Goal: Task Accomplishment & Management: Manage account settings

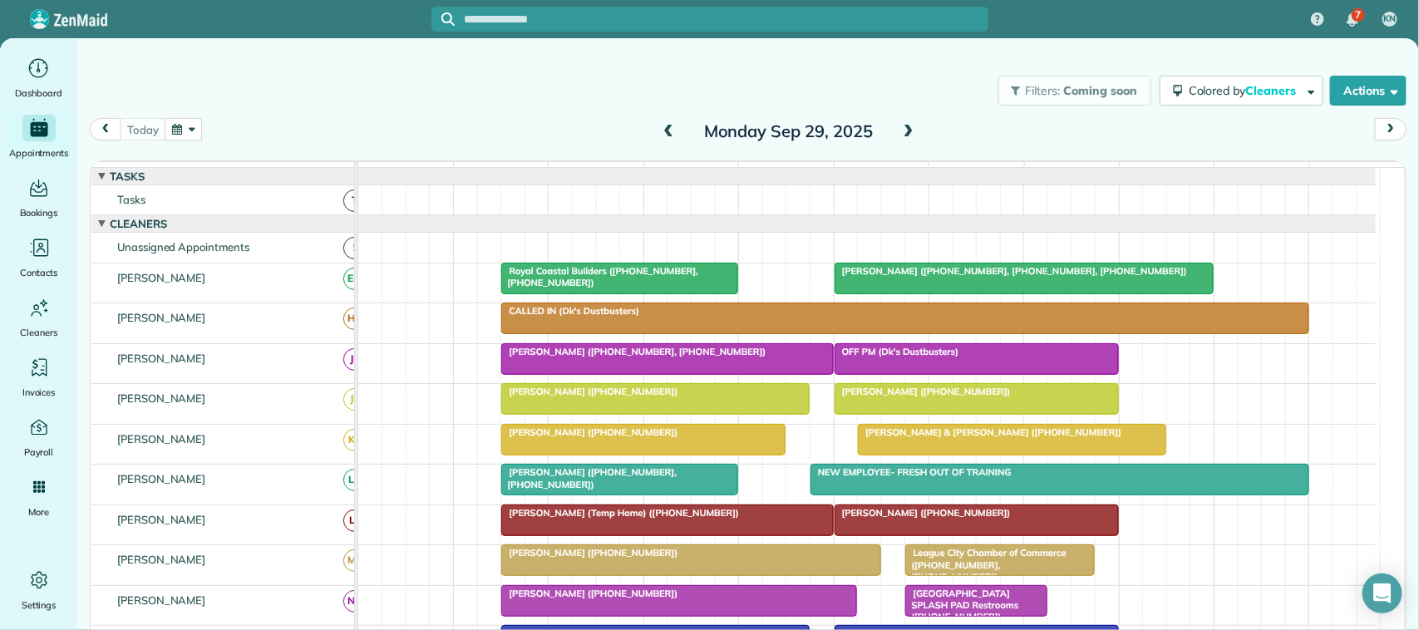
scroll to position [221, 0]
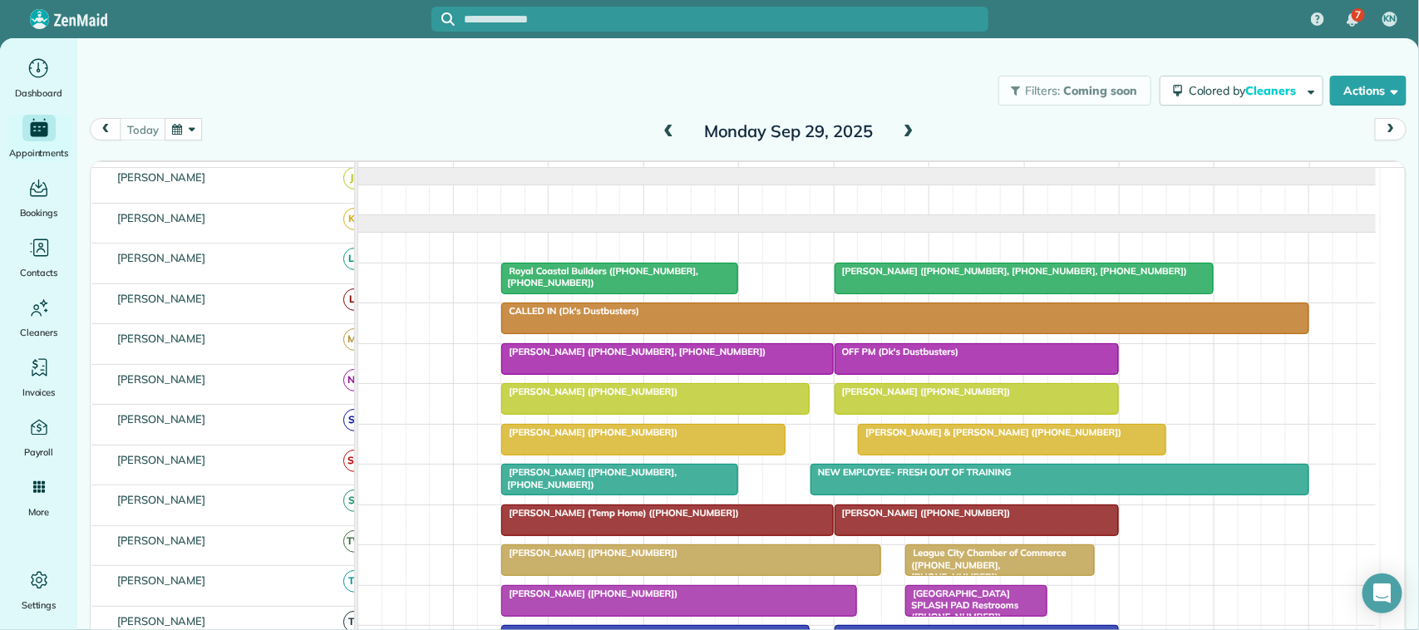
click at [900, 126] on span at bounding box center [909, 132] width 18 height 15
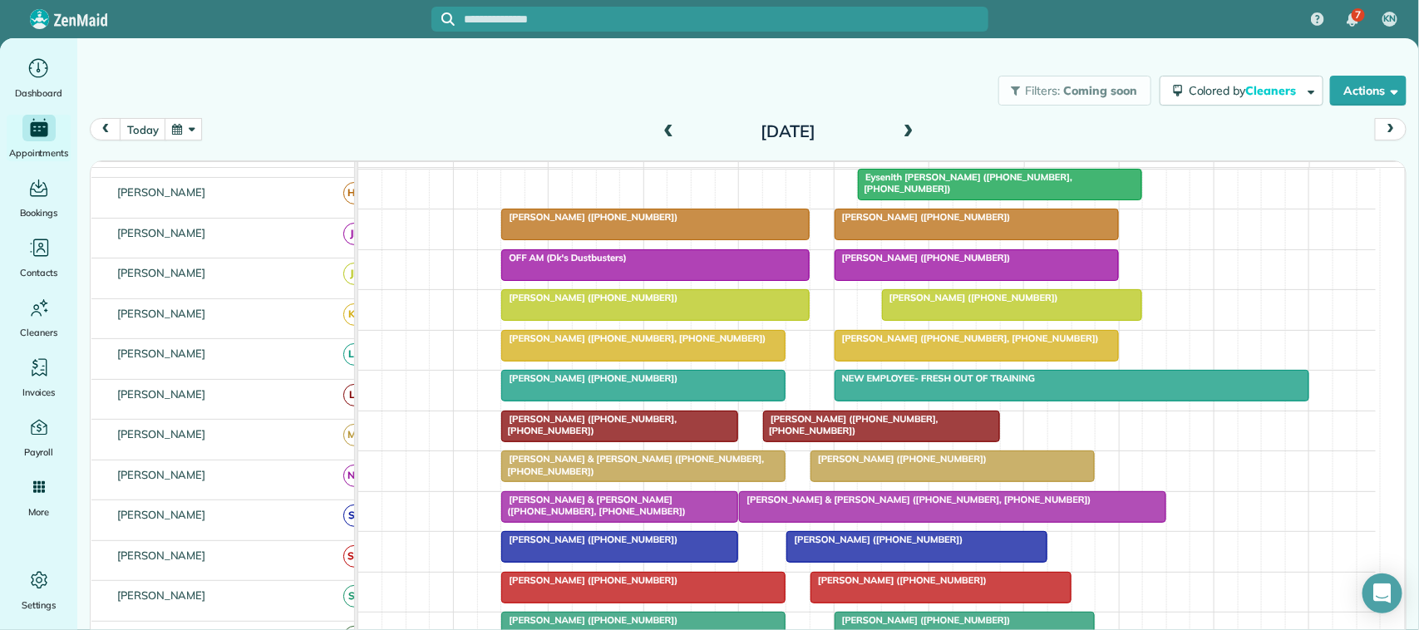
scroll to position [104, 0]
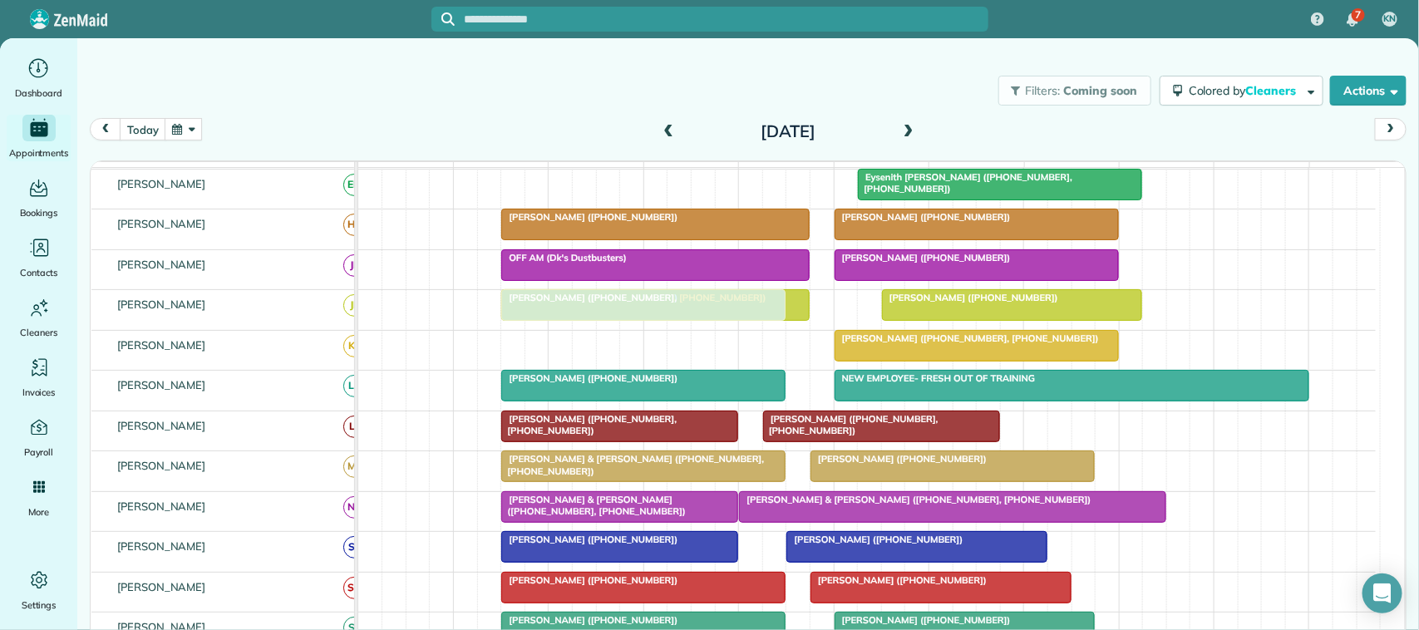
drag, startPoint x: 596, startPoint y: 359, endPoint x: 592, endPoint y: 335, distance: 24.5
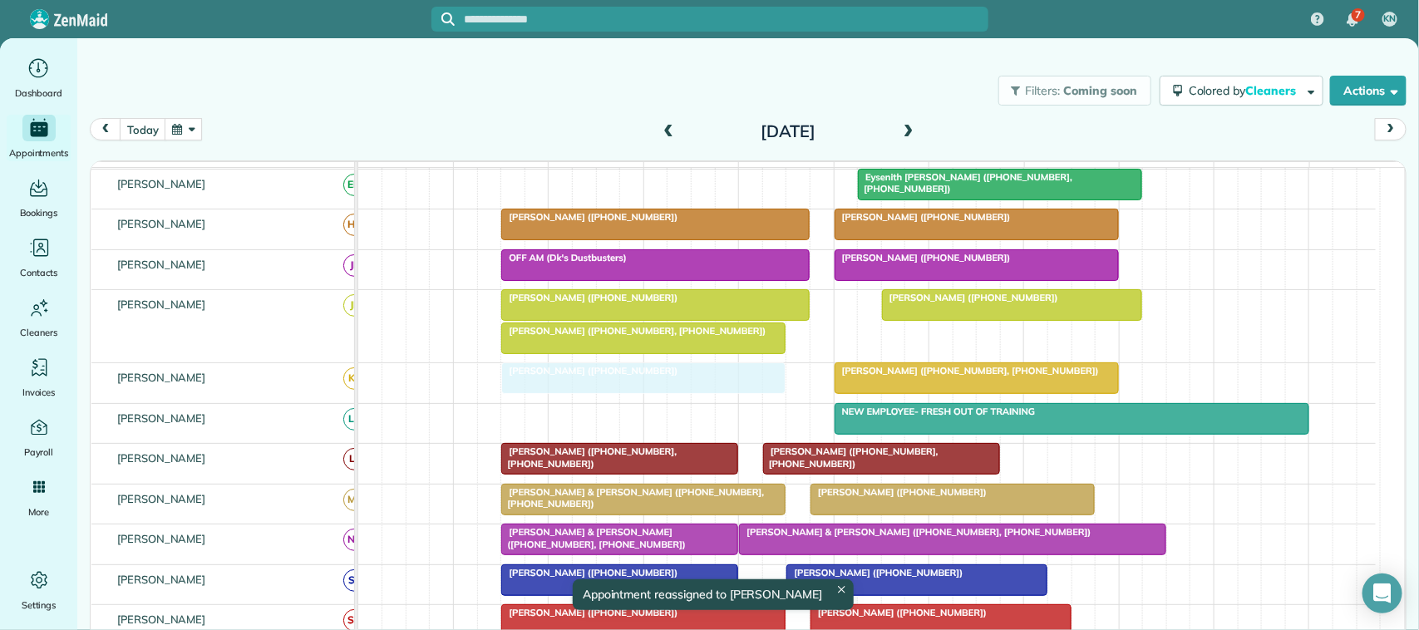
drag, startPoint x: 592, startPoint y: 437, endPoint x: 593, endPoint y: 417, distance: 20.0
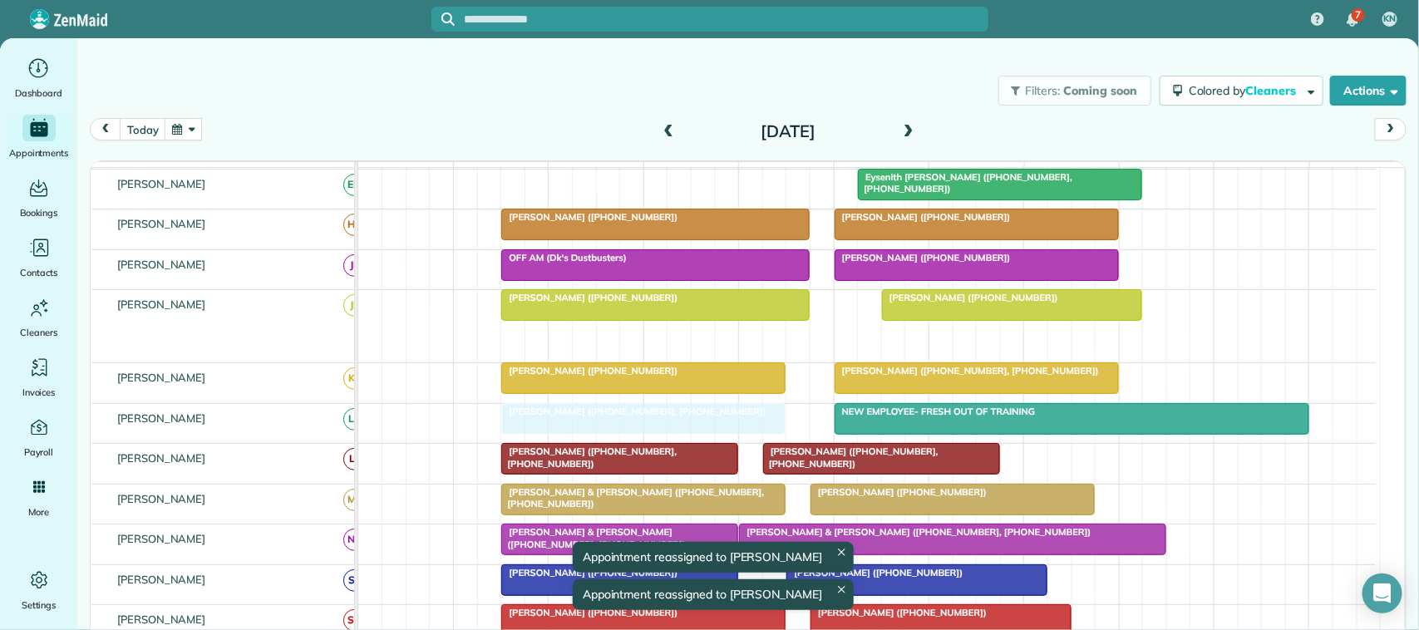
drag, startPoint x: 588, startPoint y: 360, endPoint x: 588, endPoint y: 426, distance: 65.7
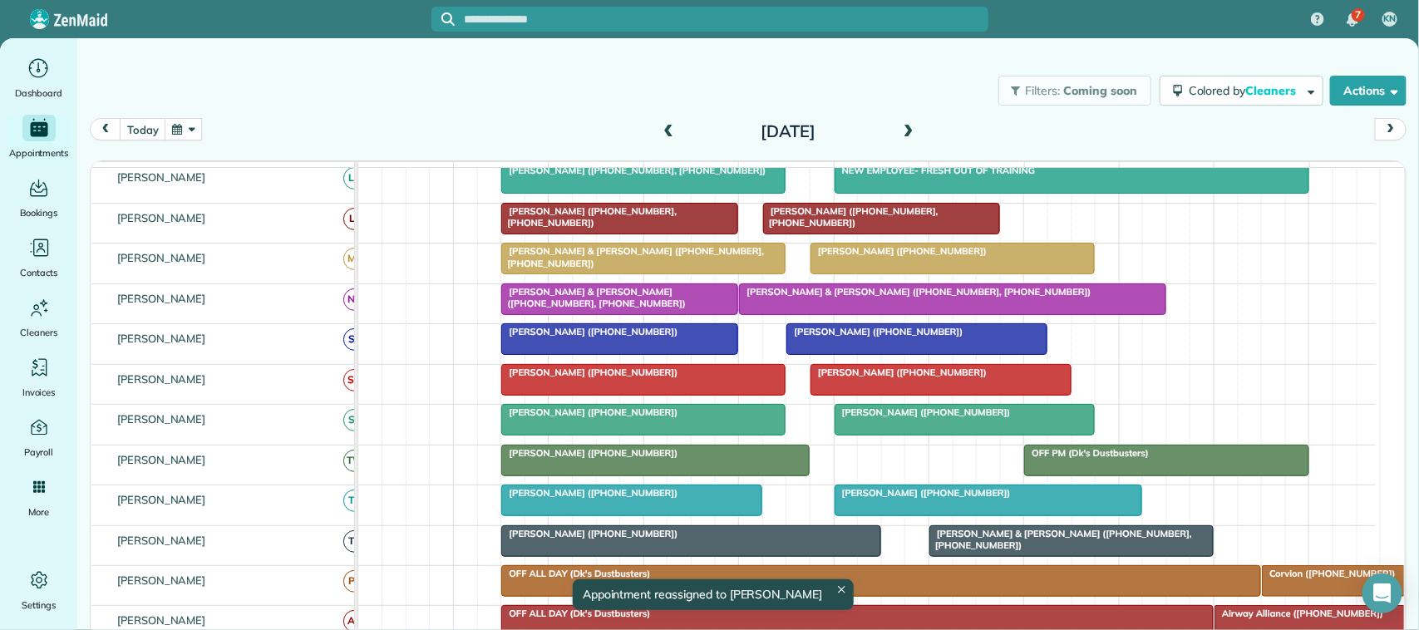
scroll to position [416, 0]
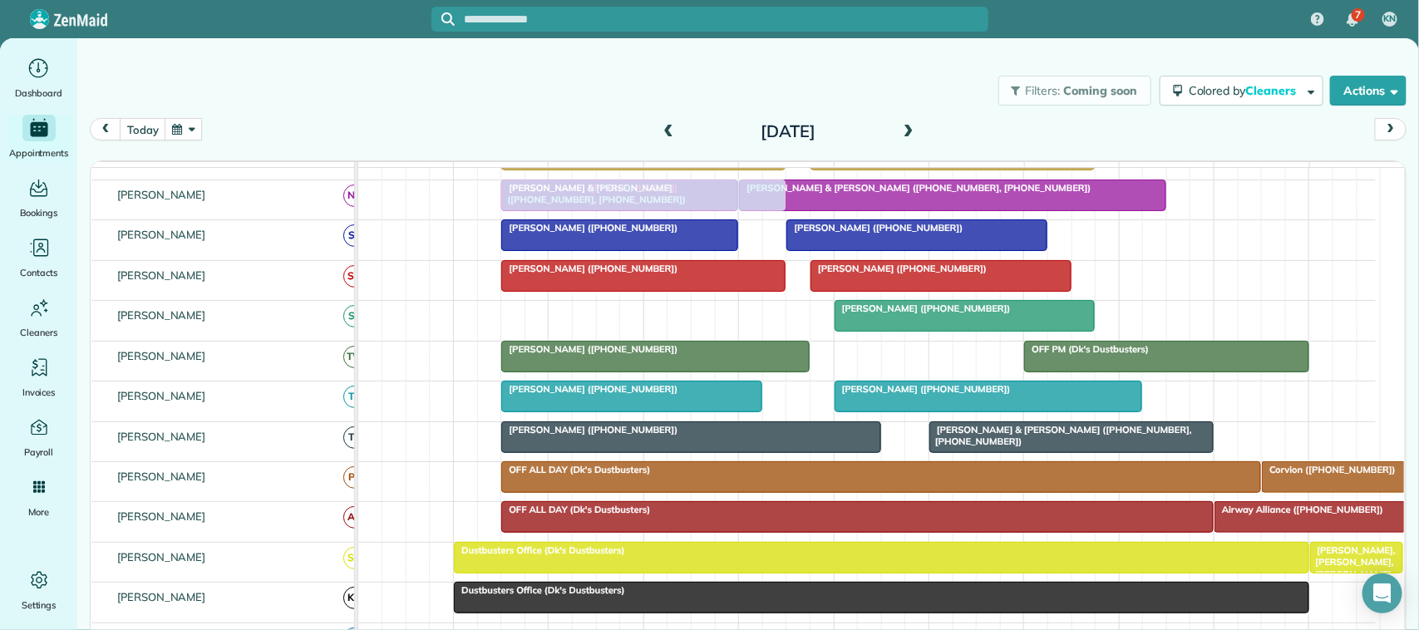
drag, startPoint x: 579, startPoint y: 329, endPoint x: 584, endPoint y: 223, distance: 106.5
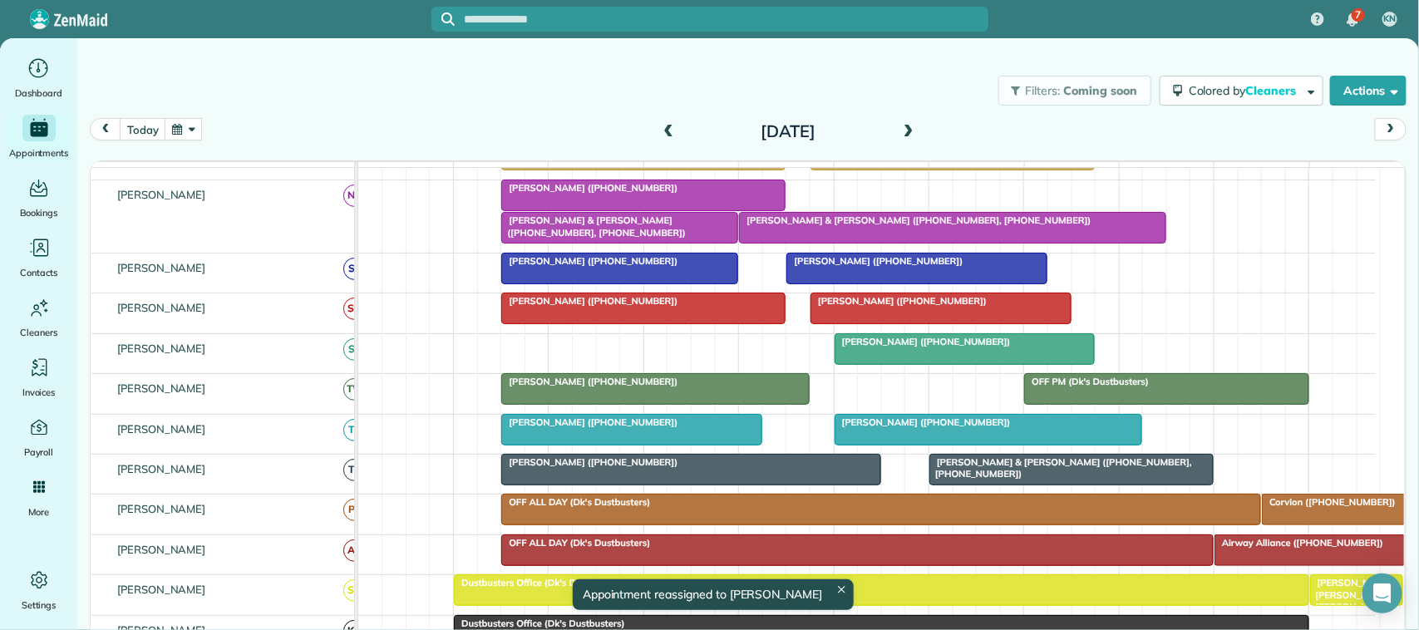
drag, startPoint x: 599, startPoint y: 246, endPoint x: 597, endPoint y: 360, distance: 113.9
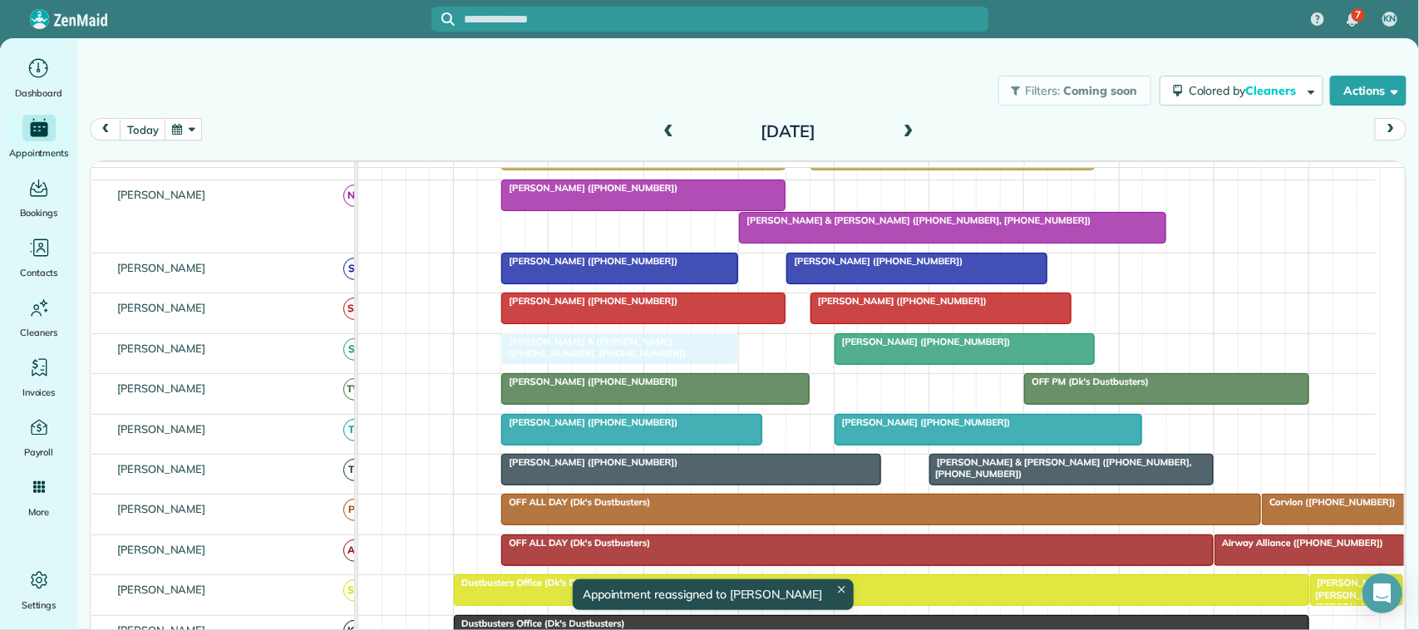
drag, startPoint x: 575, startPoint y: 246, endPoint x: 576, endPoint y: 370, distance: 123.9
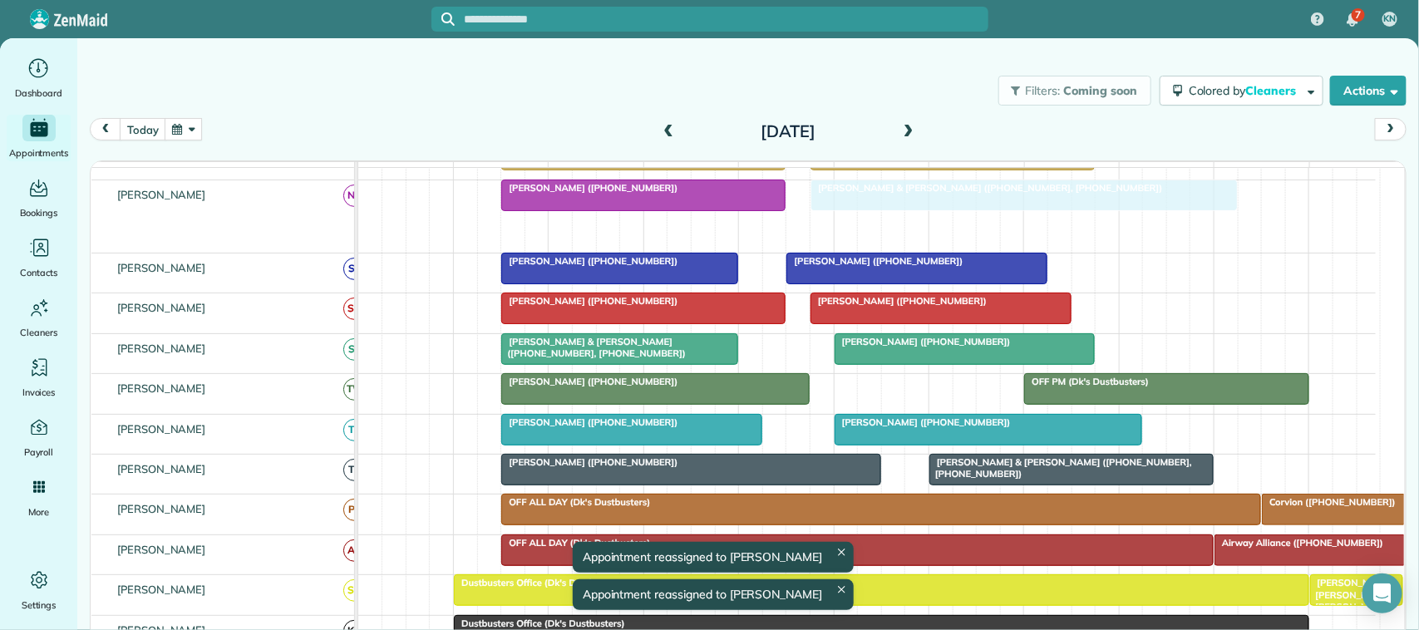
drag, startPoint x: 802, startPoint y: 245, endPoint x: 870, endPoint y: 237, distance: 68.7
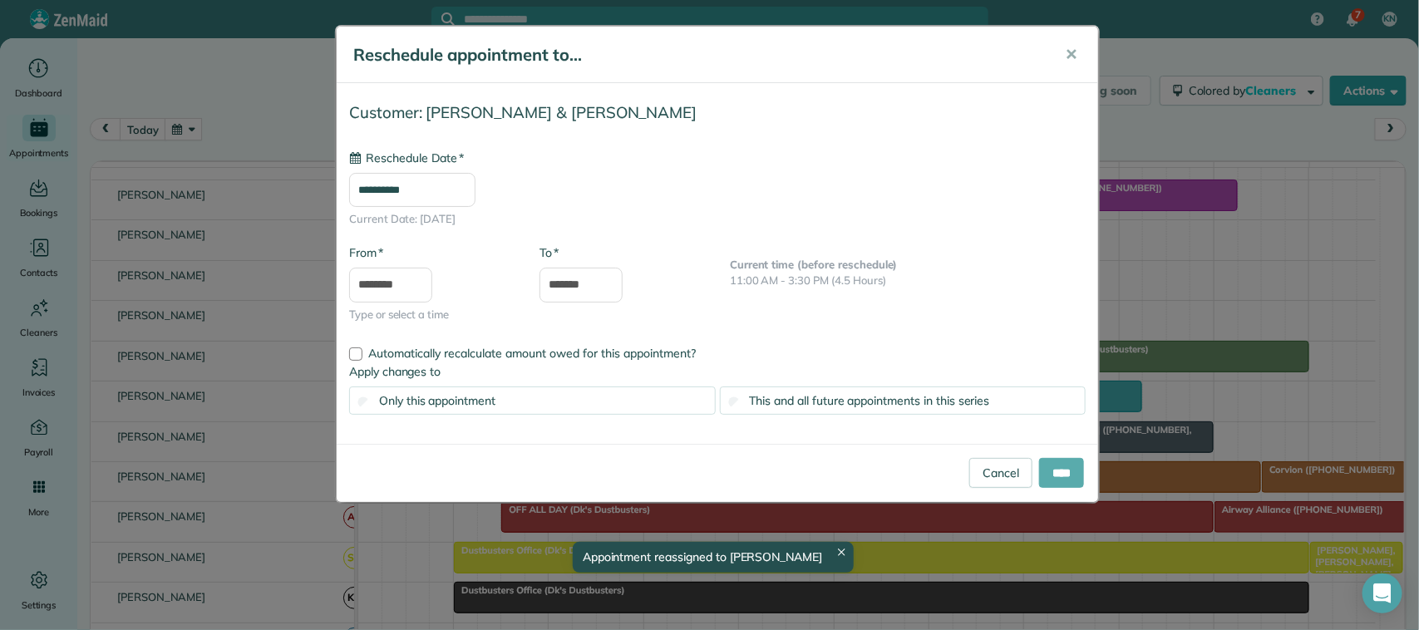
type input "**********"
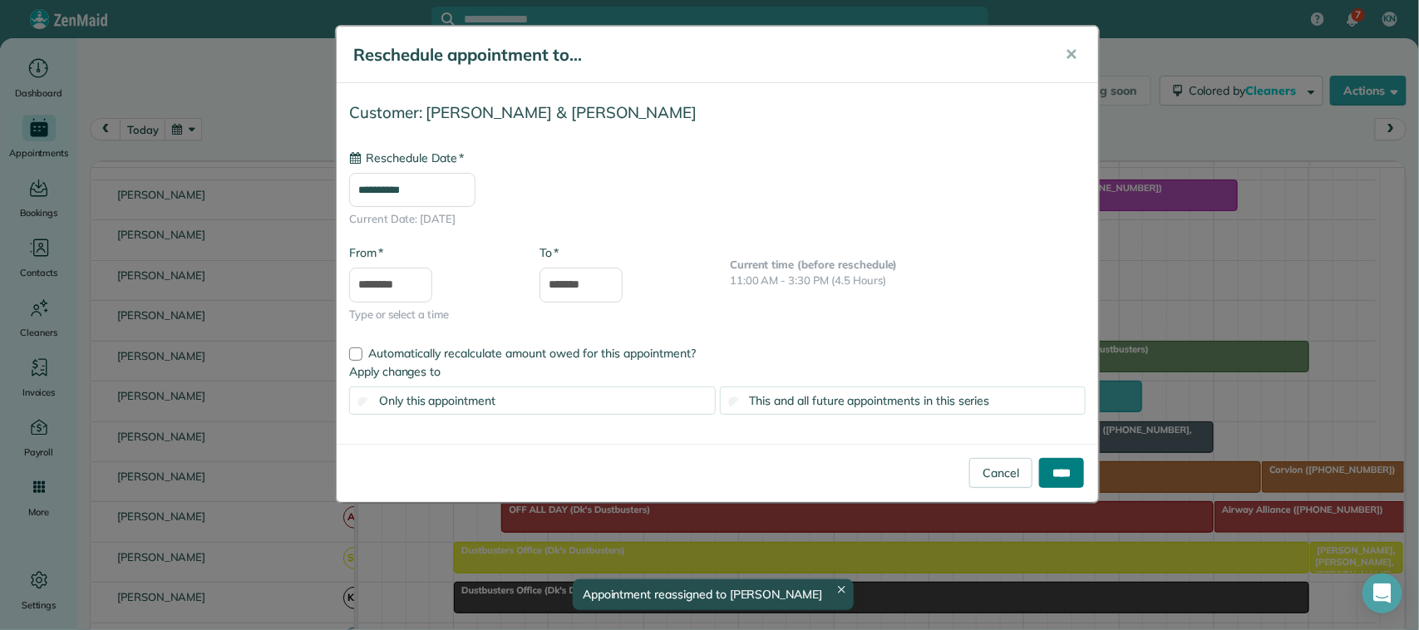
click at [1060, 478] on input "****" at bounding box center [1061, 473] width 45 height 30
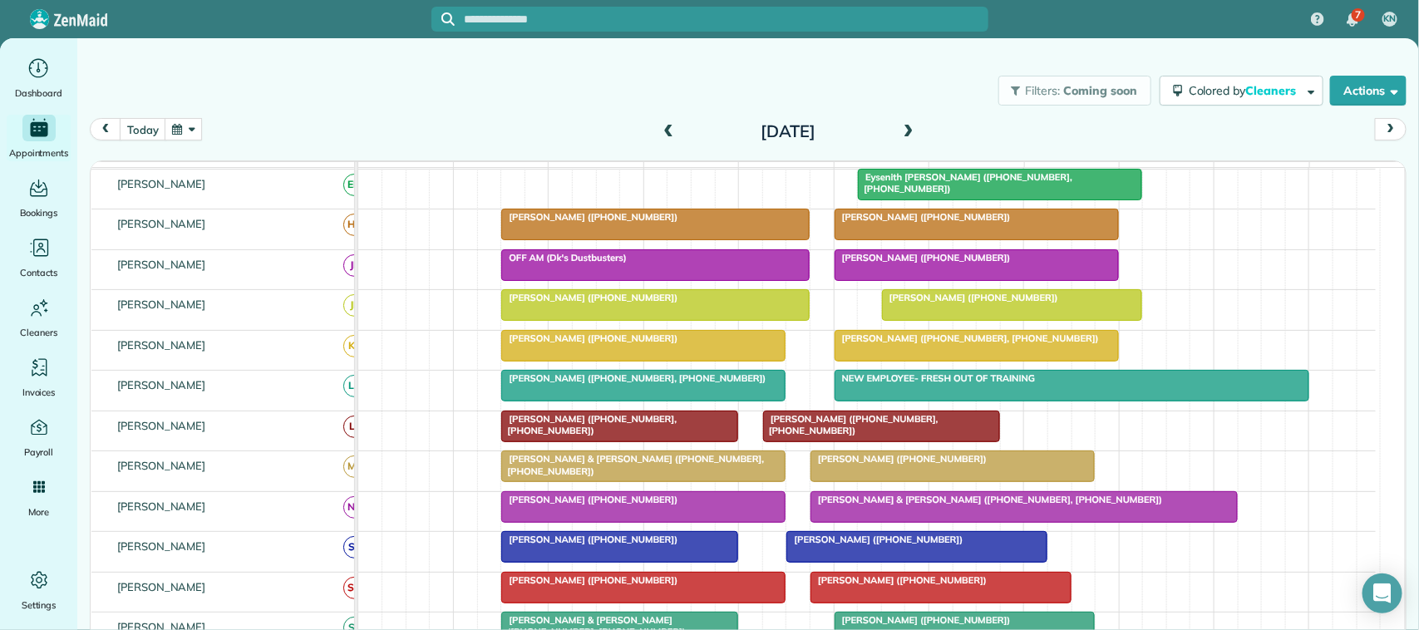
scroll to position [36, 0]
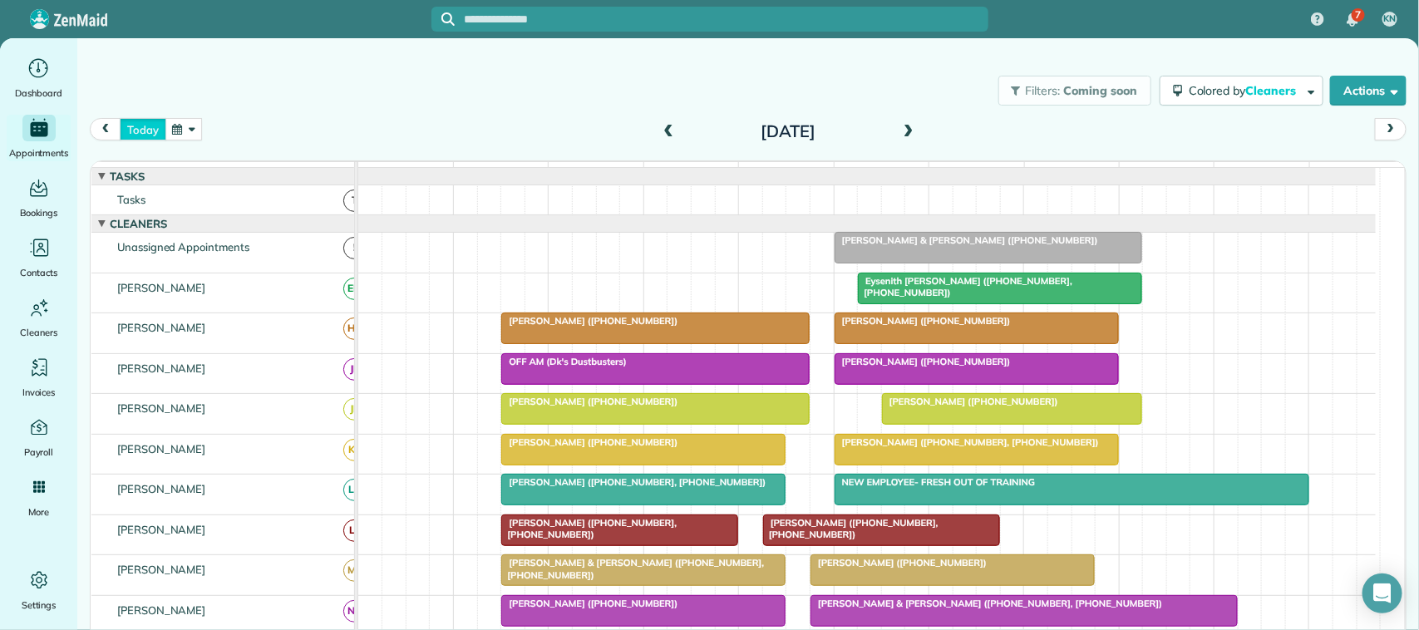
click at [156, 123] on button "today" at bounding box center [143, 129] width 46 height 22
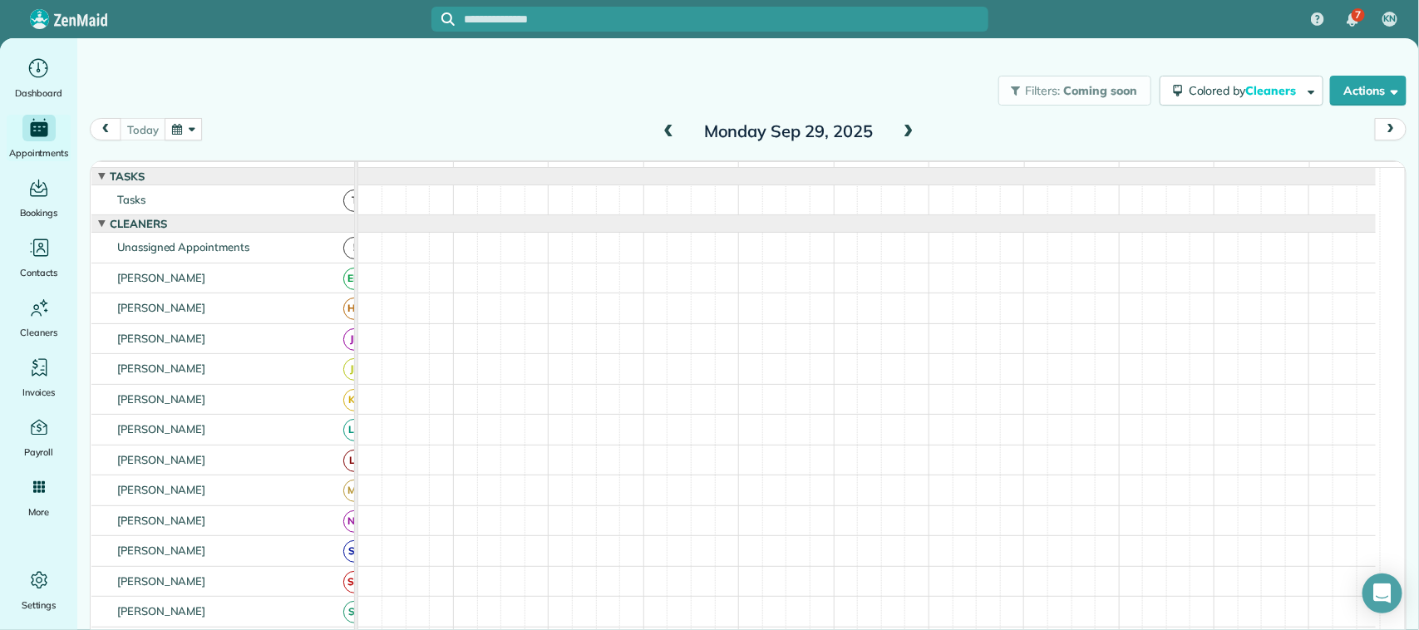
click at [263, 122] on div "today Monday Sep 29, 2025" at bounding box center [748, 134] width 1317 height 32
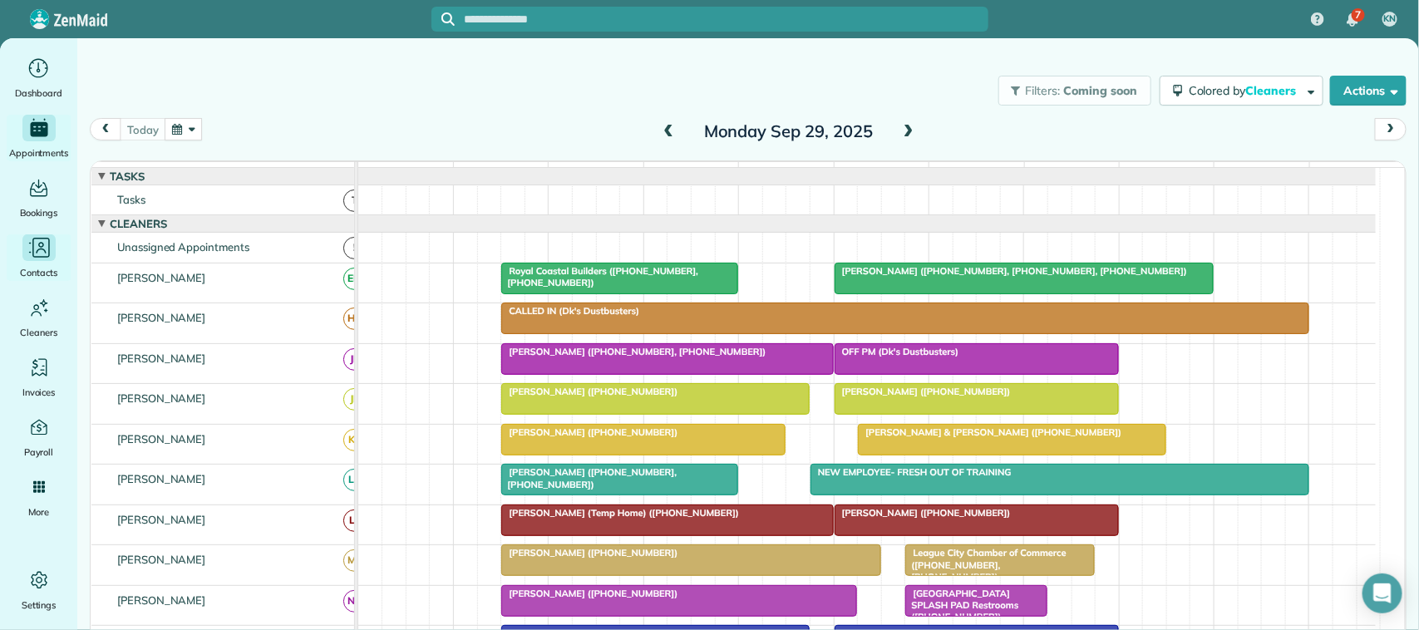
click at [42, 248] on icon "Main" at bounding box center [39, 247] width 25 height 25
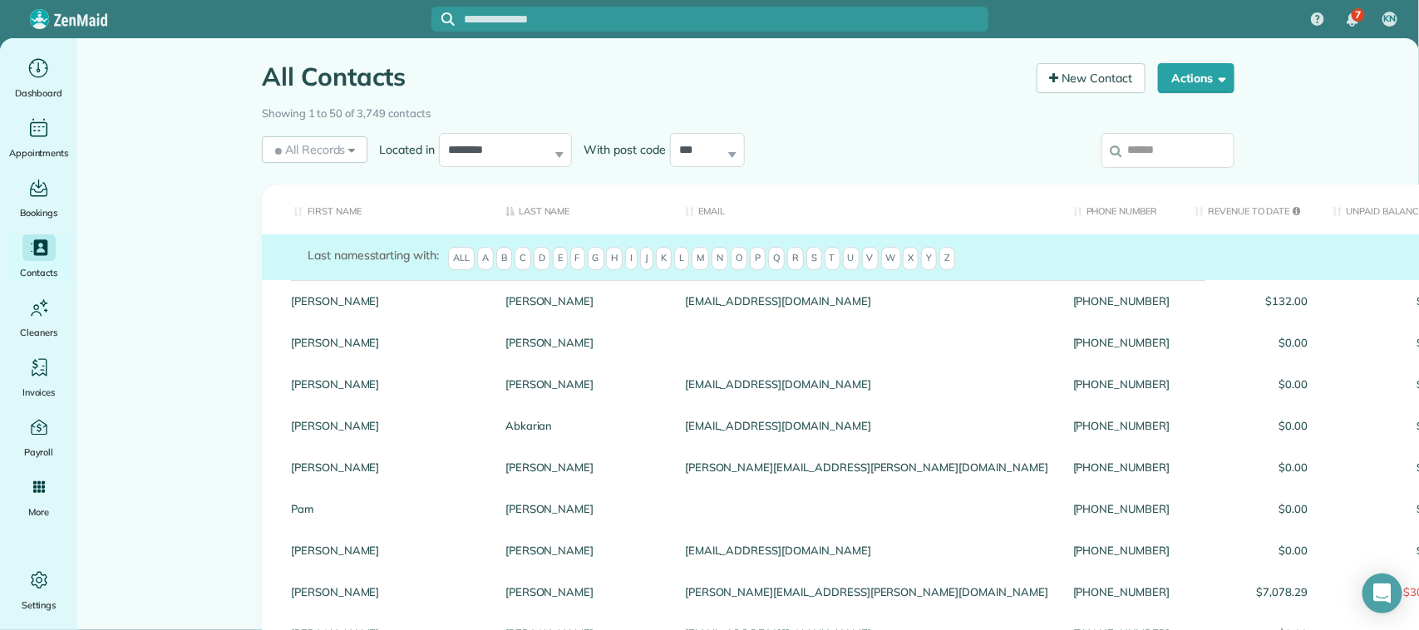
click at [1175, 148] on input "search" at bounding box center [1168, 150] width 133 height 35
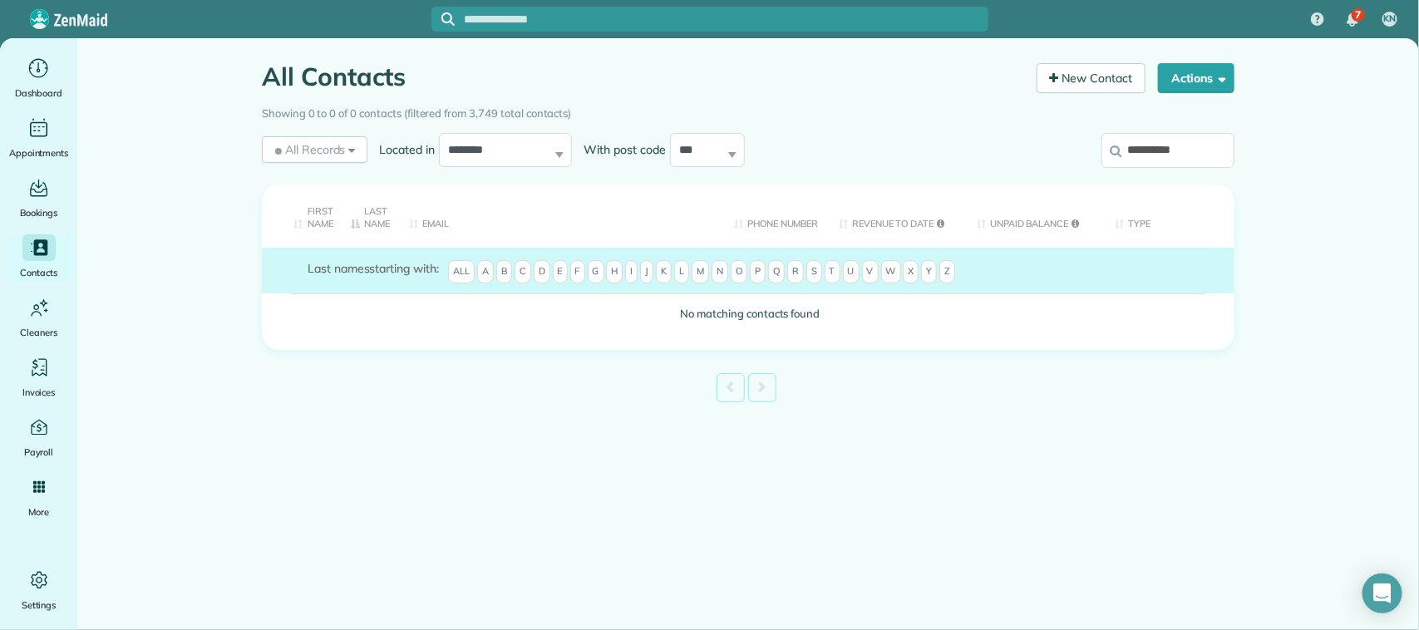
drag, startPoint x: 1169, startPoint y: 150, endPoint x: 1107, endPoint y: 147, distance: 62.4
click at [1107, 147] on input "**********" at bounding box center [1168, 150] width 133 height 35
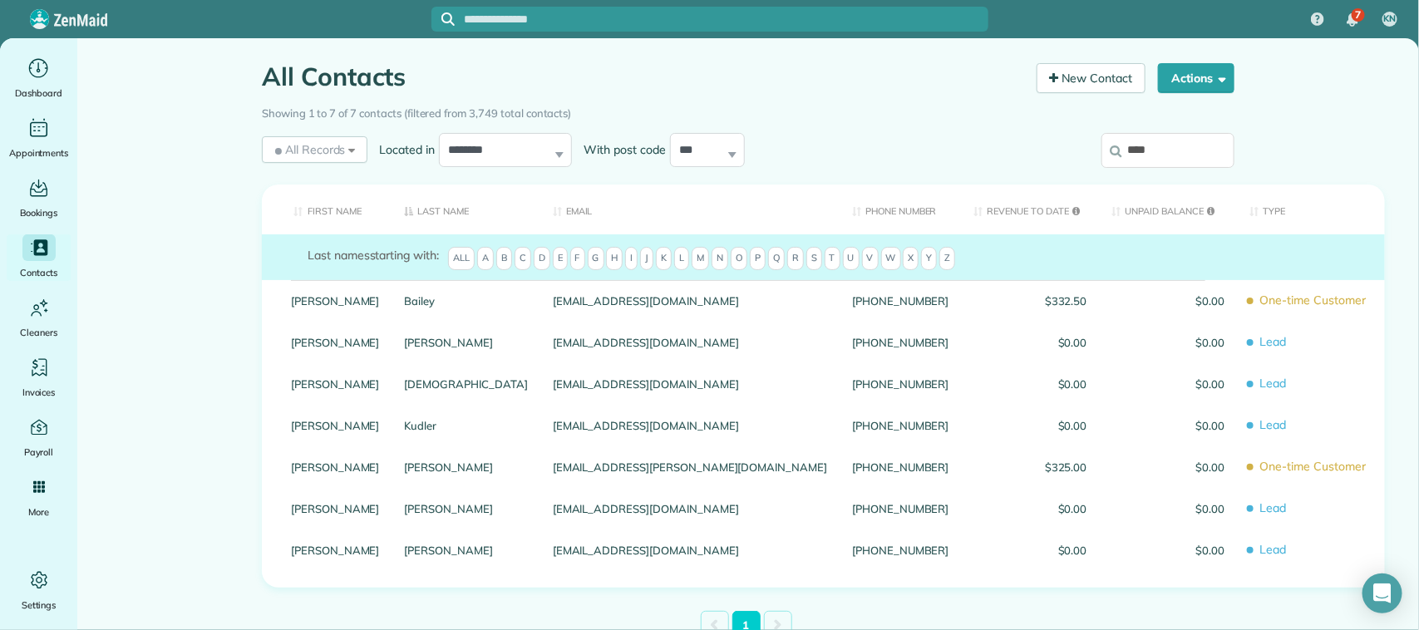
click at [1166, 148] on input "****" at bounding box center [1168, 150] width 133 height 35
type input "****"
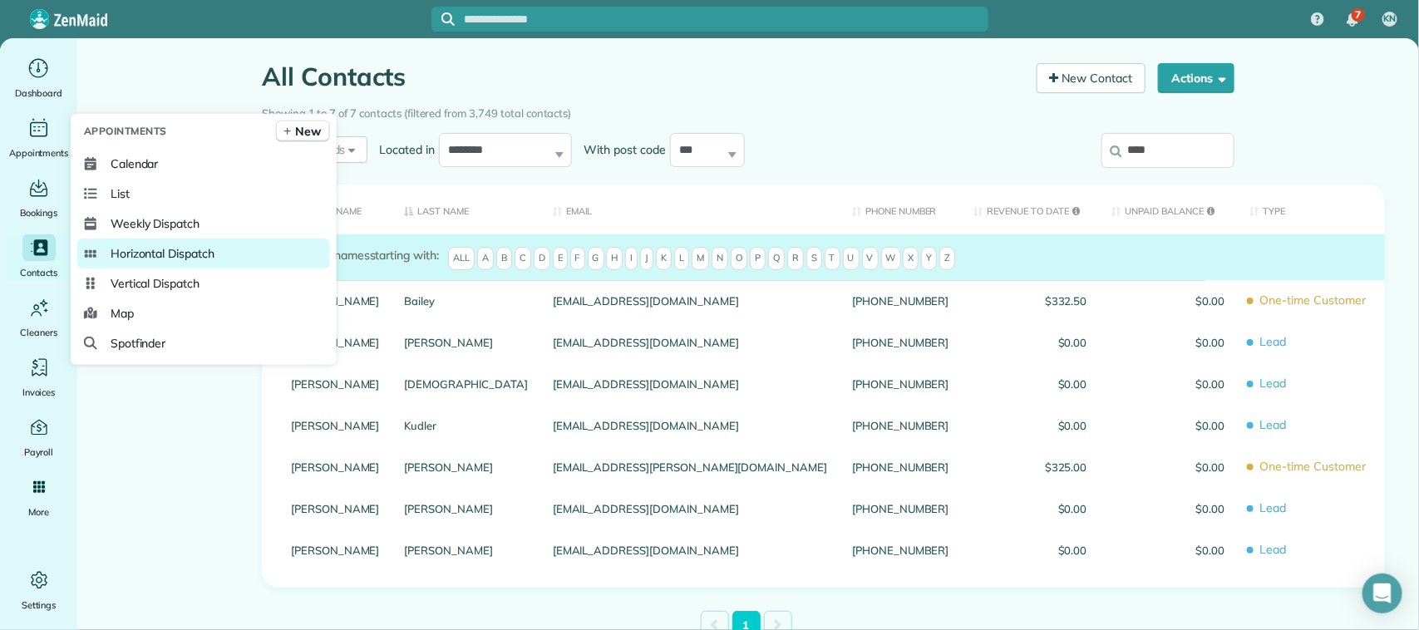
click at [201, 255] on span "Horizontal Dispatch" at bounding box center [163, 253] width 104 height 17
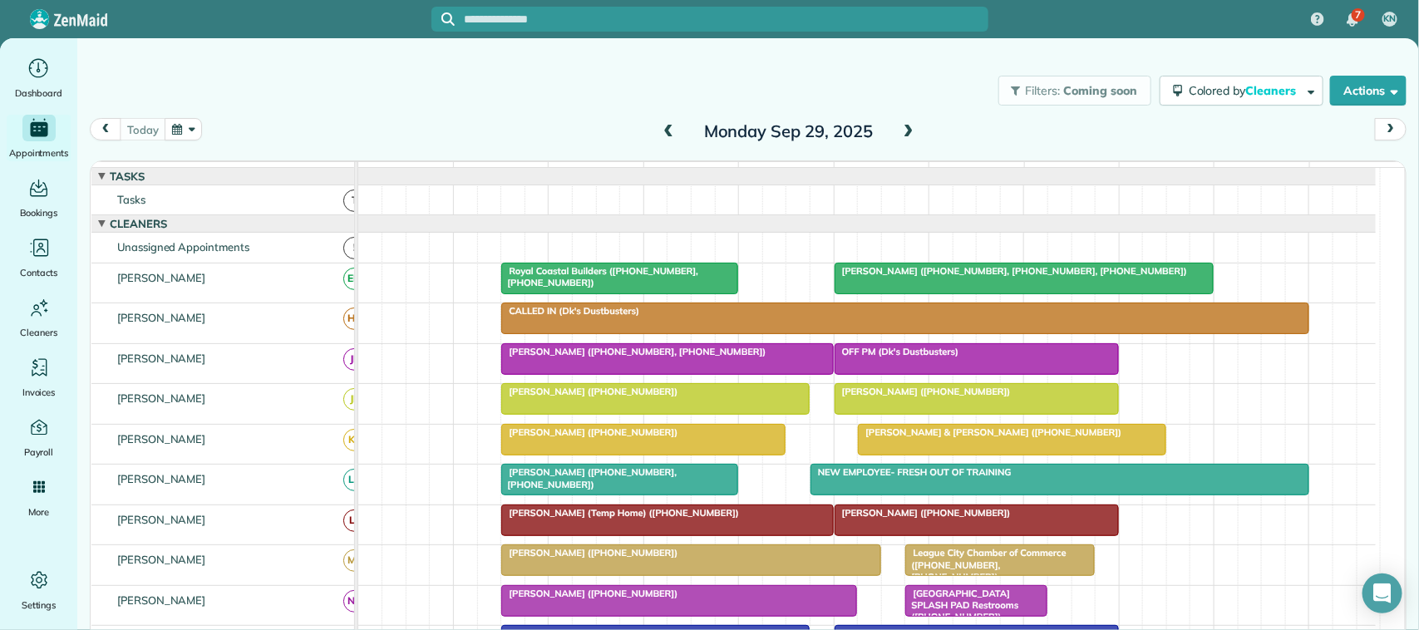
click at [202, 136] on div "today Monday Sep 29, 2025" at bounding box center [748, 134] width 1317 height 32
click at [197, 133] on button "button" at bounding box center [184, 129] width 38 height 22
click at [227, 292] on link "28" at bounding box center [226, 295] width 27 height 27
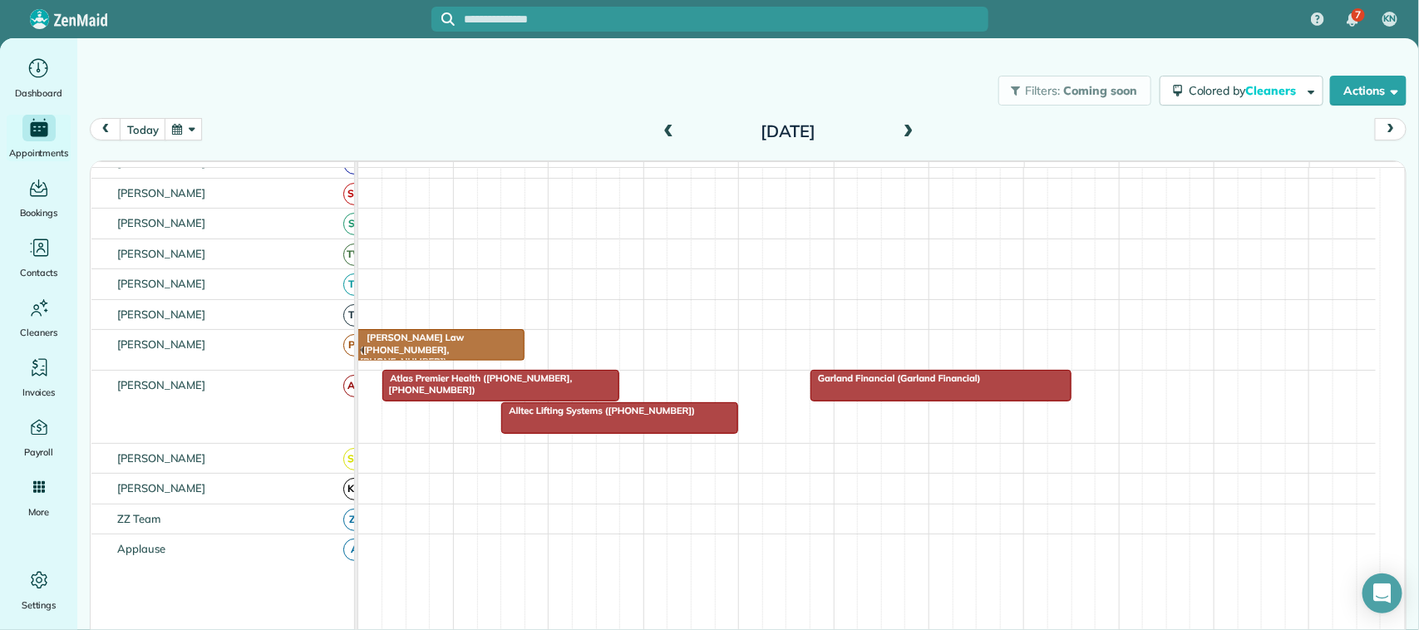
scroll to position [416, 0]
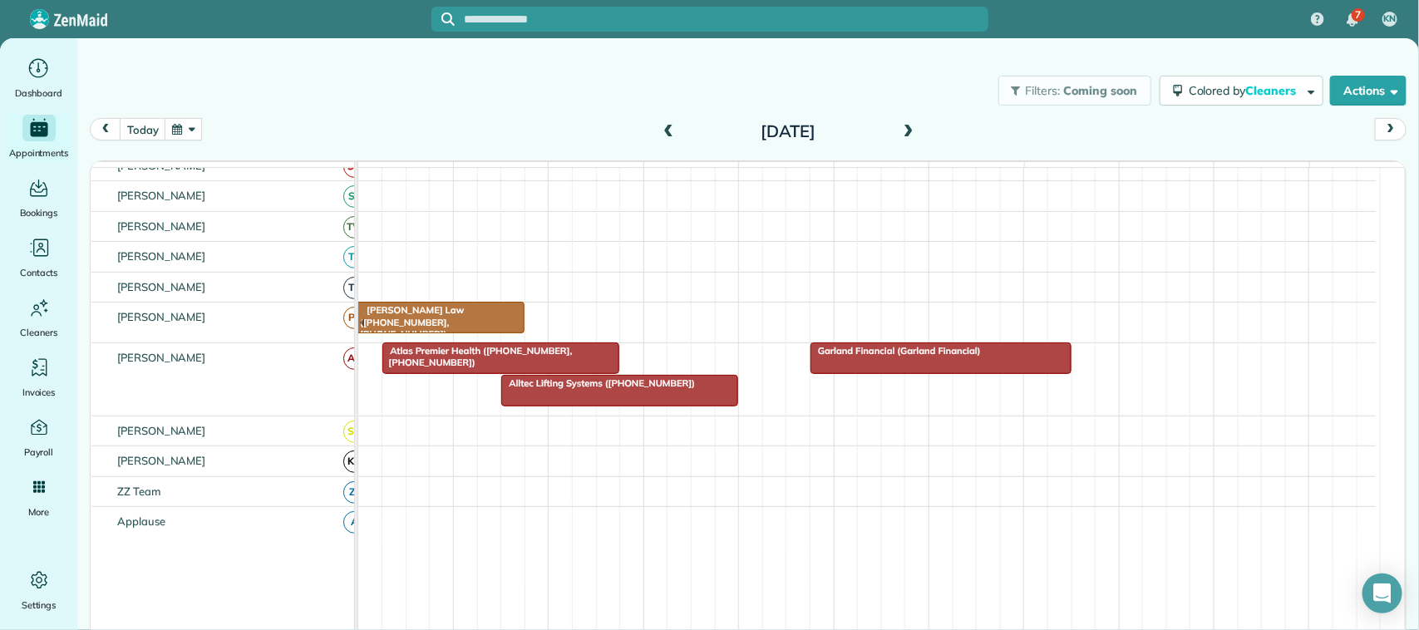
click at [567, 406] on div at bounding box center [619, 391] width 235 height 30
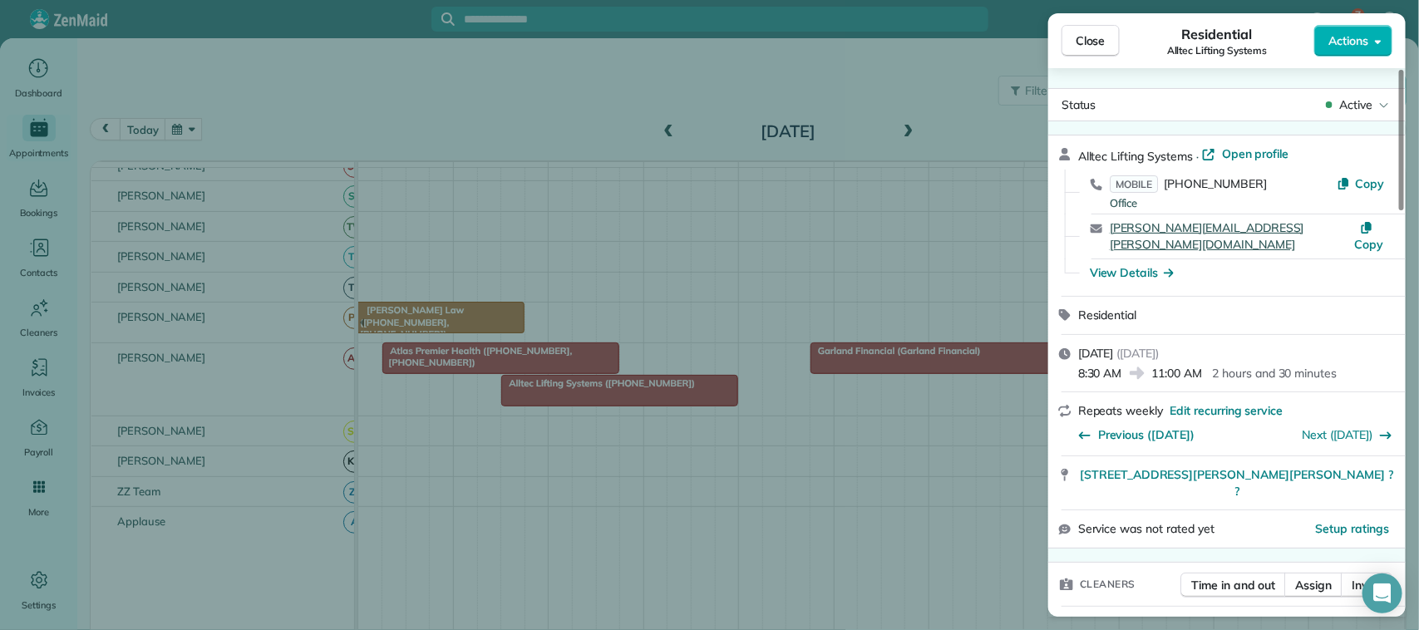
drag, startPoint x: 1351, startPoint y: 226, endPoint x: 1139, endPoint y: 226, distance: 212.0
click at [1156, 224] on div "roderick.denouden@alltecliftingsystems.com Copy" at bounding box center [1237, 237] width 318 height 44
drag, startPoint x: 1107, startPoint y: 227, endPoint x: 1354, endPoint y: 229, distance: 246.9
click at [1354, 229] on div "roderick.denouden@alltecliftingsystems.com Copy" at bounding box center [1237, 237] width 318 height 44
drag, startPoint x: 1286, startPoint y: 224, endPoint x: 1275, endPoint y: 225, distance: 11.7
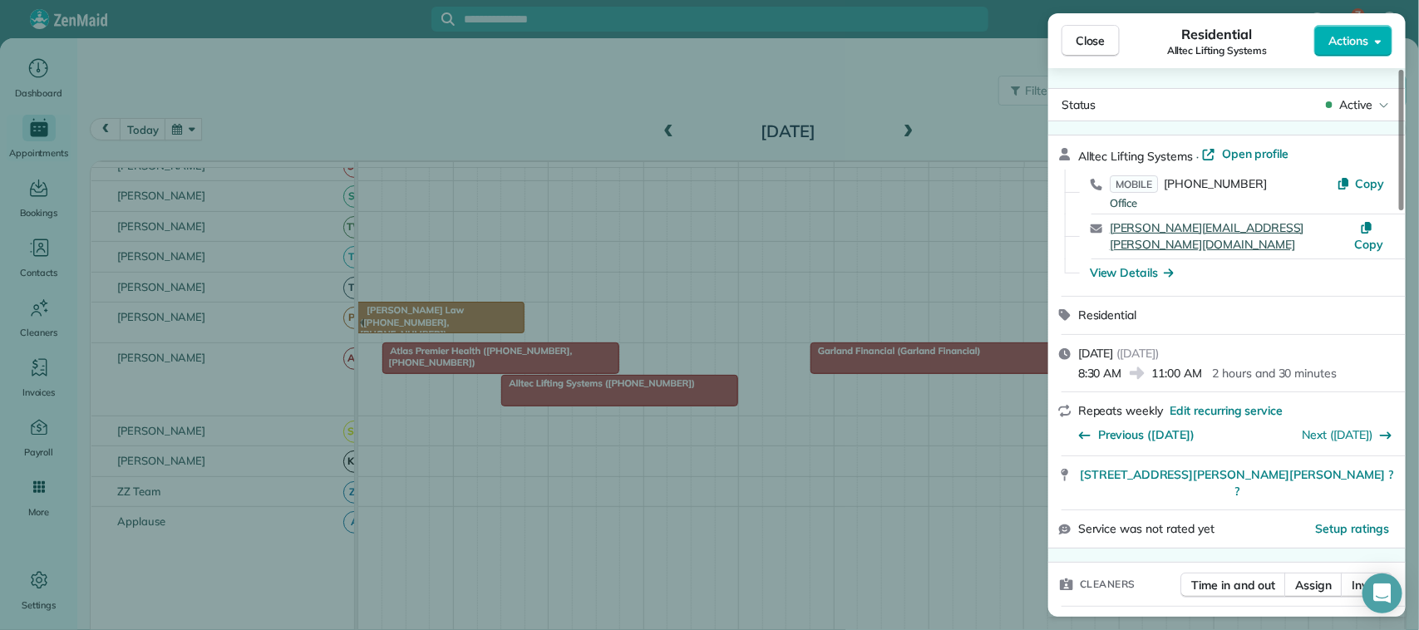
copy link "roderick.denouden@alltecliftingsystems.com"
click at [125, 123] on div "Close Residential Alltec Lifting Systems Actions Status Active Alltec Lifting S…" at bounding box center [709, 315] width 1419 height 630
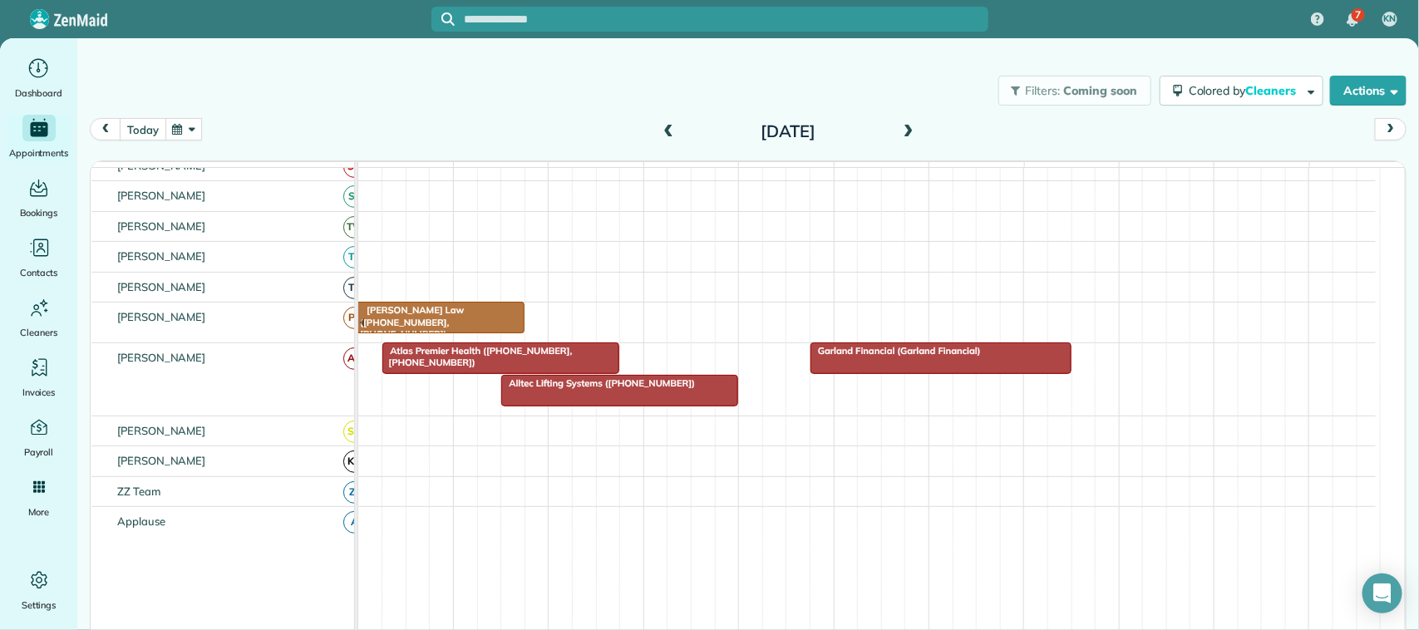
click at [138, 133] on button "today" at bounding box center [143, 129] width 46 height 22
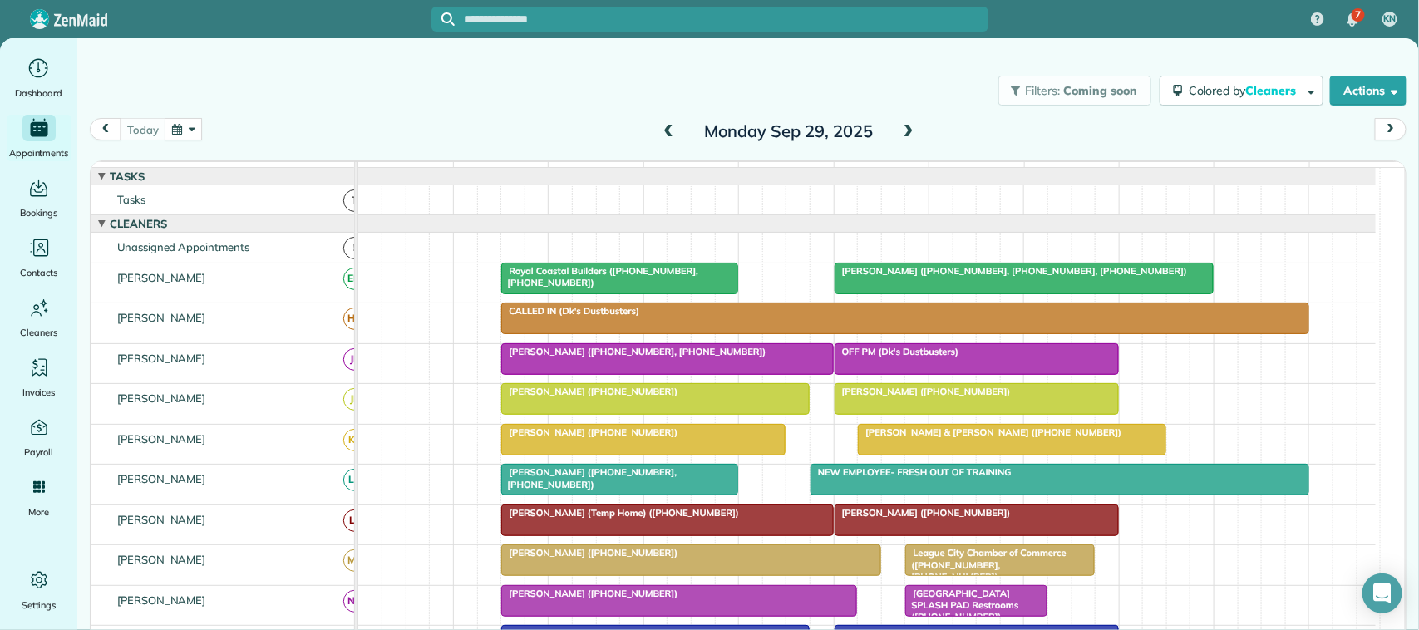
click at [205, 122] on div "today Monday Sep 29, 2025" at bounding box center [748, 134] width 1317 height 32
click at [200, 126] on button "button" at bounding box center [184, 129] width 38 height 22
click at [376, 136] on link "Next" at bounding box center [386, 140] width 46 height 42
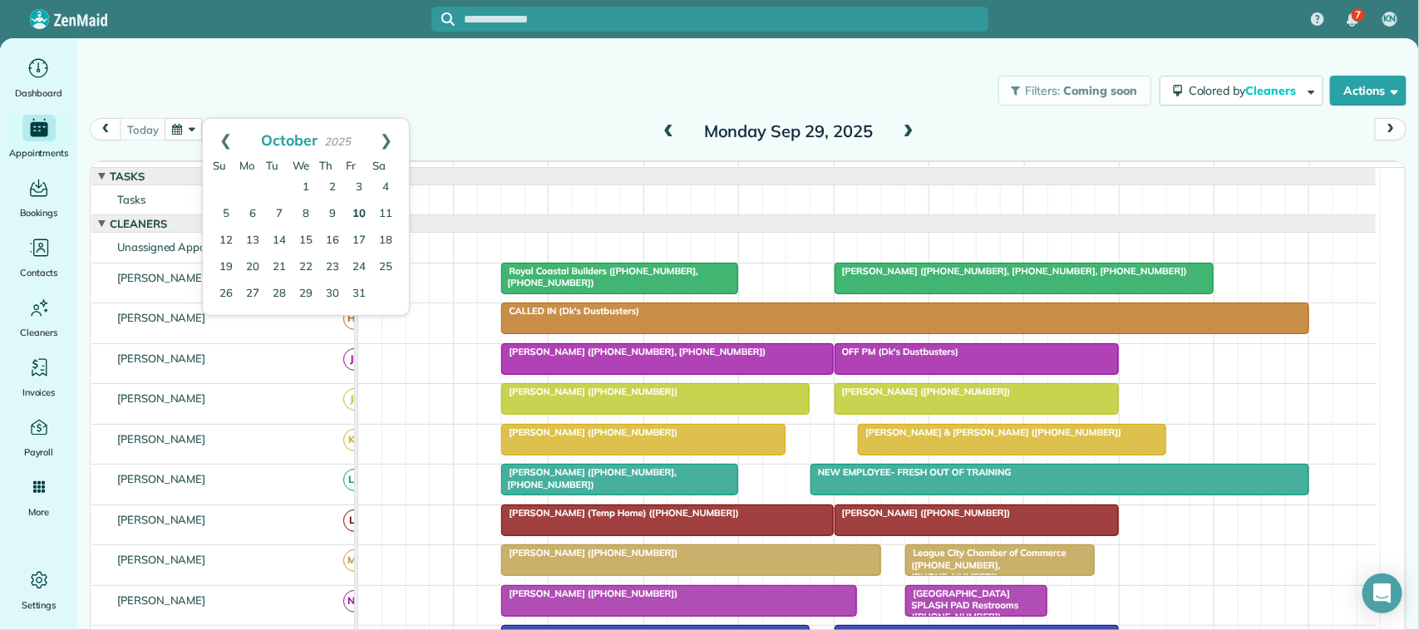
click at [368, 214] on link "10" at bounding box center [359, 214] width 27 height 27
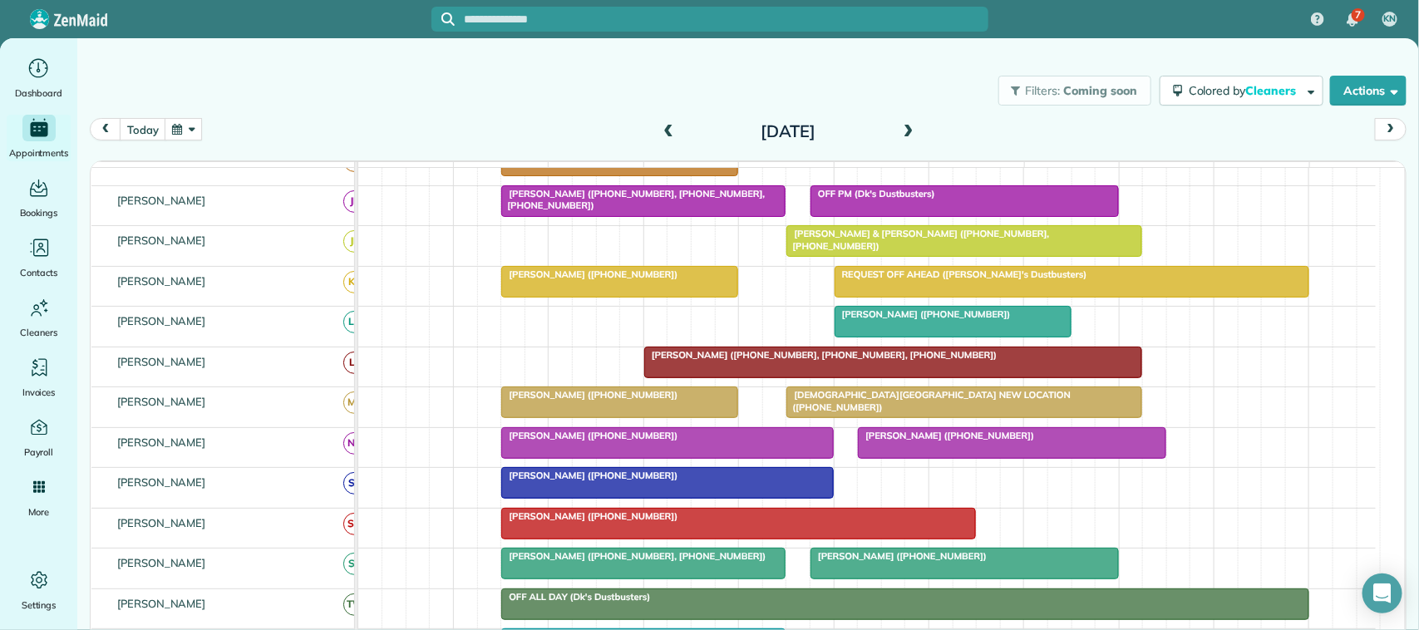
scroll to position [312, 0]
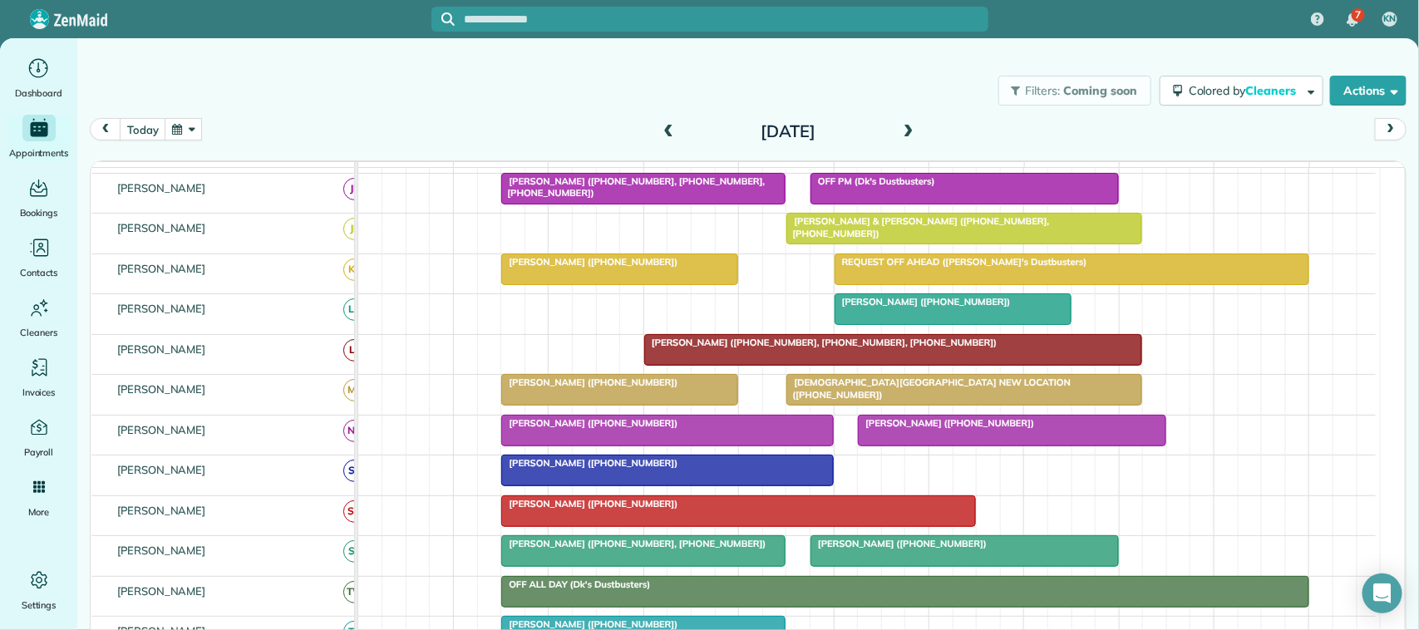
click at [534, 388] on span "Carlee Payne (+18329203233)" at bounding box center [590, 383] width 178 height 12
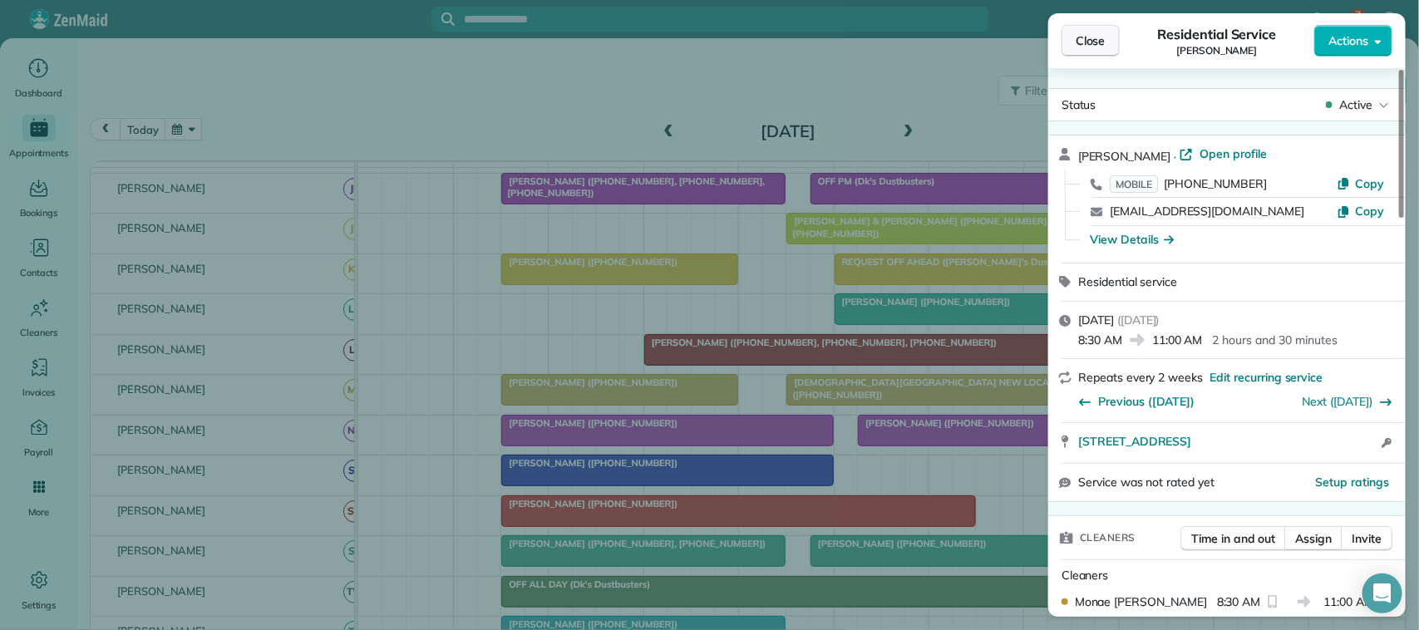
click at [1096, 48] on span "Close" at bounding box center [1091, 40] width 30 height 17
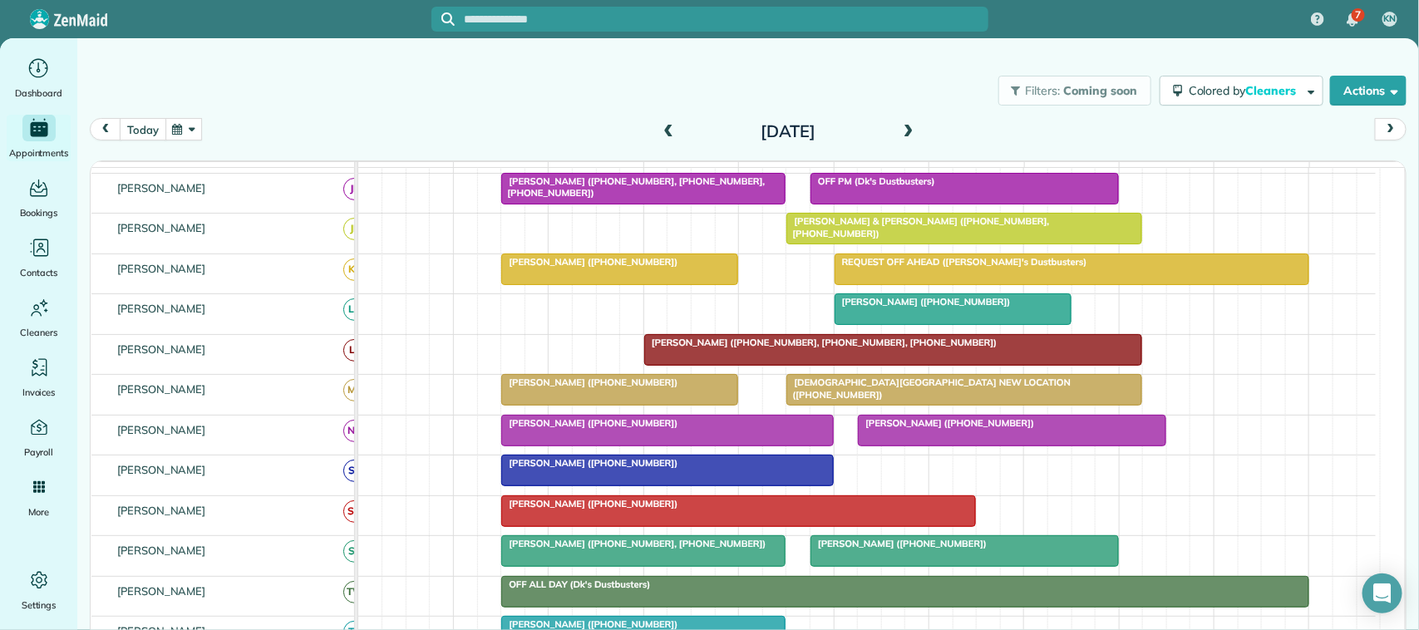
click at [135, 121] on button "today" at bounding box center [143, 129] width 46 height 22
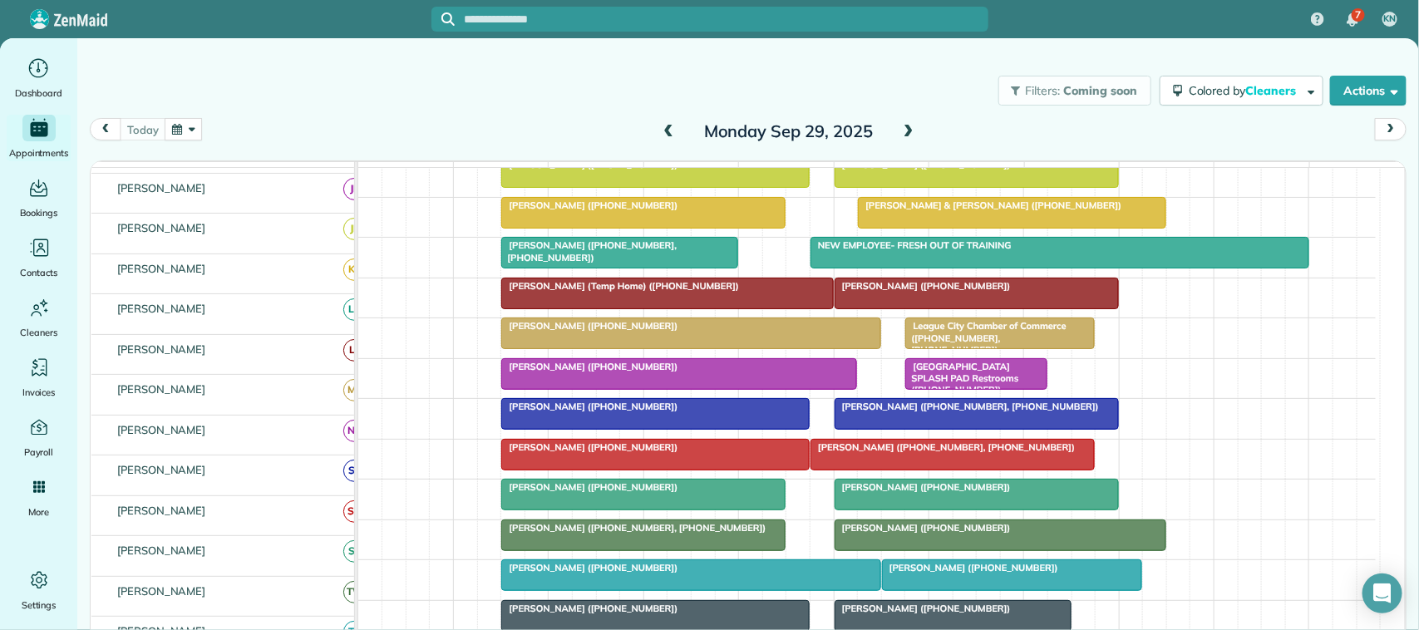
scroll to position [274, 0]
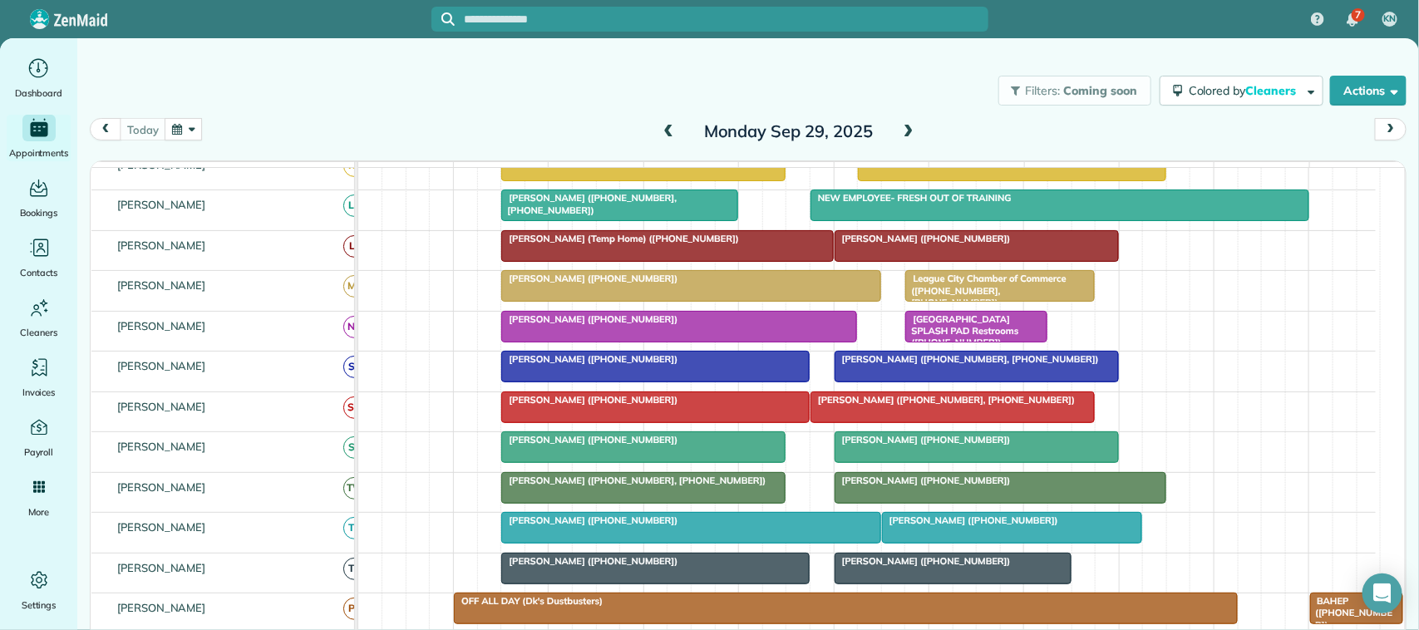
click at [576, 446] on span "Coleen Matheson (+17135829509)" at bounding box center [590, 440] width 178 height 12
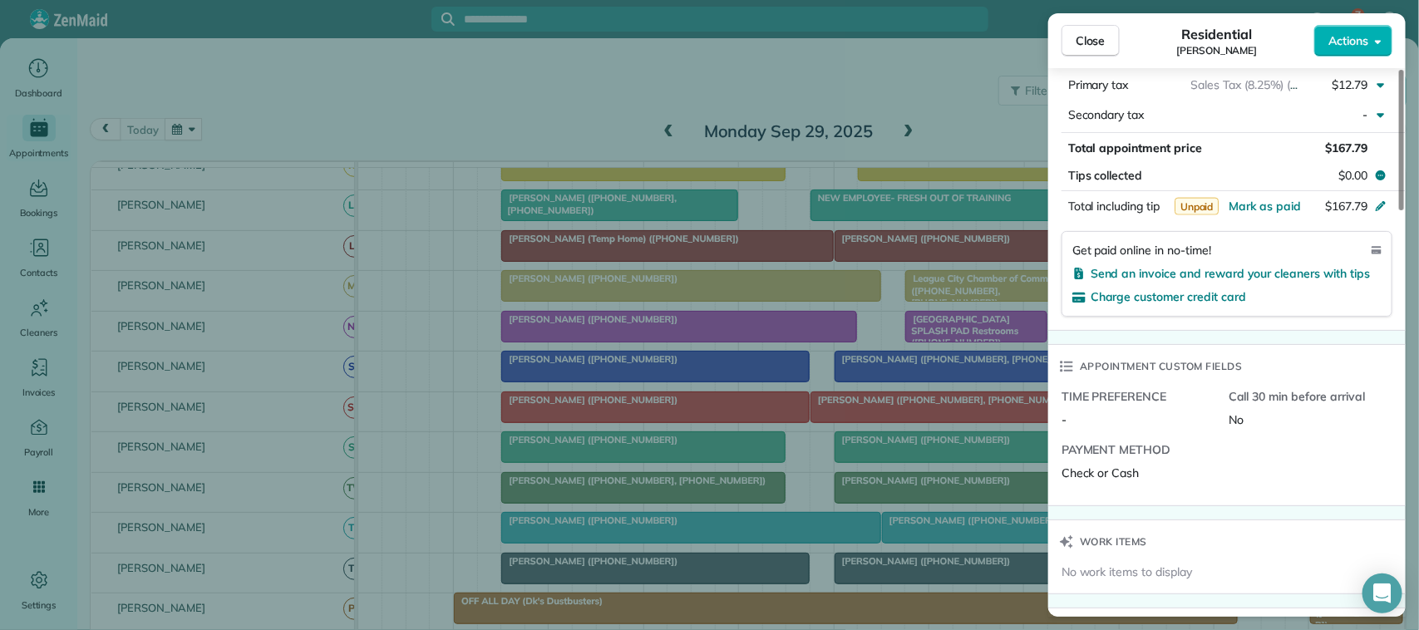
scroll to position [1143, 0]
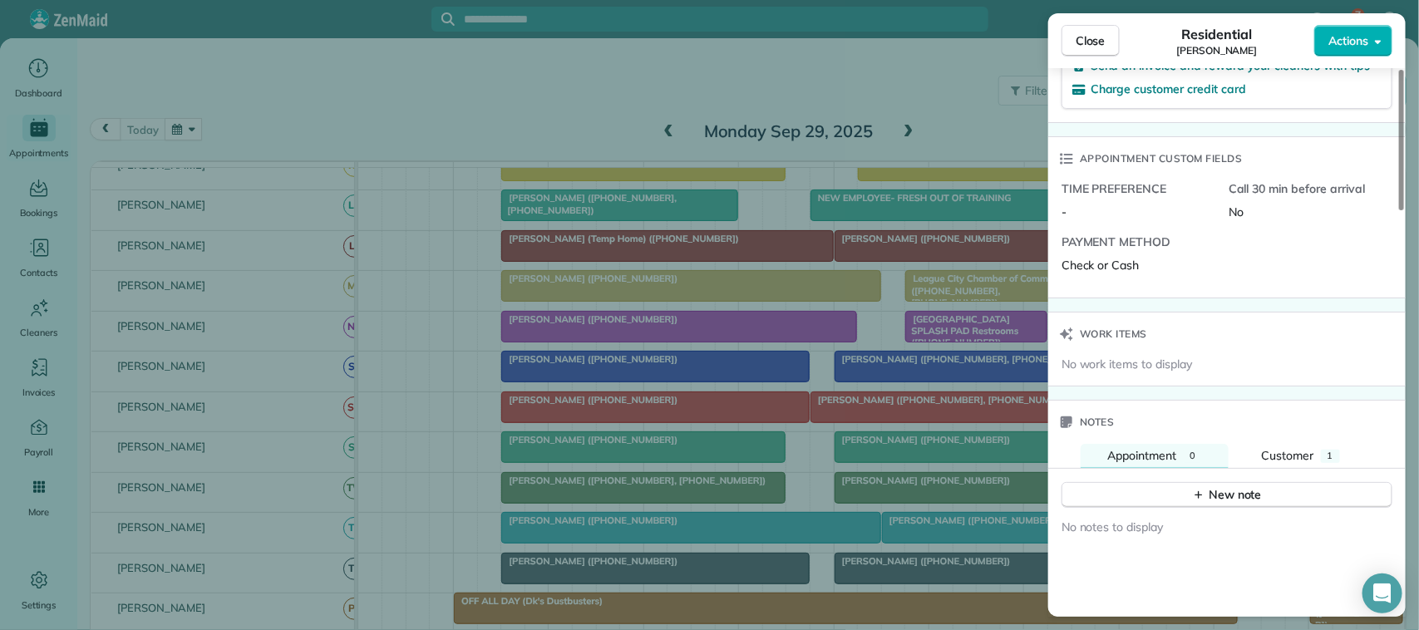
click at [1305, 444] on div "Notes" at bounding box center [1227, 422] width 358 height 43
click at [1305, 455] on span "Customer" at bounding box center [1288, 455] width 52 height 15
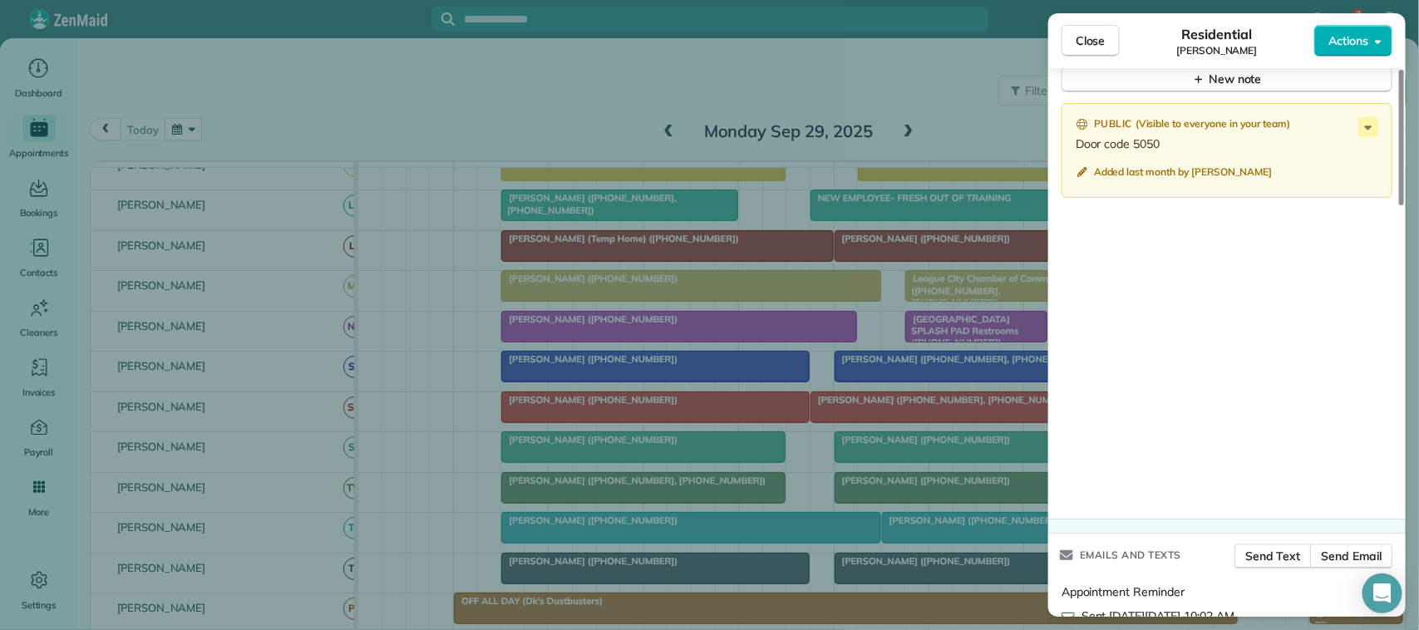
scroll to position [1351, 0]
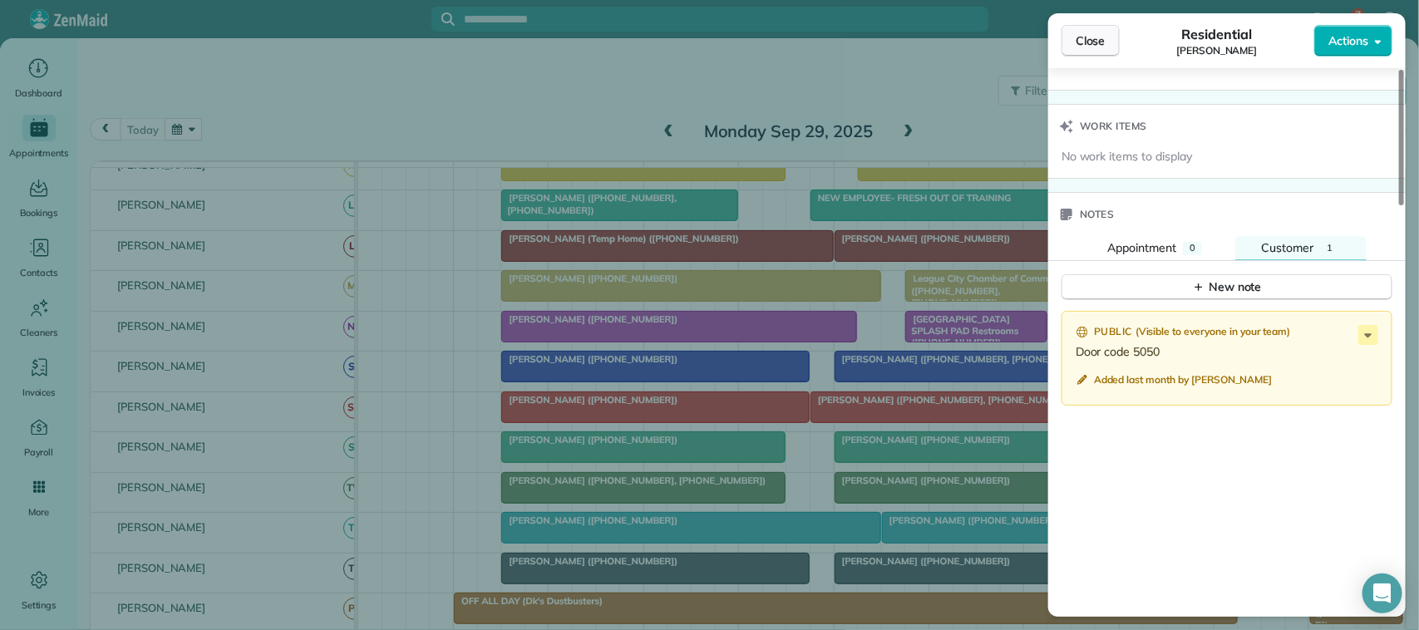
click at [1073, 46] on button "Close" at bounding box center [1091, 41] width 58 height 32
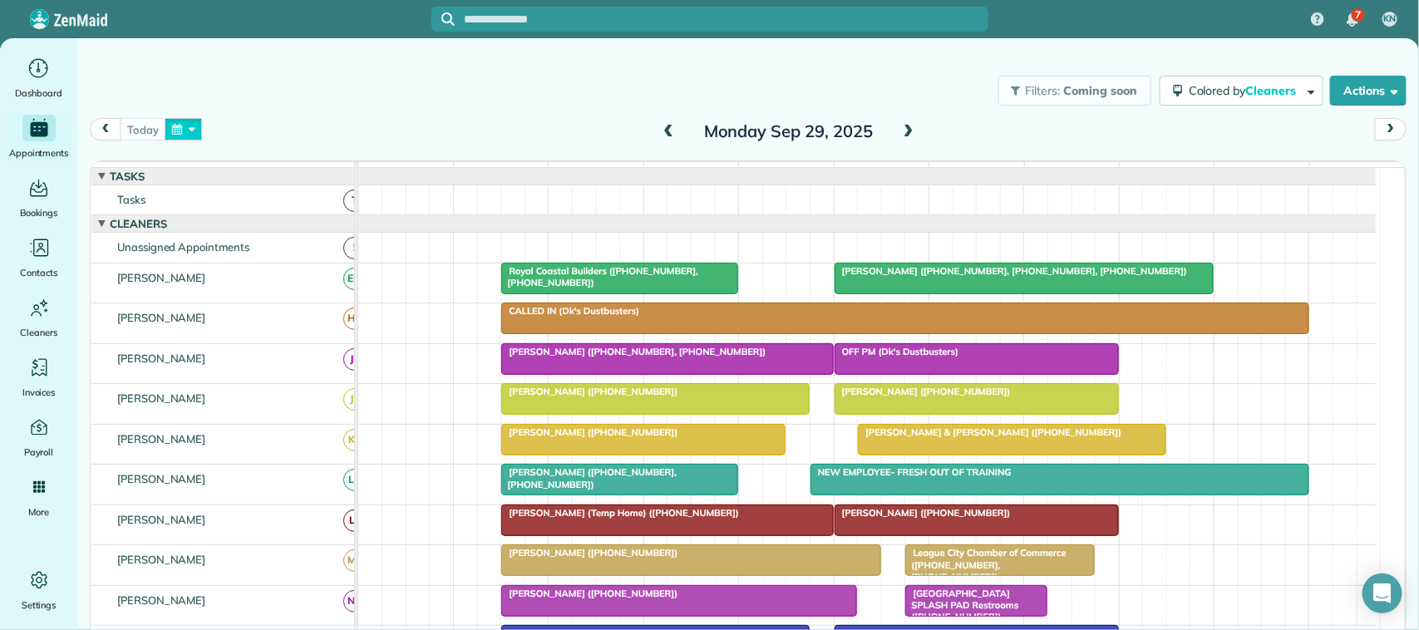
click at [177, 134] on button "button" at bounding box center [184, 129] width 38 height 22
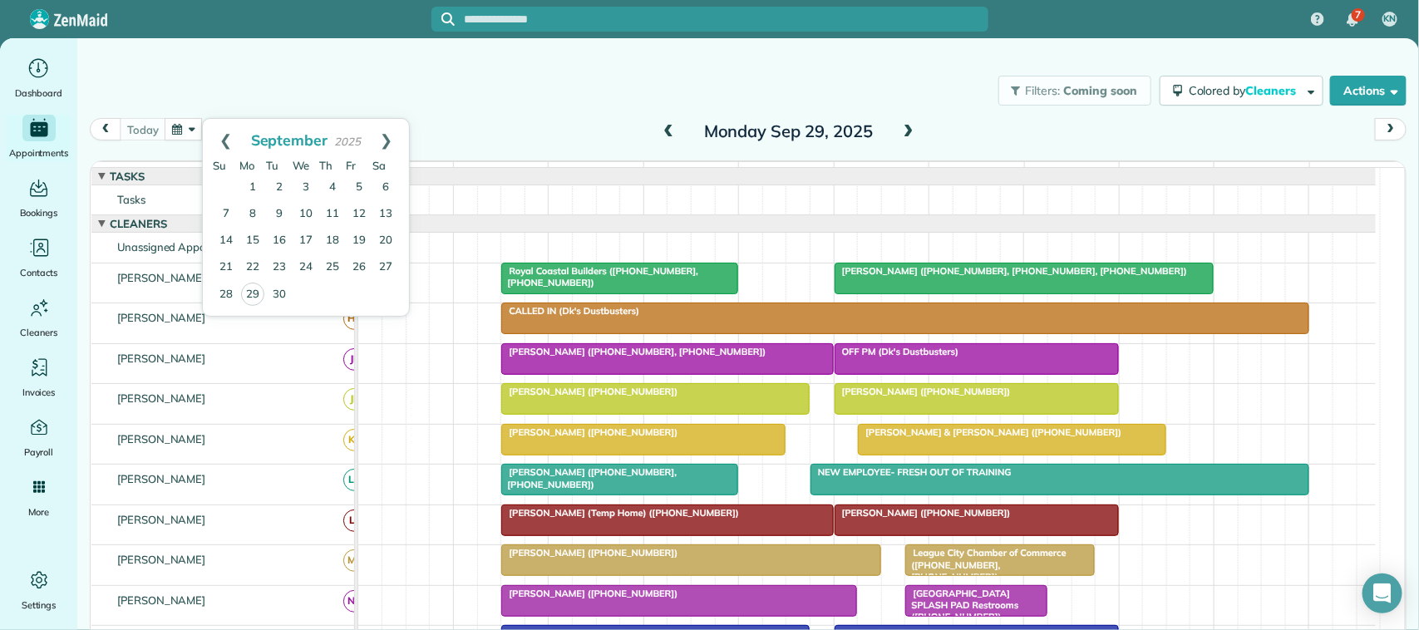
click at [475, 126] on div "today Monday Sep 29, 2025" at bounding box center [748, 134] width 1317 height 32
click at [180, 131] on button "button" at bounding box center [184, 129] width 38 height 22
click at [455, 144] on div "today Monday Sep 29, 2025" at bounding box center [748, 134] width 1317 height 32
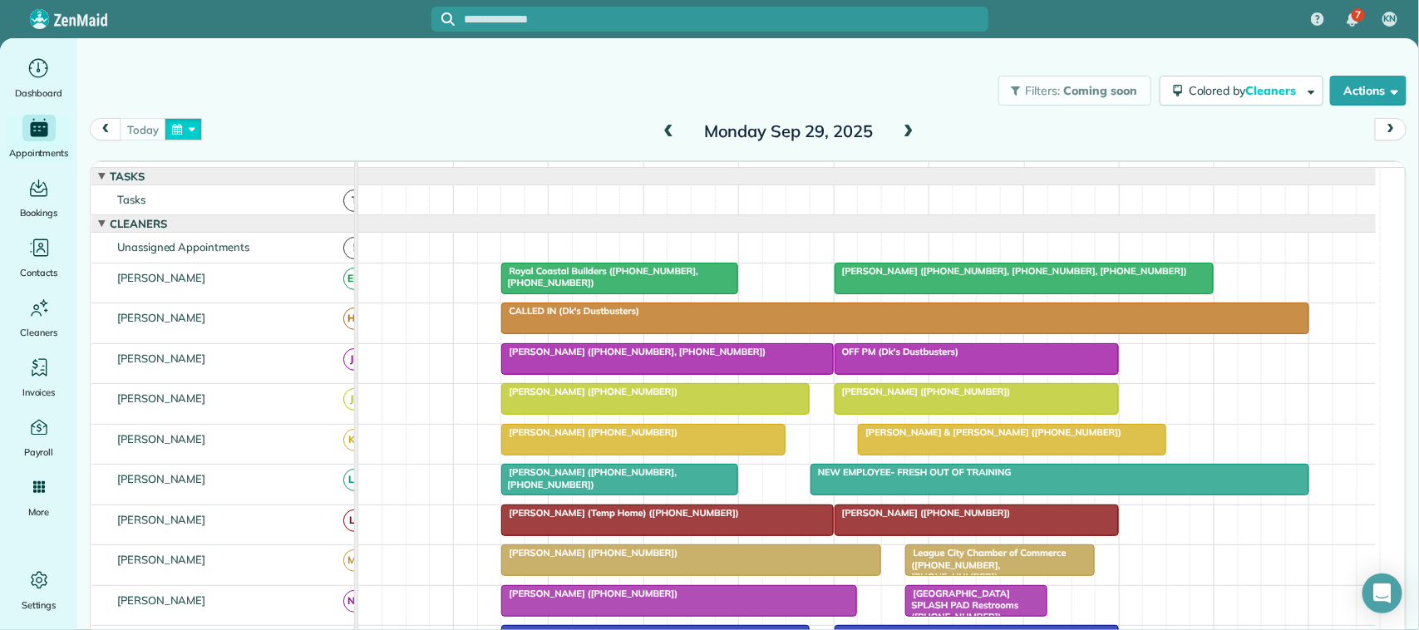
click at [189, 127] on button "button" at bounding box center [184, 129] width 38 height 22
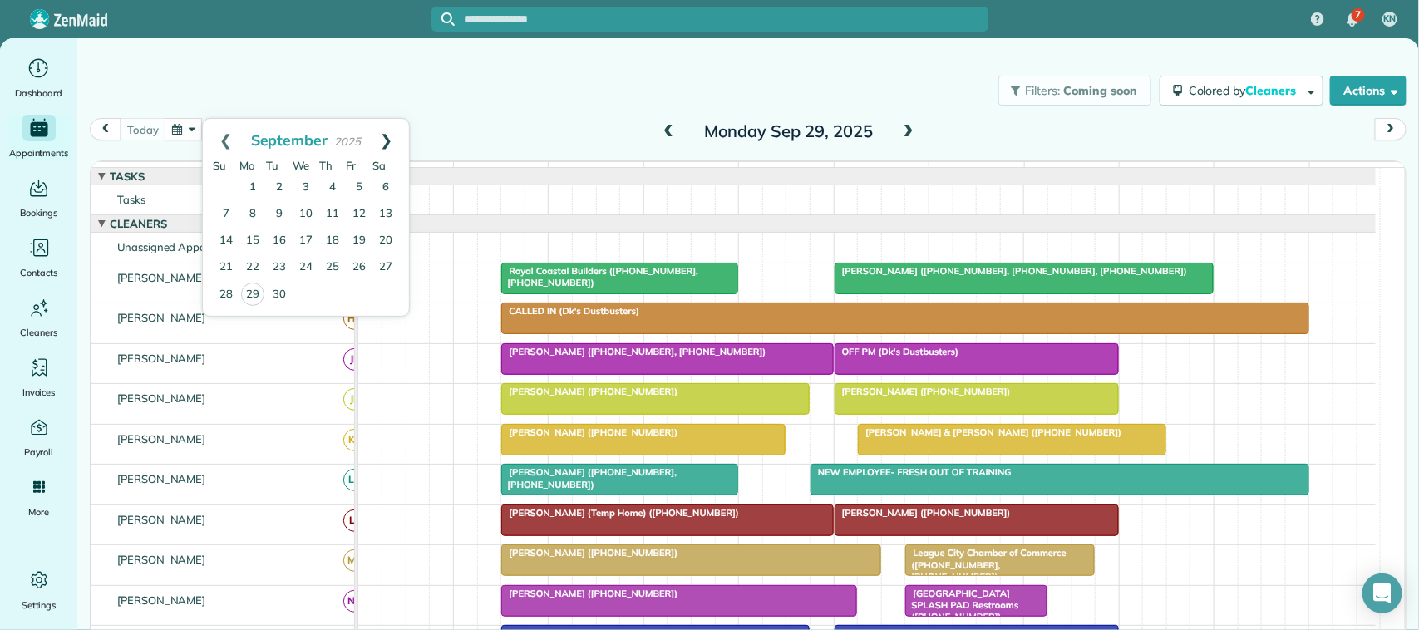
click at [391, 136] on link "Next" at bounding box center [386, 140] width 46 height 42
click at [359, 221] on link "10" at bounding box center [359, 214] width 27 height 27
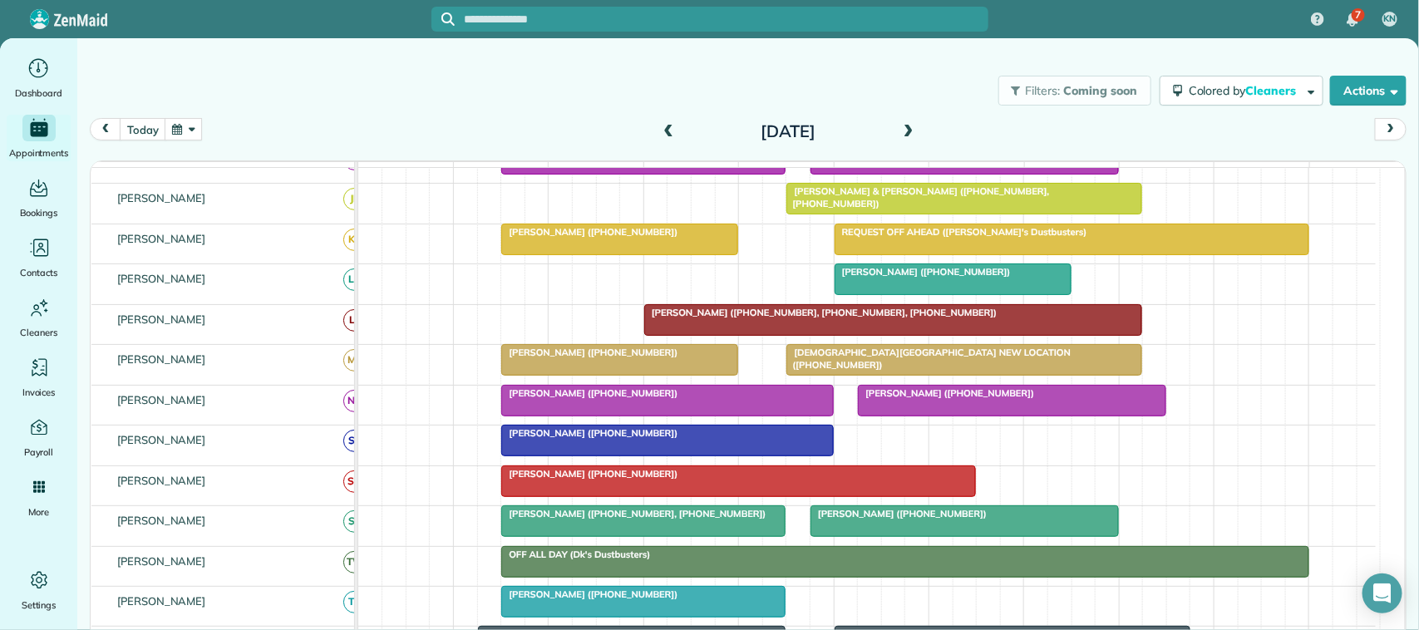
scroll to position [312, 0]
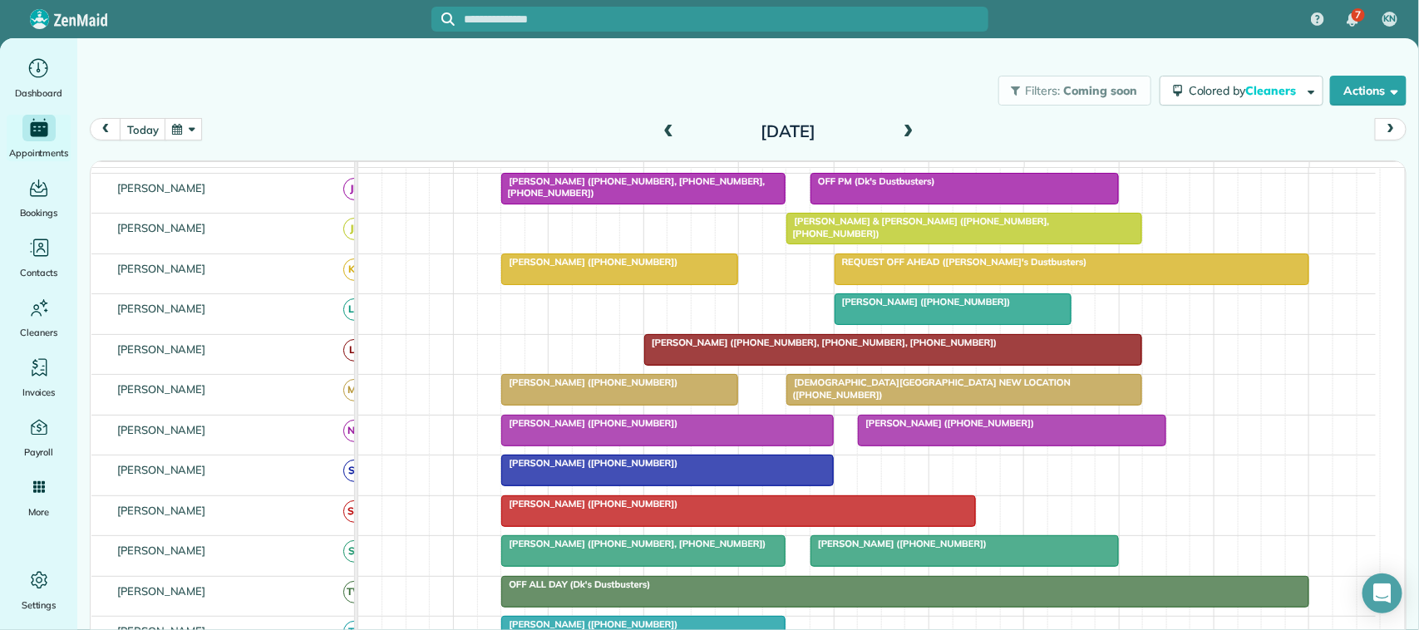
click at [567, 405] on div at bounding box center [619, 390] width 235 height 30
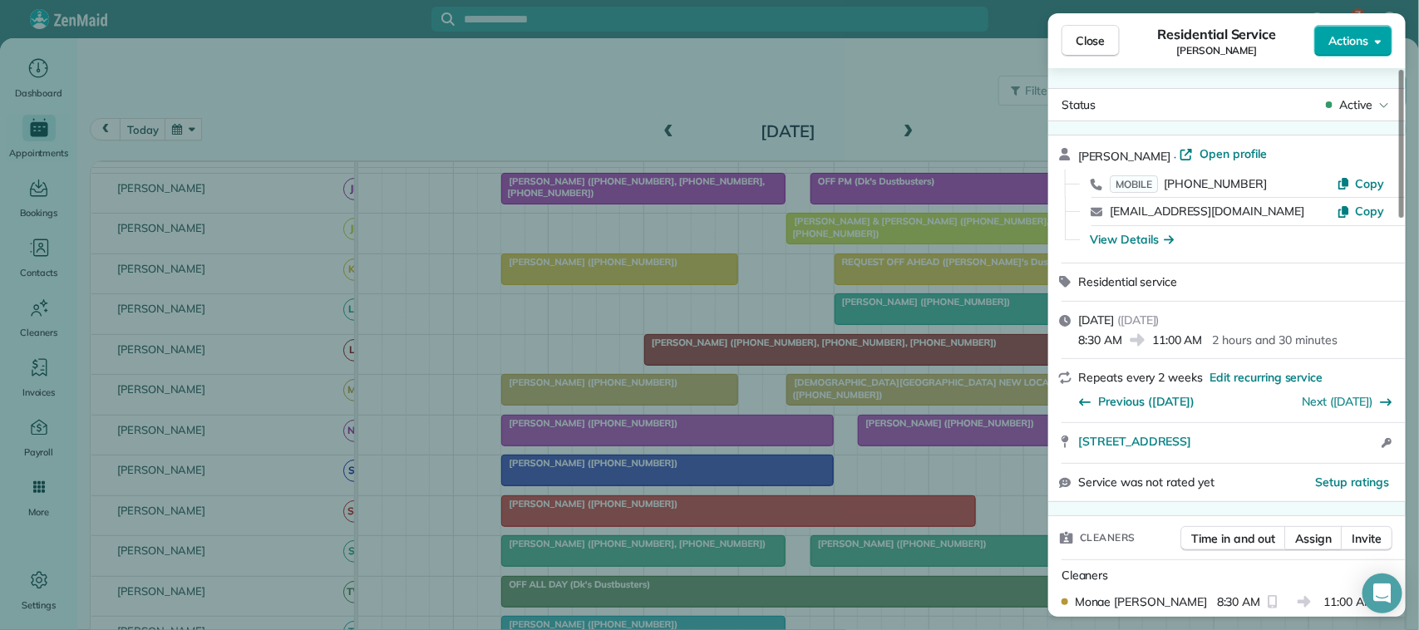
click at [1361, 48] on span "Actions" at bounding box center [1349, 40] width 40 height 17
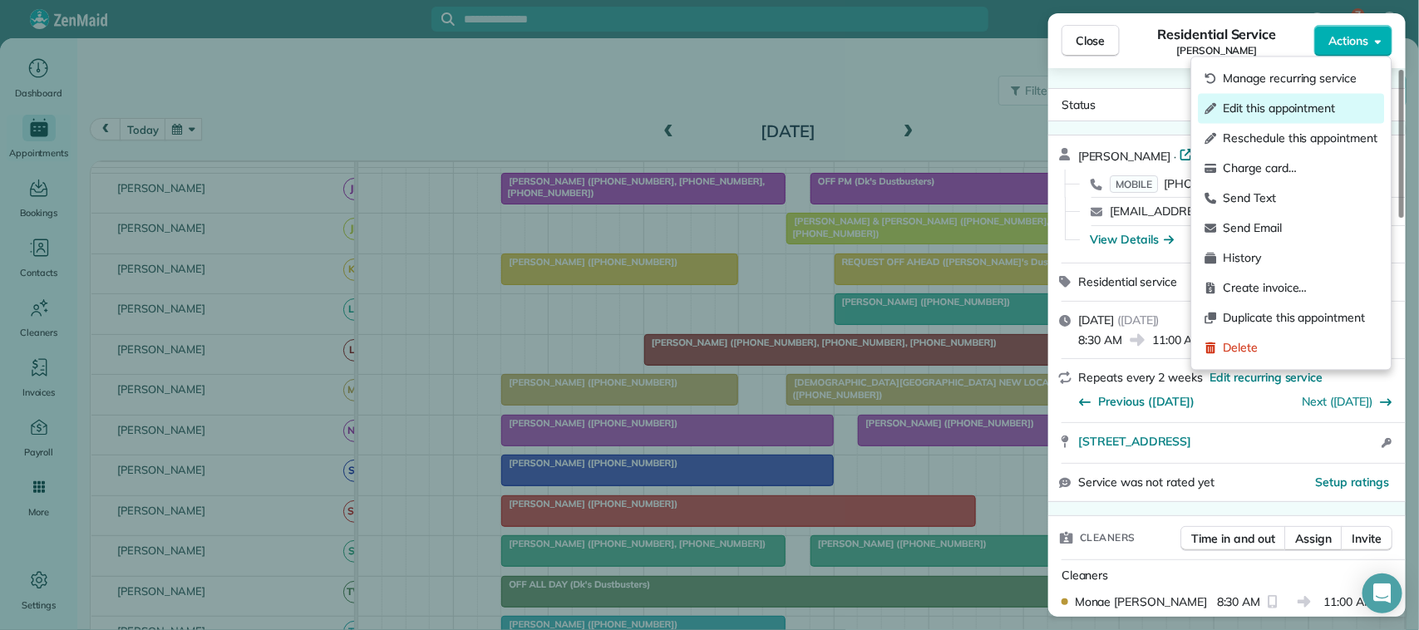
click at [1315, 109] on span "Edit this appointment" at bounding box center [1301, 109] width 155 height 17
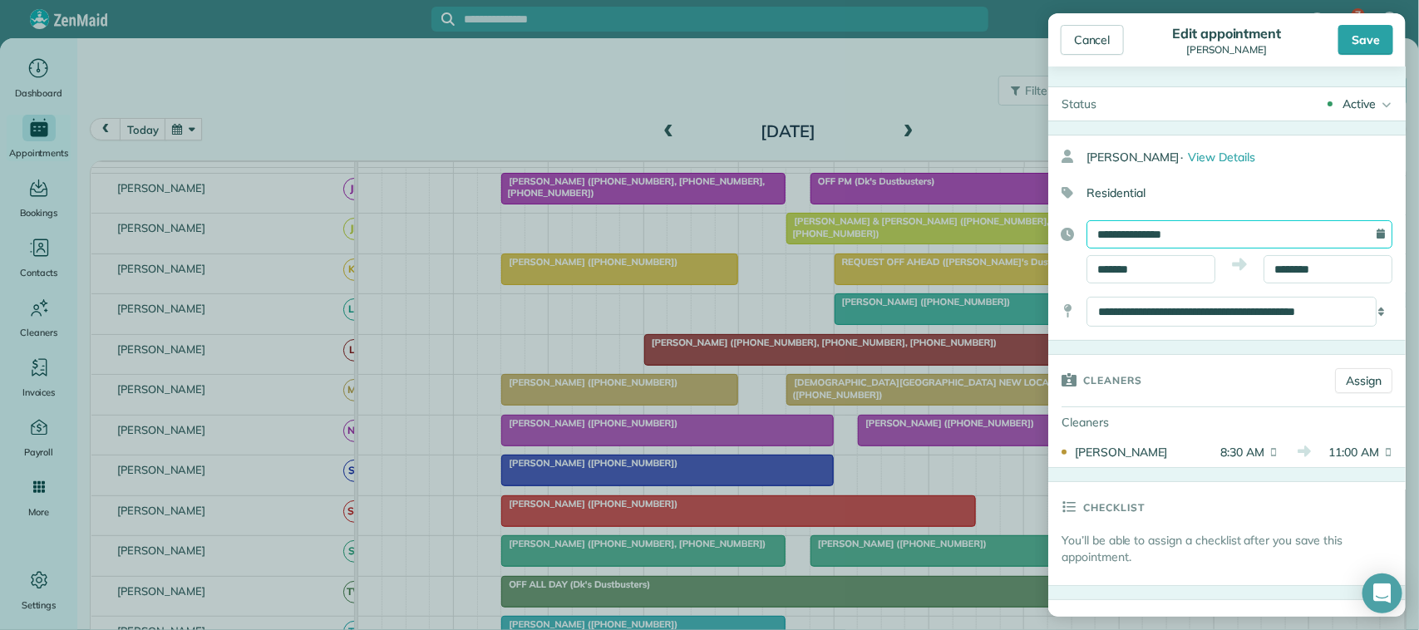
click at [1152, 235] on input "**********" at bounding box center [1240, 234] width 306 height 28
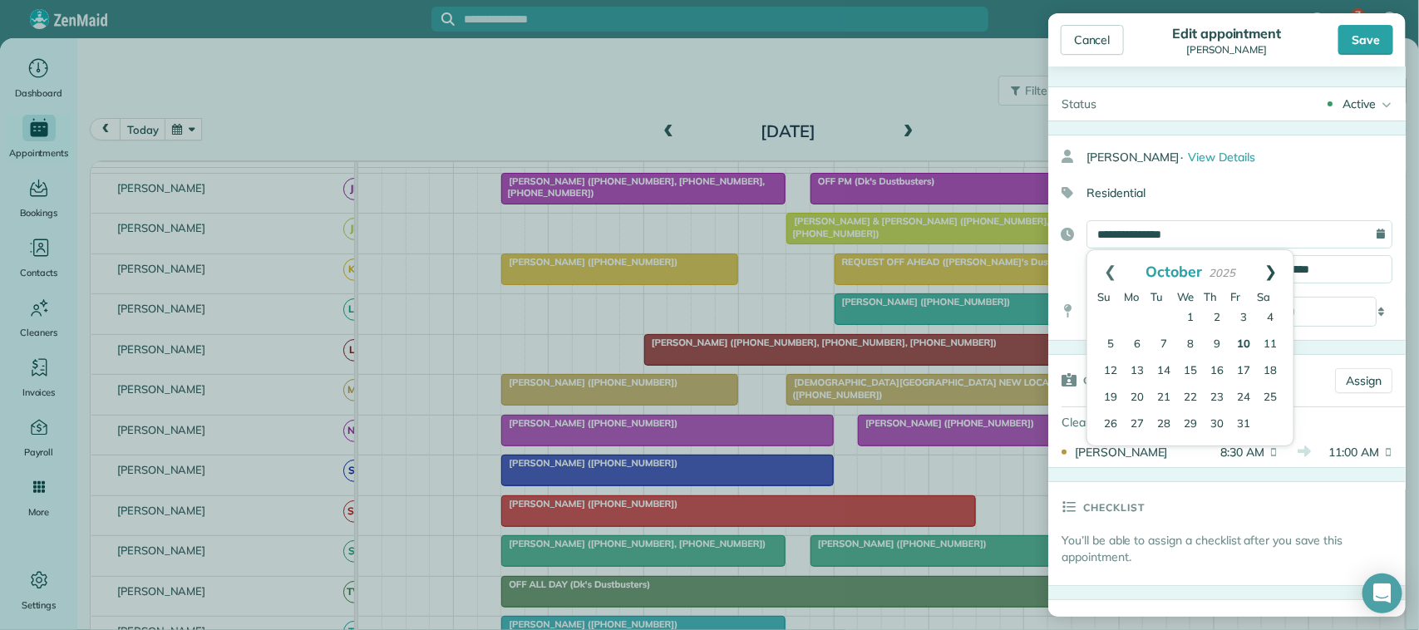
click at [1272, 268] on link "Next" at bounding box center [1272, 271] width 46 height 42
click at [1112, 268] on link "Prev" at bounding box center [1110, 271] width 46 height 42
click at [1283, 283] on link "Next" at bounding box center [1272, 271] width 46 height 42
click at [1196, 345] on link "8" at bounding box center [1190, 345] width 27 height 27
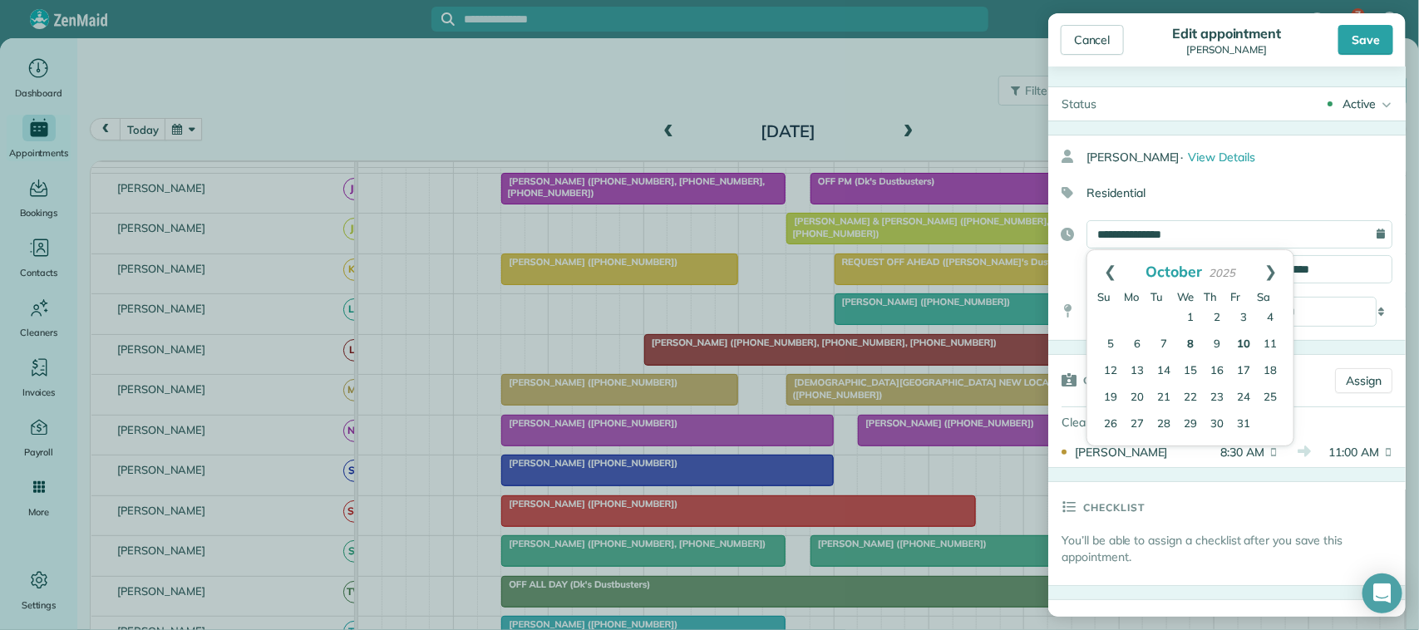
type input "**********"
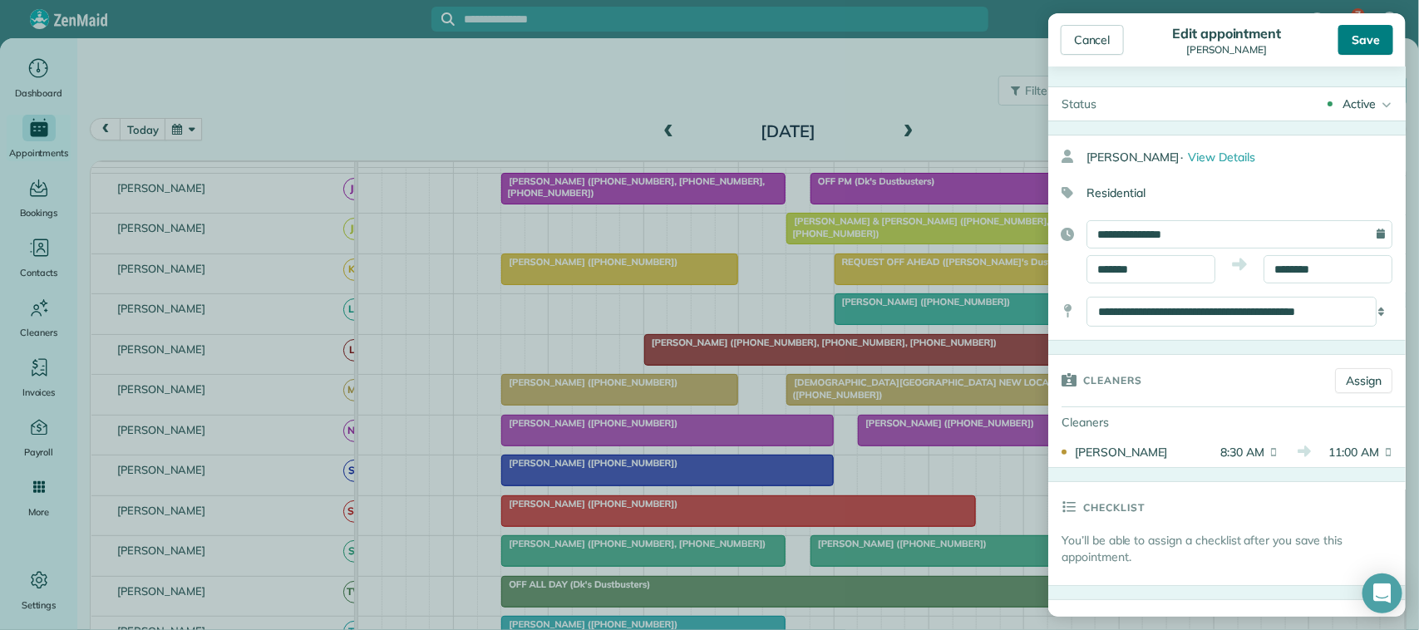
click at [1364, 48] on div "Save" at bounding box center [1366, 40] width 55 height 30
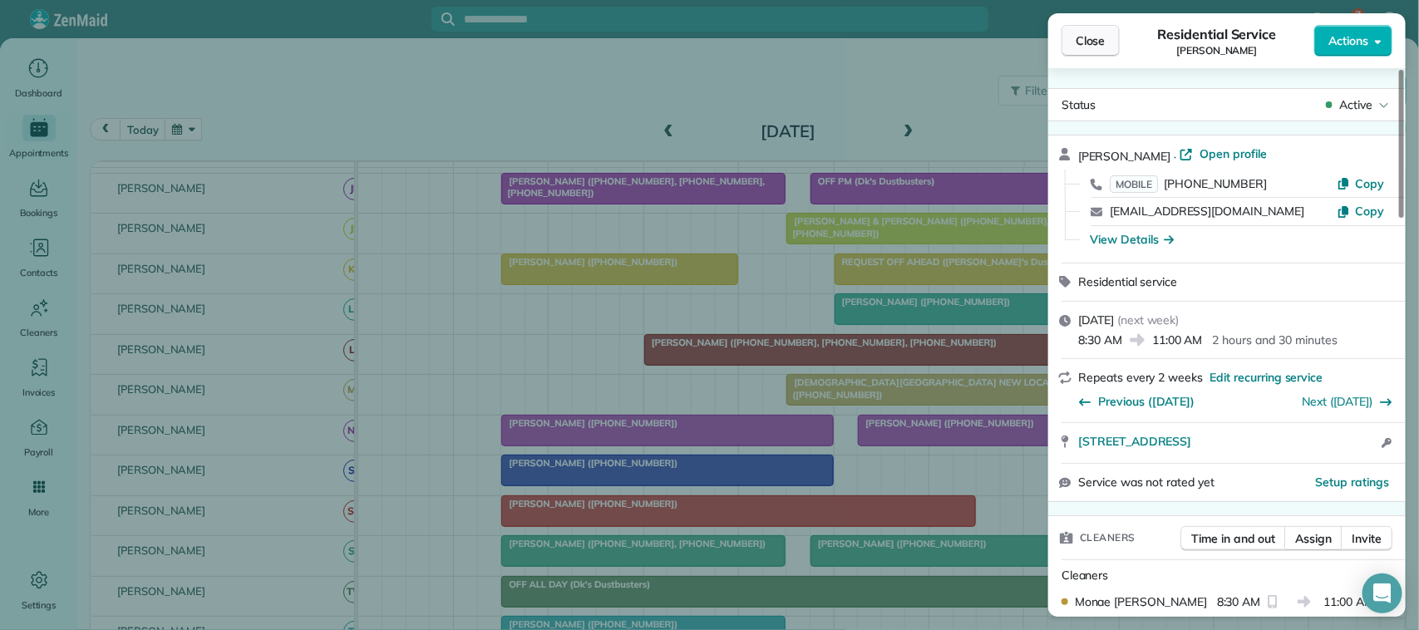
click at [1078, 46] on span "Close" at bounding box center [1091, 40] width 30 height 17
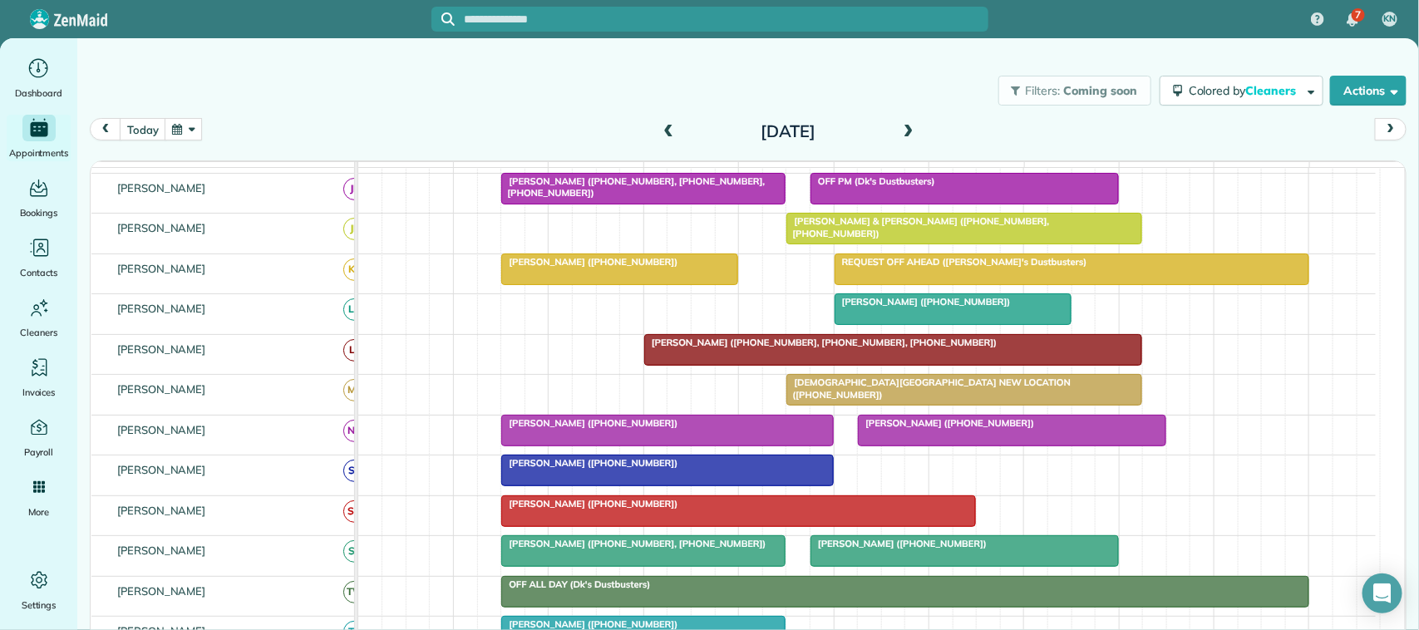
click at [667, 142] on span at bounding box center [668, 132] width 18 height 25
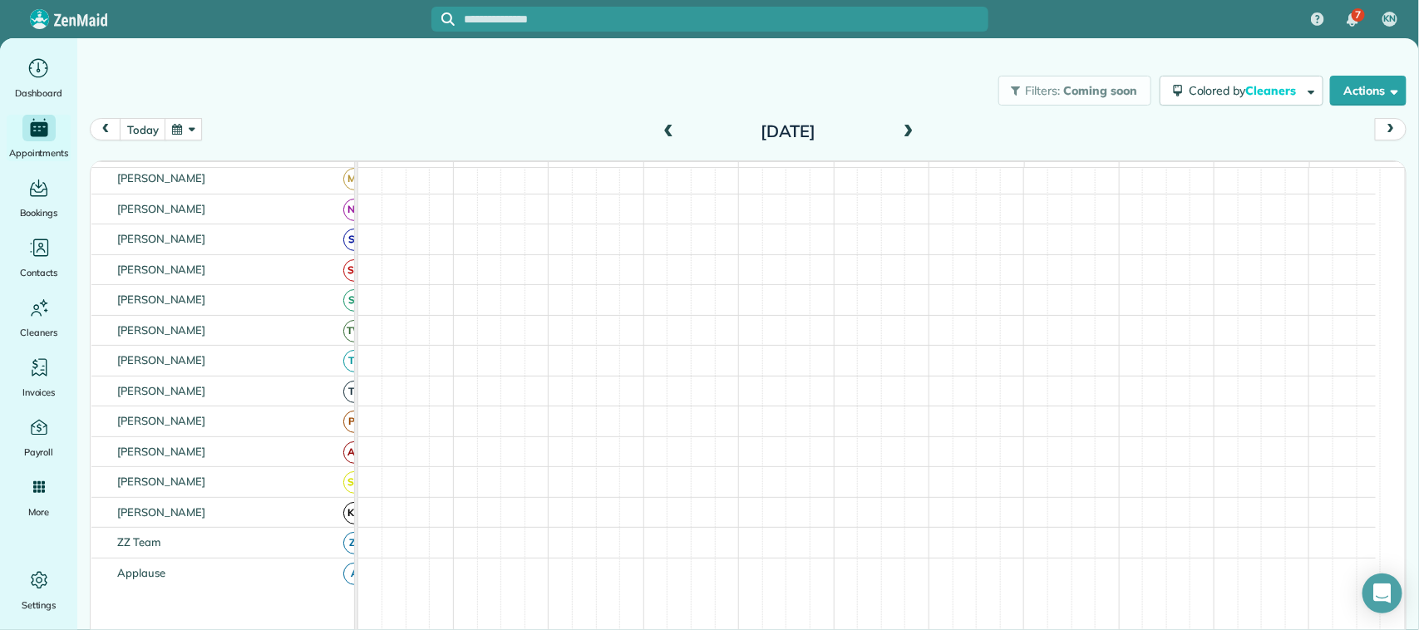
scroll to position [150, 0]
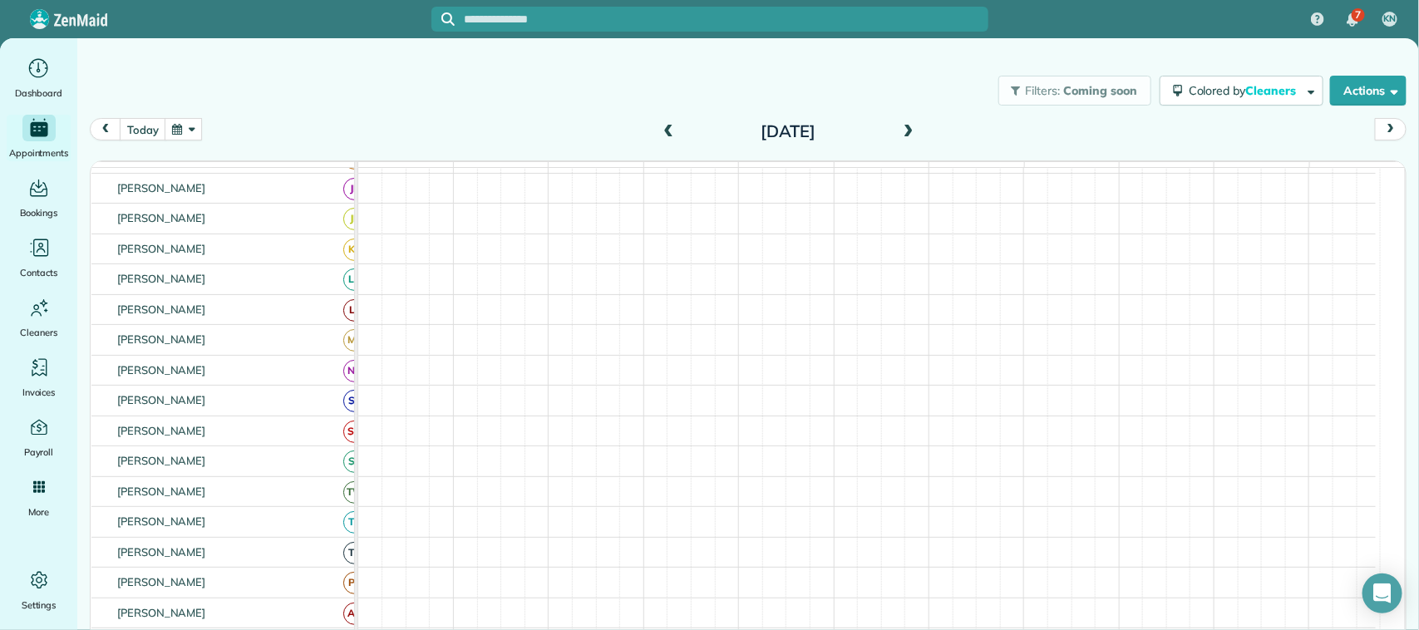
click at [666, 131] on span at bounding box center [668, 132] width 18 height 15
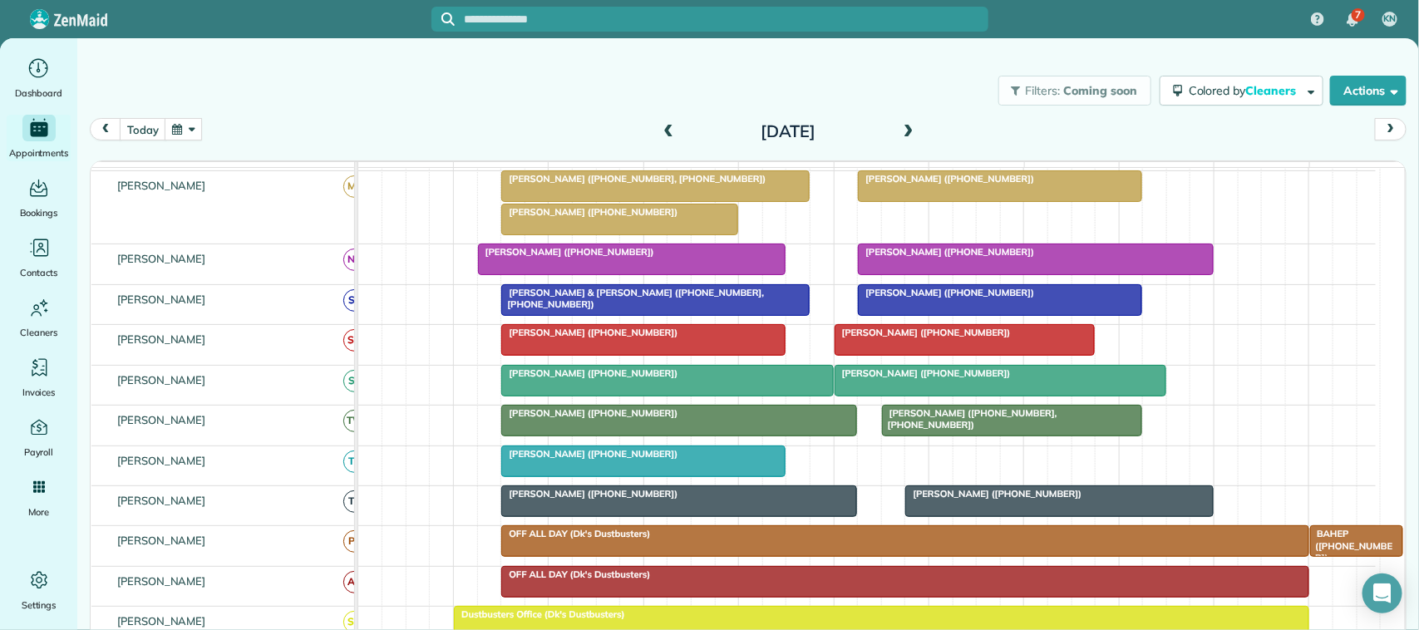
scroll to position [0, 0]
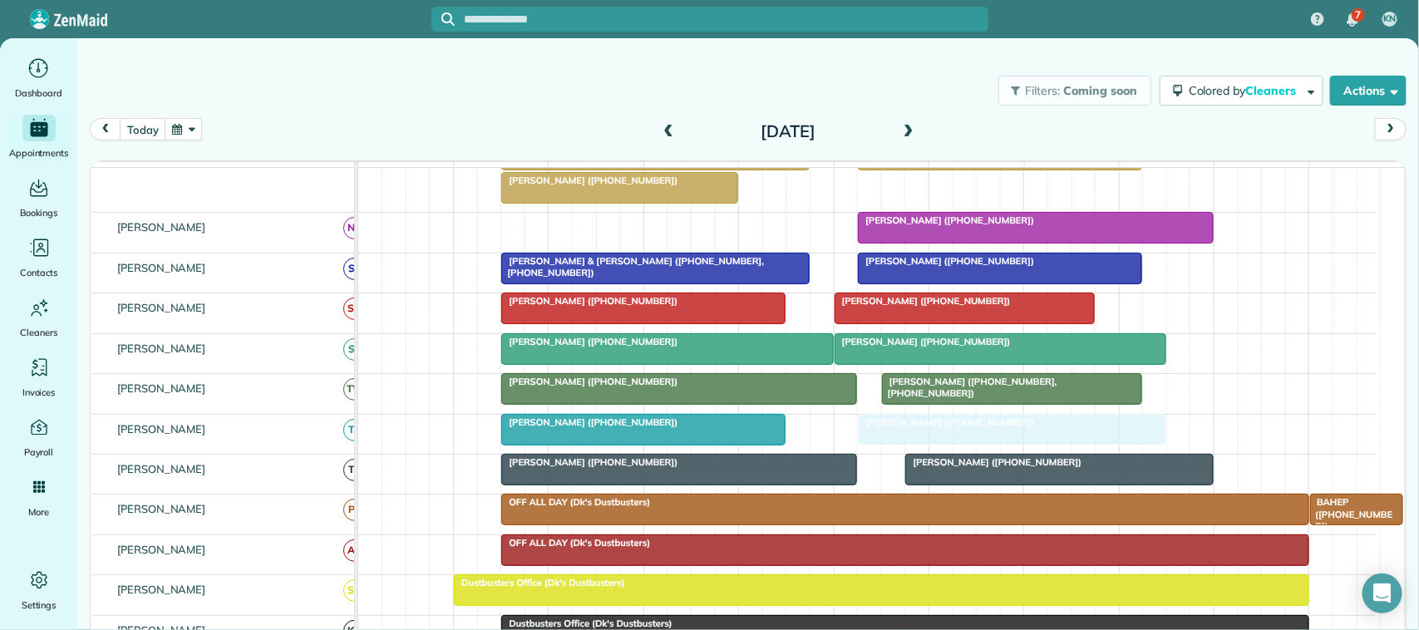
drag, startPoint x: 555, startPoint y: 248, endPoint x: 928, endPoint y: 432, distance: 416.4
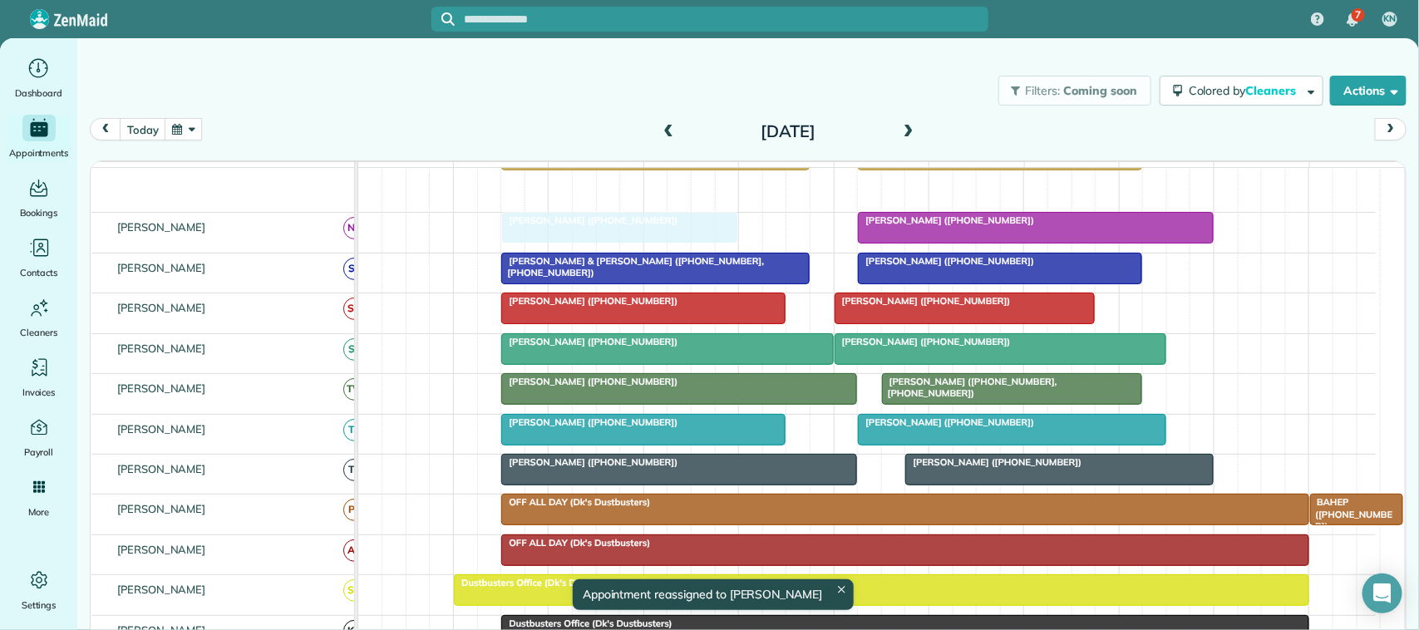
drag, startPoint x: 624, startPoint y: 219, endPoint x: 624, endPoint y: 239, distance: 20.8
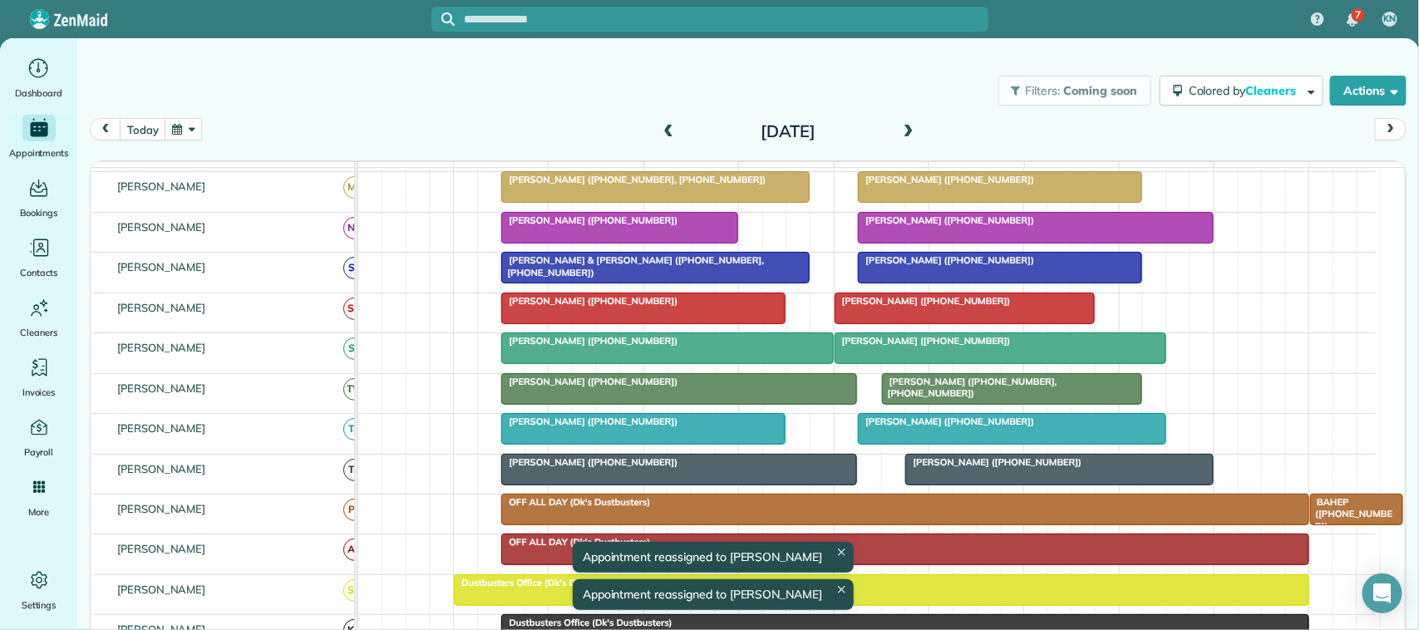
click at [183, 126] on button "button" at bounding box center [184, 129] width 38 height 22
click at [387, 143] on link "Next" at bounding box center [386, 140] width 46 height 42
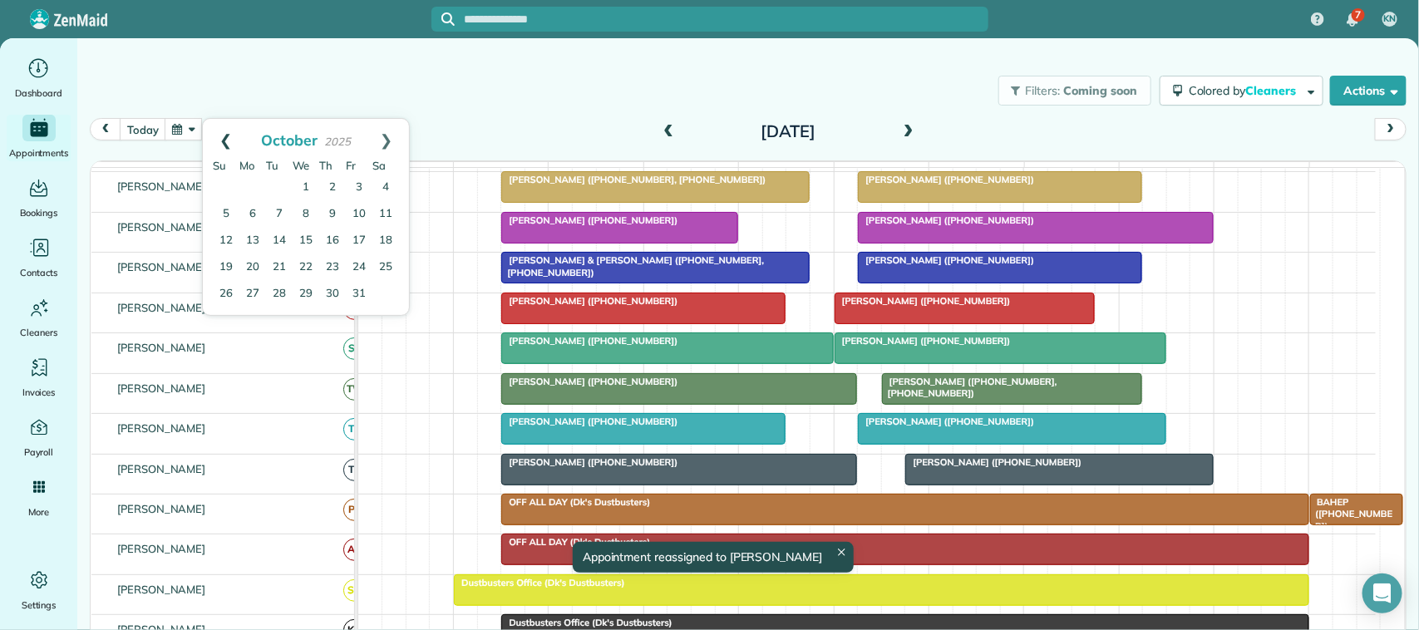
click at [235, 138] on link "Prev" at bounding box center [226, 140] width 46 height 42
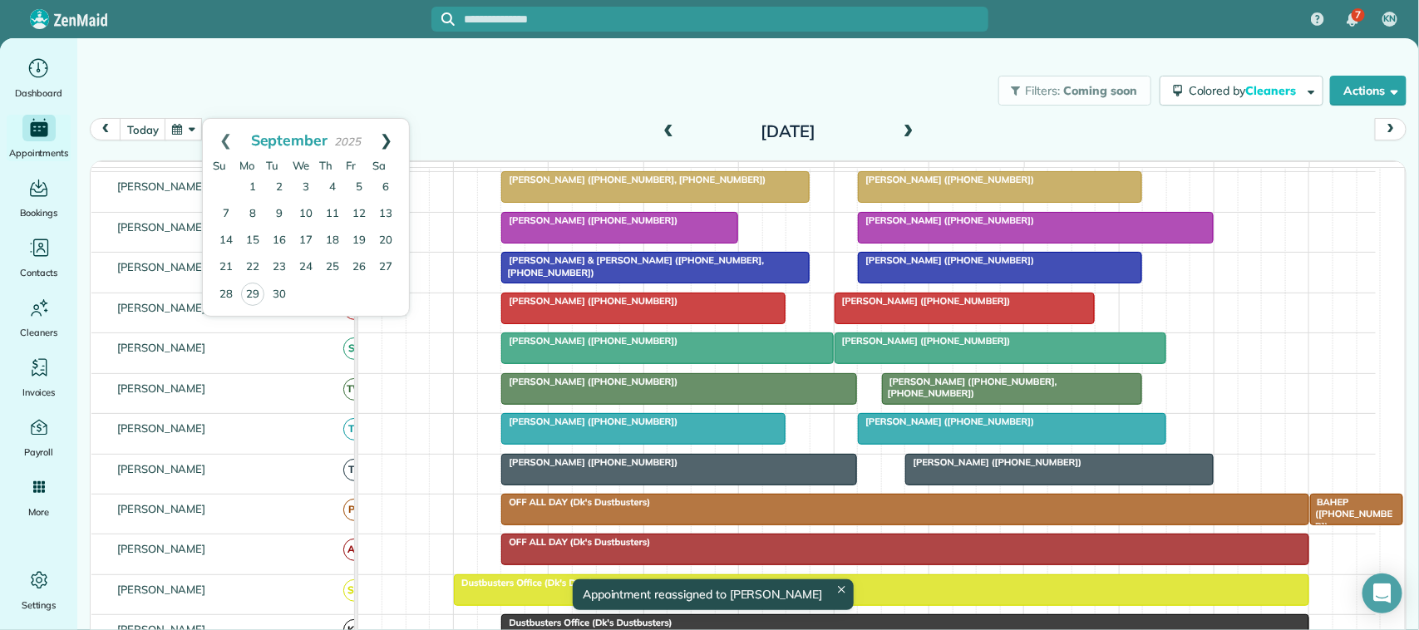
click at [385, 133] on link "Next" at bounding box center [386, 140] width 46 height 42
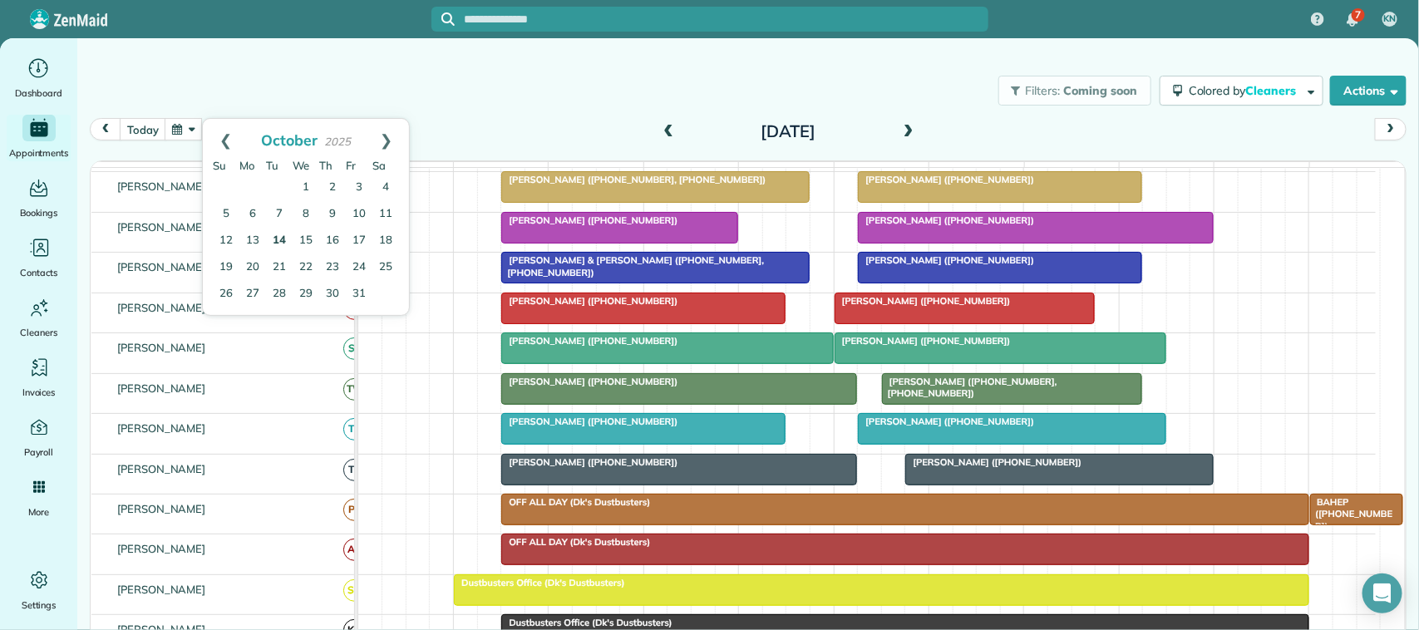
click at [273, 245] on link "14" at bounding box center [279, 241] width 27 height 27
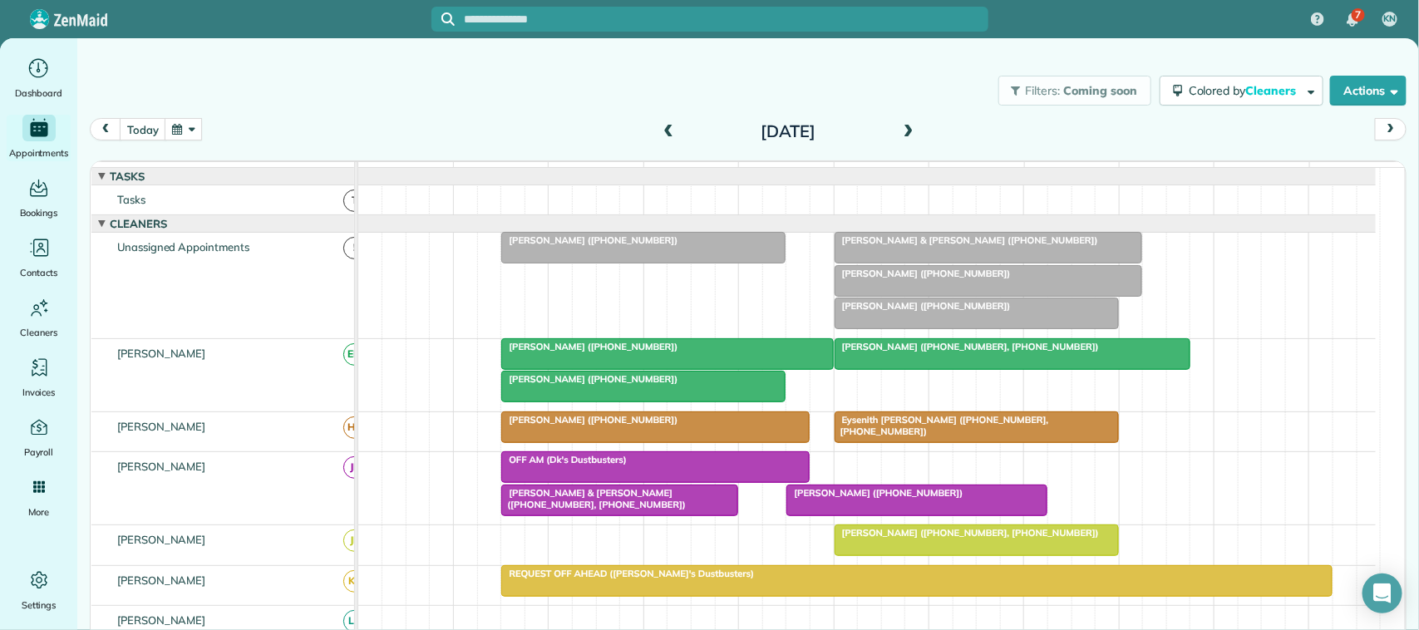
click at [202, 139] on button "button" at bounding box center [184, 129] width 38 height 22
click at [387, 143] on link "Next" at bounding box center [386, 140] width 46 height 42
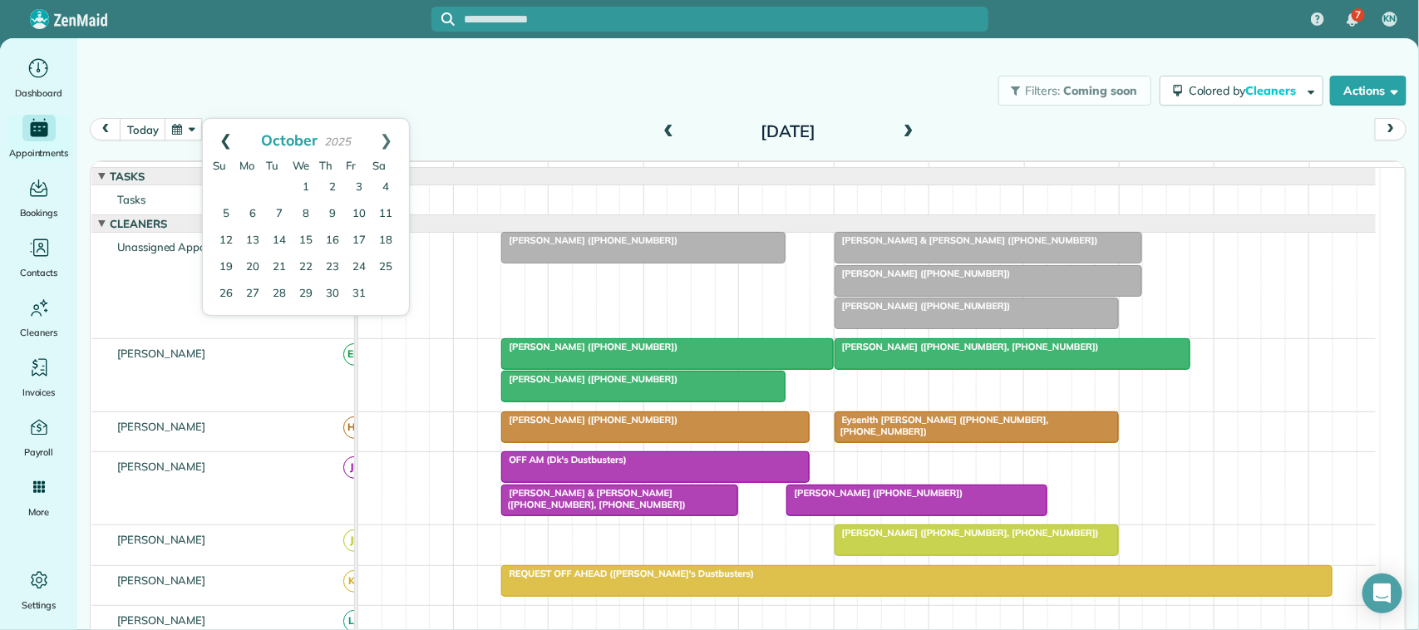
click at [229, 140] on link "Prev" at bounding box center [226, 140] width 46 height 42
click at [389, 141] on link "Next" at bounding box center [386, 140] width 46 height 42
click at [277, 243] on link "14" at bounding box center [279, 241] width 27 height 27
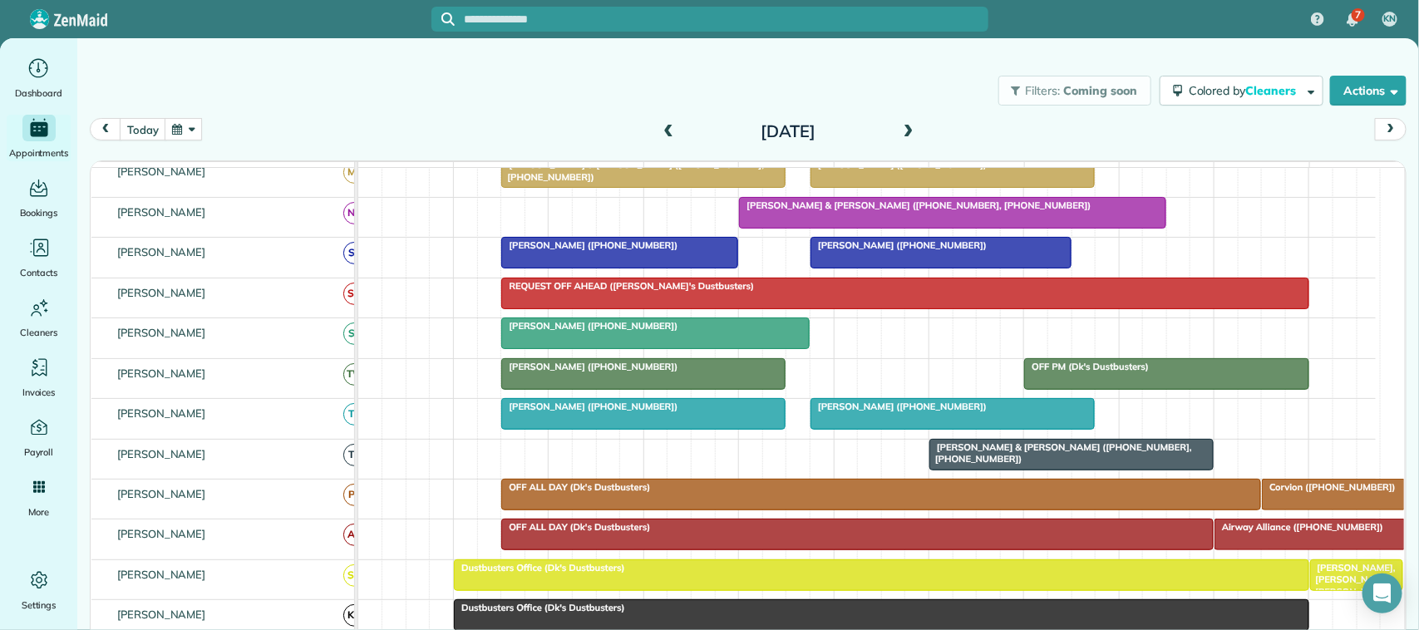
click at [905, 131] on span at bounding box center [909, 132] width 18 height 15
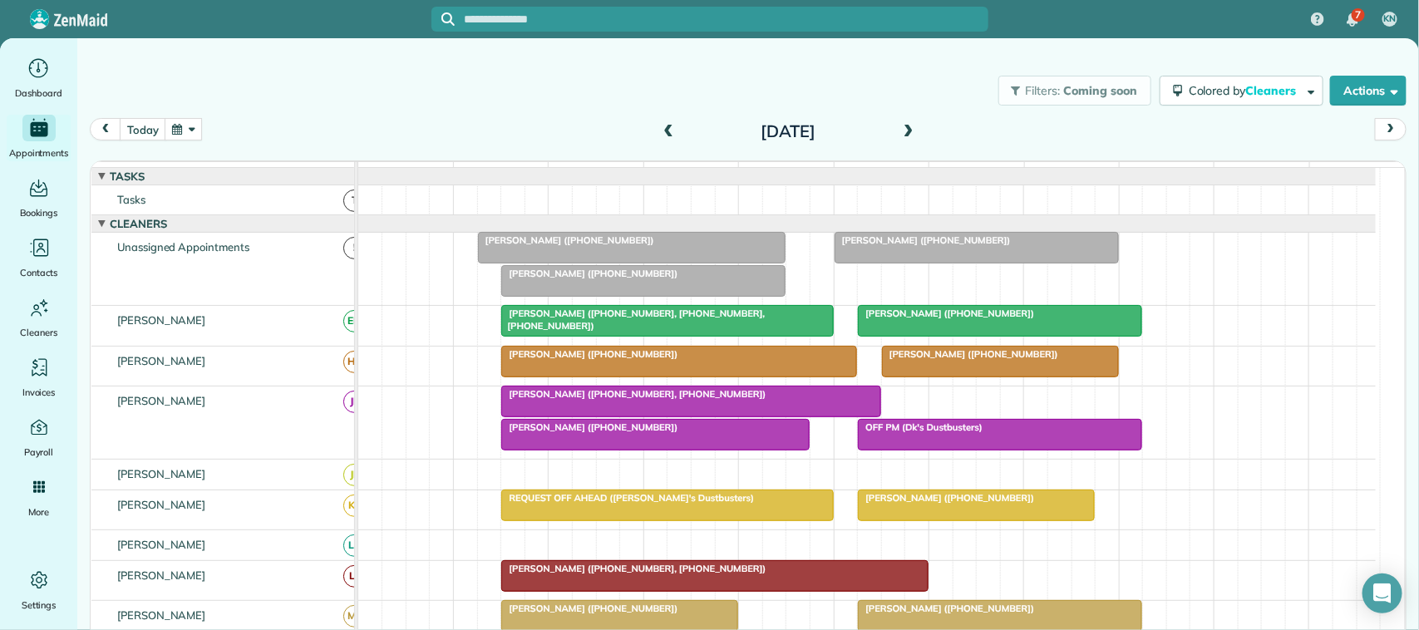
click at [915, 134] on div "today Wednesday Oct 15, 2025" at bounding box center [748, 134] width 1317 height 32
click at [910, 138] on div "Wednesday Oct 15, 2025" at bounding box center [788, 131] width 266 height 27
click at [900, 135] on span at bounding box center [909, 132] width 18 height 15
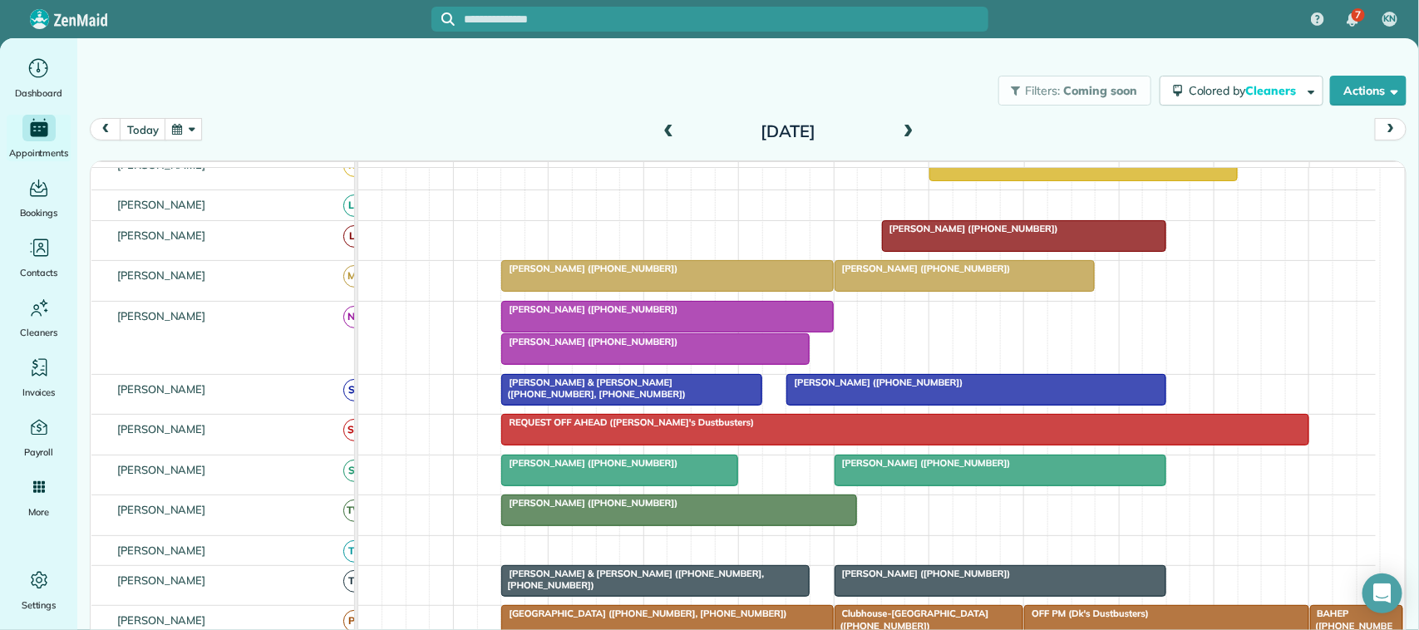
click at [659, 133] on span at bounding box center [668, 132] width 18 height 15
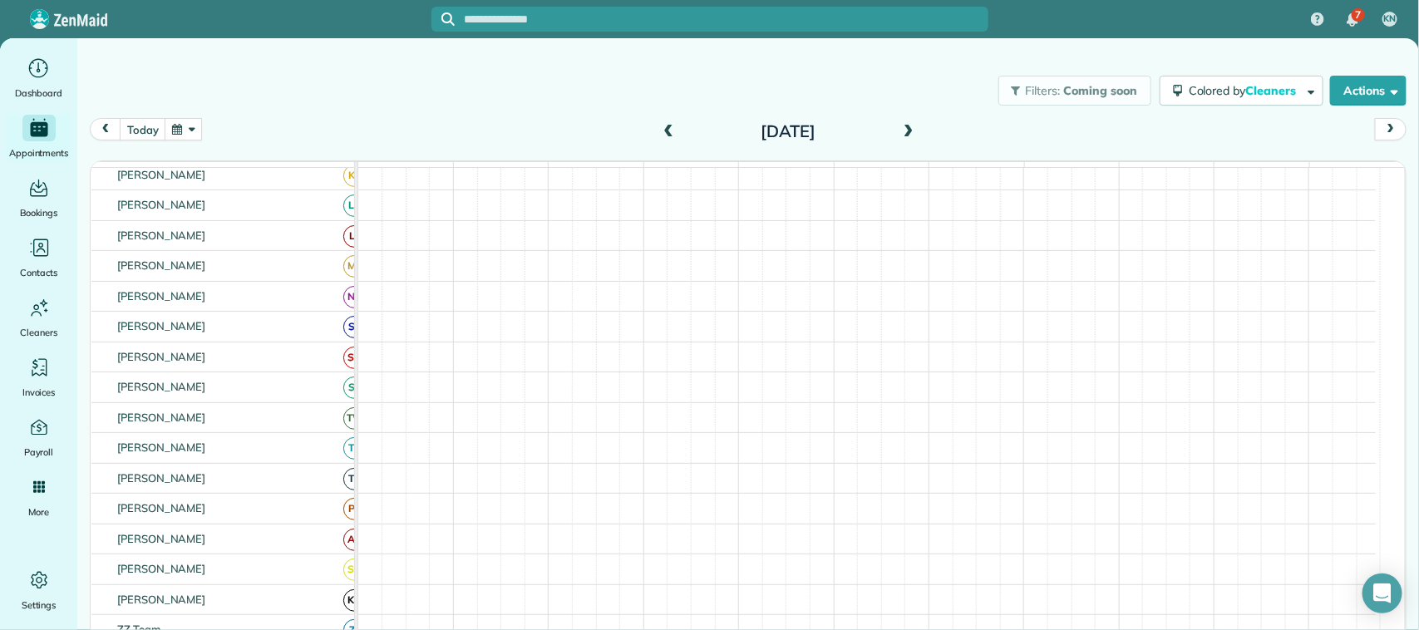
click at [659, 133] on span at bounding box center [668, 132] width 18 height 15
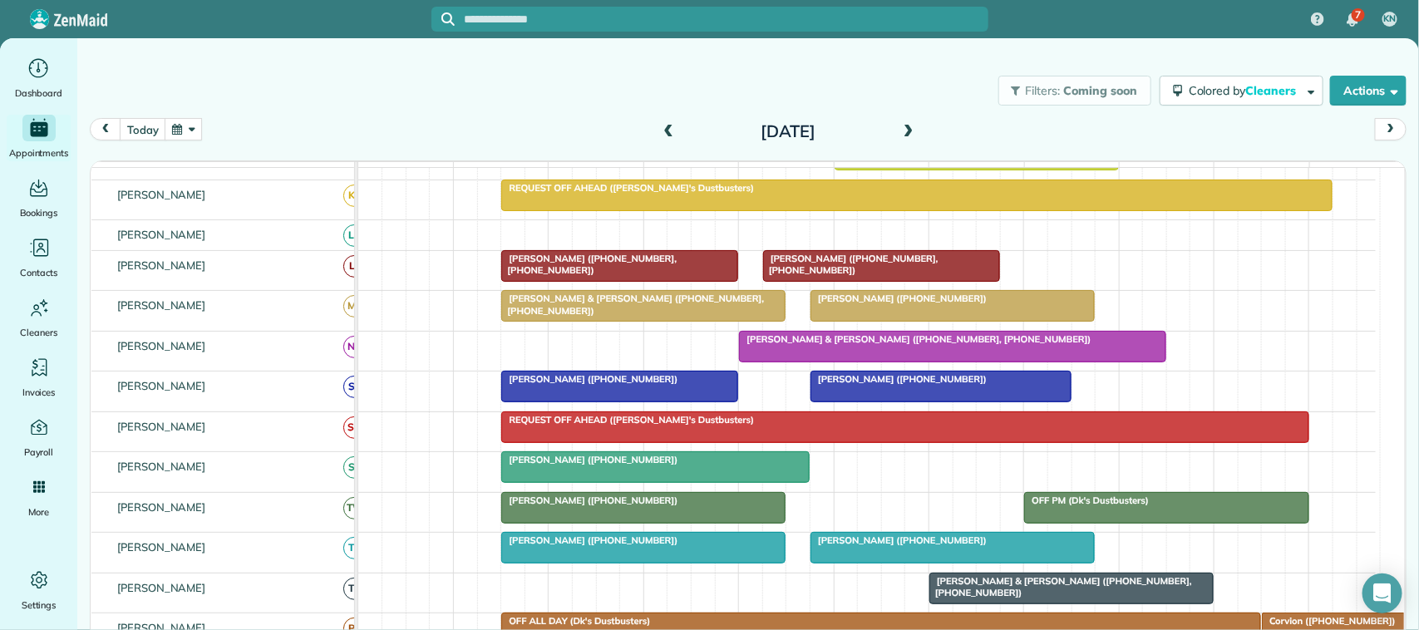
click at [659, 133] on span at bounding box center [668, 132] width 18 height 15
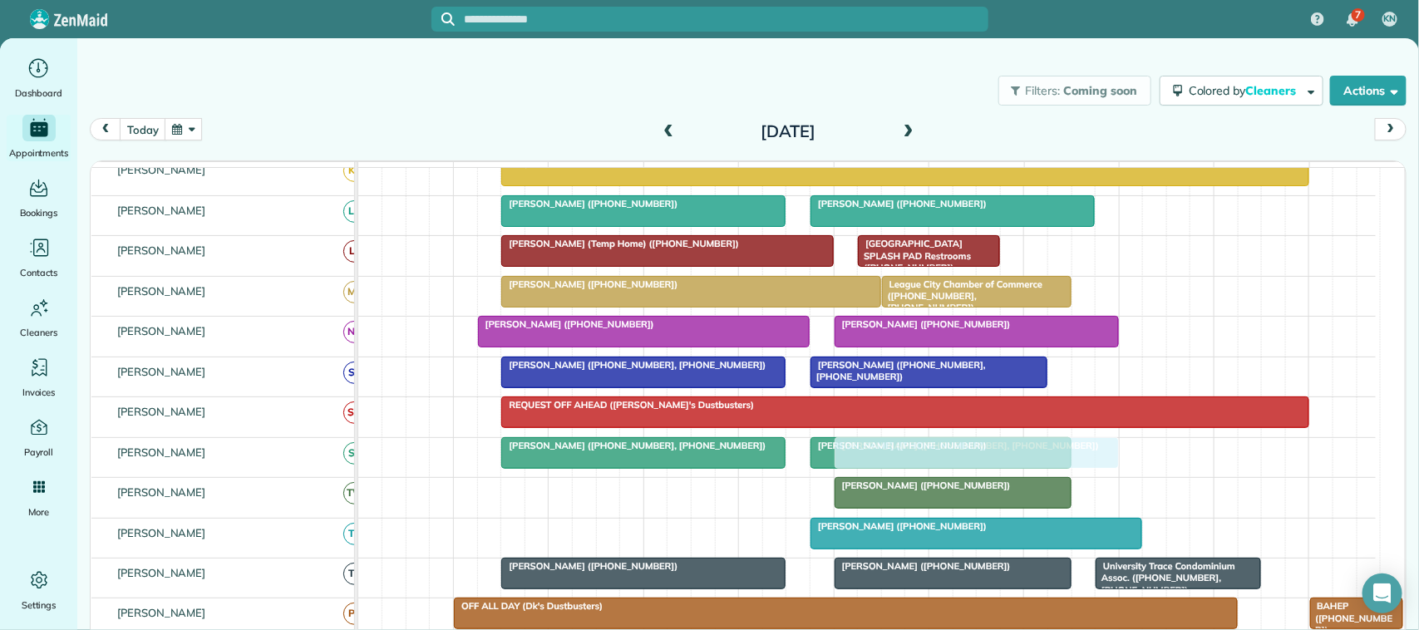
drag, startPoint x: 894, startPoint y: 266, endPoint x: 866, endPoint y: 482, distance: 217.9
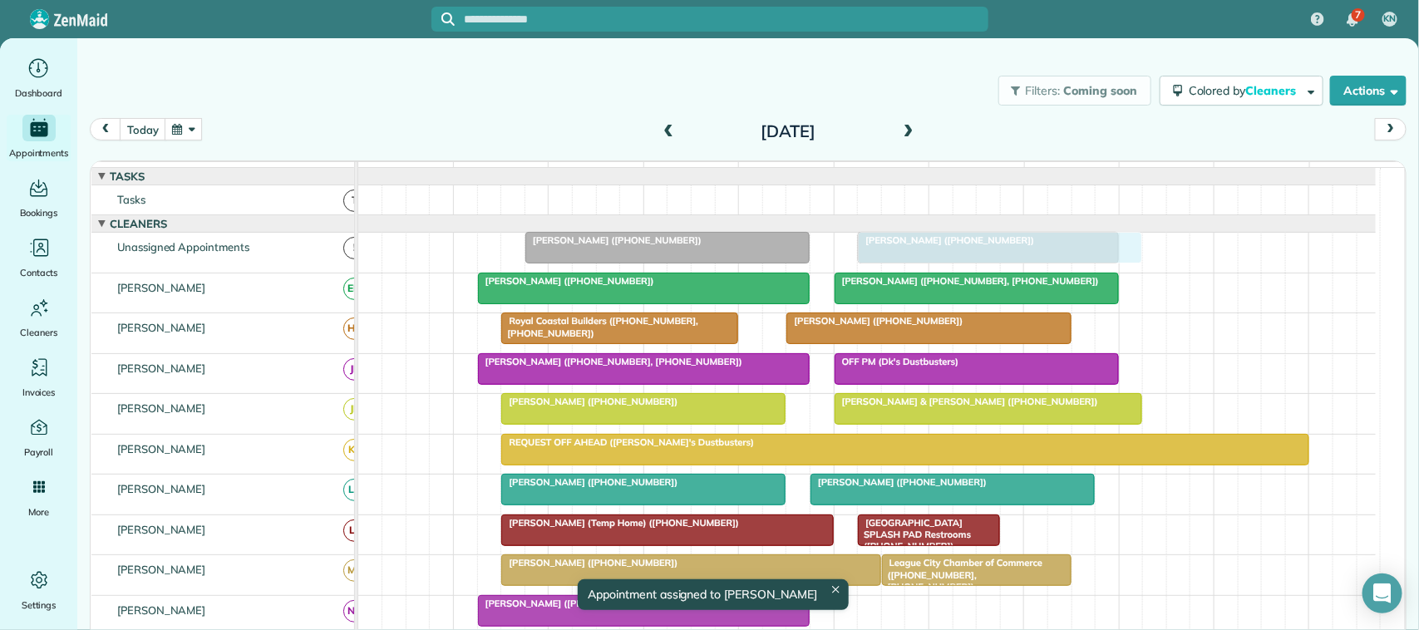
drag, startPoint x: 909, startPoint y: 560, endPoint x: 921, endPoint y: 252, distance: 307.9
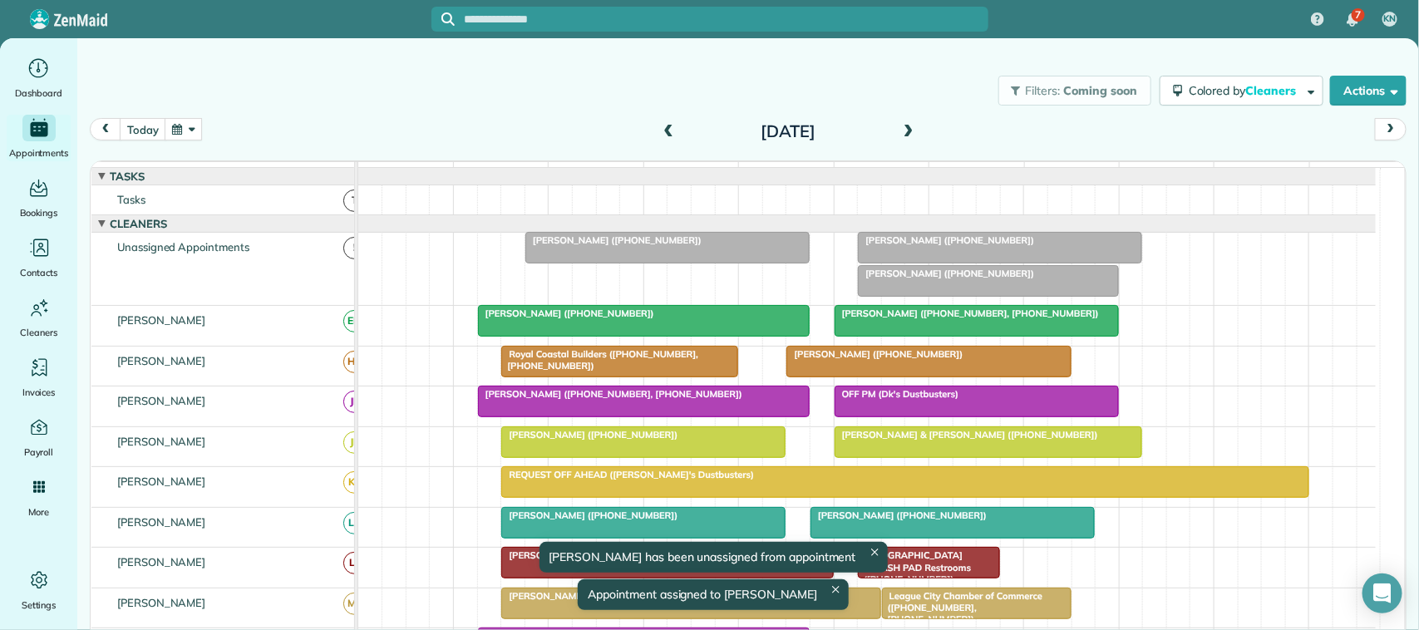
click at [946, 246] on span "[PERSON_NAME] ([PHONE_NUMBER])" at bounding box center [946, 240] width 178 height 12
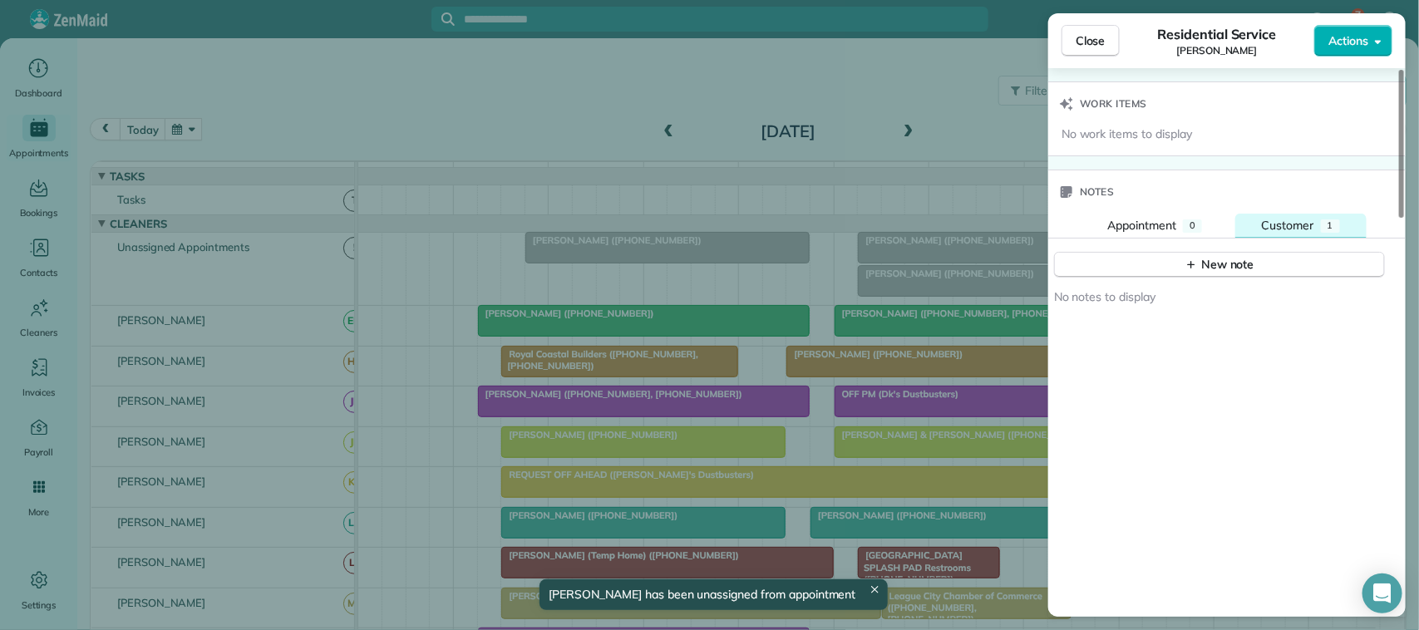
click at [1285, 239] on button "Customer 1" at bounding box center [1300, 226] width 131 height 25
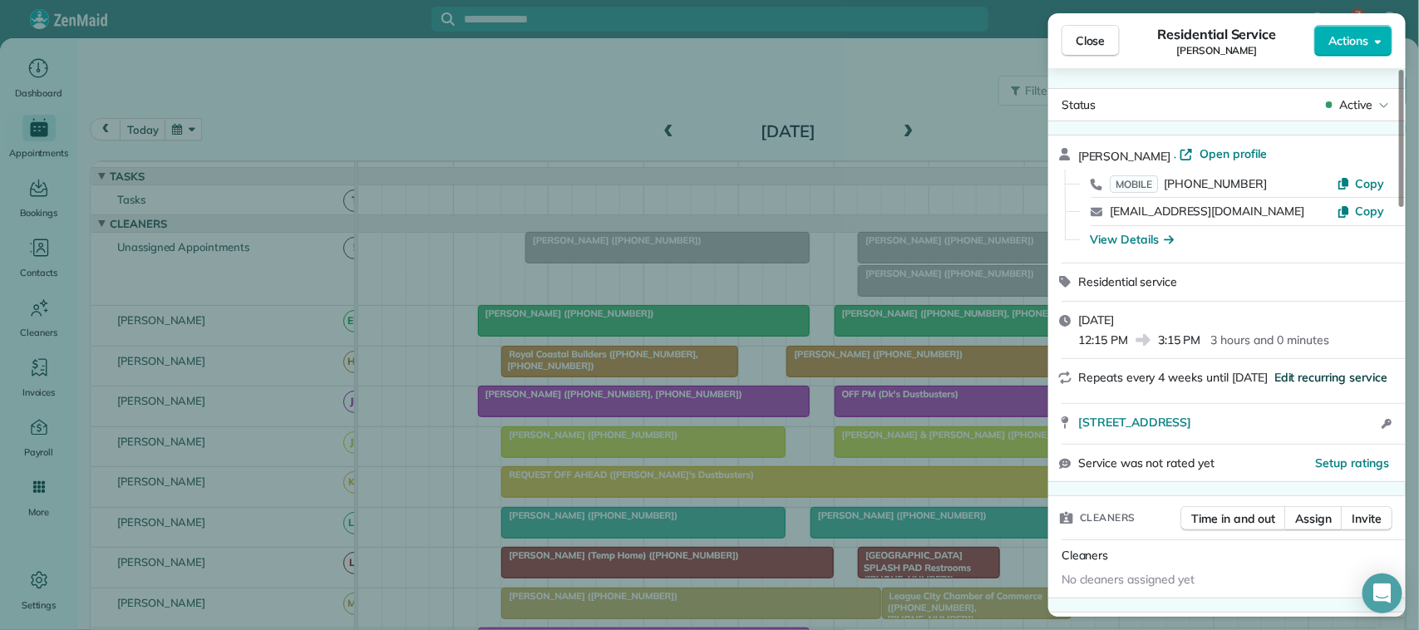
click at [1303, 379] on span "Edit recurring service" at bounding box center [1331, 377] width 113 height 17
click at [1330, 381] on span "Edit recurring service" at bounding box center [1331, 377] width 113 height 17
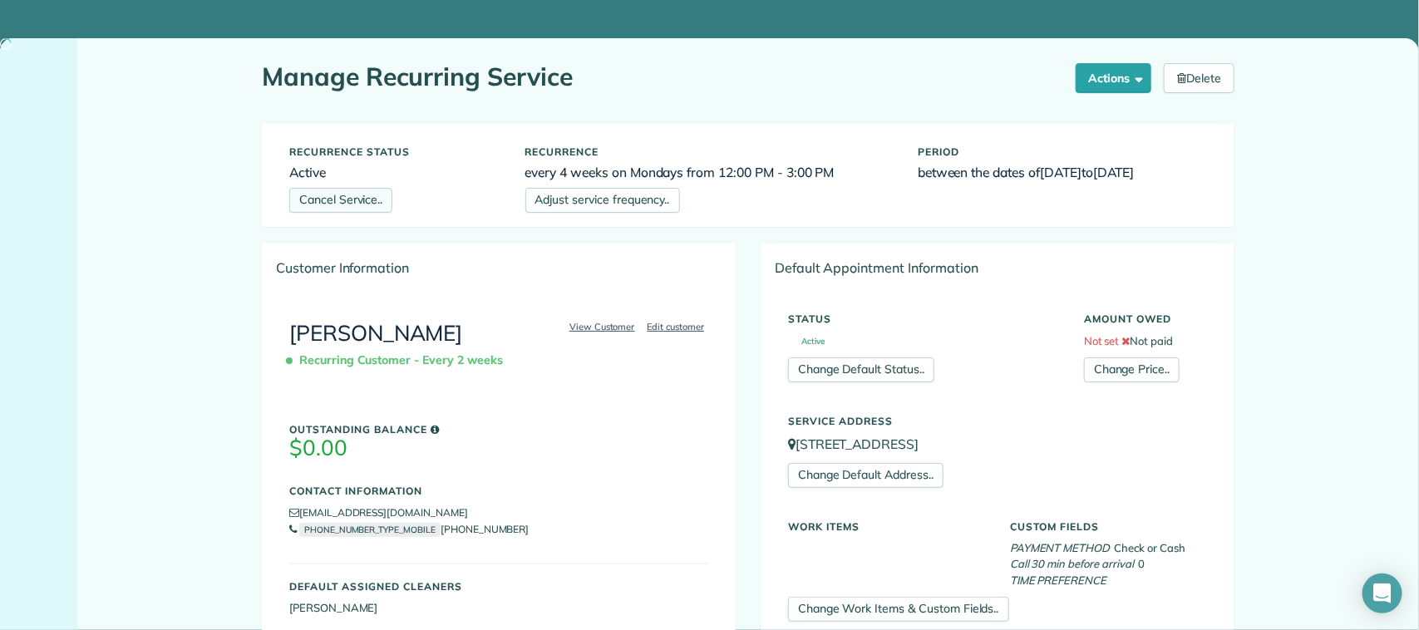
click at [367, 200] on link "Cancel Service.." at bounding box center [340, 200] width 103 height 25
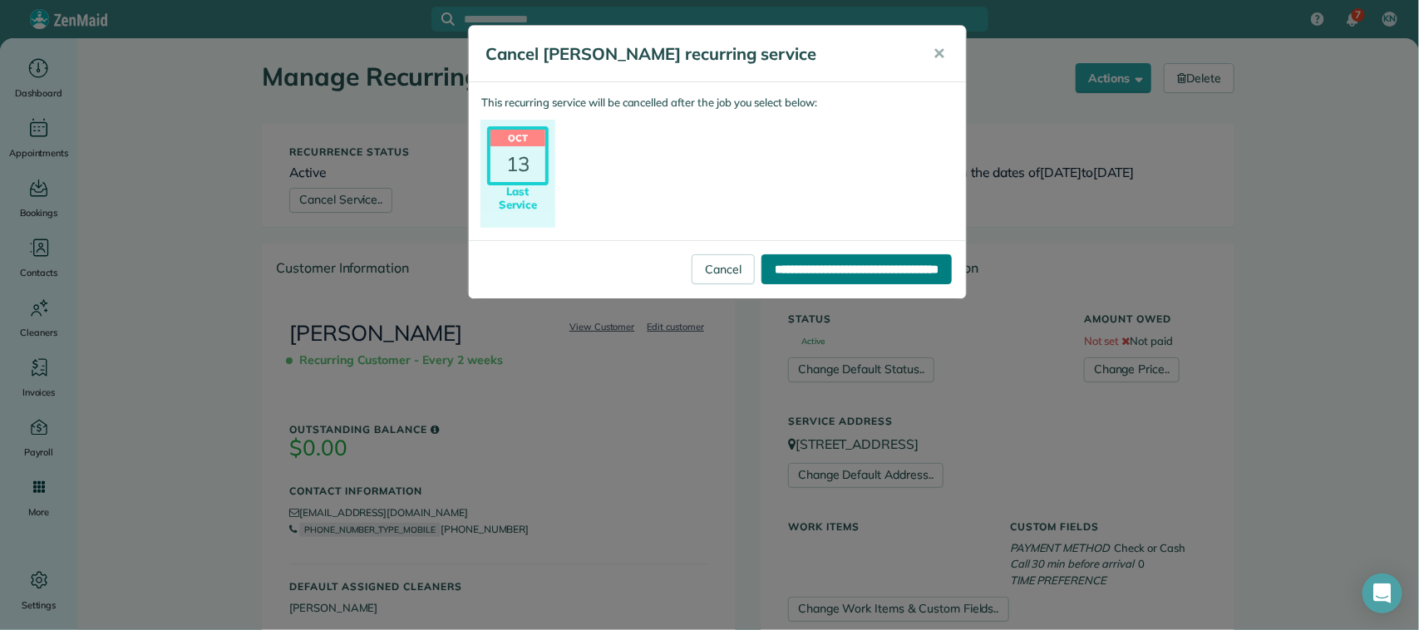
click at [898, 262] on input "**********" at bounding box center [857, 269] width 190 height 30
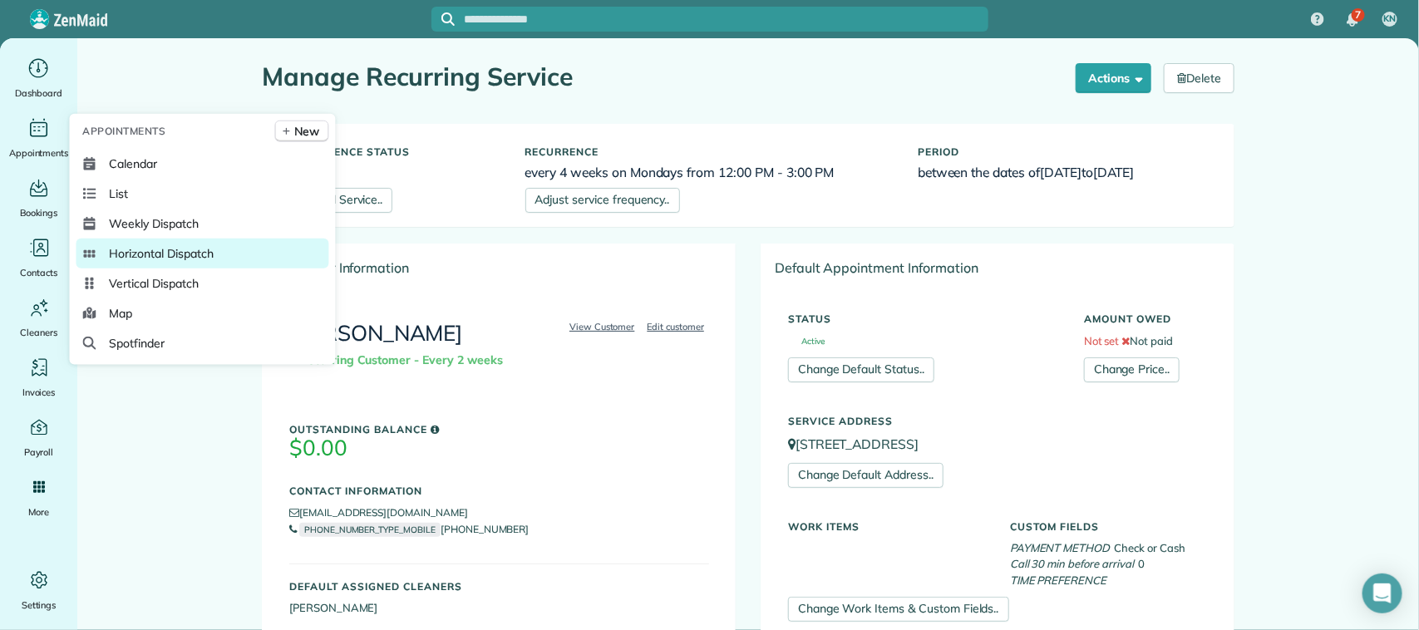
click at [139, 254] on span "Horizontal Dispatch" at bounding box center [162, 253] width 104 height 17
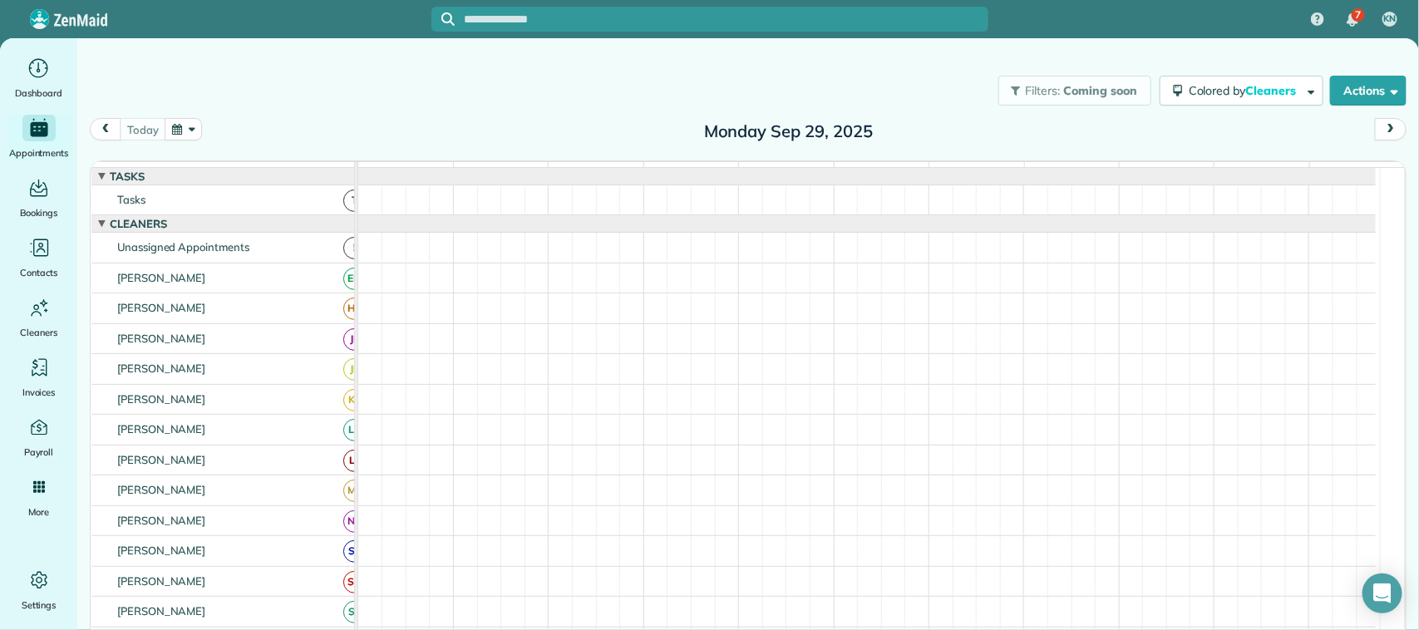
click at [172, 113] on div "Filters: Coming soon Colored by Cleaners Color by Cleaner Color by Team Color b…" at bounding box center [748, 90] width 1342 height 55
click at [184, 122] on button "button" at bounding box center [184, 129] width 38 height 22
click at [372, 129] on link "Next" at bounding box center [386, 140] width 46 height 42
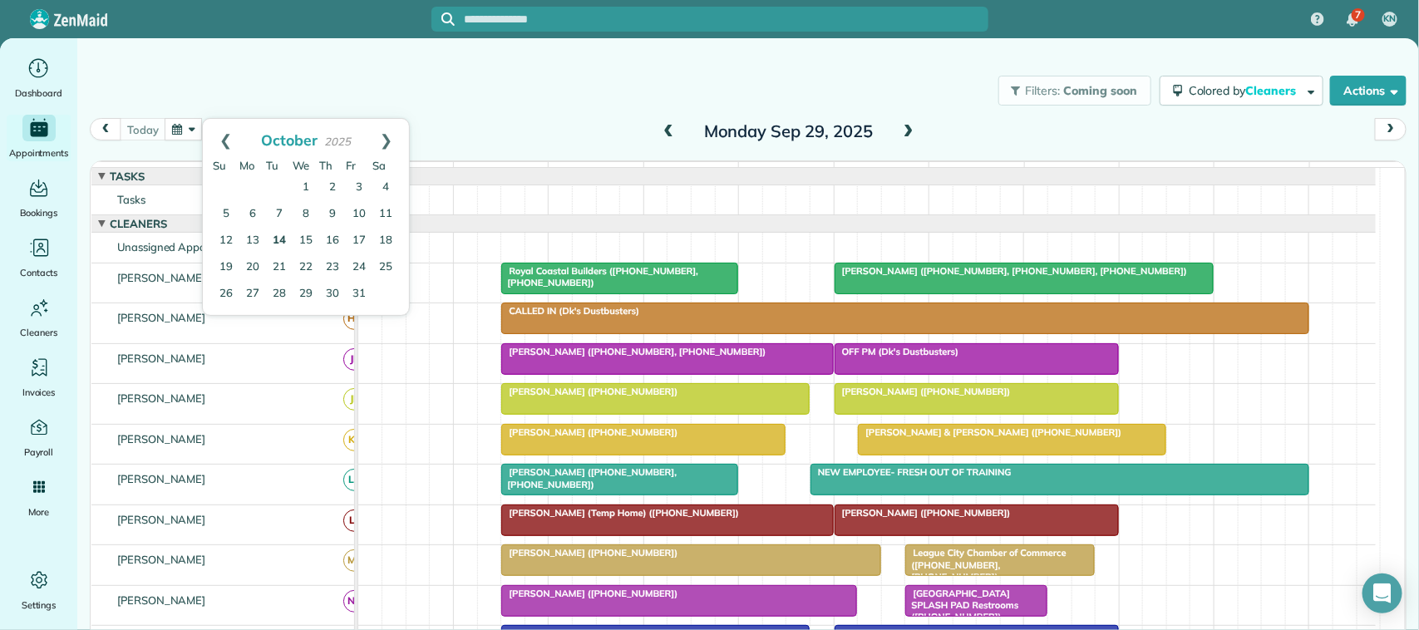
click at [279, 242] on link "14" at bounding box center [279, 241] width 27 height 27
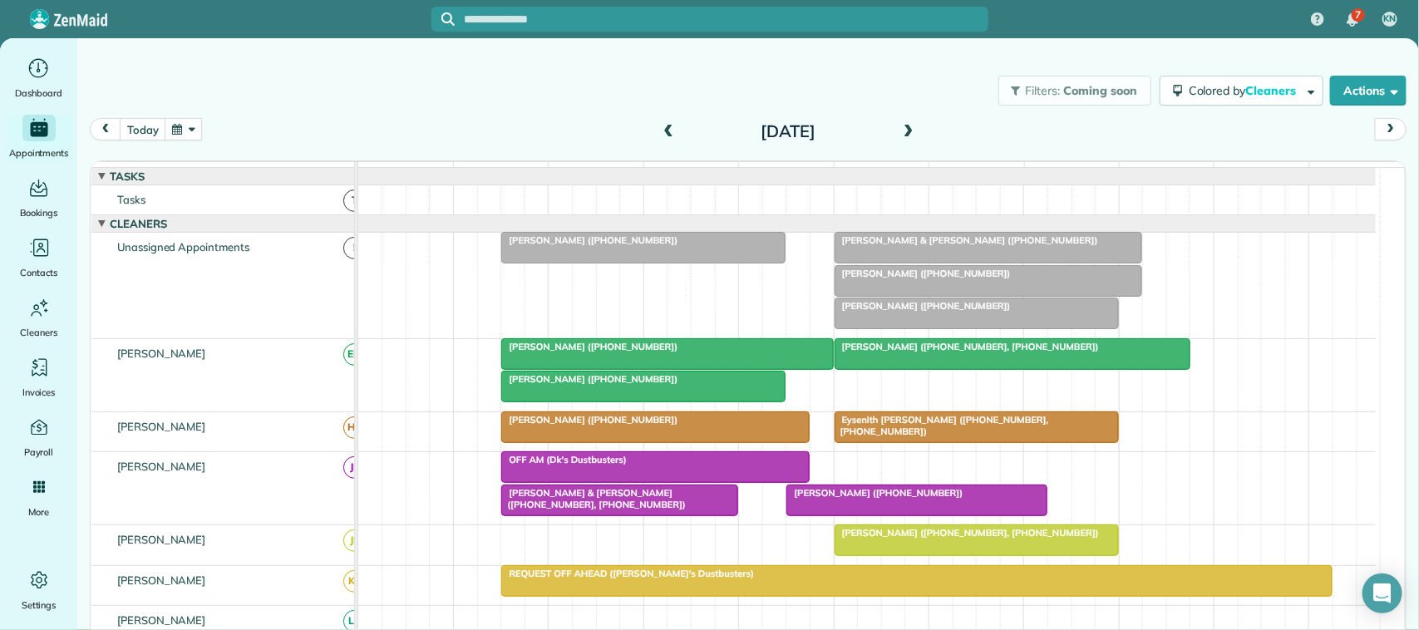
click at [908, 125] on span at bounding box center [909, 132] width 18 height 15
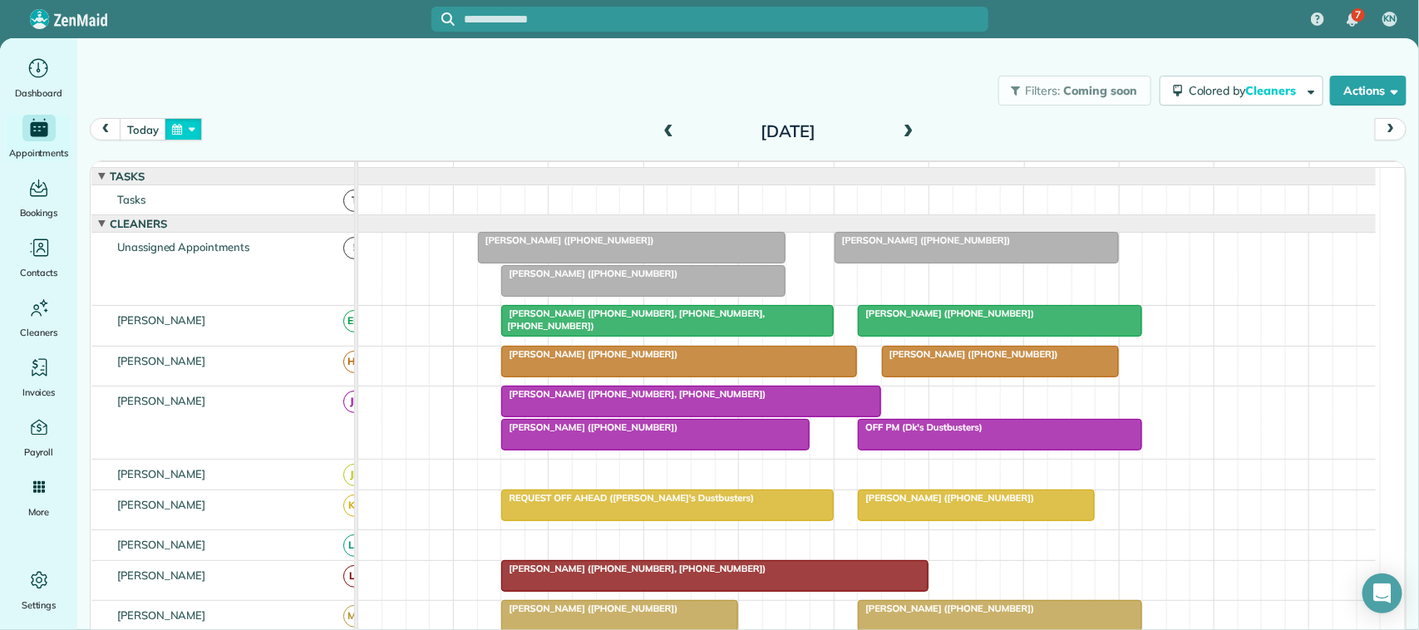
click at [190, 133] on button "button" at bounding box center [184, 129] width 38 height 22
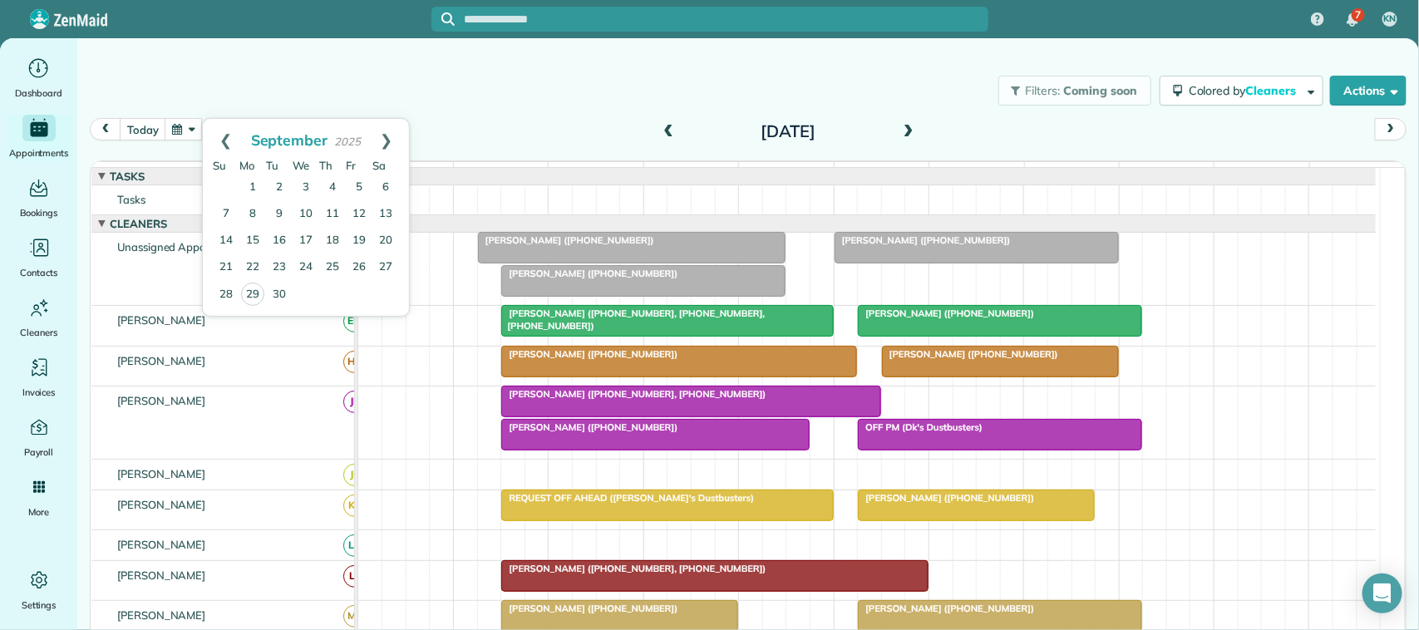
click at [443, 121] on div "today Wednesday Oct 15, 2025" at bounding box center [748, 134] width 1317 height 32
click at [659, 137] on span at bounding box center [668, 132] width 18 height 15
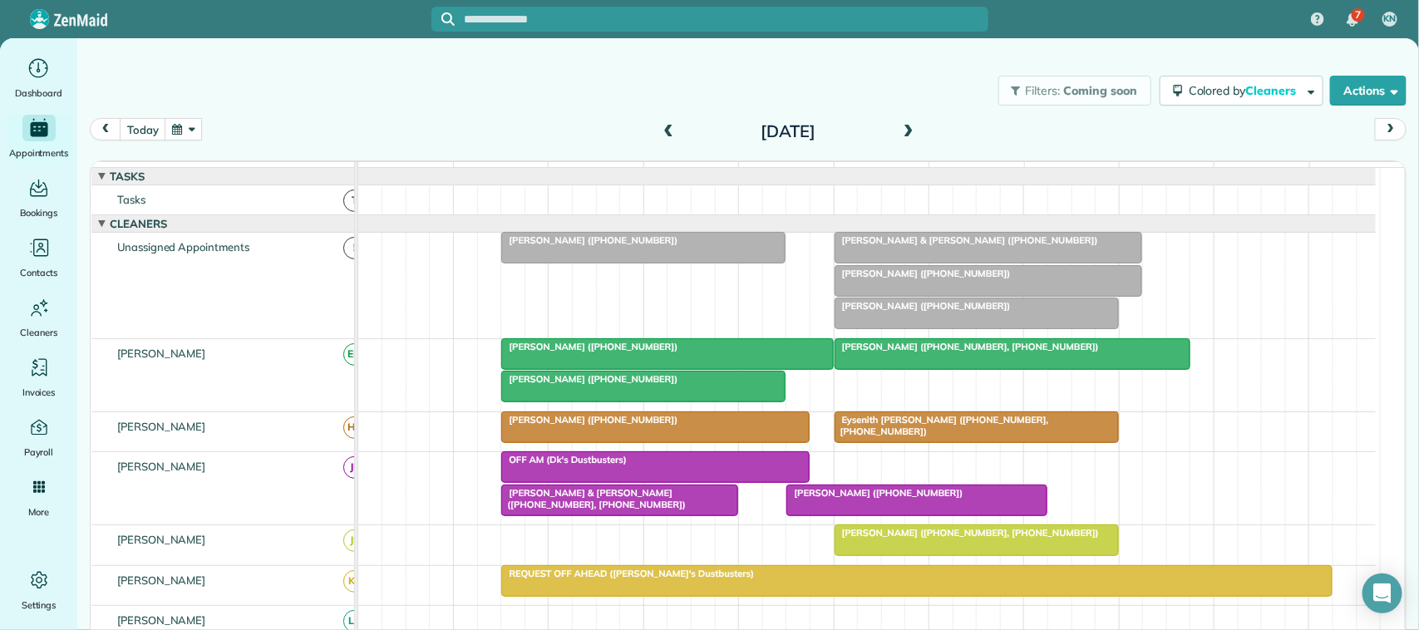
click at [655, 123] on div "Tuesday Oct 14, 2025" at bounding box center [788, 131] width 266 height 27
click at [662, 131] on span at bounding box center [668, 132] width 18 height 15
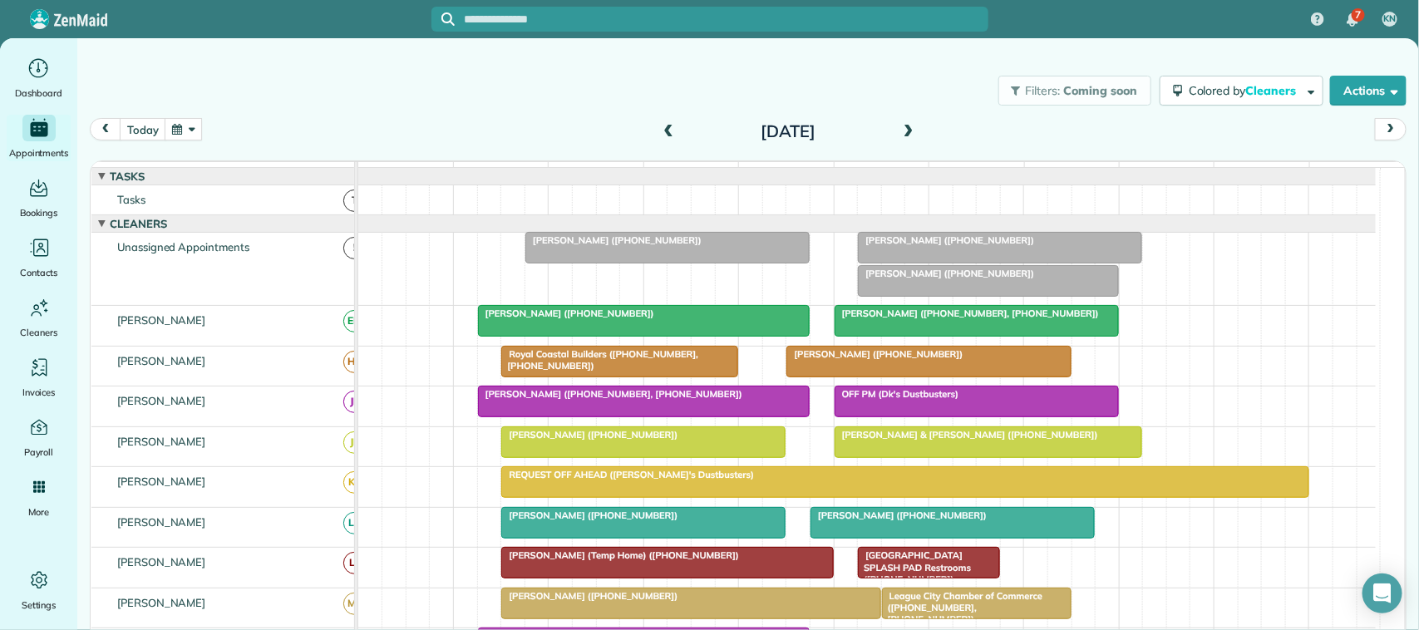
click at [920, 263] on div at bounding box center [1000, 248] width 283 height 30
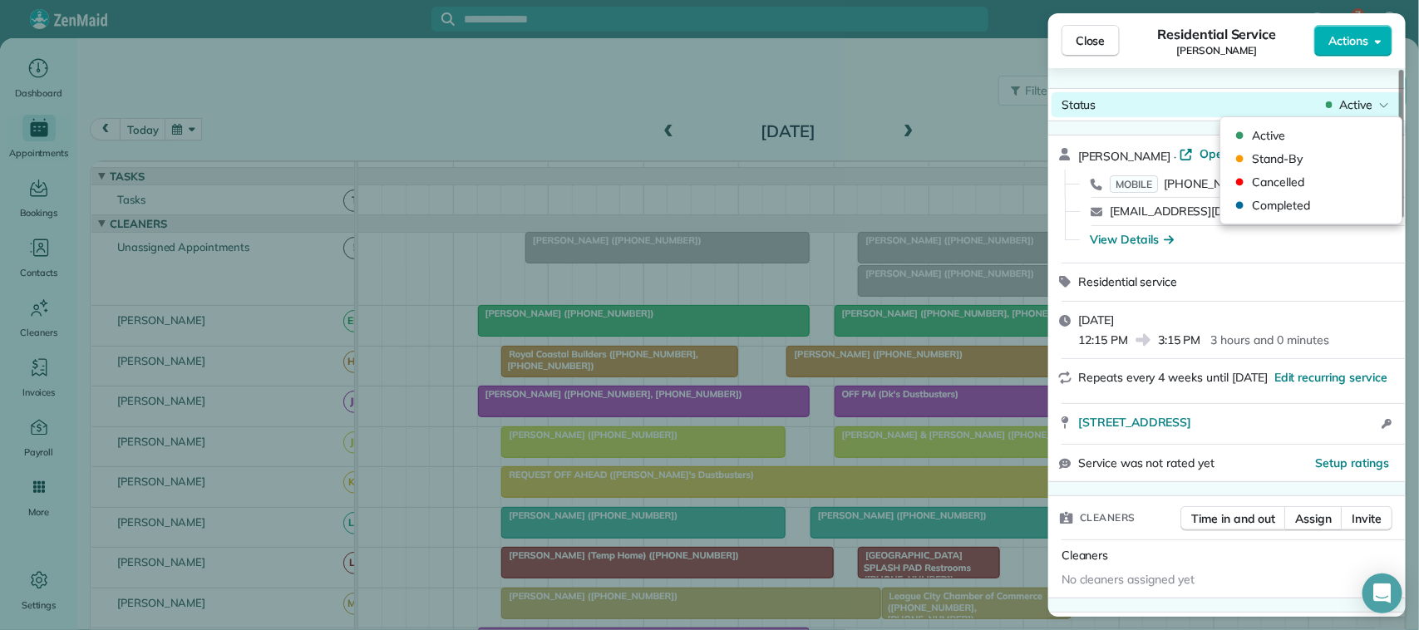
click at [1364, 106] on span "Active" at bounding box center [1355, 104] width 33 height 17
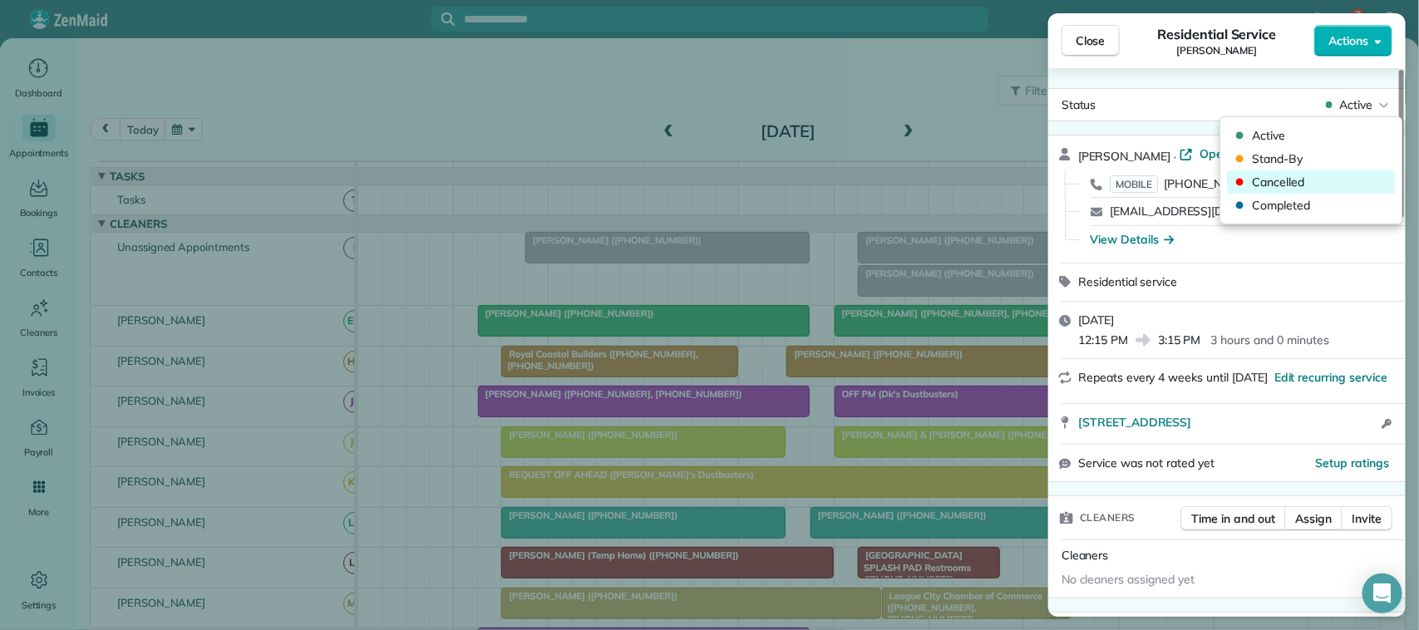
click at [1344, 176] on span "Cancelled" at bounding box center [1323, 182] width 140 height 17
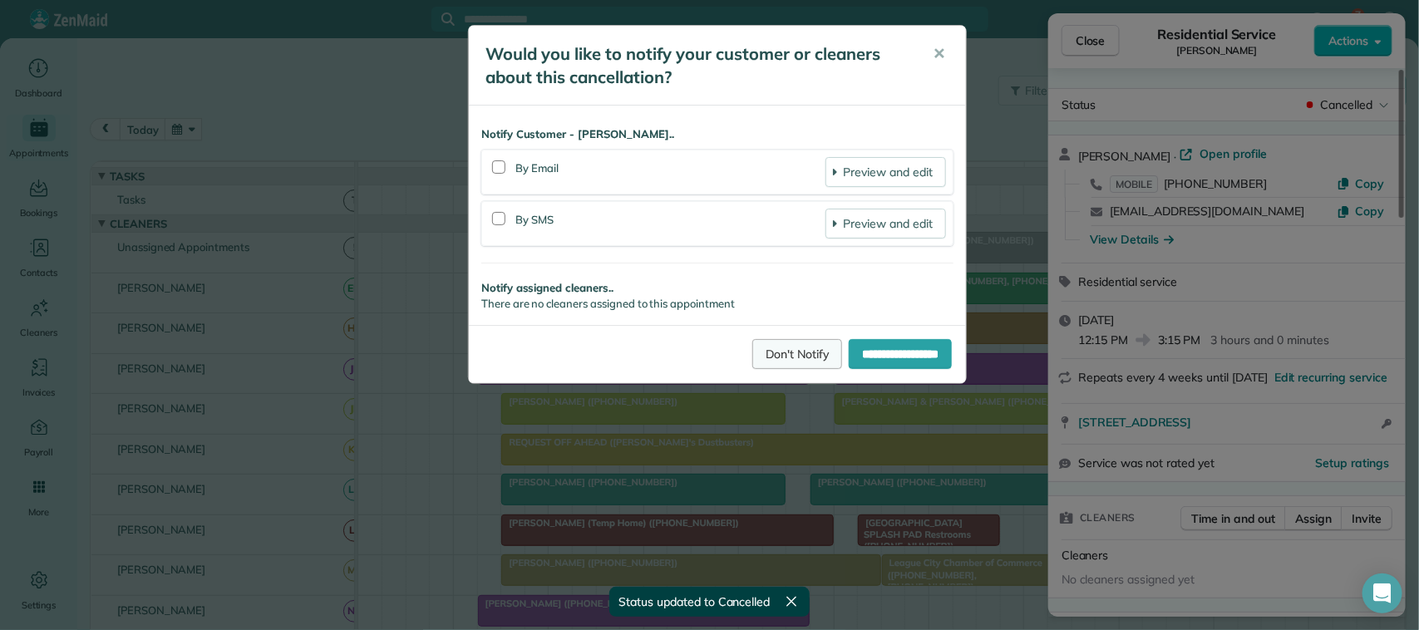
click at [783, 360] on link "Don't Notify" at bounding box center [797, 354] width 90 height 30
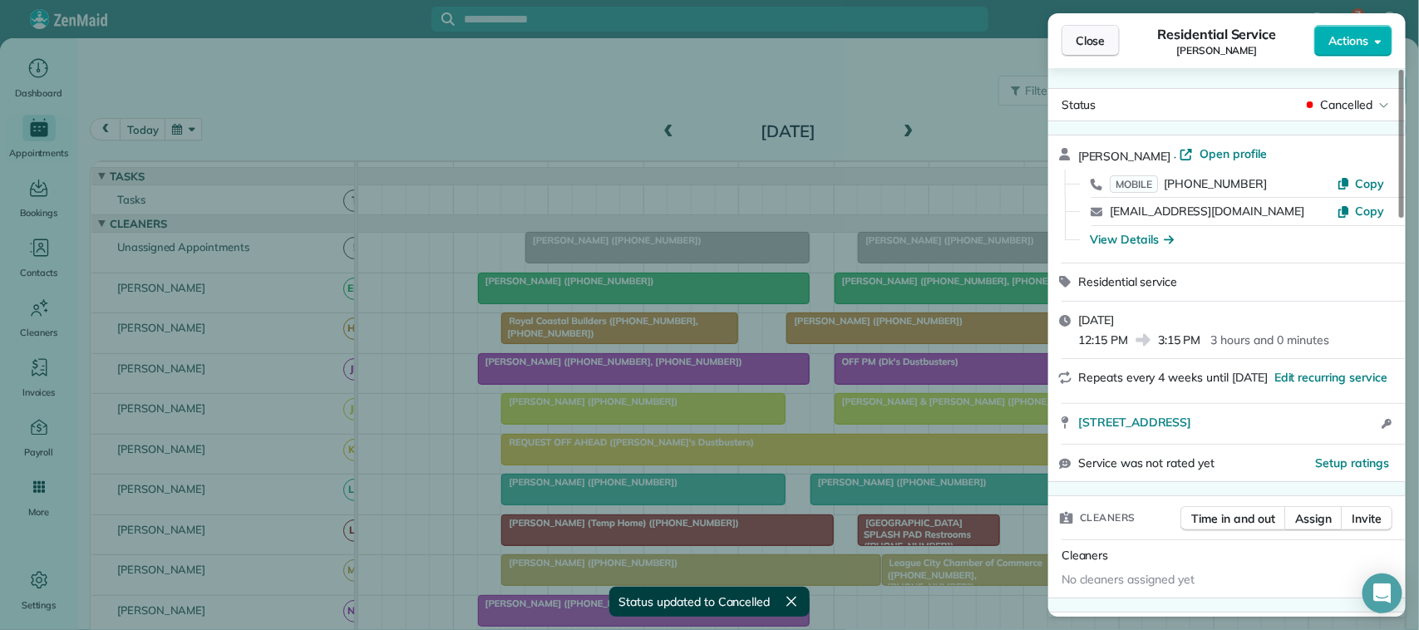
click at [1085, 38] on span "Close" at bounding box center [1091, 40] width 30 height 17
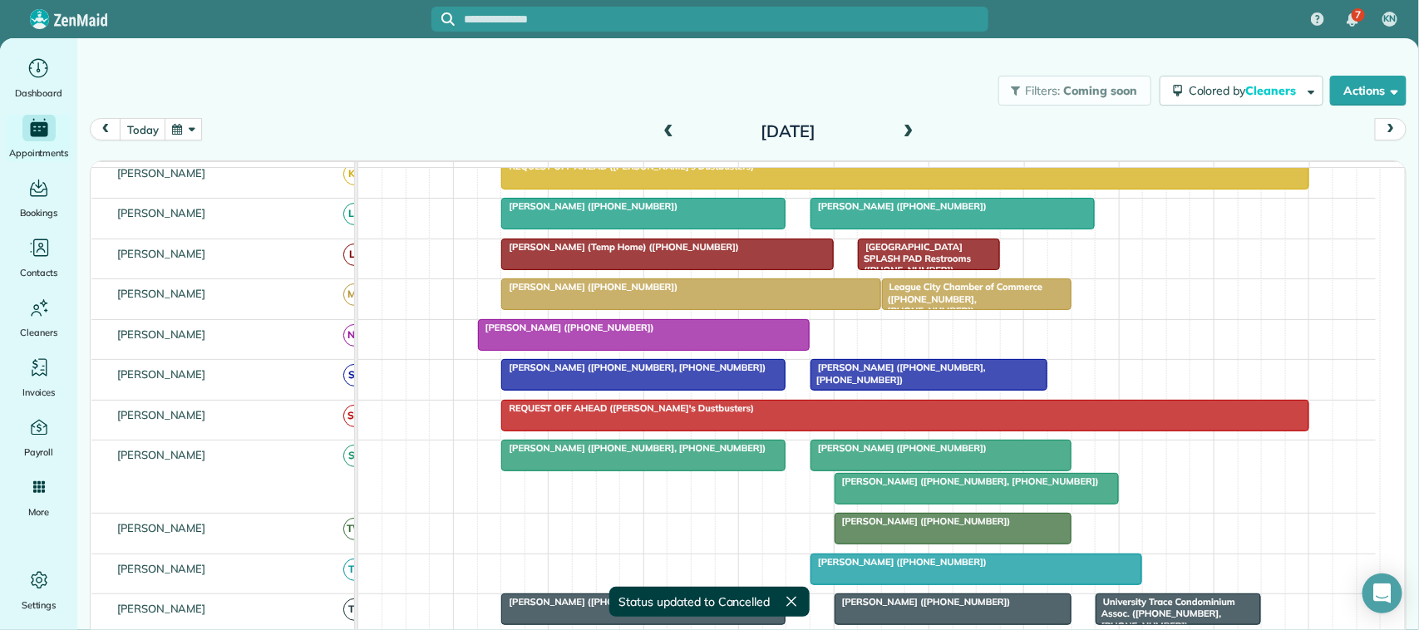
scroll to position [312, 0]
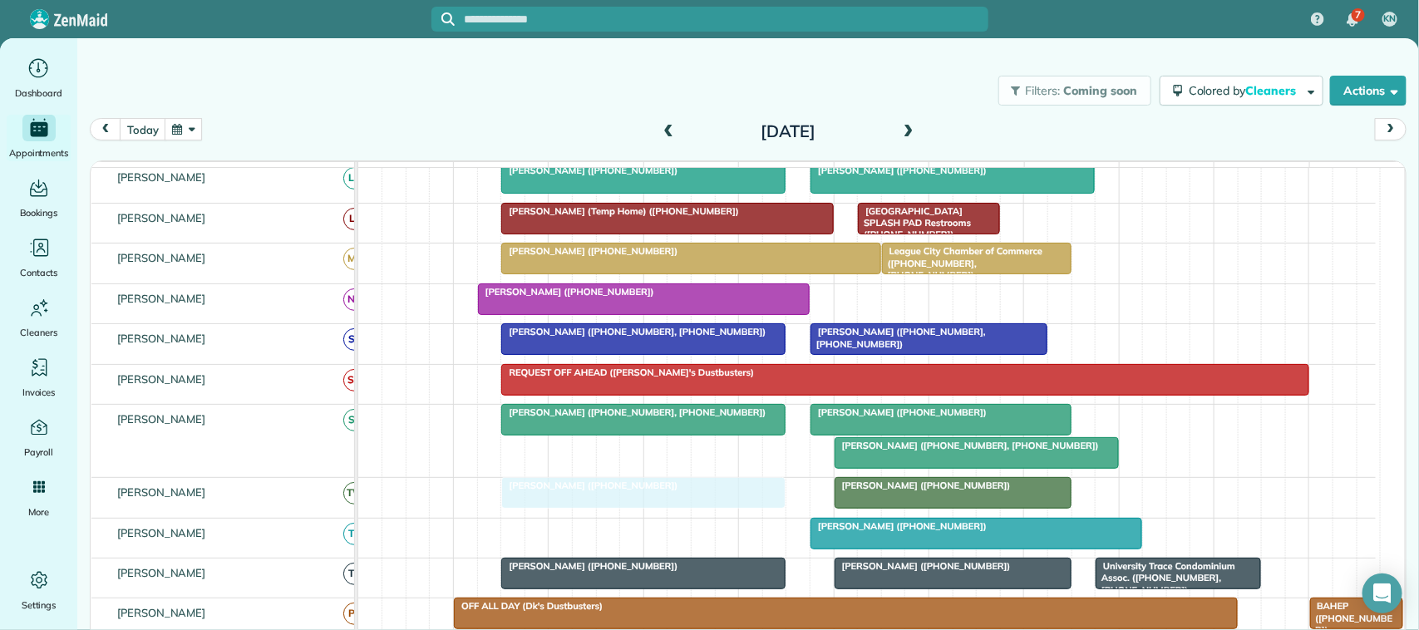
drag, startPoint x: 659, startPoint y: 273, endPoint x: 638, endPoint y: 513, distance: 241.2
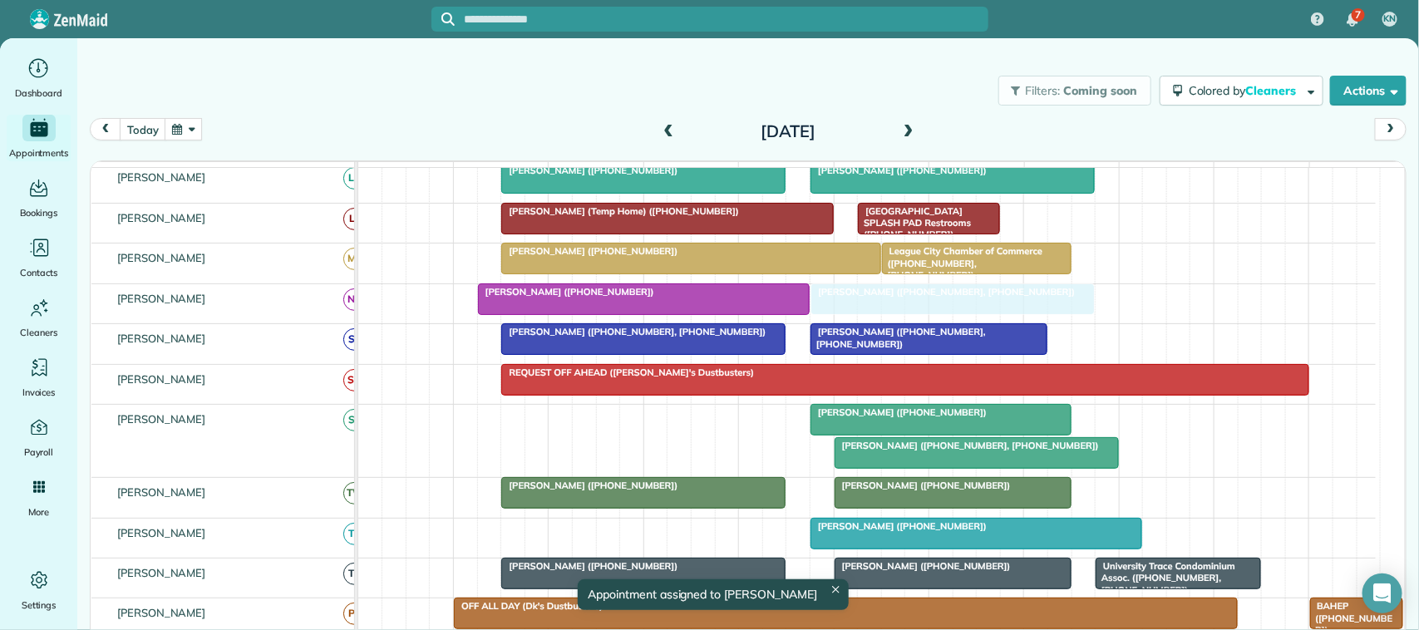
drag, startPoint x: 634, startPoint y: 441, endPoint x: 940, endPoint y: 333, distance: 324.8
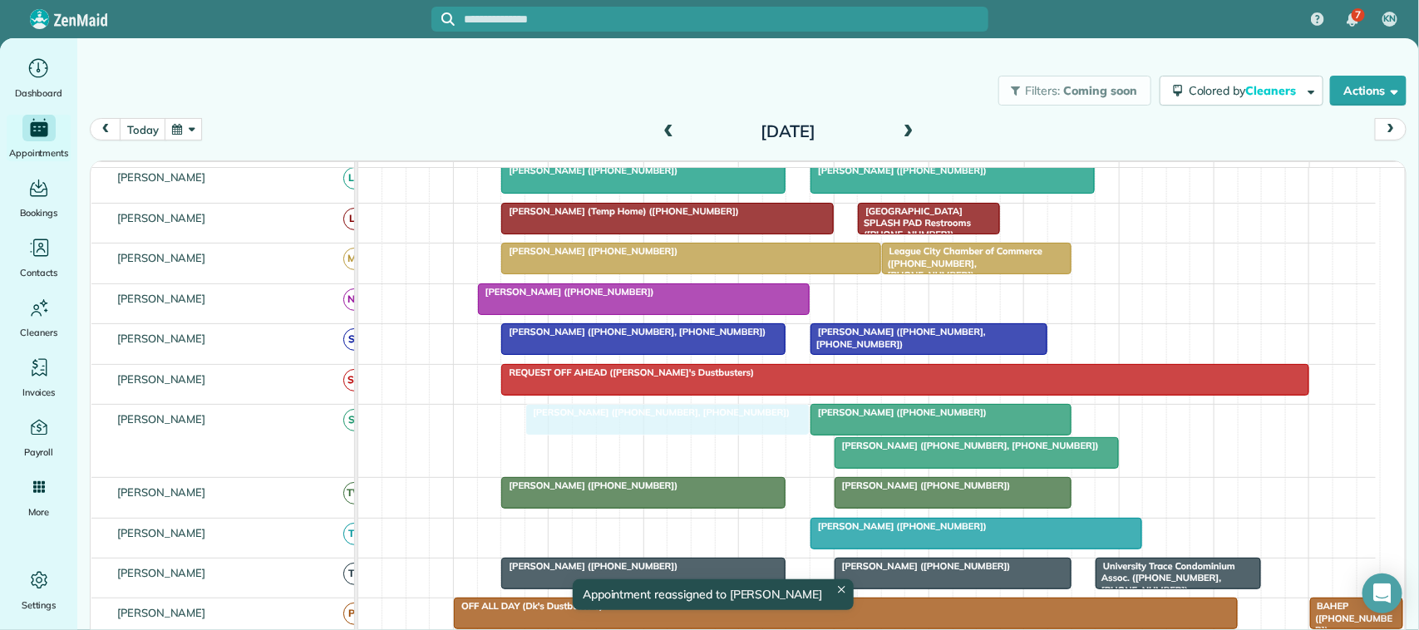
drag, startPoint x: 890, startPoint y: 312, endPoint x: 593, endPoint y: 442, distance: 324.2
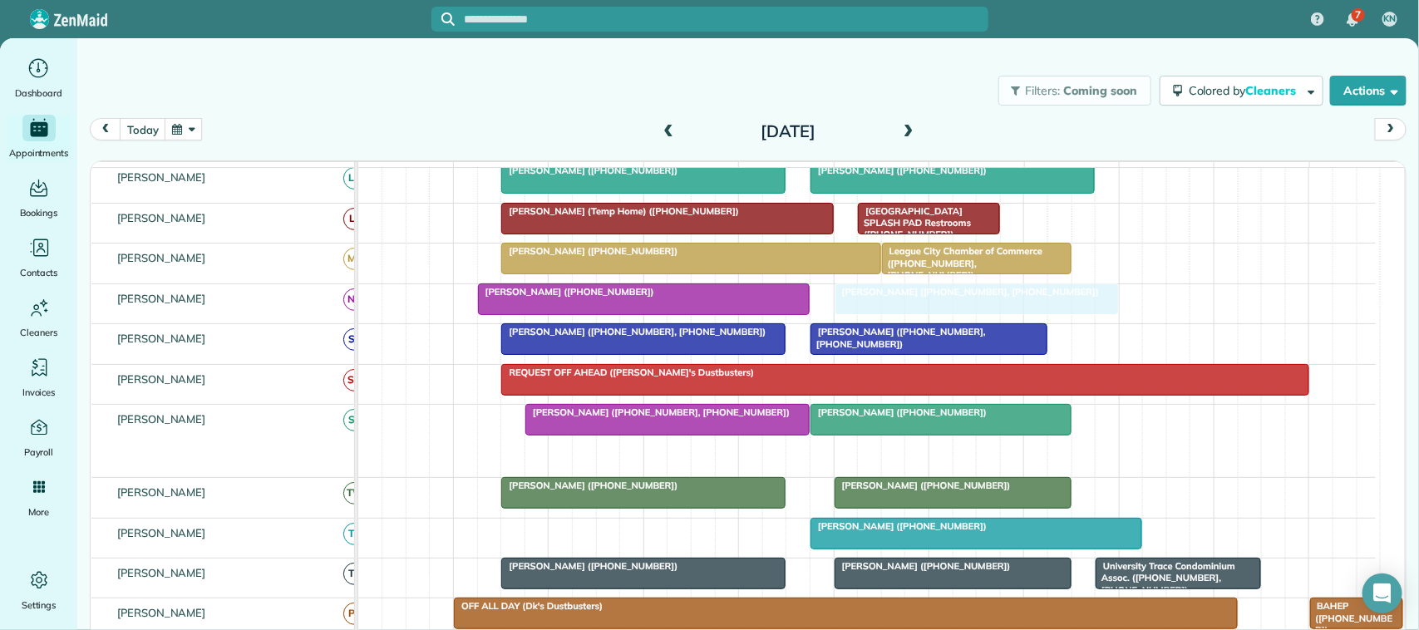
drag, startPoint x: 903, startPoint y: 467, endPoint x: 895, endPoint y: 338, distance: 129.9
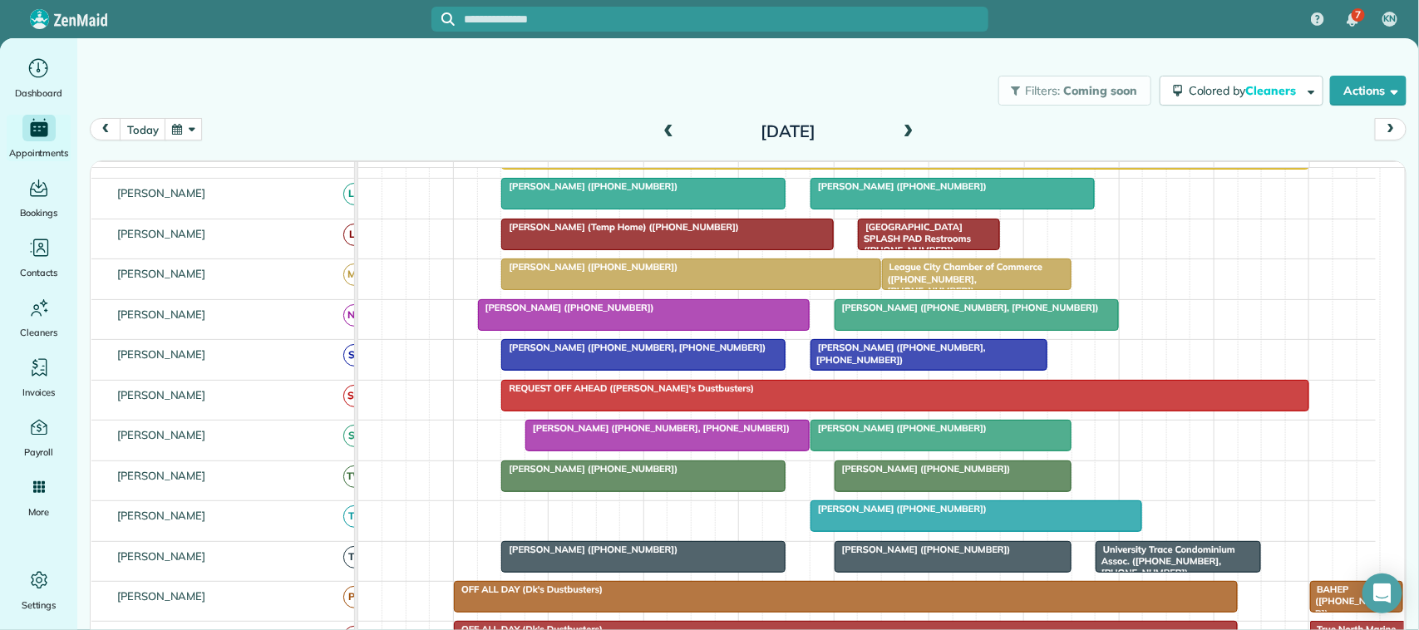
scroll to position [0, 0]
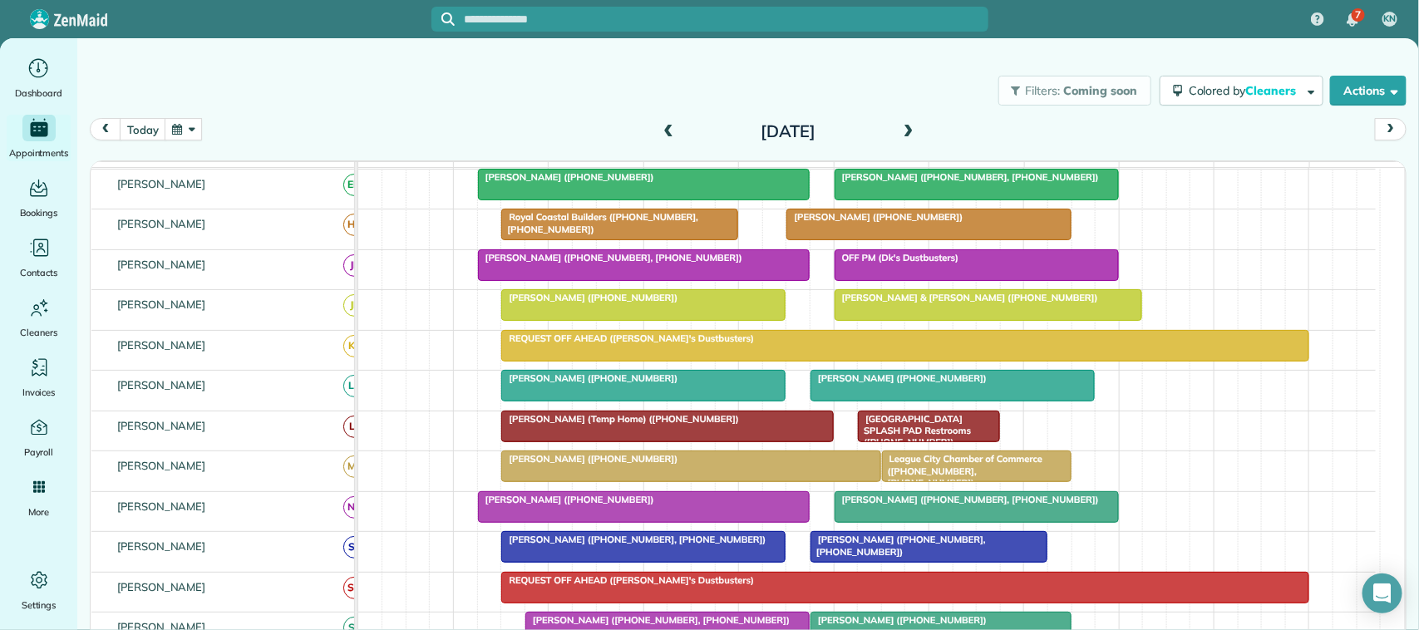
click at [900, 139] on span at bounding box center [909, 132] width 18 height 15
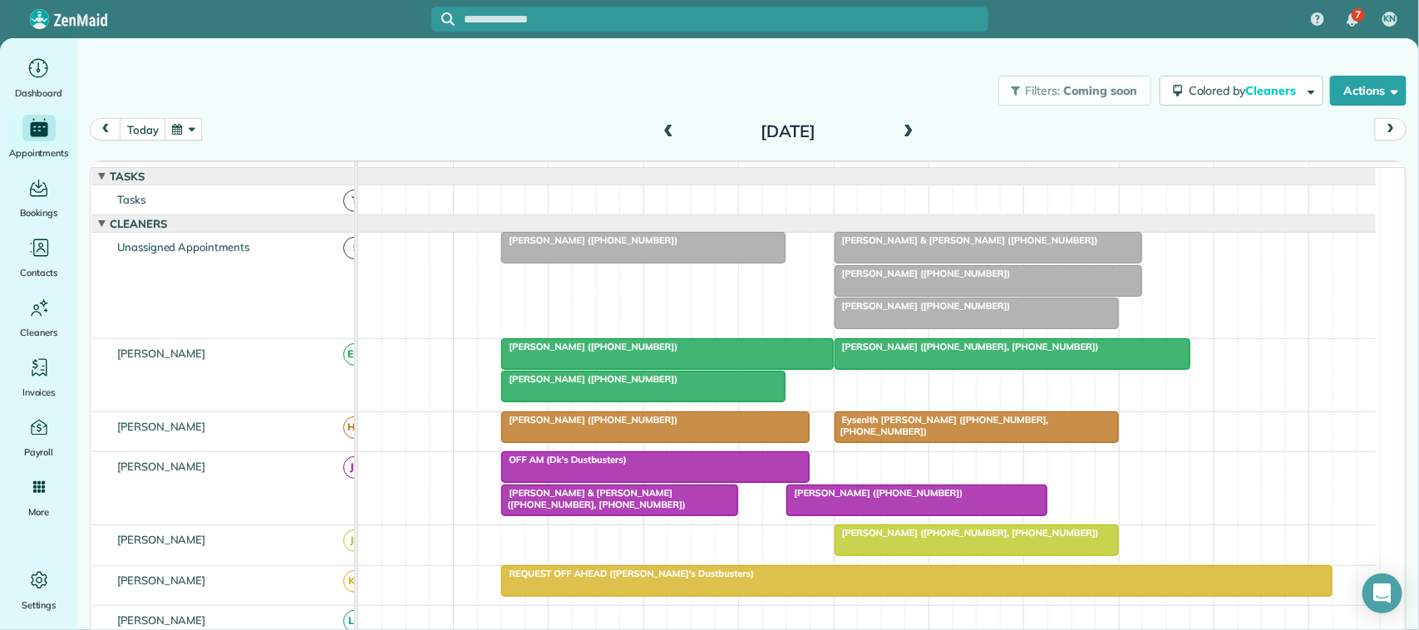
click at [622, 369] on div at bounding box center [667, 354] width 330 height 30
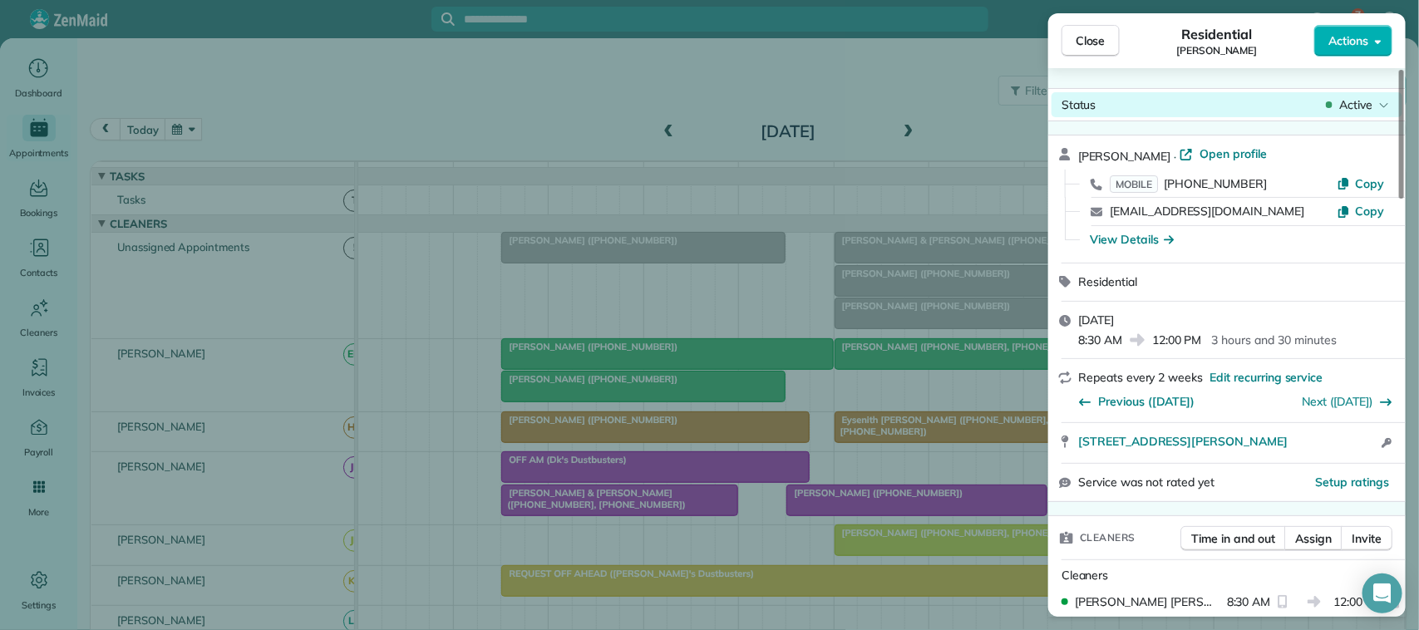
click at [1364, 96] on span "Active" at bounding box center [1355, 104] width 33 height 17
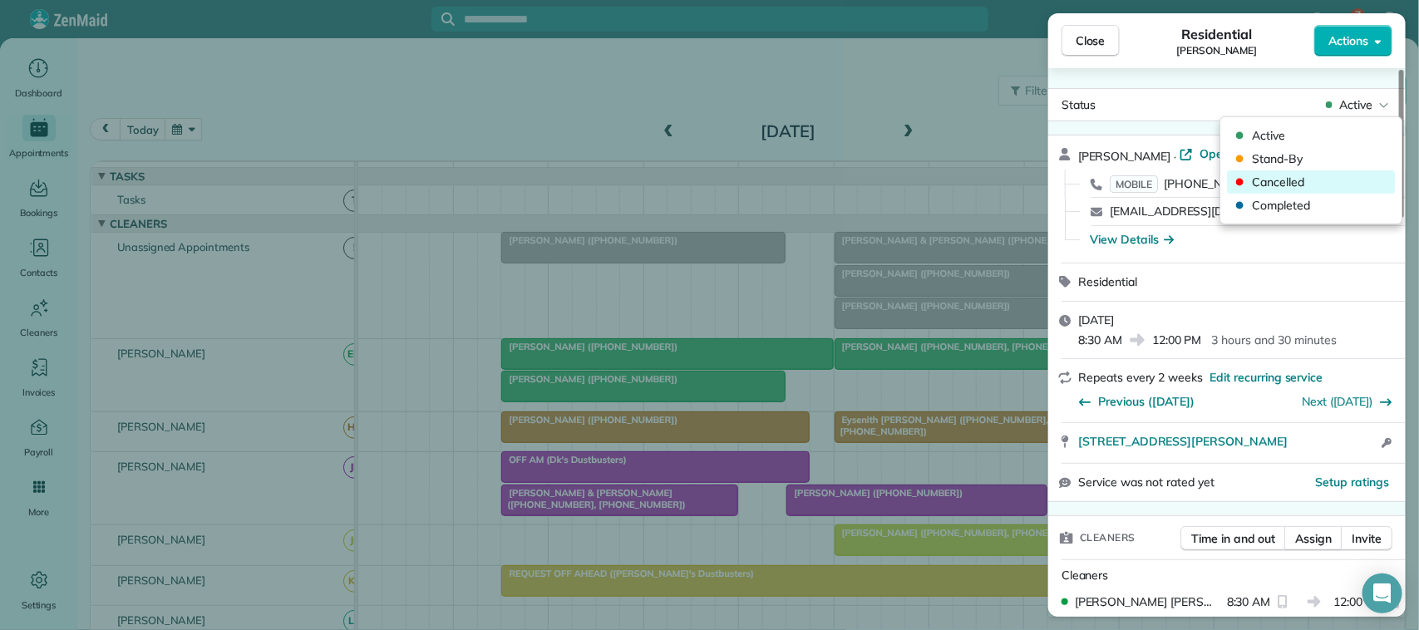
click at [1356, 181] on span "Cancelled" at bounding box center [1323, 182] width 140 height 17
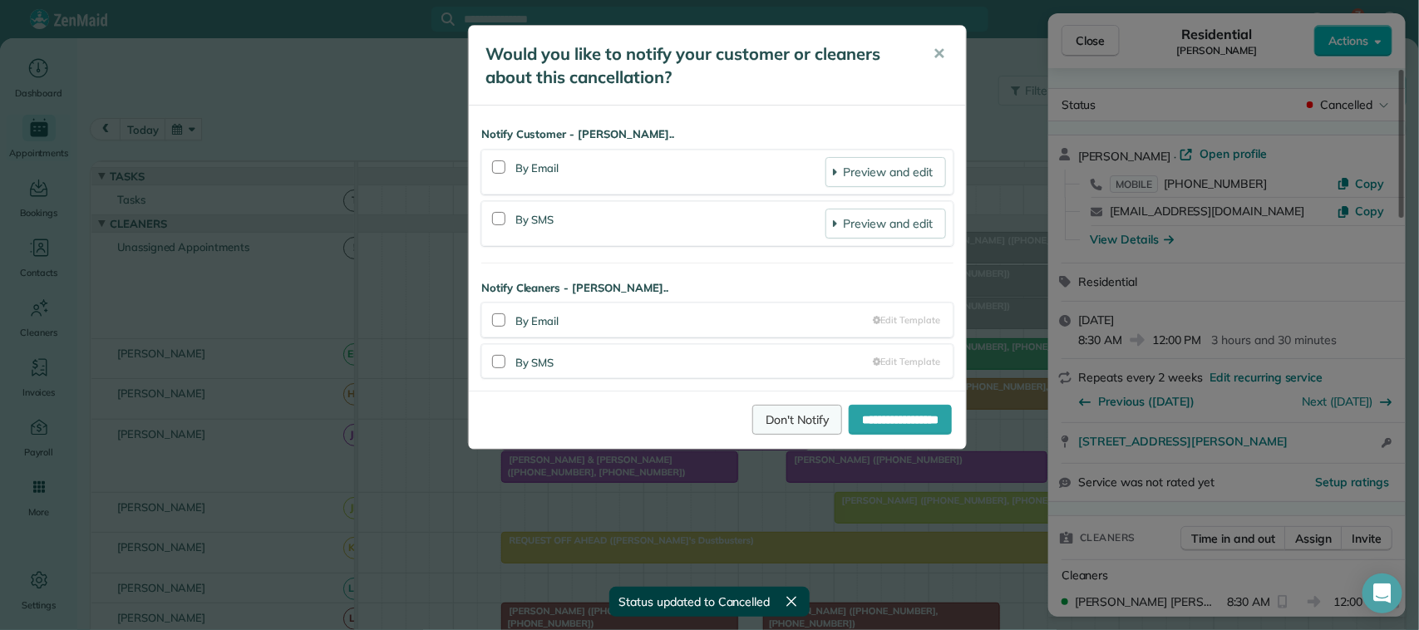
click at [796, 422] on link "Don't Notify" at bounding box center [797, 420] width 90 height 30
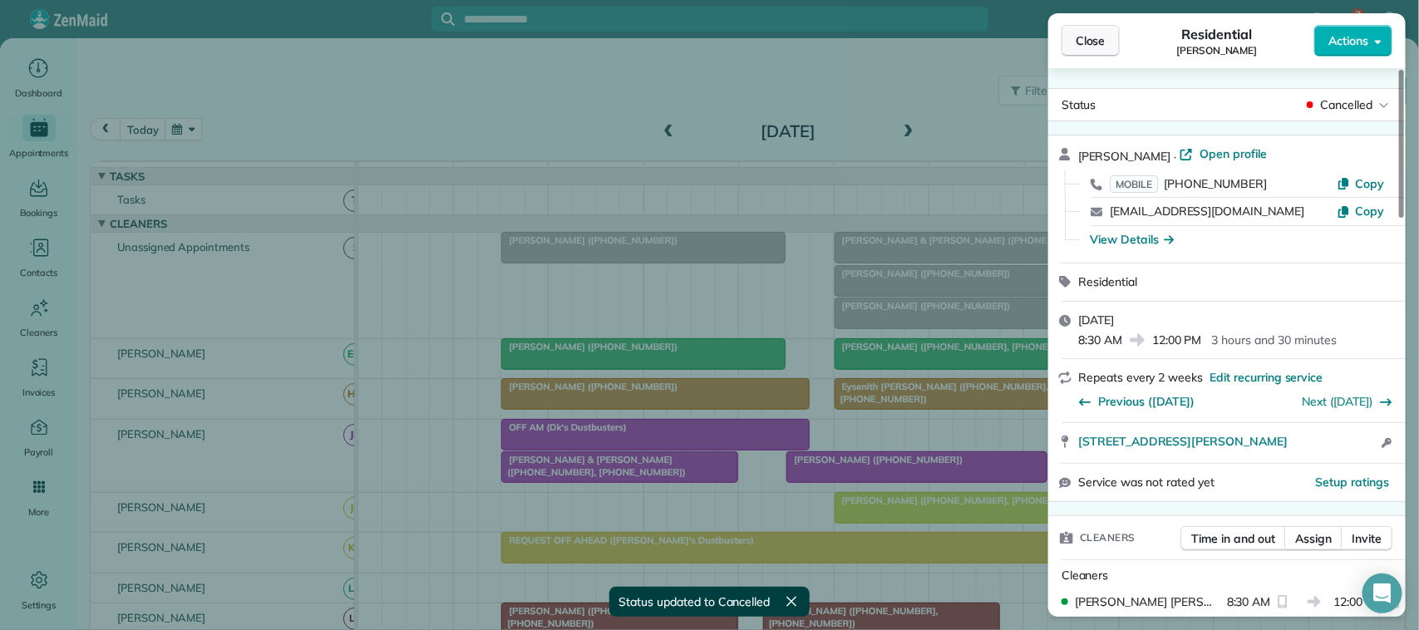
click at [1112, 42] on button "Close" at bounding box center [1091, 41] width 58 height 32
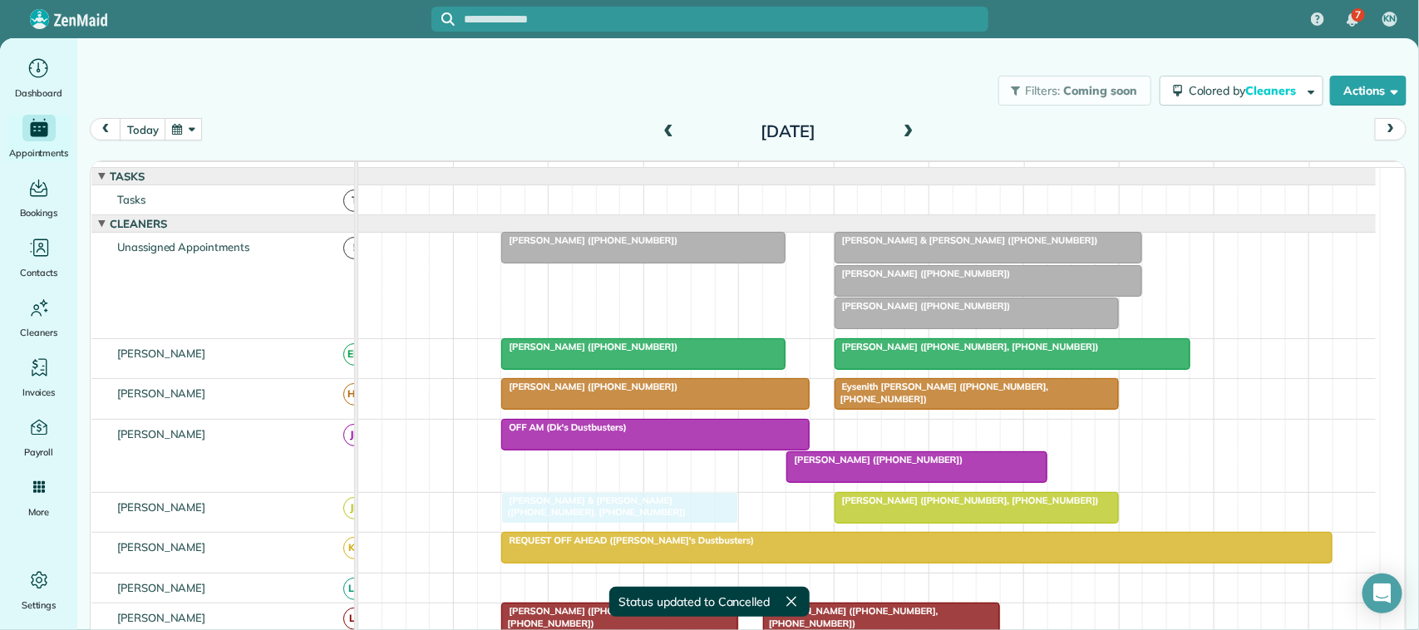
drag, startPoint x: 665, startPoint y: 489, endPoint x: 663, endPoint y: 520, distance: 30.9
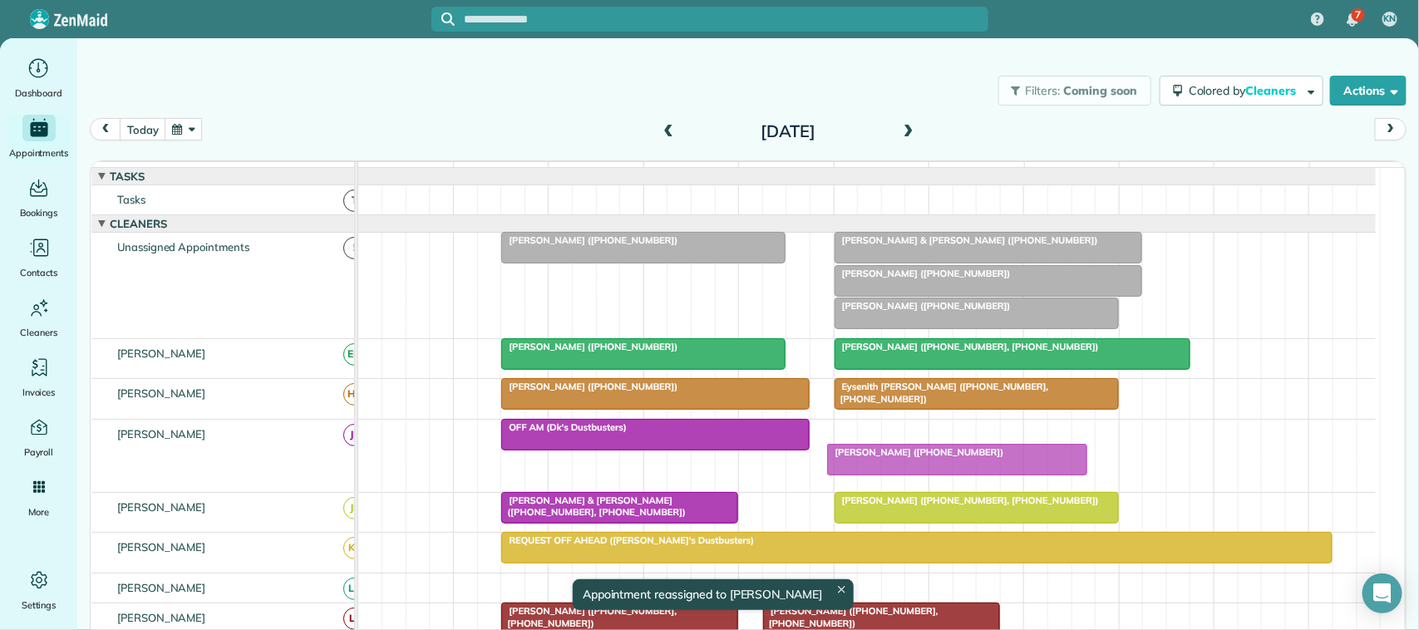
drag, startPoint x: 877, startPoint y: 480, endPoint x: 920, endPoint y: 455, distance: 49.9
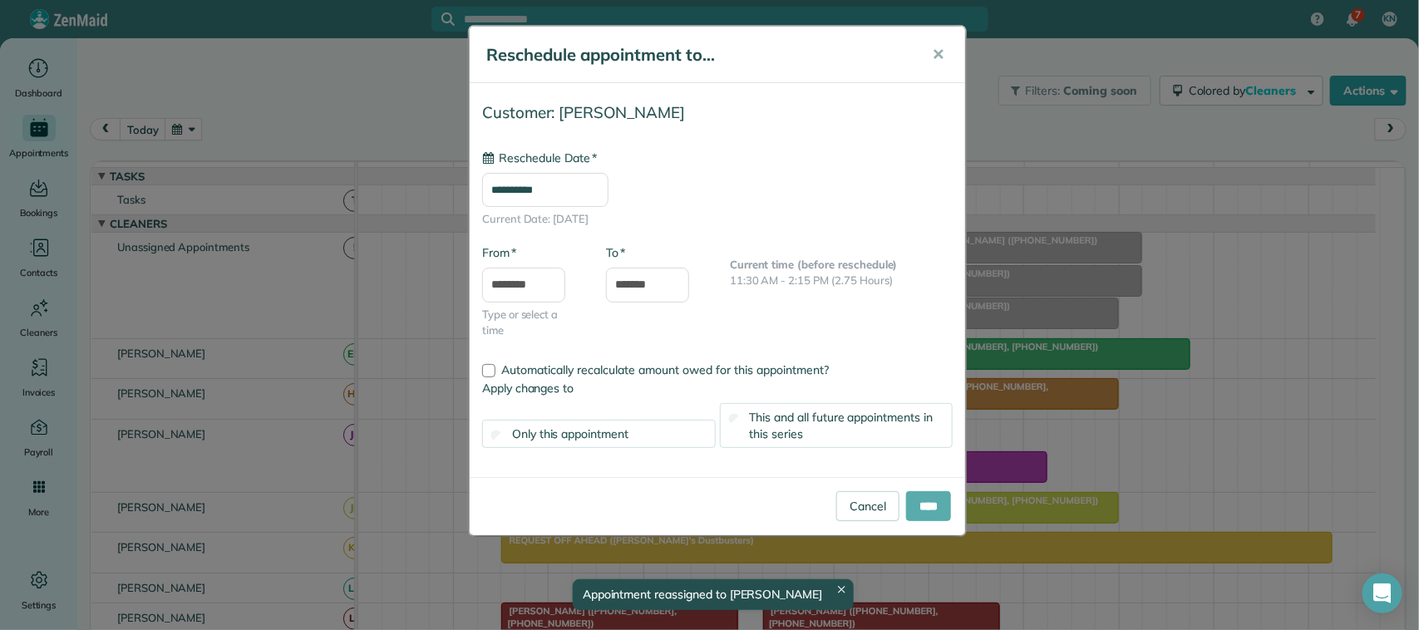
type input "**********"
click at [923, 505] on input "****" at bounding box center [928, 506] width 45 height 30
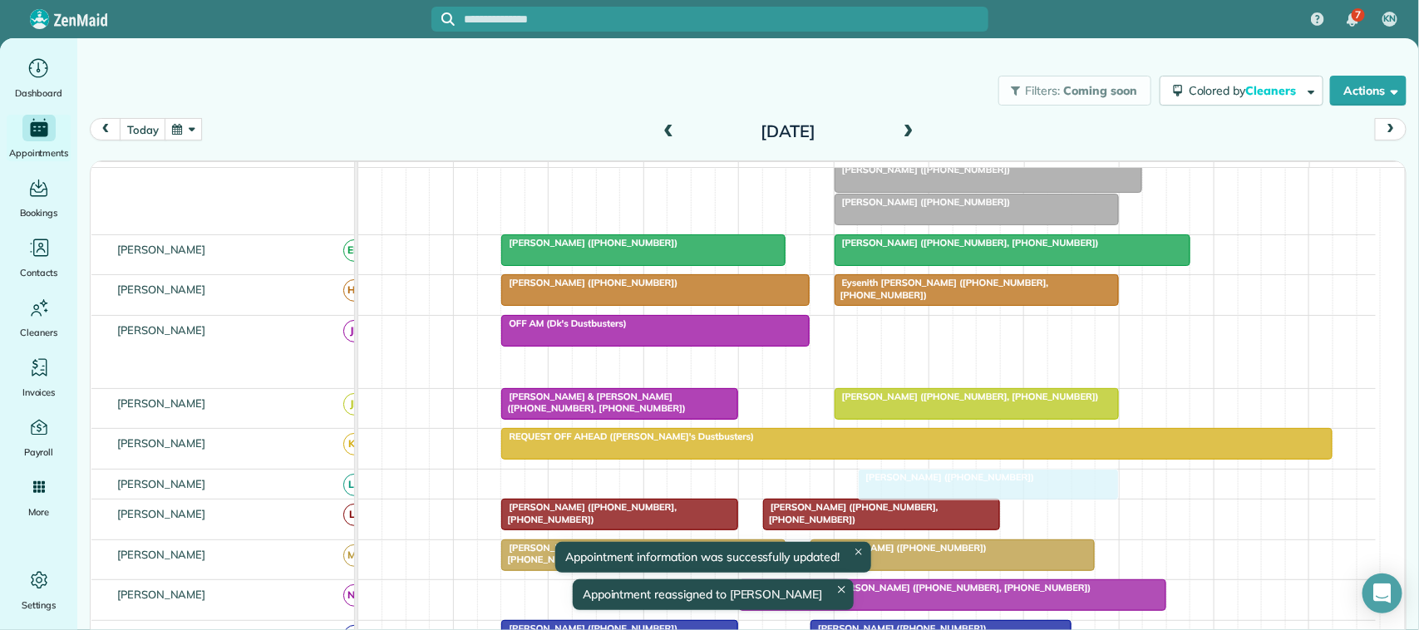
drag, startPoint x: 928, startPoint y: 383, endPoint x: 940, endPoint y: 491, distance: 108.8
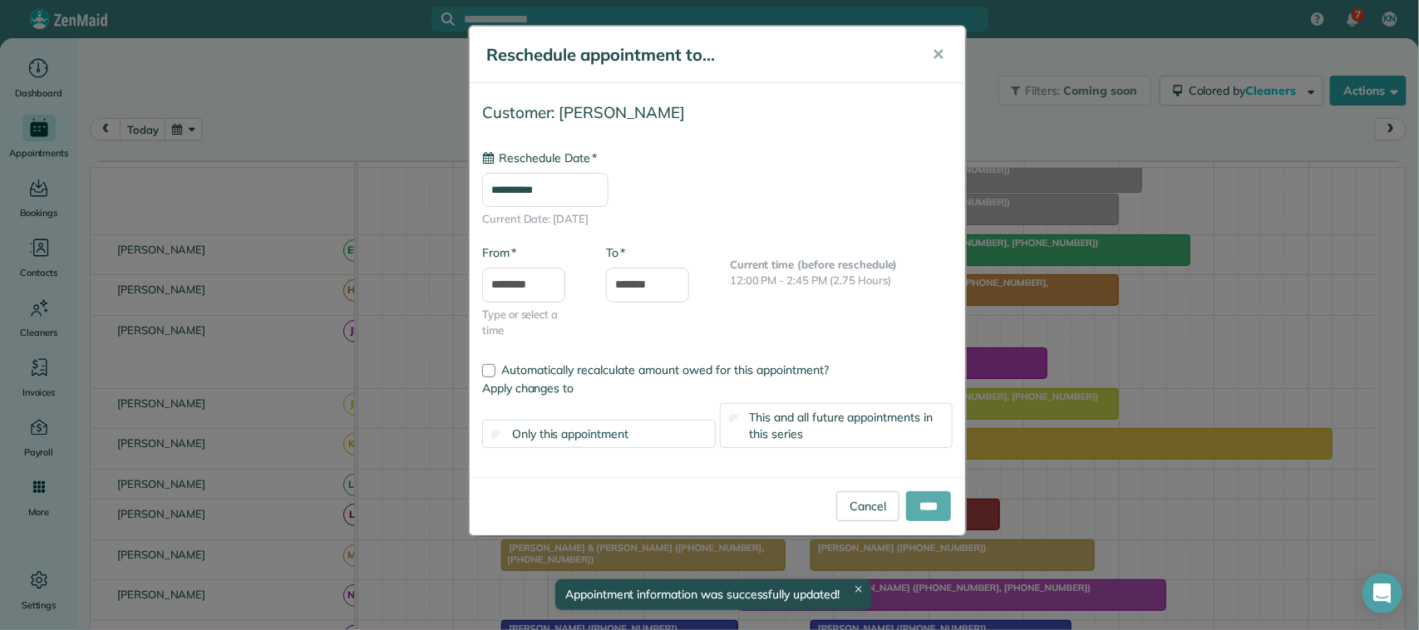
type input "**********"
click at [936, 500] on input "****" at bounding box center [928, 506] width 45 height 30
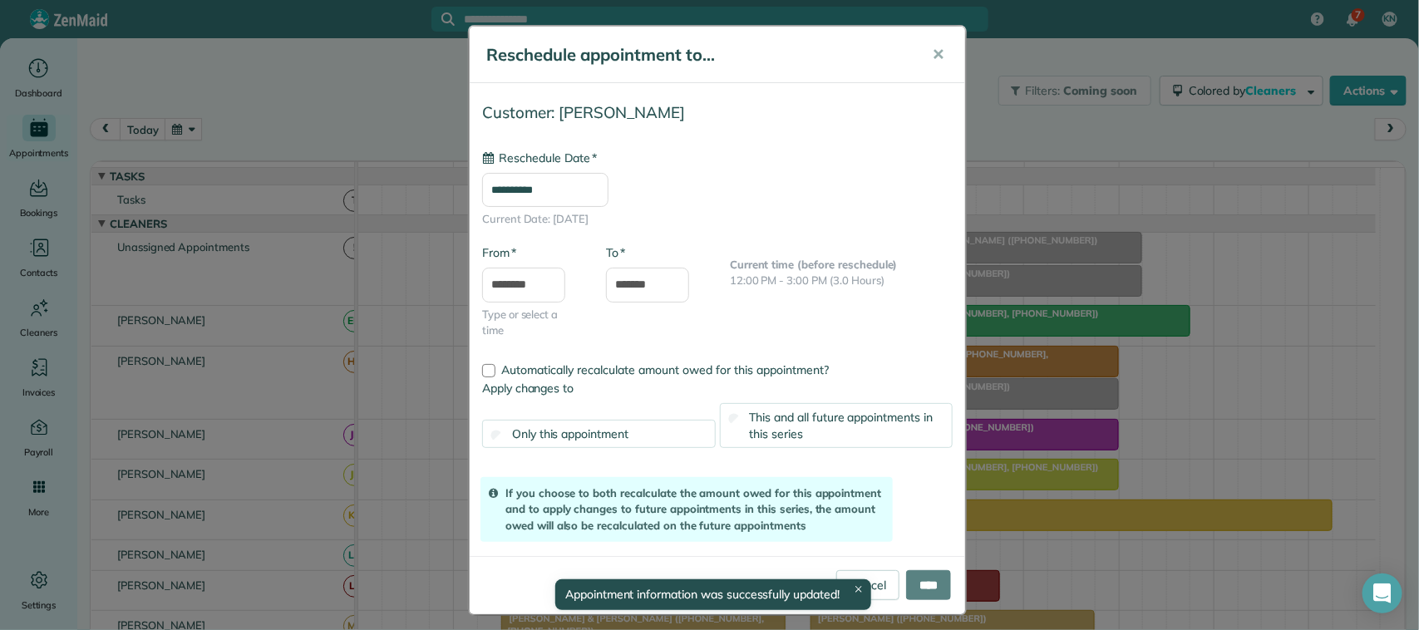
drag, startPoint x: 916, startPoint y: 329, endPoint x: 915, endPoint y: 450, distance: 120.6
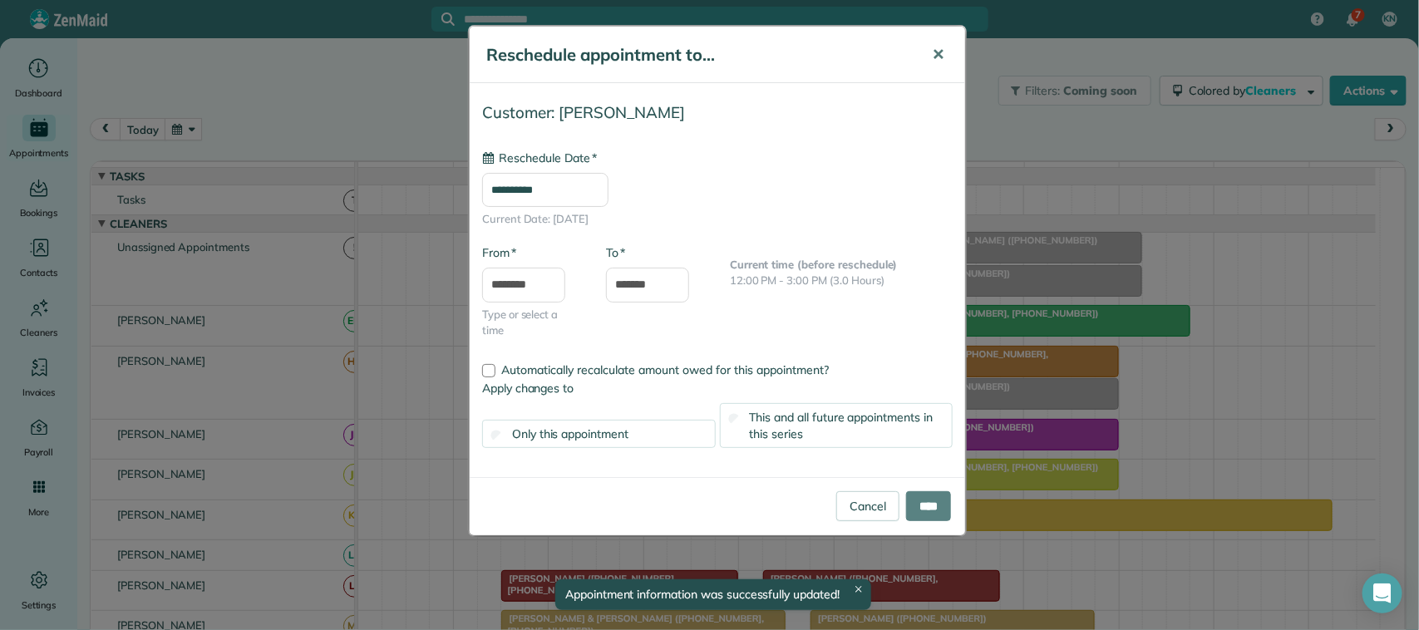
type input "**********"
click at [953, 61] on button "✕" at bounding box center [938, 55] width 37 height 40
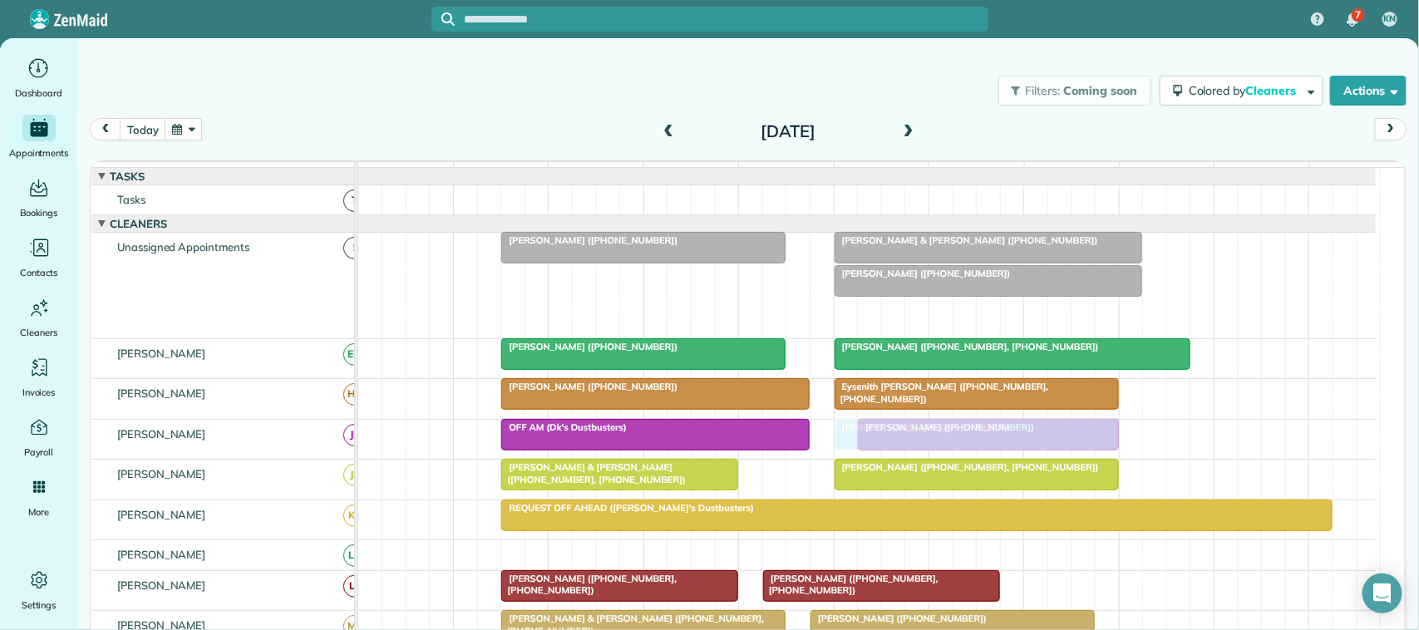
drag, startPoint x: 909, startPoint y: 327, endPoint x: 903, endPoint y: 463, distance: 136.5
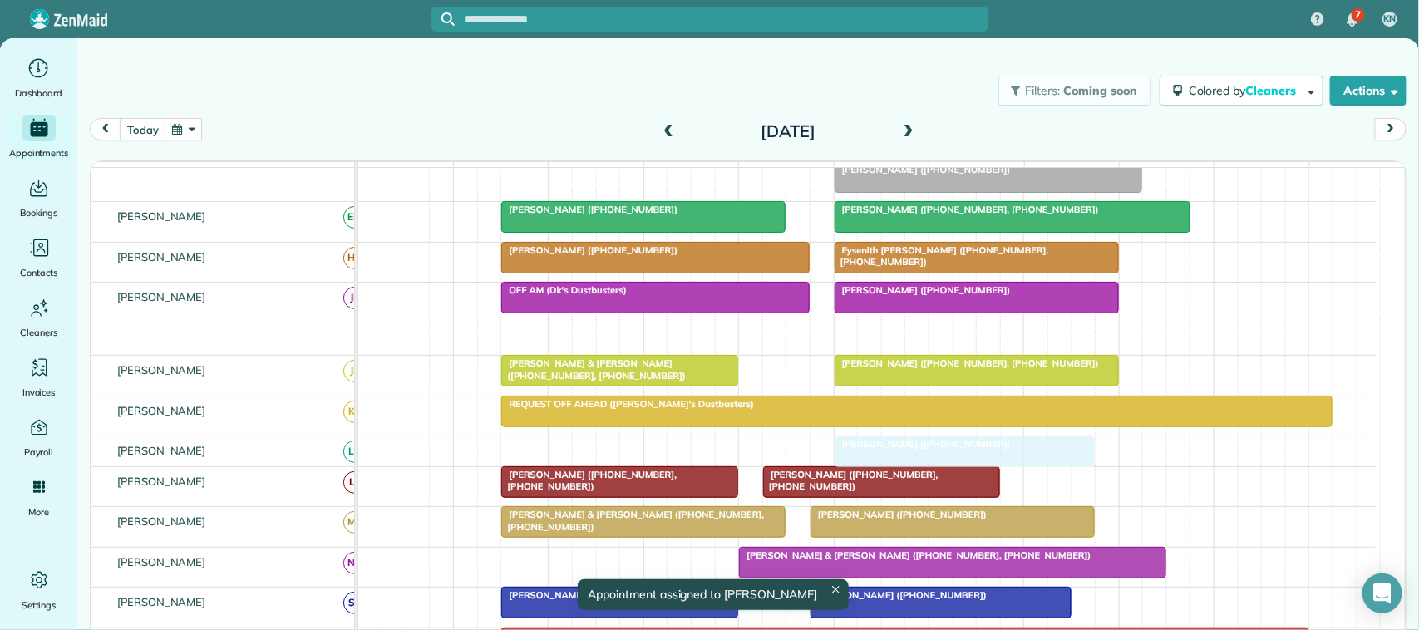
drag, startPoint x: 942, startPoint y: 345, endPoint x: 924, endPoint y: 456, distance: 112.1
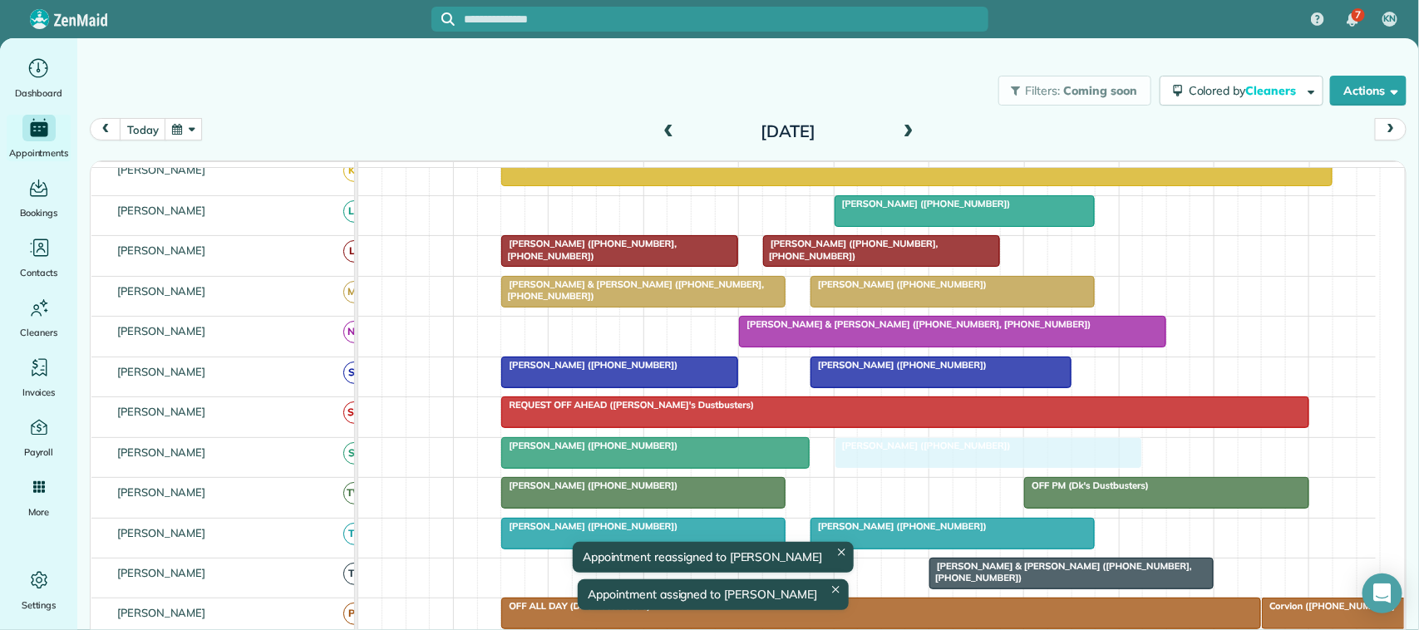
drag, startPoint x: 895, startPoint y: 299, endPoint x: 900, endPoint y: 497, distance: 197.9
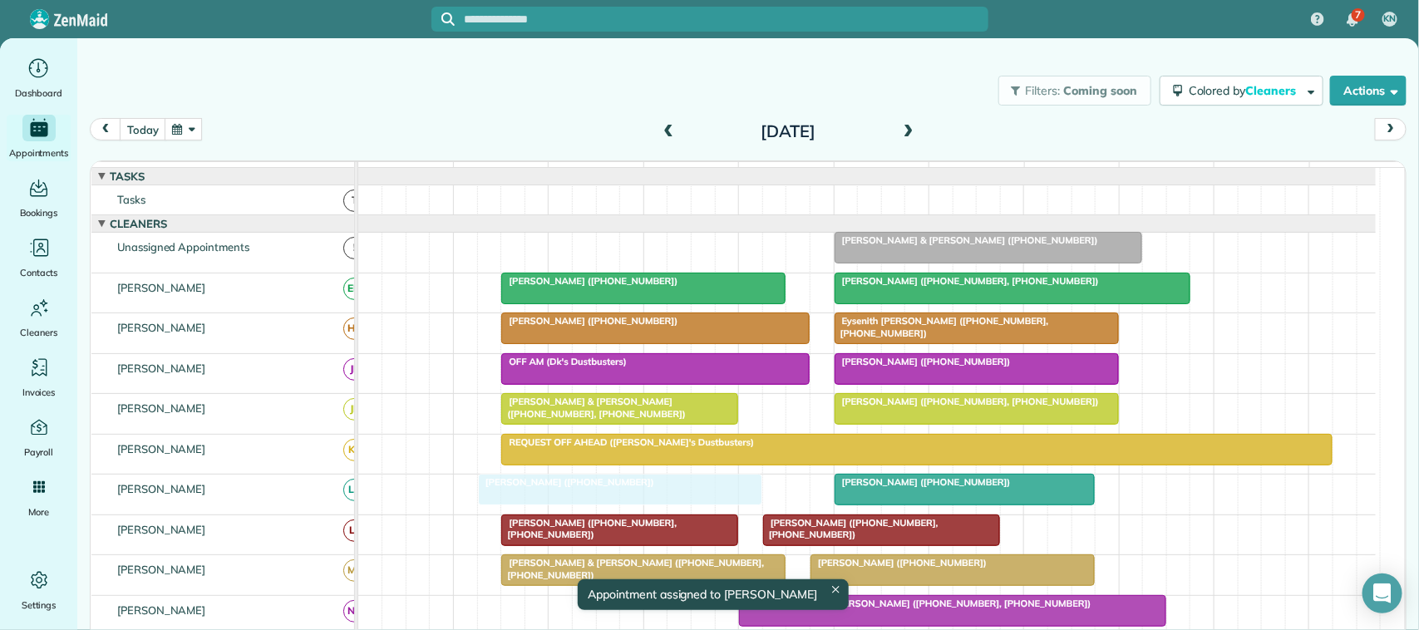
drag, startPoint x: 701, startPoint y: 275, endPoint x: 686, endPoint y: 505, distance: 230.0
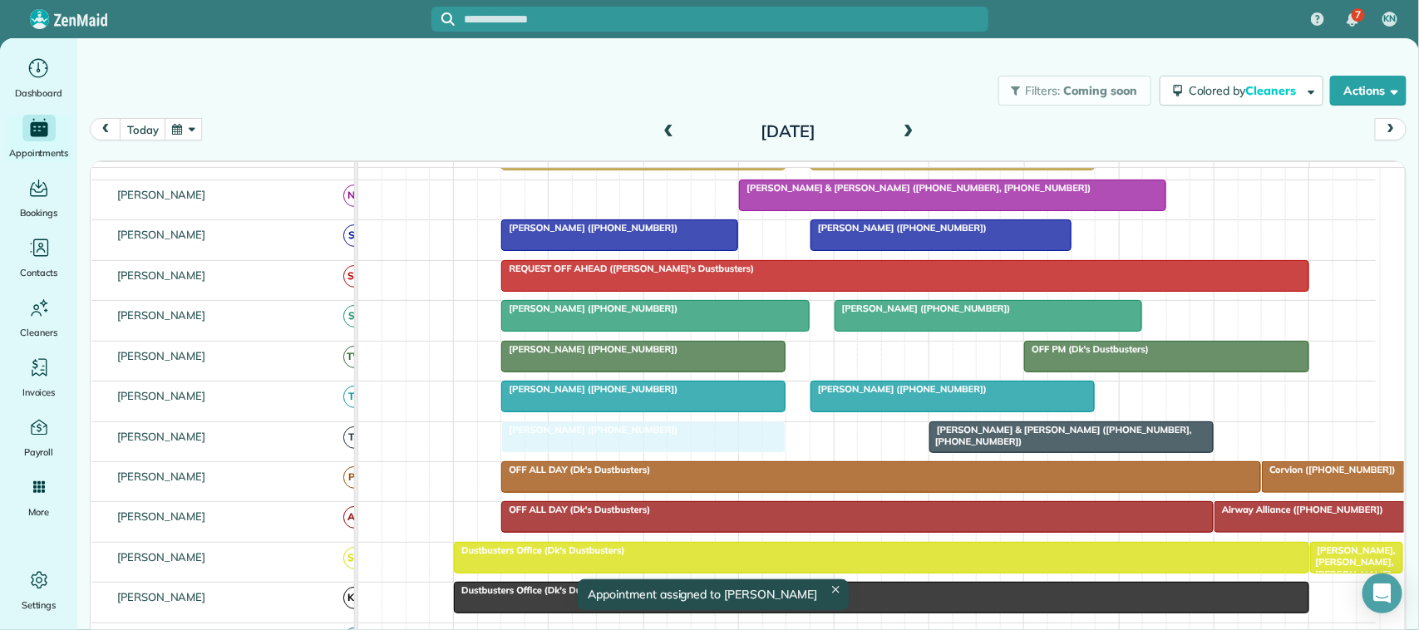
drag, startPoint x: 603, startPoint y: 316, endPoint x: 608, endPoint y: 483, distance: 167.2
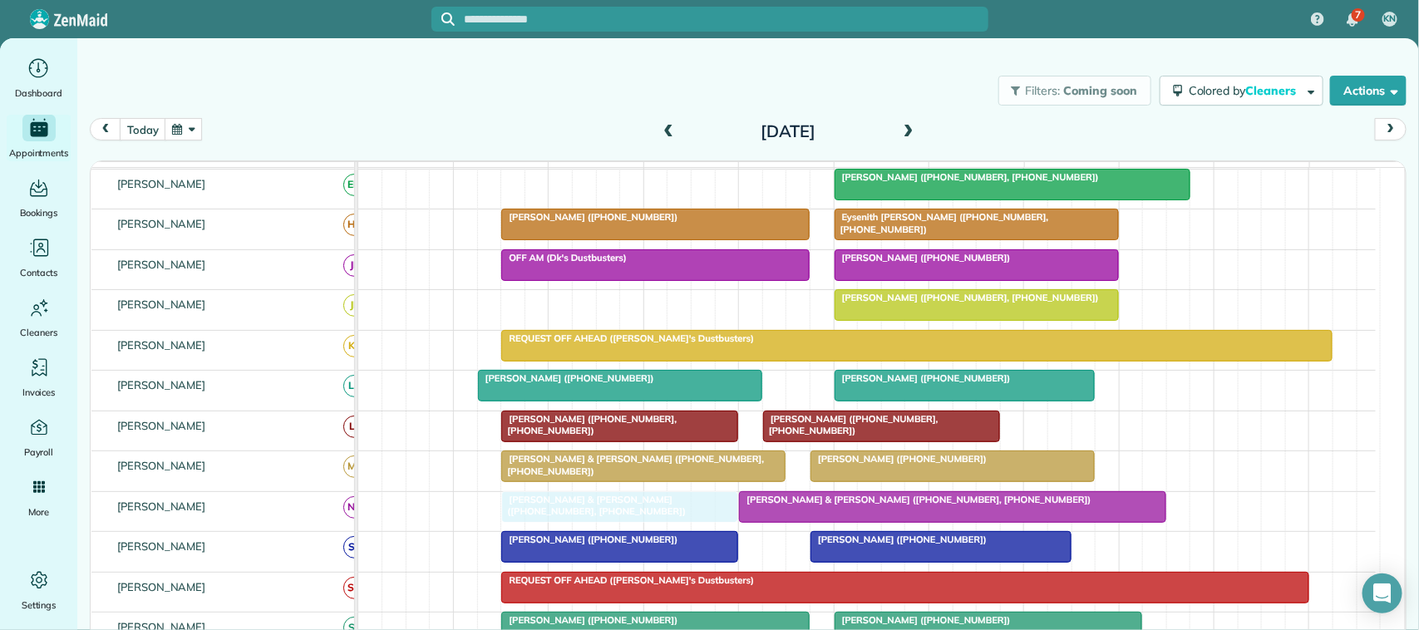
drag, startPoint x: 649, startPoint y: 328, endPoint x: 654, endPoint y: 515, distance: 187.2
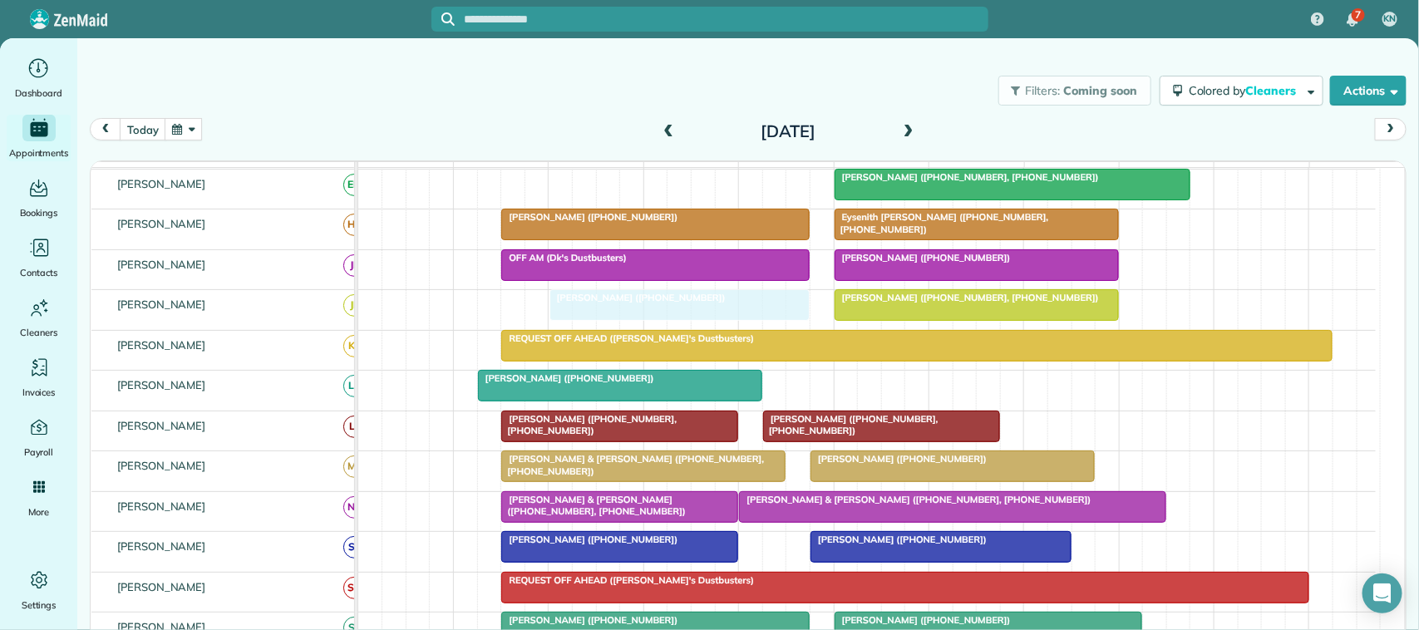
drag, startPoint x: 925, startPoint y: 416, endPoint x: 630, endPoint y: 331, distance: 307.1
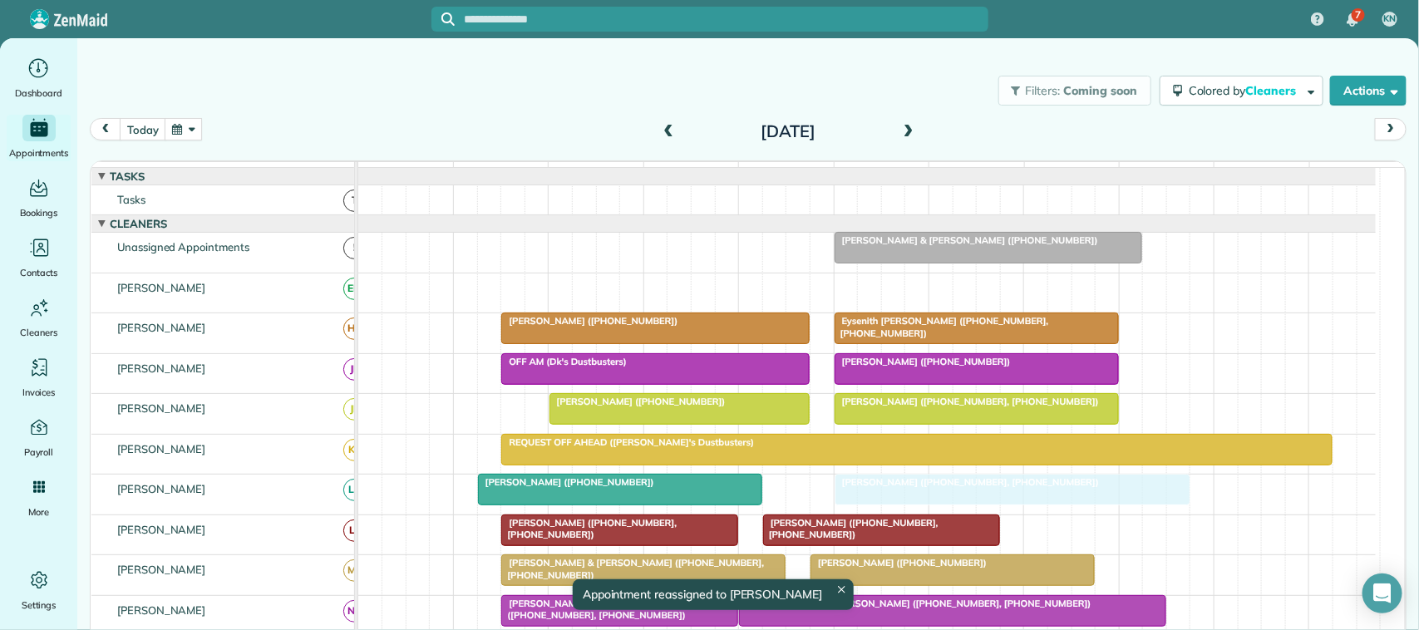
drag, startPoint x: 900, startPoint y: 305, endPoint x: 892, endPoint y: 500, distance: 194.7
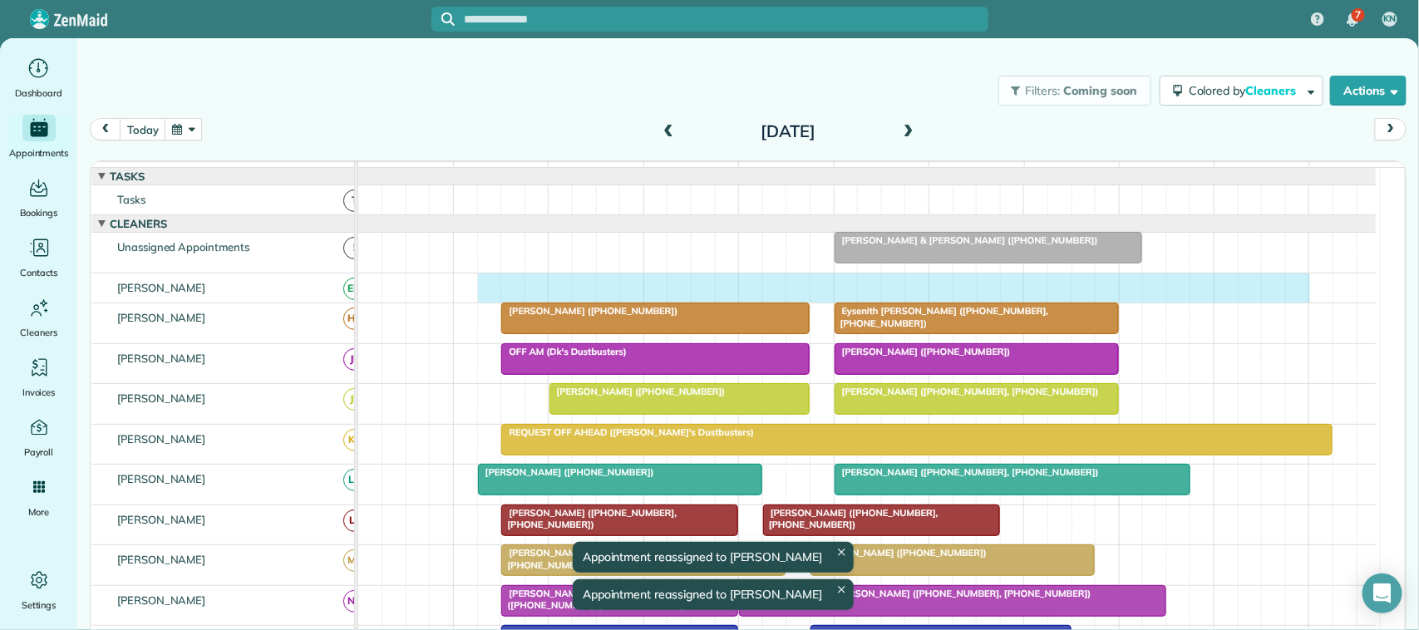
drag, startPoint x: 496, startPoint y: 306, endPoint x: 1299, endPoint y: 299, distance: 803.2
click at [1299, 299] on div at bounding box center [867, 288] width 1018 height 29
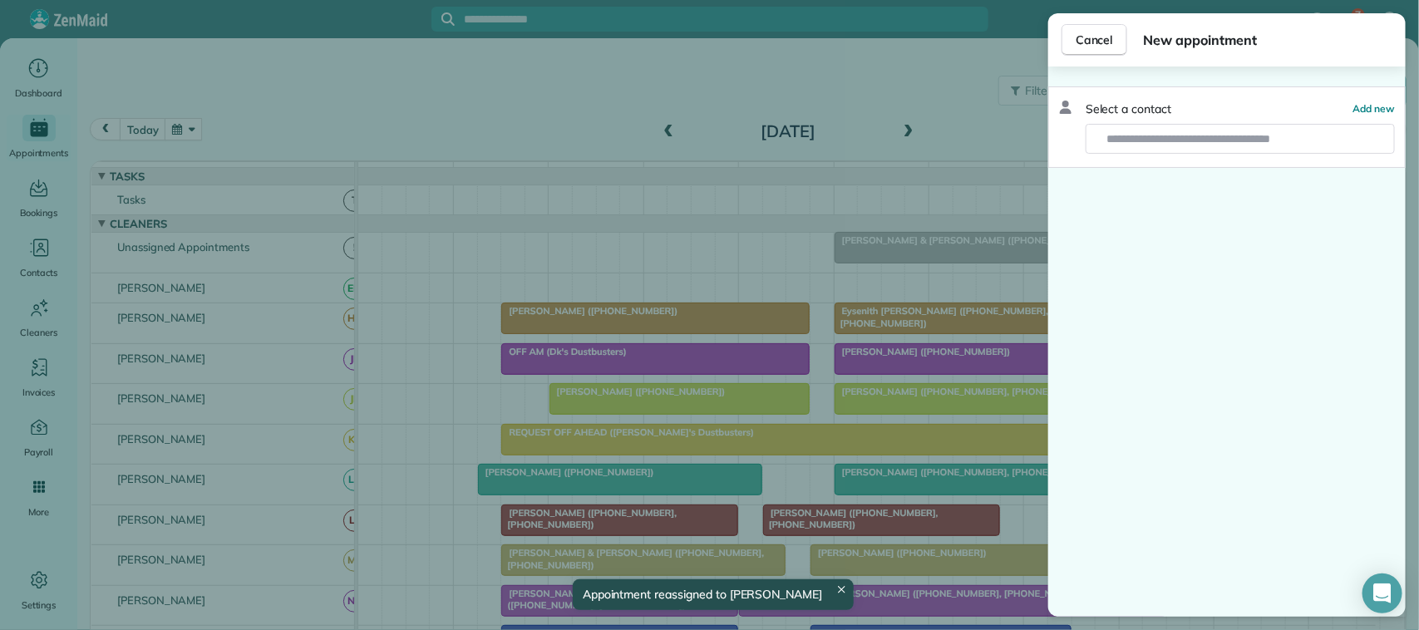
click at [1182, 155] on div "Select a contact Add new" at bounding box center [1227, 126] width 358 height 81
click at [1182, 145] on input "text" at bounding box center [1246, 139] width 298 height 30
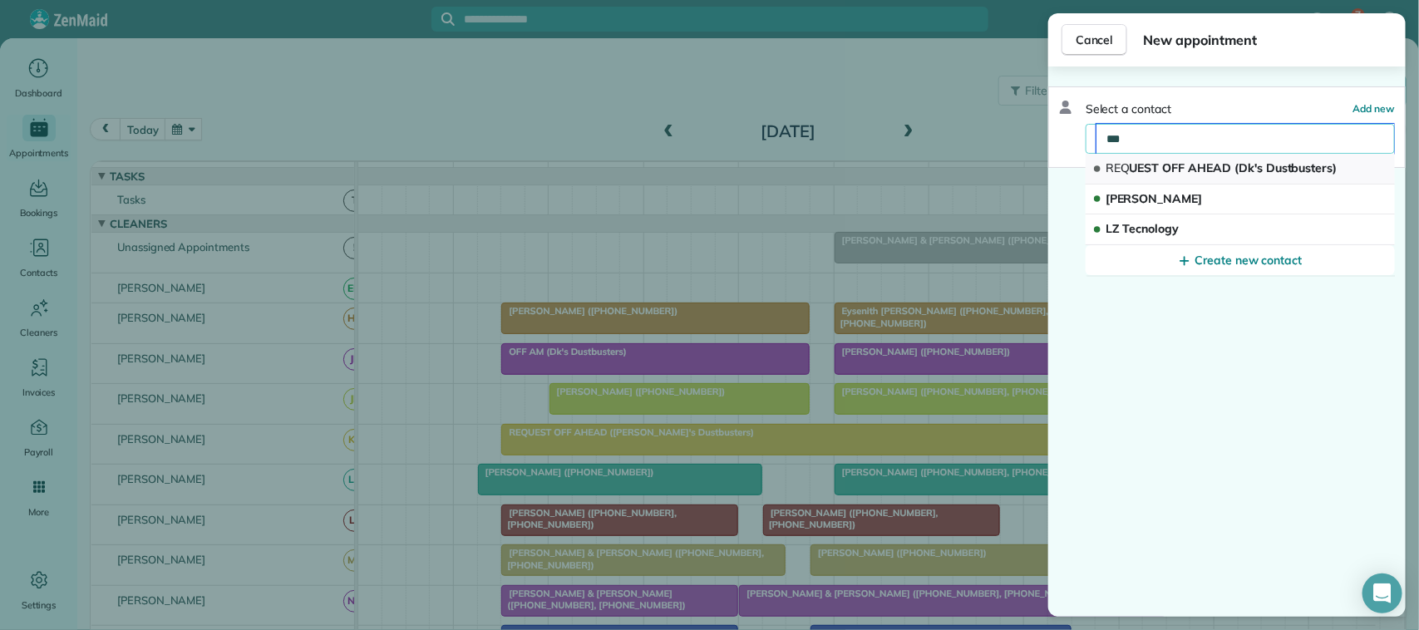
type input "***"
click at [1173, 160] on span "REQ UEST OFF AHEAD (Dk's Dustbusters)" at bounding box center [1222, 167] width 232 height 15
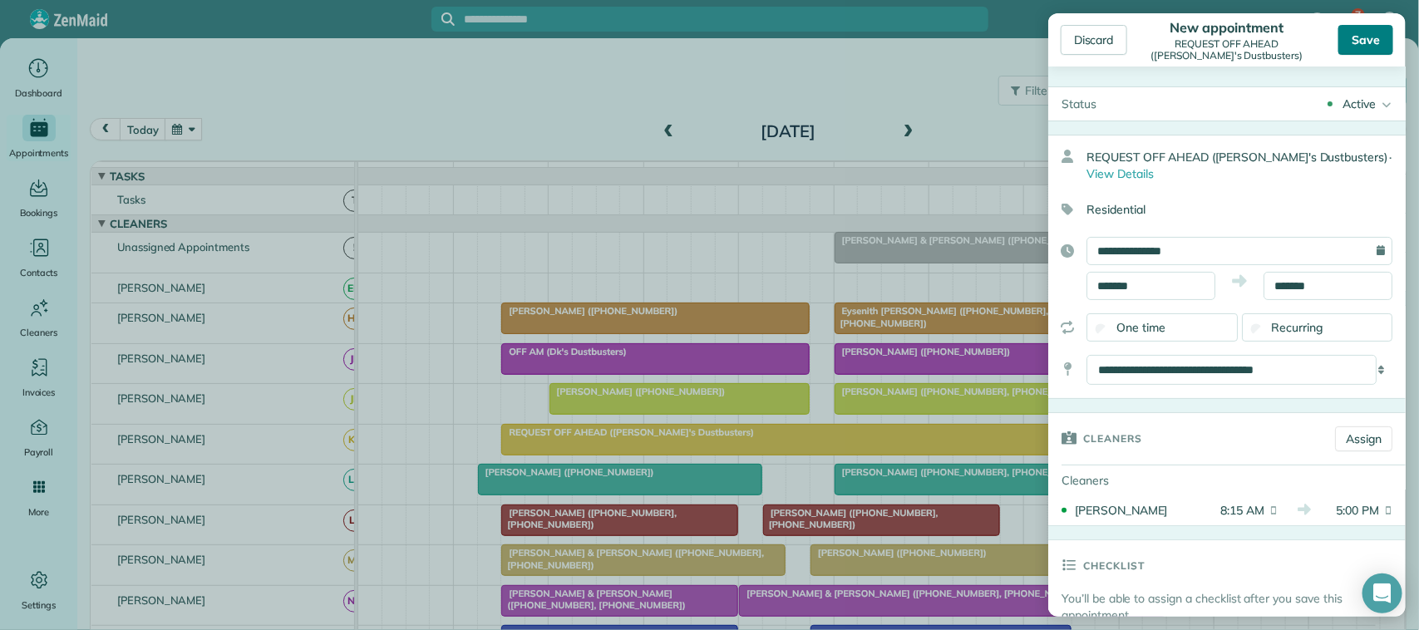
click at [1378, 38] on div "Save" at bounding box center [1366, 40] width 55 height 30
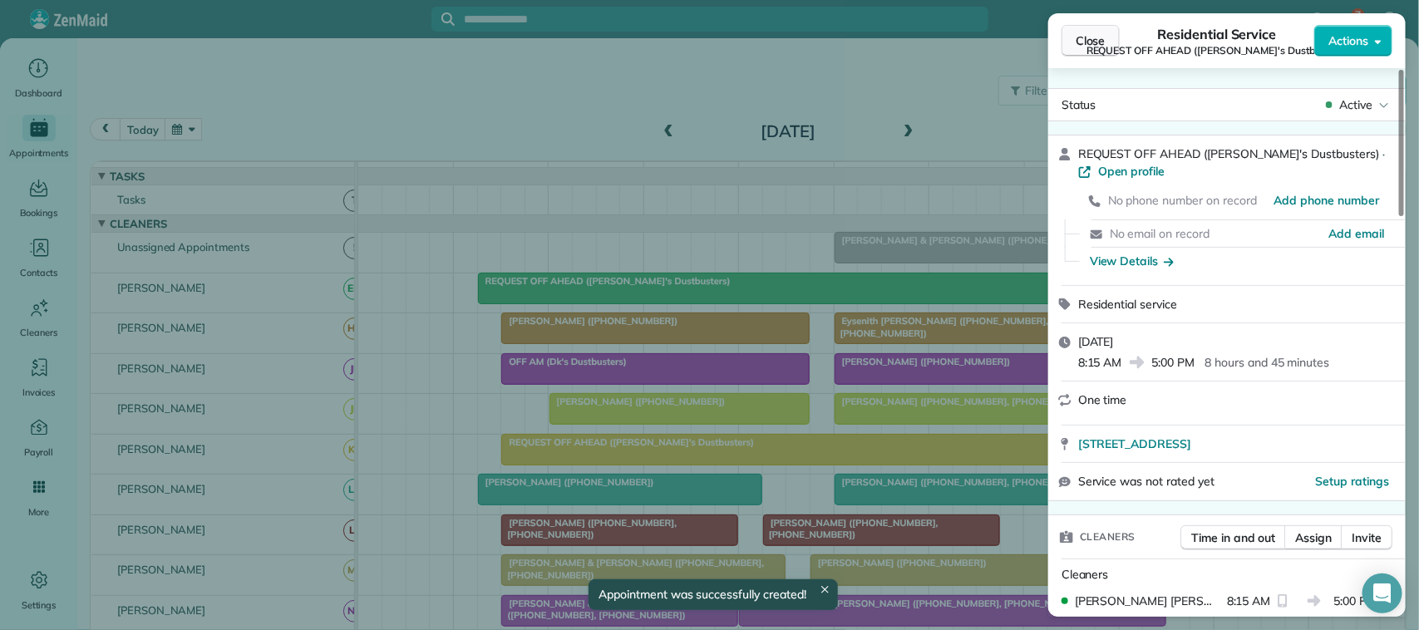
click at [1091, 51] on button "Close" at bounding box center [1091, 41] width 58 height 32
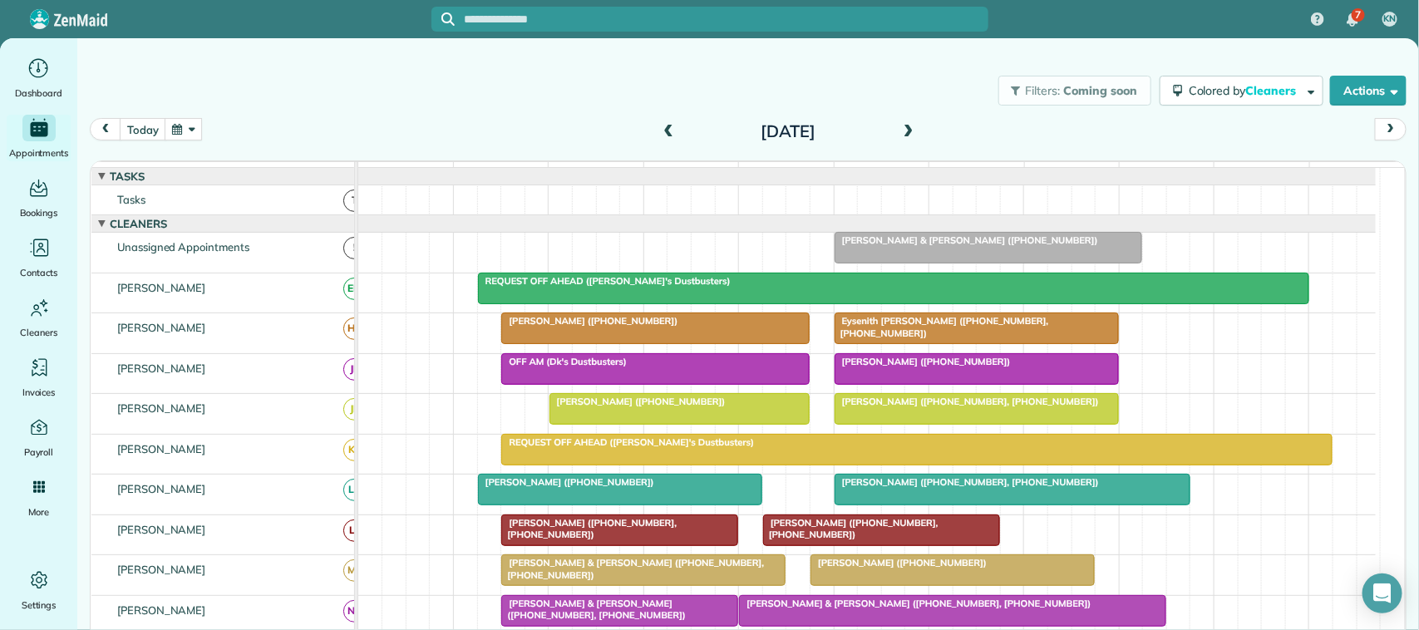
click at [836, 154] on div "today Tuesday Oct 14, 2025 function(groupId) { return _("Cleaners"); } 7am 8am …" at bounding box center [748, 373] width 1317 height 511
drag, startPoint x: 140, startPoint y: 133, endPoint x: 309, endPoint y: 141, distance: 169.8
click at [142, 135] on button "today" at bounding box center [143, 129] width 46 height 22
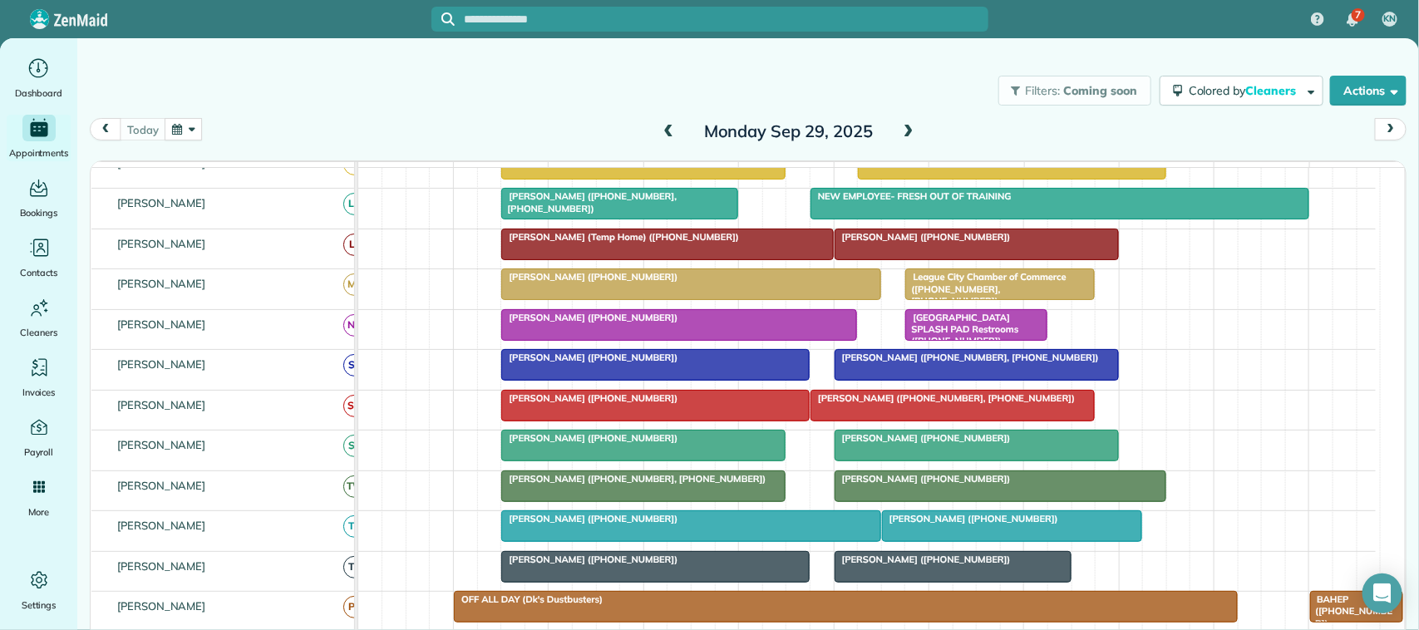
scroll to position [312, 0]
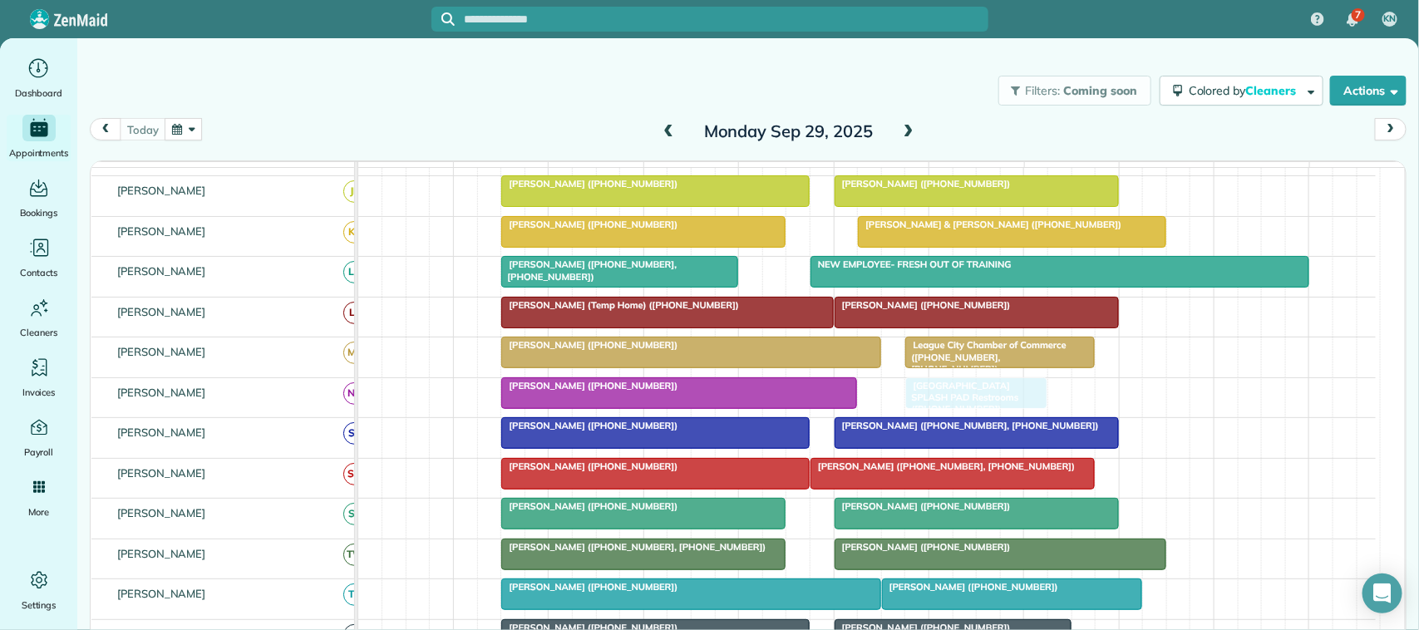
drag, startPoint x: 971, startPoint y: 409, endPoint x: 983, endPoint y: 413, distance: 12.4
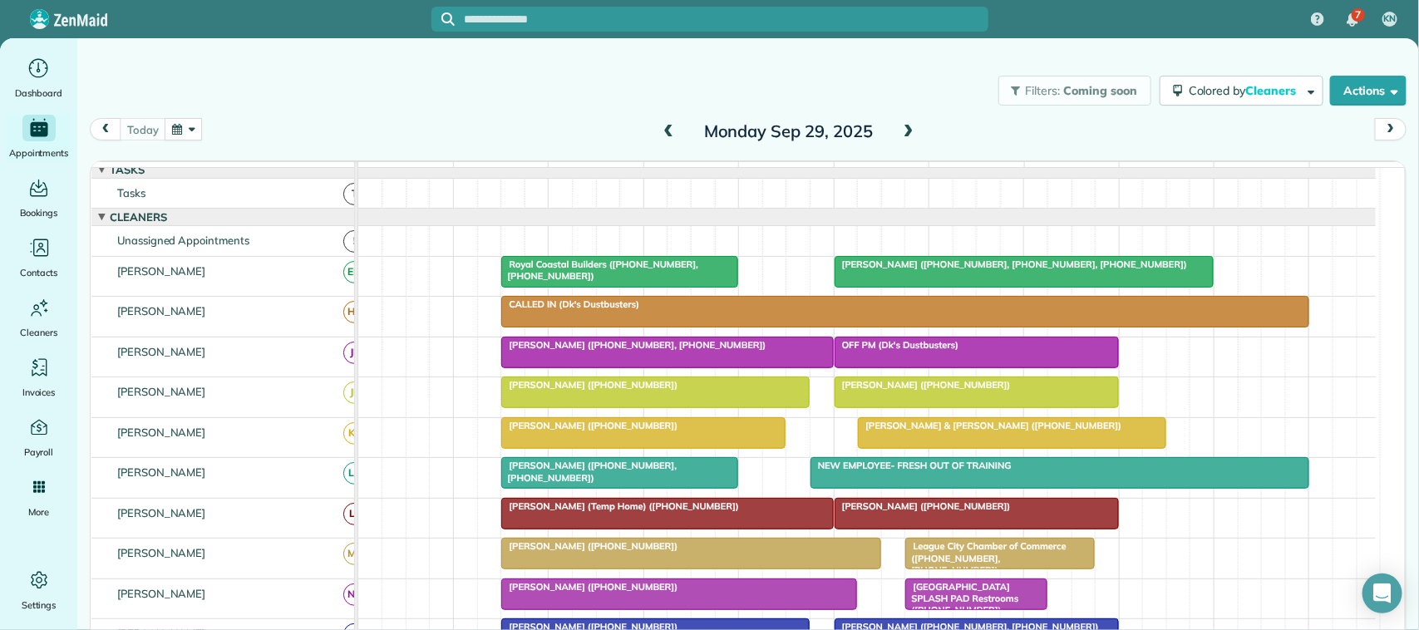
scroll to position [0, 0]
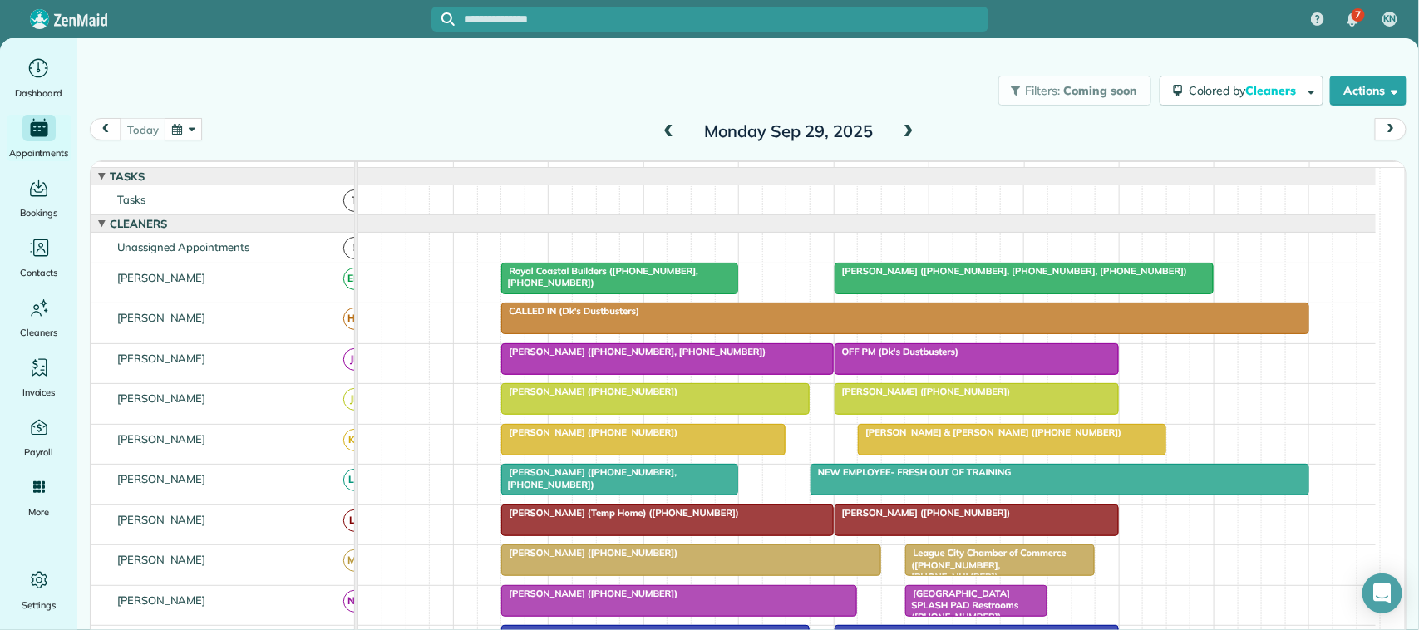
click at [907, 127] on span at bounding box center [909, 132] width 18 height 15
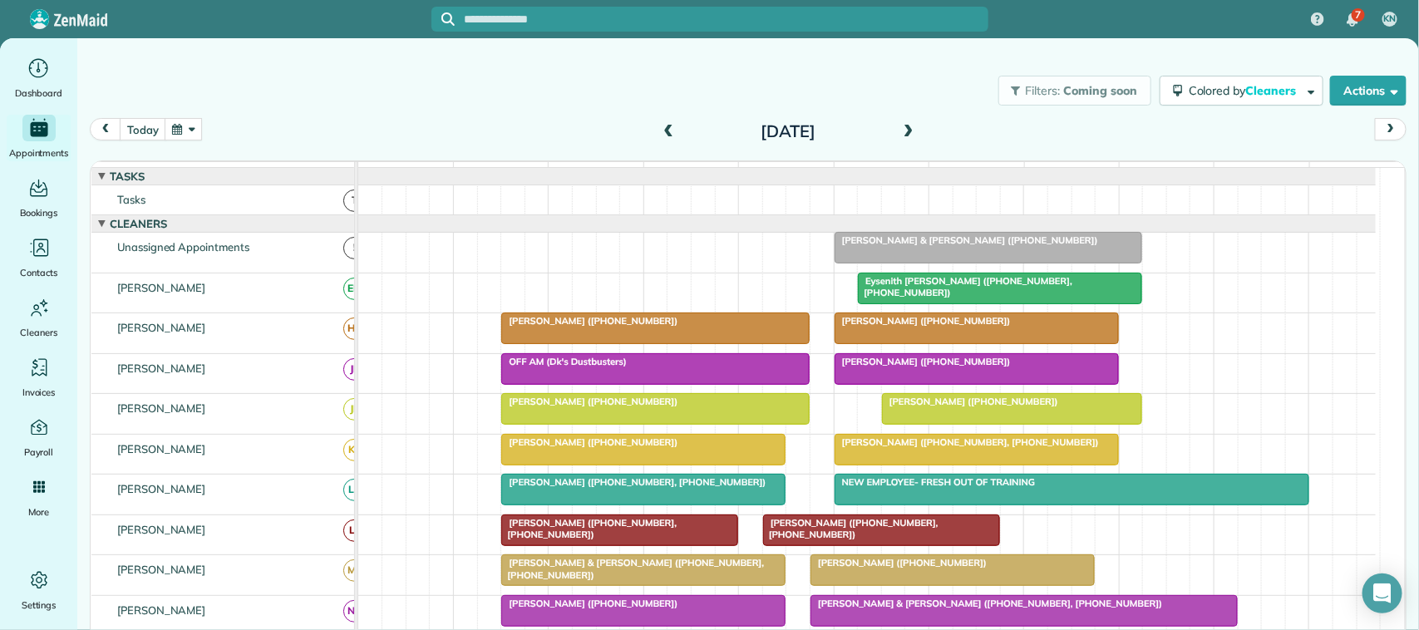
click at [190, 137] on button "button" at bounding box center [184, 129] width 38 height 22
click at [399, 137] on link "Next" at bounding box center [386, 140] width 46 height 42
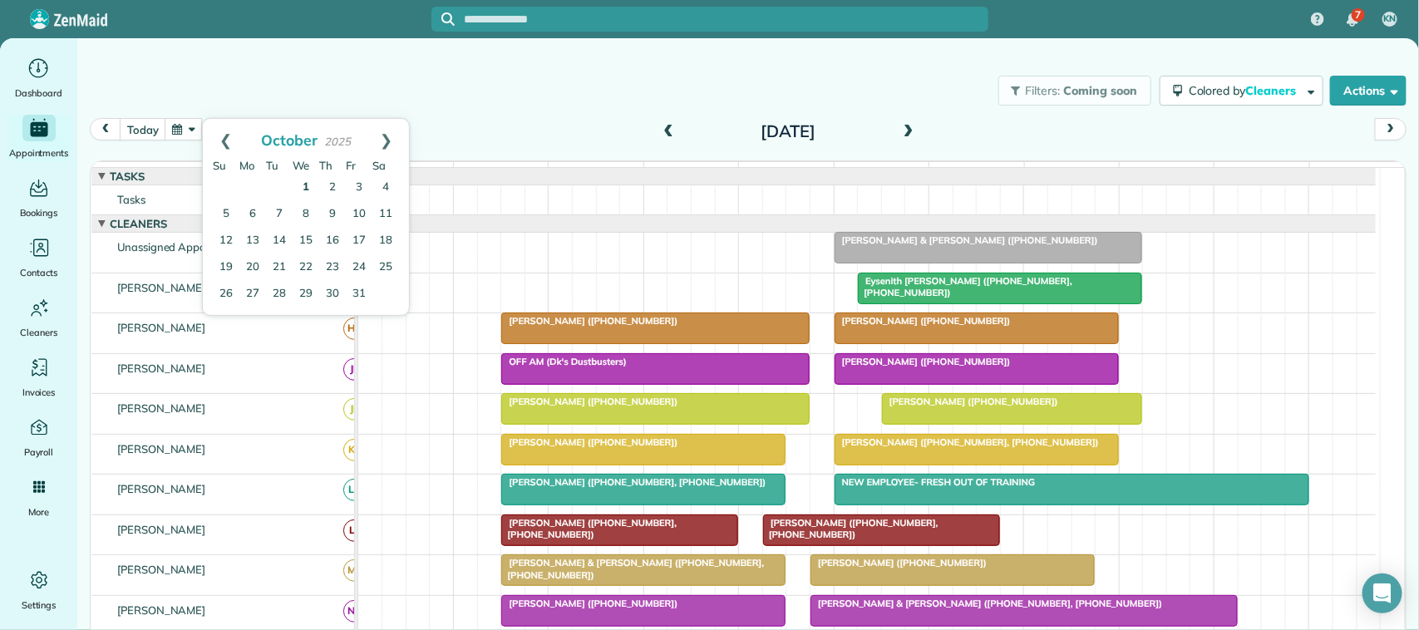
click at [304, 185] on link "1" at bounding box center [306, 188] width 27 height 27
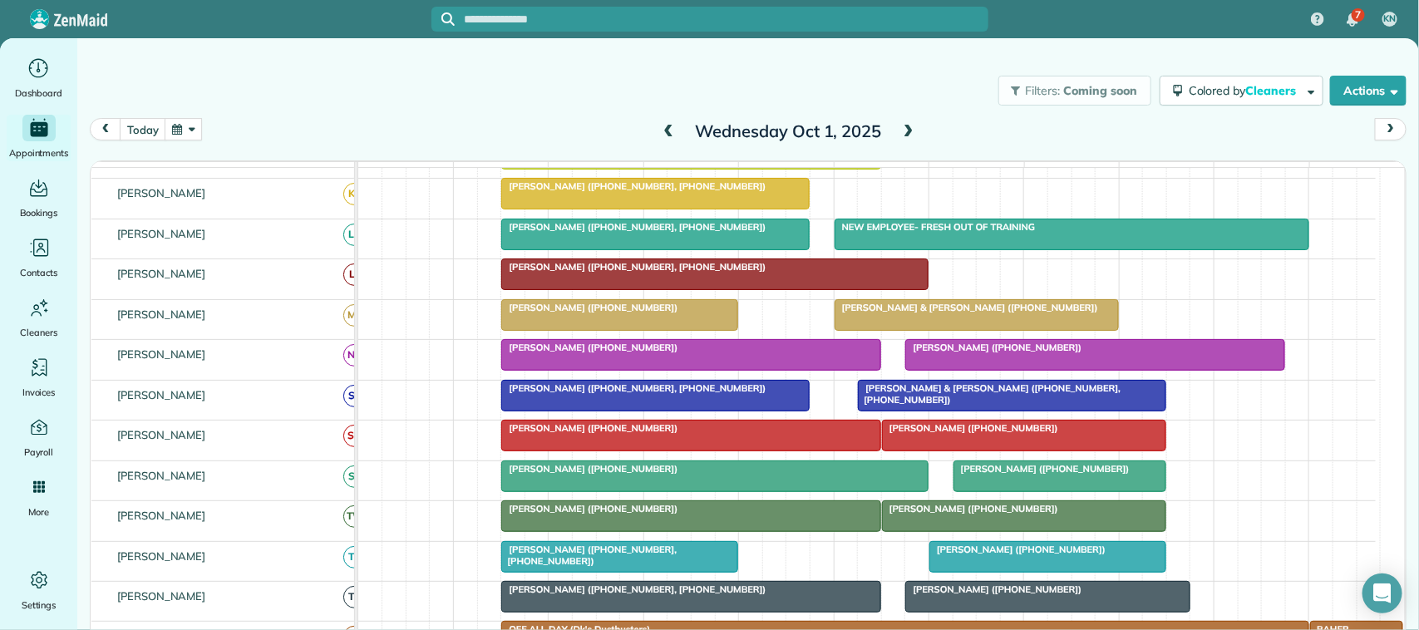
scroll to position [256, 0]
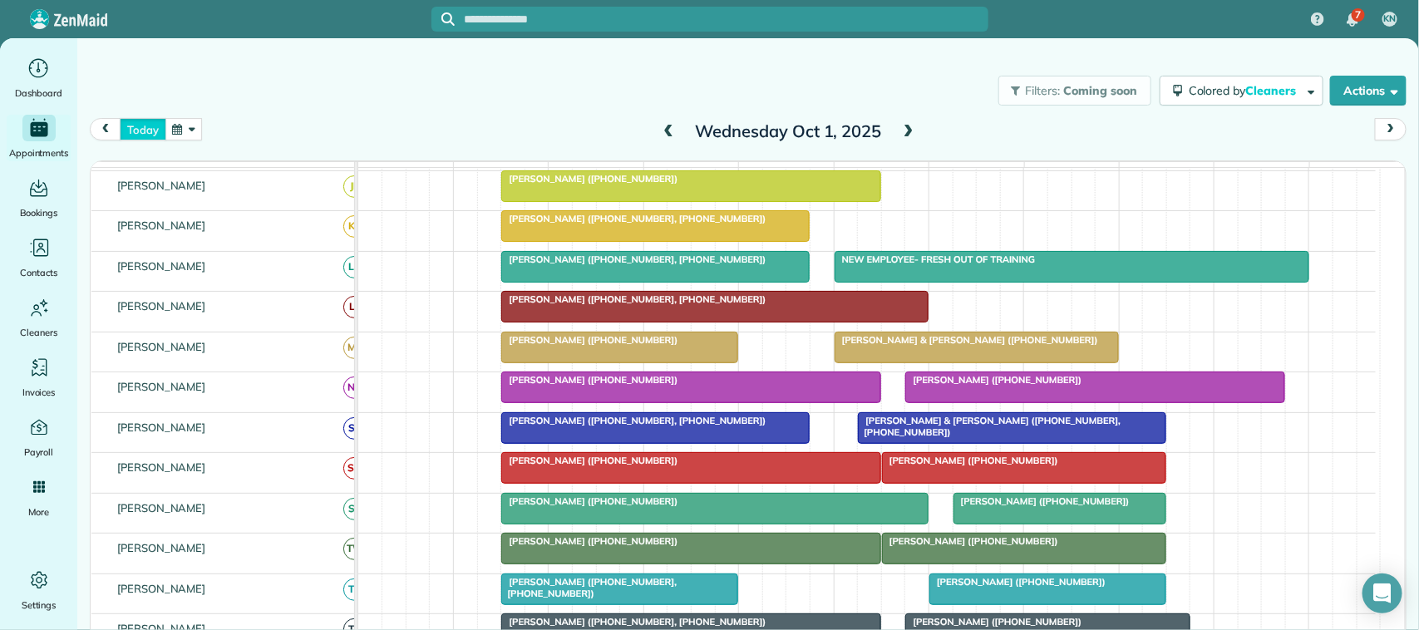
click at [148, 138] on button "today" at bounding box center [143, 129] width 46 height 22
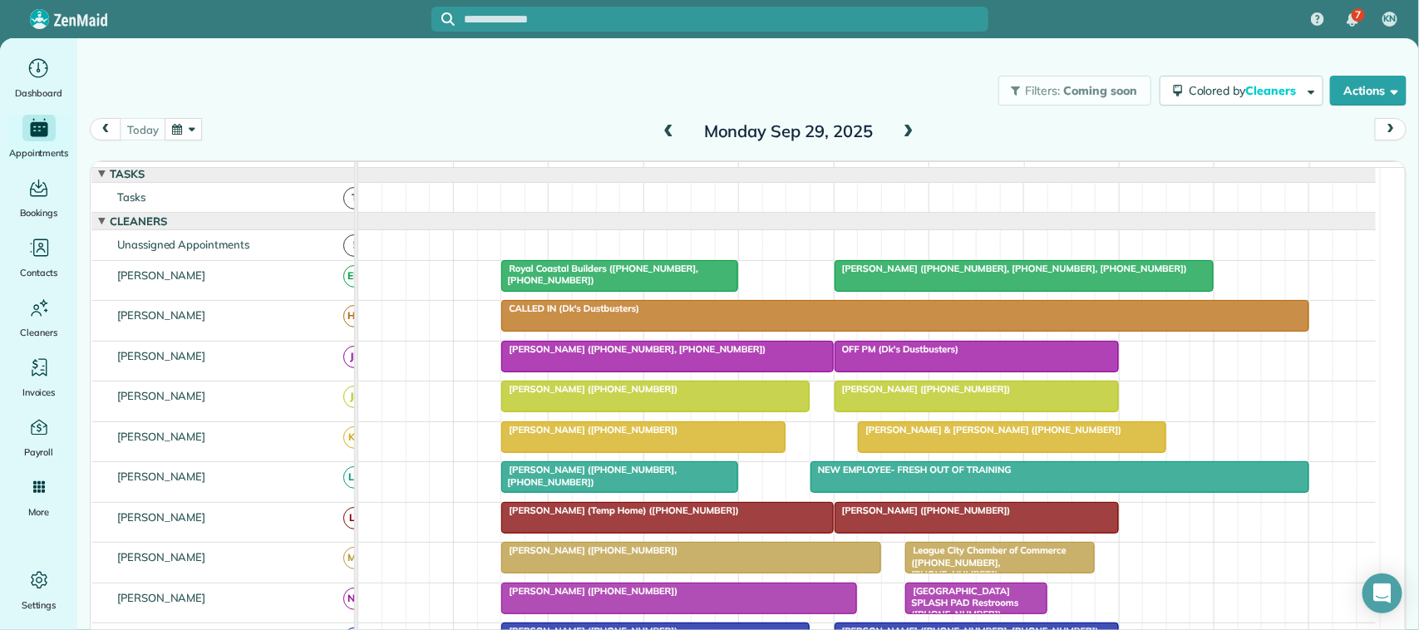
scroll to position [0, 0]
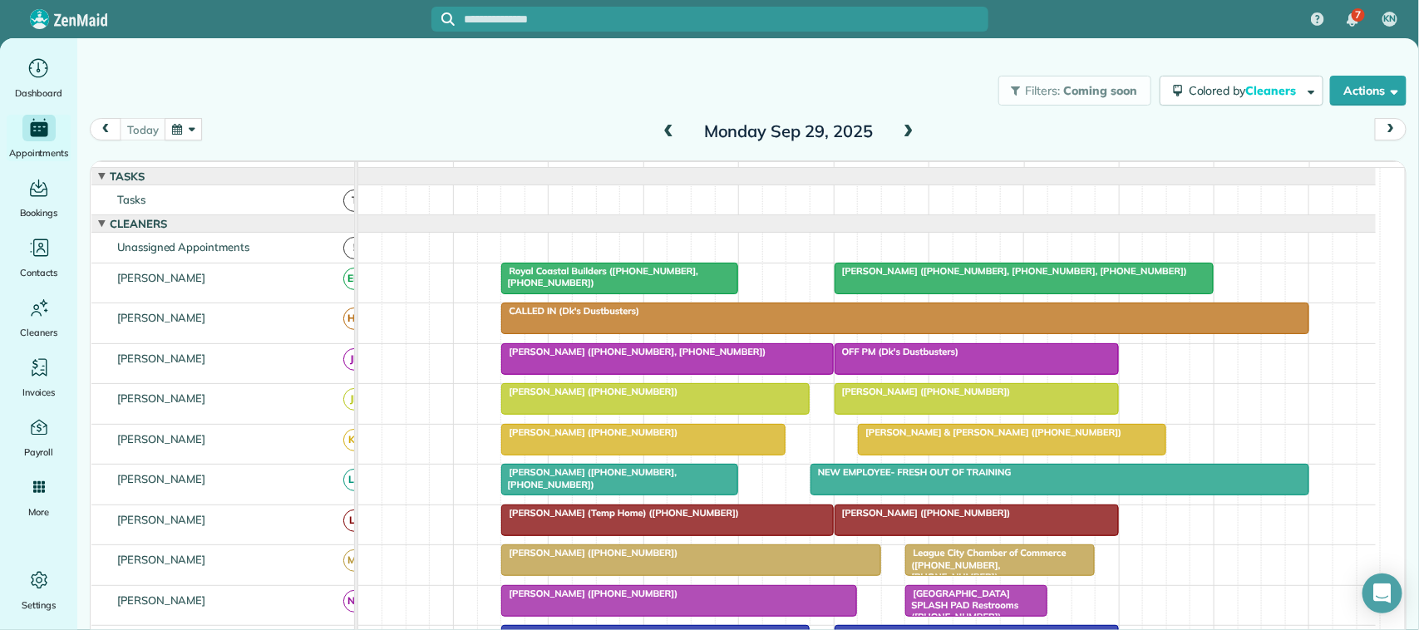
click at [136, 143] on div "today Monday Sep 29, 2025" at bounding box center [748, 134] width 1317 height 32
click at [188, 133] on button "button" at bounding box center [184, 129] width 38 height 22
click at [389, 145] on link "Next" at bounding box center [386, 140] width 46 height 42
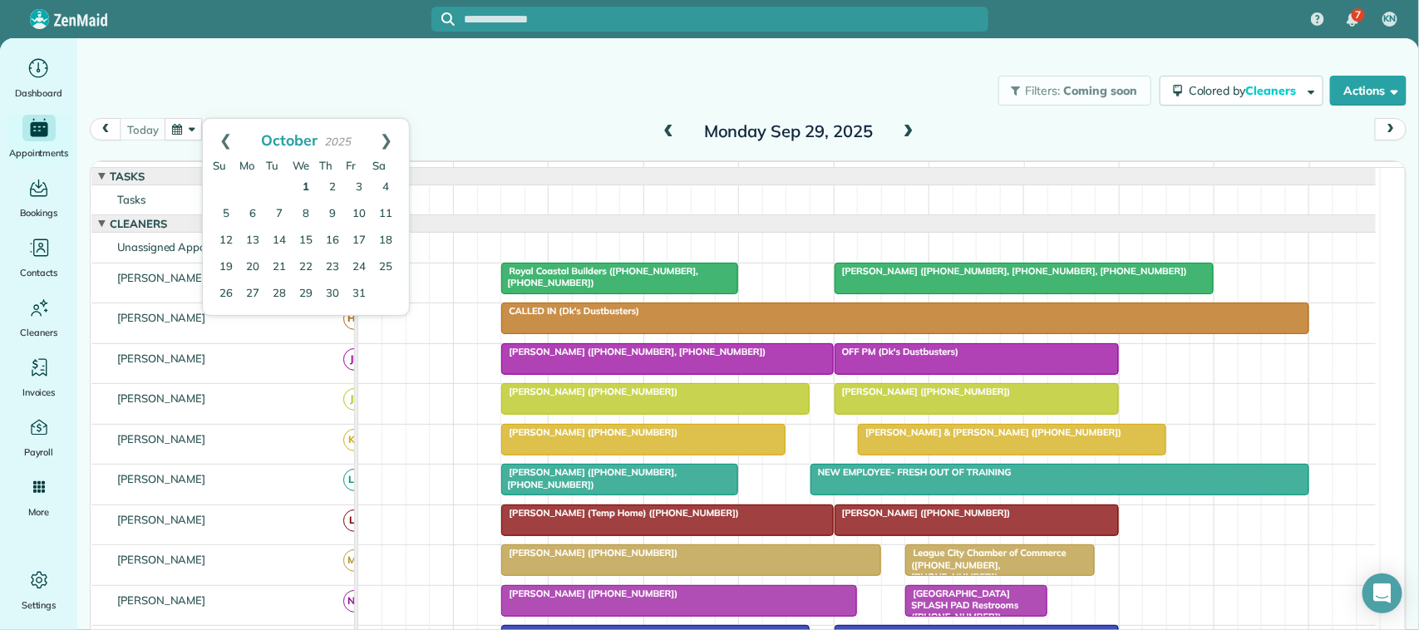
click at [309, 181] on link "1" at bounding box center [306, 188] width 27 height 27
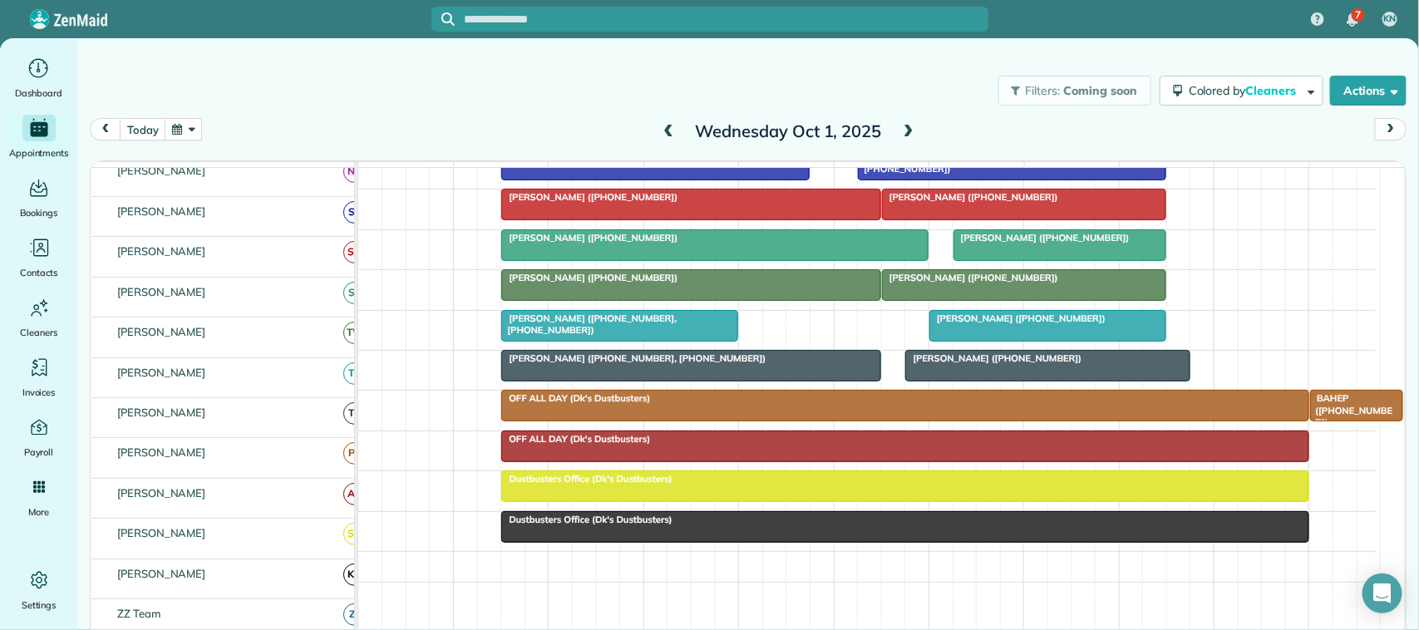
scroll to position [520, 0]
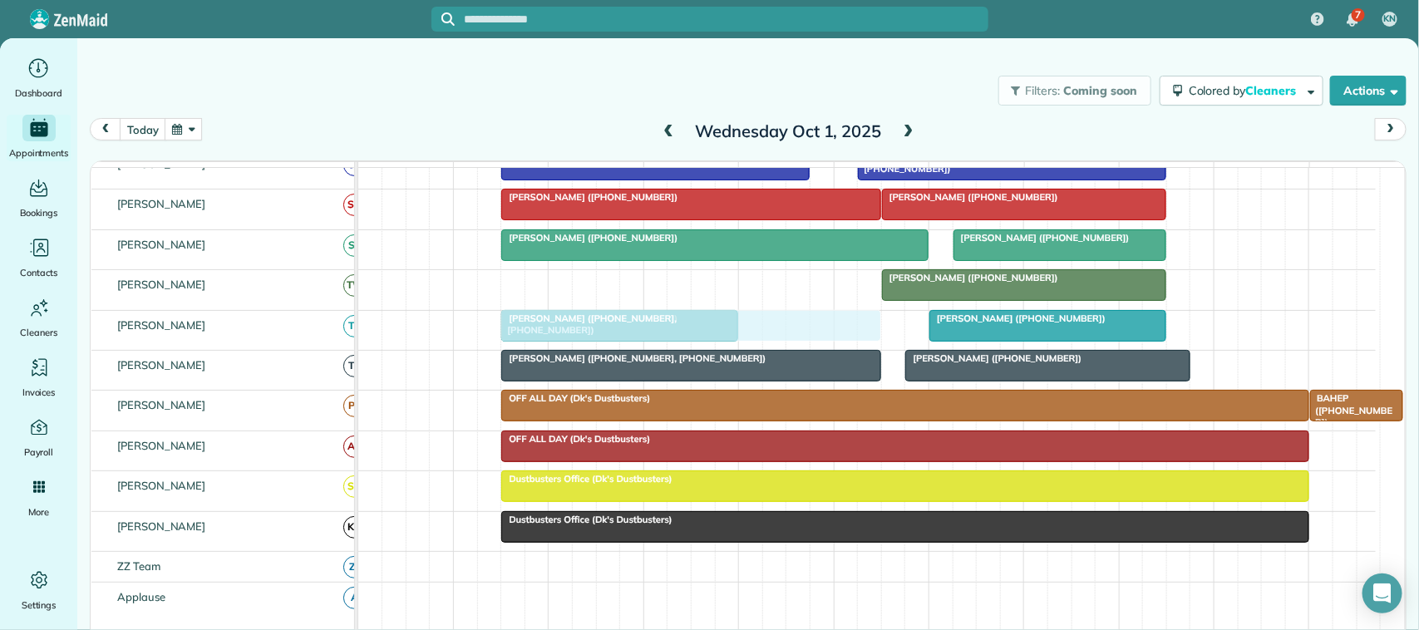
drag, startPoint x: 604, startPoint y: 300, endPoint x: 604, endPoint y: 333, distance: 33.3
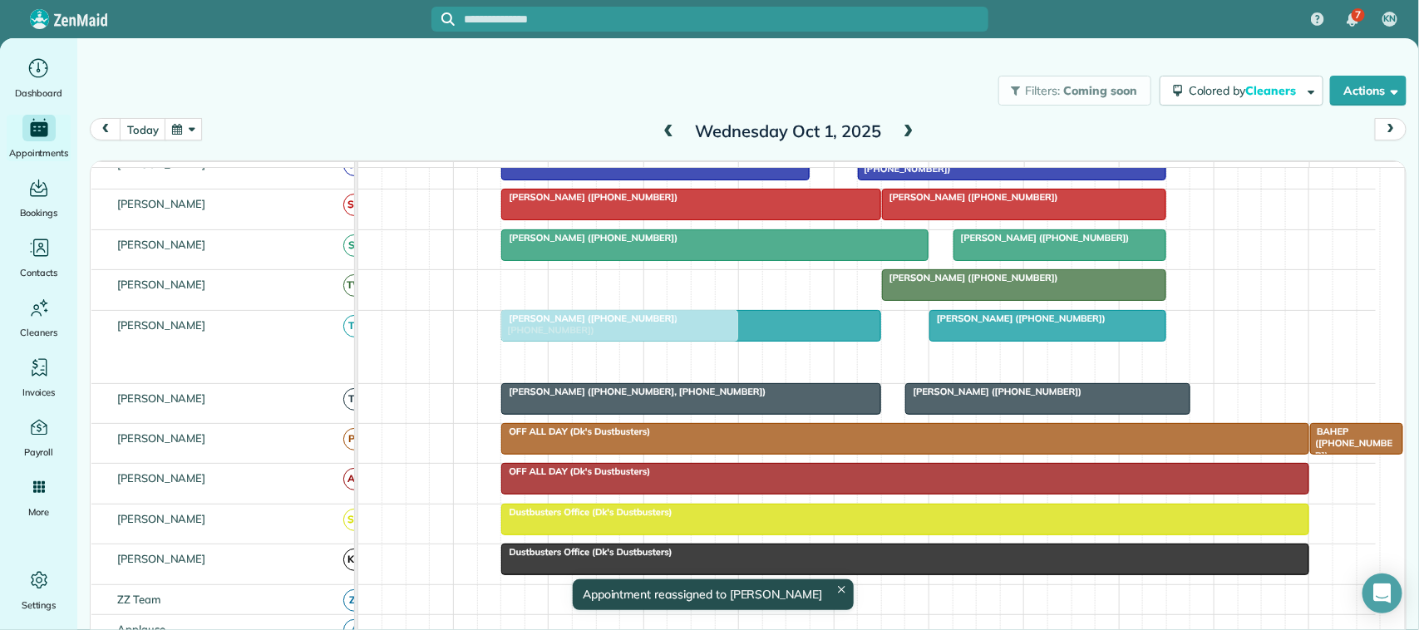
drag, startPoint x: 668, startPoint y: 376, endPoint x: 671, endPoint y: 341, distance: 35.1
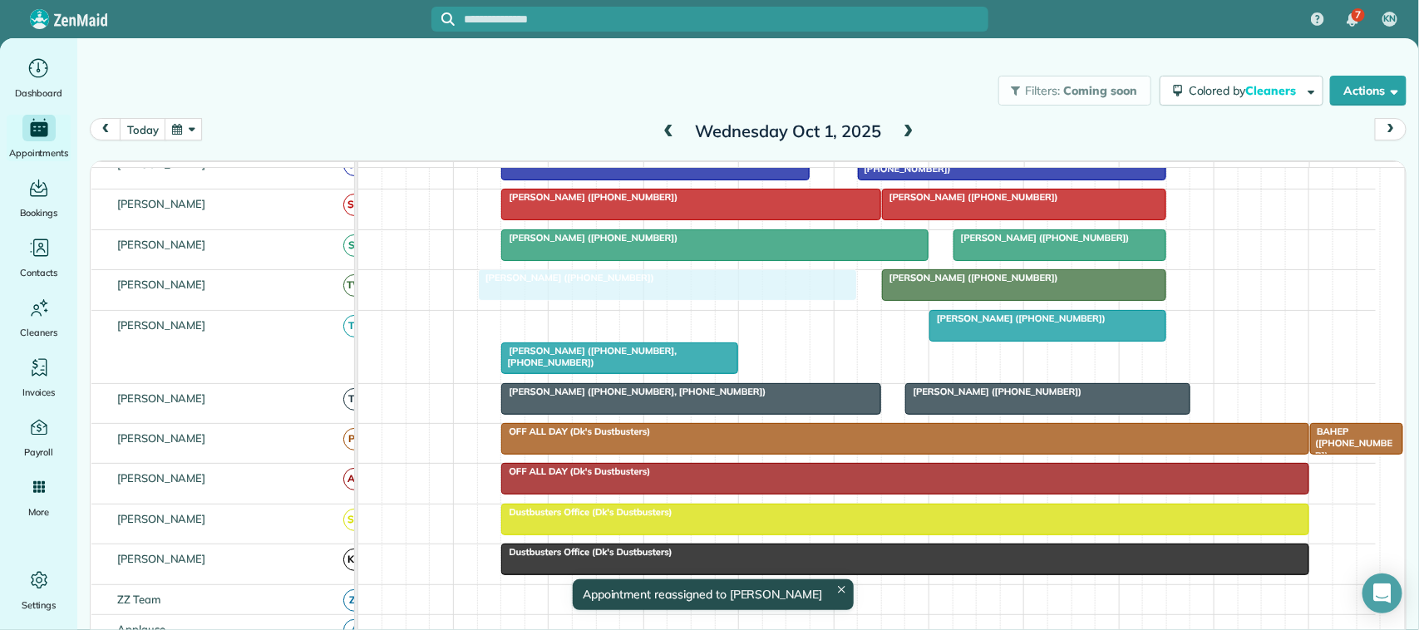
drag, startPoint x: 701, startPoint y: 343, endPoint x: 694, endPoint y: 320, distance: 23.4
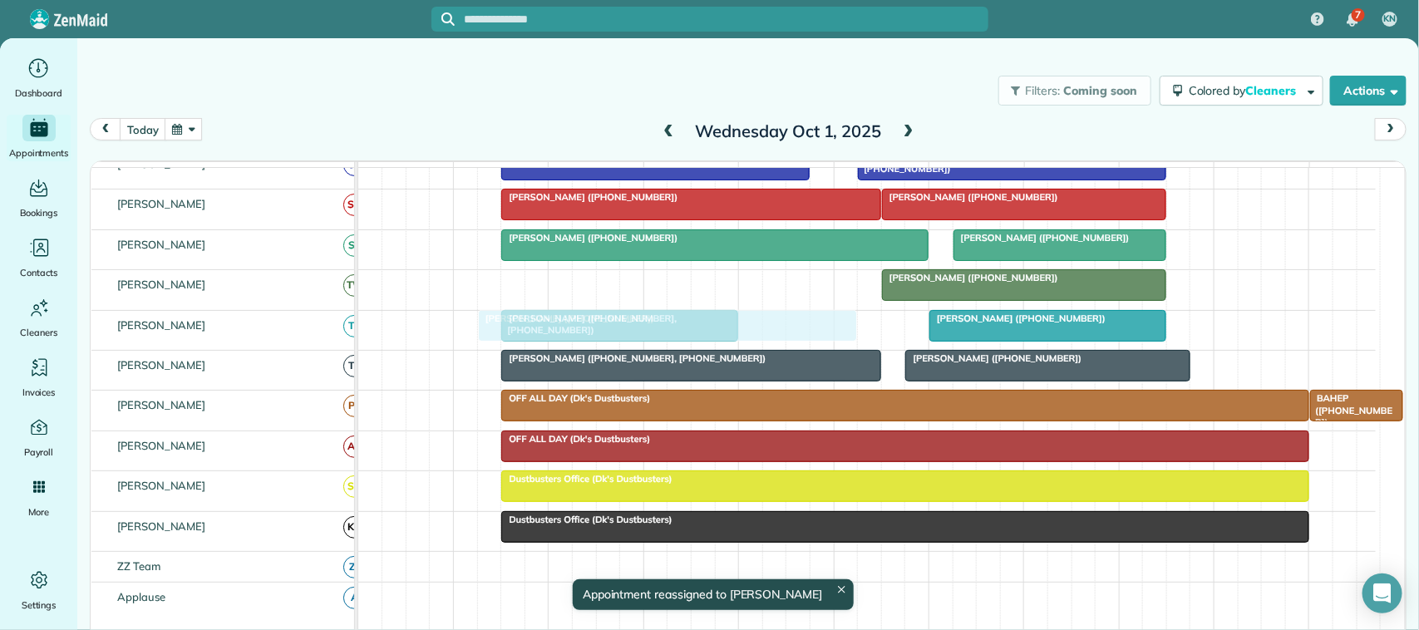
drag, startPoint x: 629, startPoint y: 313, endPoint x: 629, endPoint y: 347, distance: 34.1
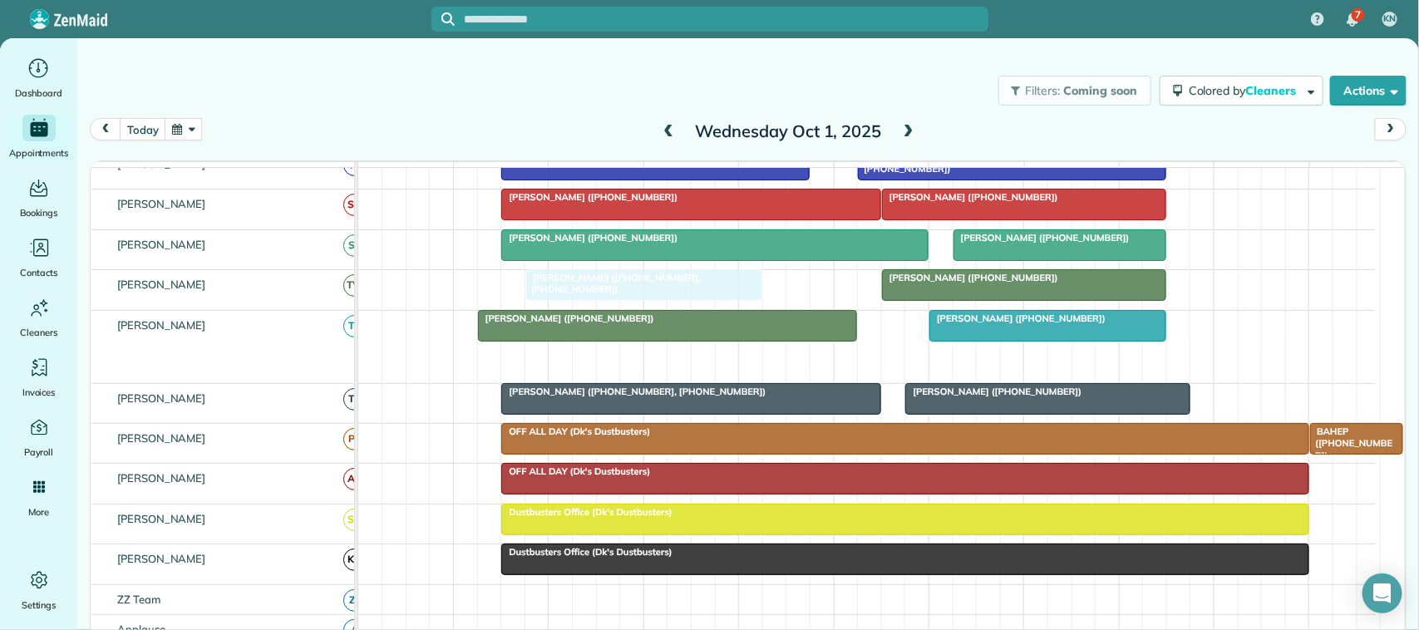
drag, startPoint x: 642, startPoint y: 382, endPoint x: 658, endPoint y: 308, distance: 75.8
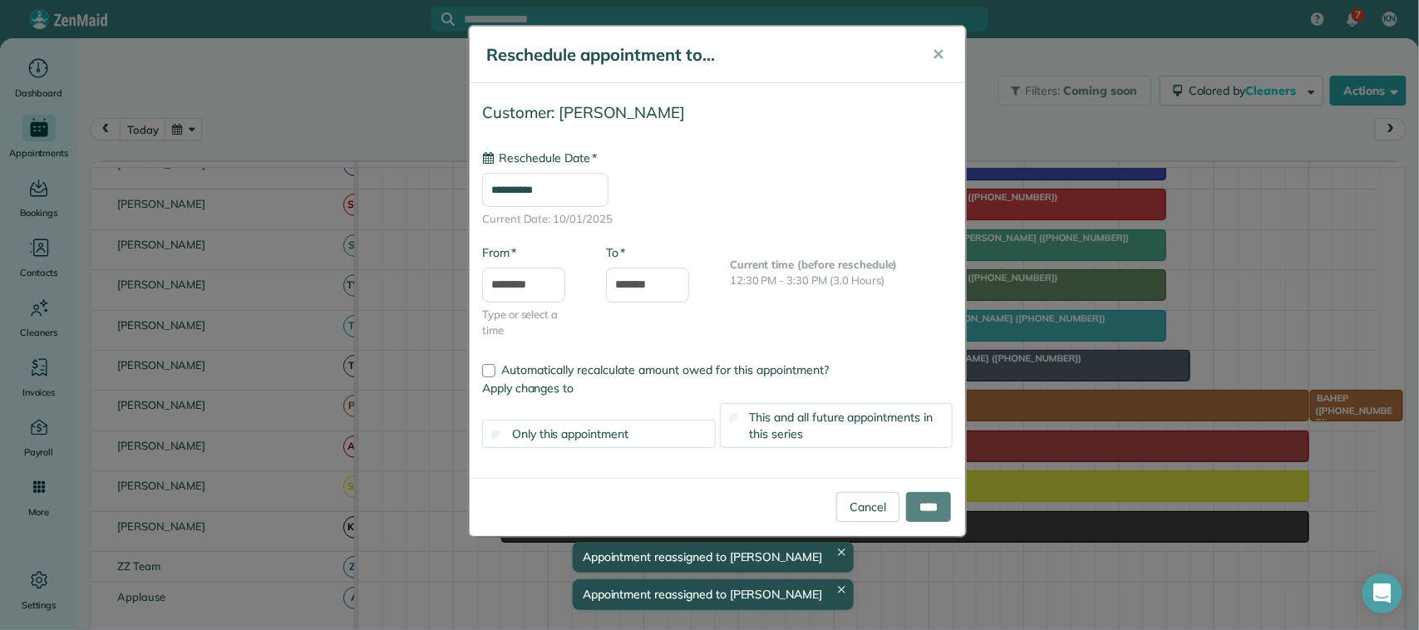
drag, startPoint x: 933, startPoint y: 308, endPoint x: 949, endPoint y: 343, distance: 37.6
type input "**********"
click at [942, 54] on span "✕" at bounding box center [938, 54] width 12 height 19
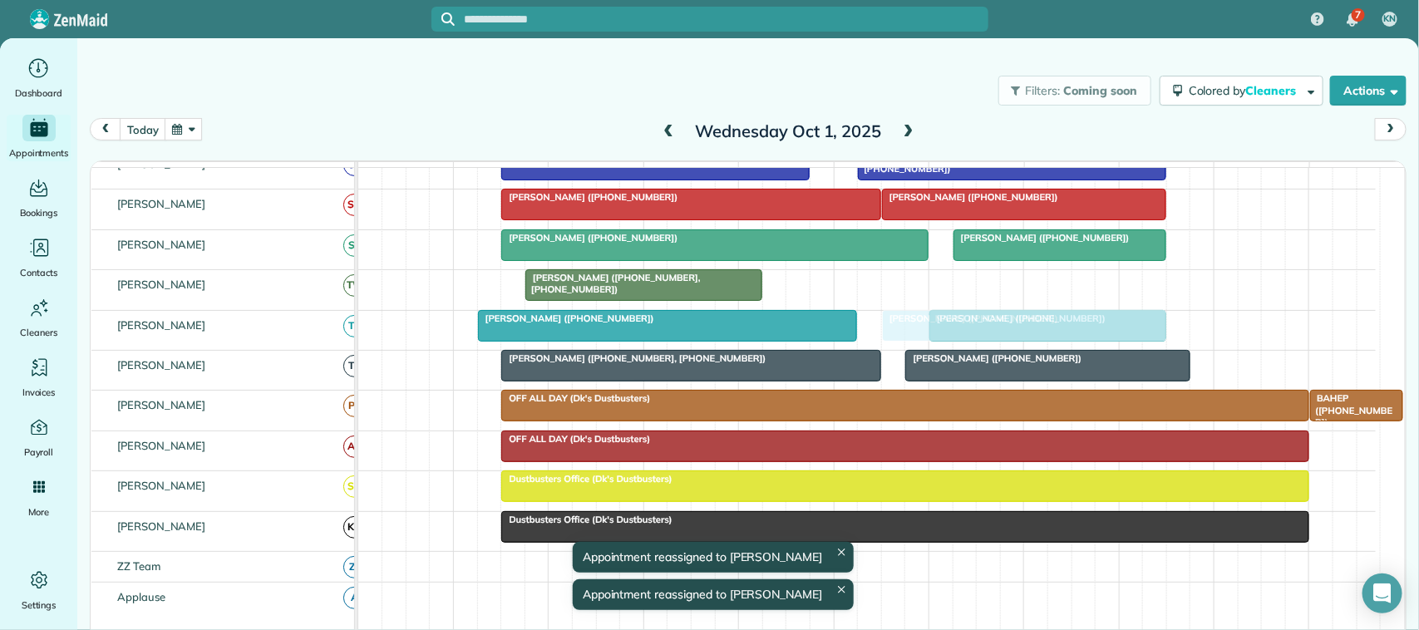
drag, startPoint x: 960, startPoint y: 304, endPoint x: 962, endPoint y: 333, distance: 28.3
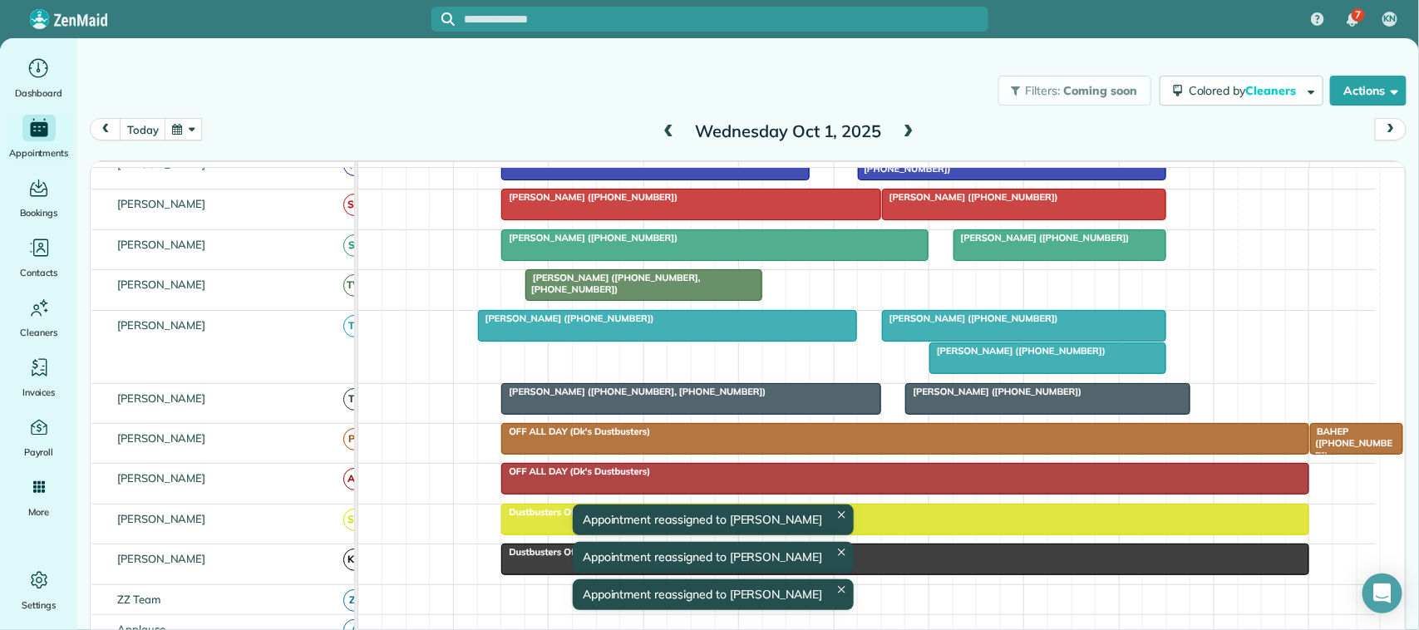
drag, startPoint x: 969, startPoint y: 374, endPoint x: 962, endPoint y: 293, distance: 80.9
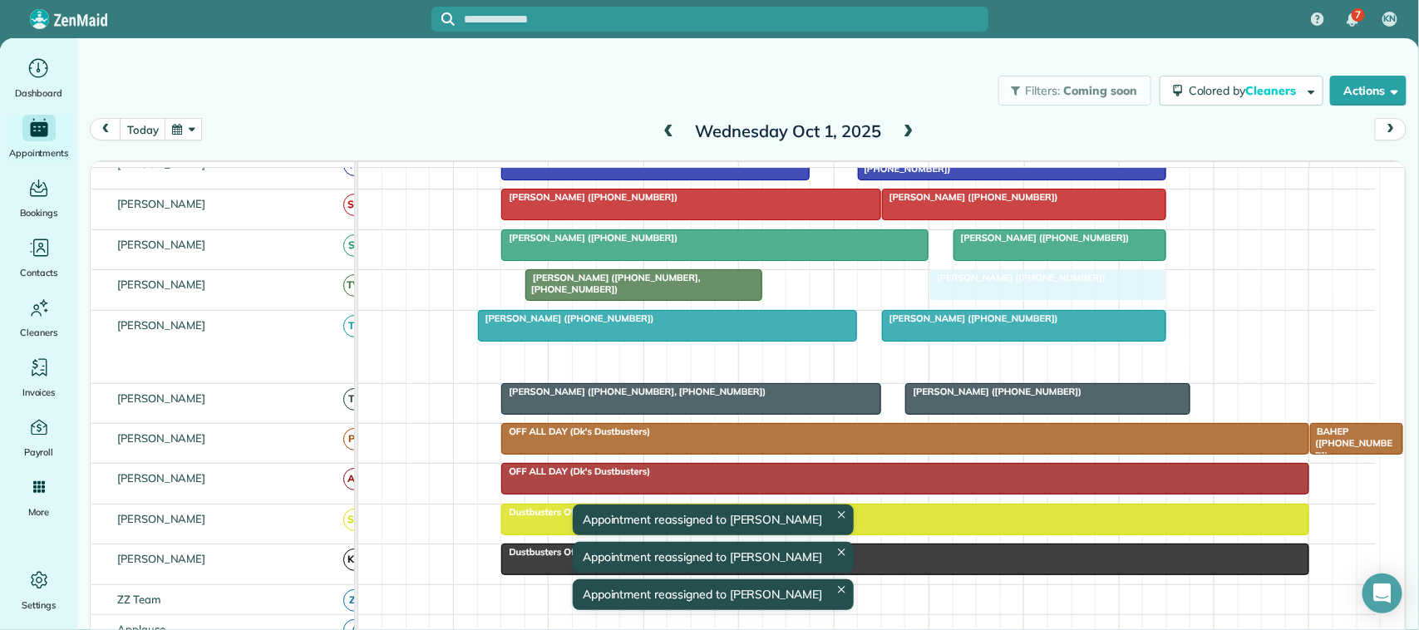
drag, startPoint x: 959, startPoint y: 372, endPoint x: 950, endPoint y: 320, distance: 53.0
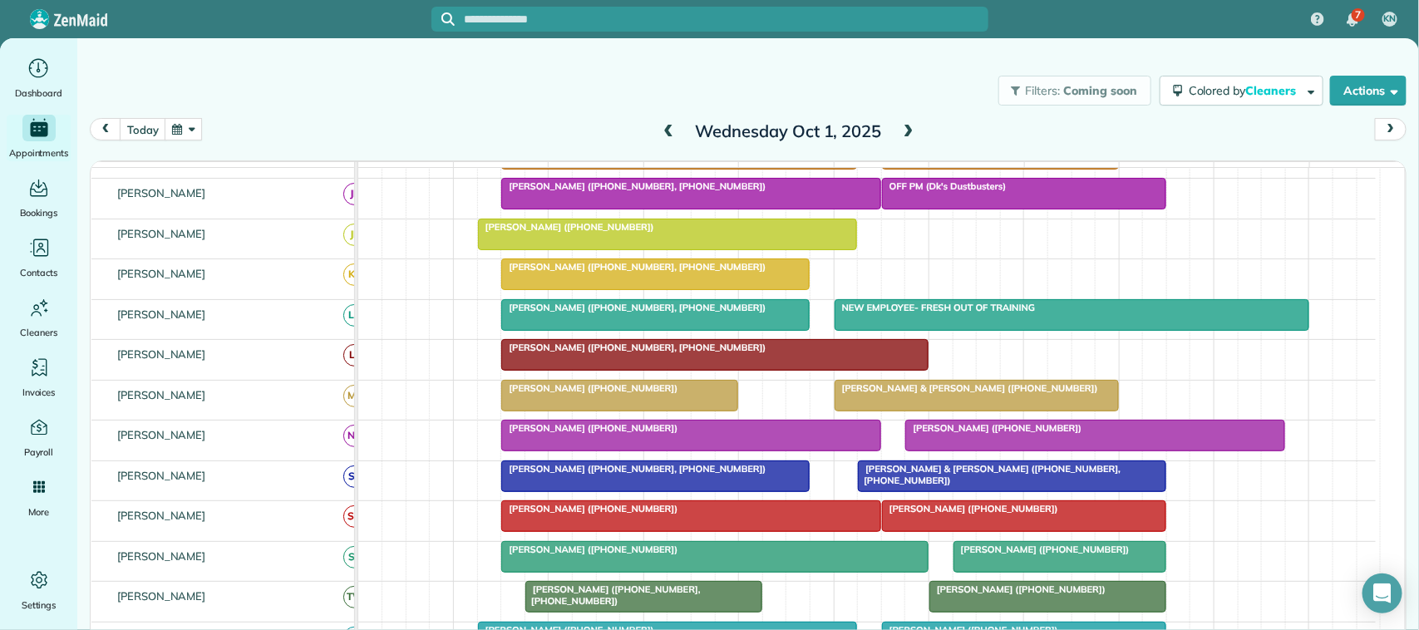
scroll to position [104, 0]
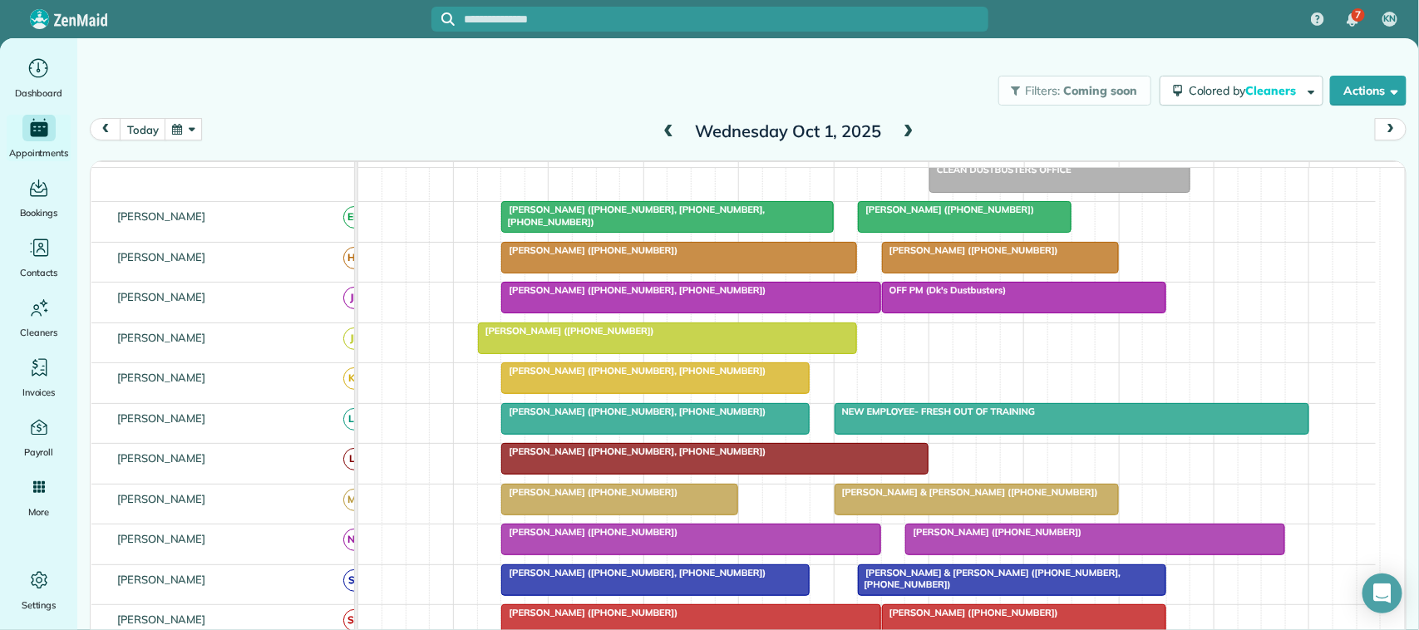
click at [180, 123] on button "button" at bounding box center [184, 129] width 38 height 22
click at [392, 134] on link "Next" at bounding box center [386, 140] width 46 height 42
click at [368, 229] on link "17" at bounding box center [359, 241] width 27 height 27
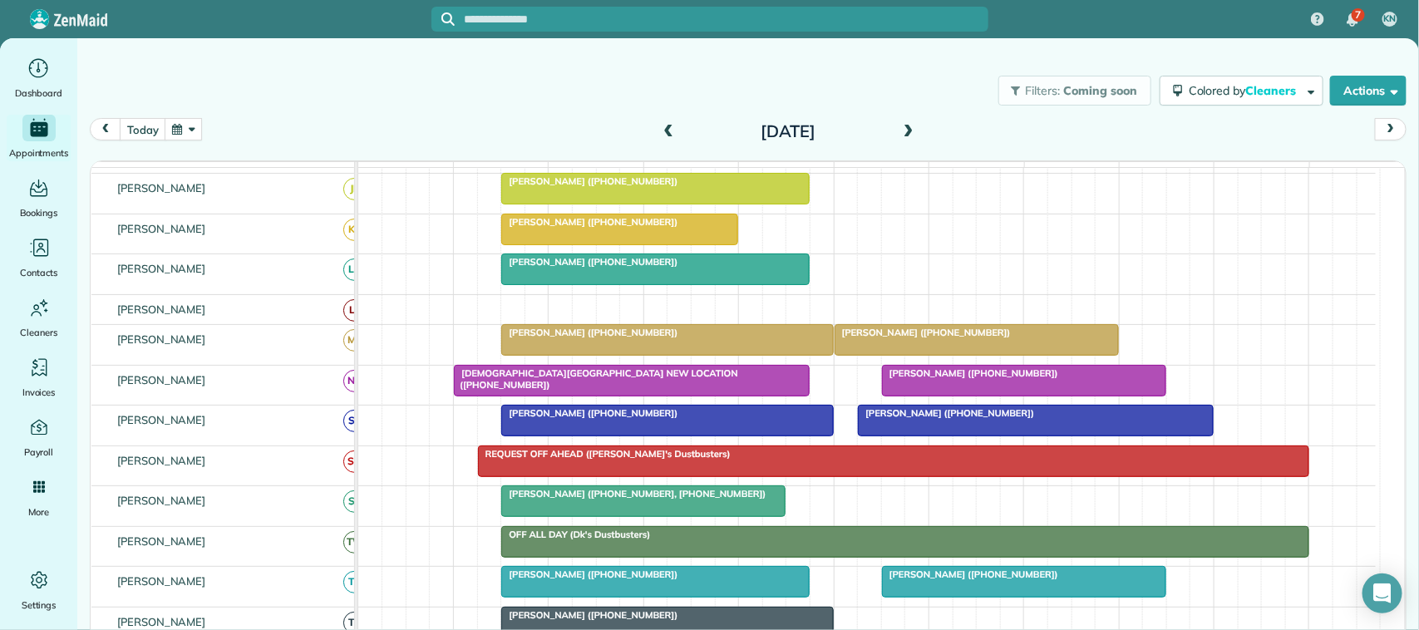
scroll to position [306, 0]
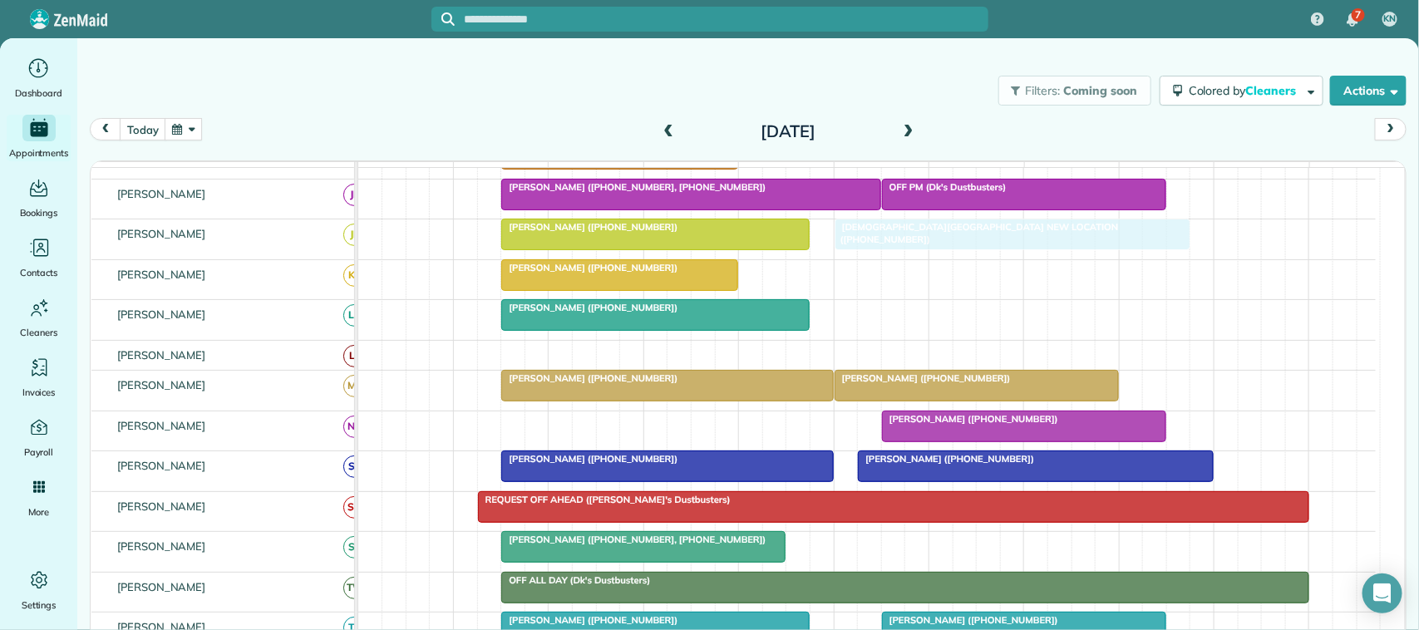
drag, startPoint x: 545, startPoint y: 447, endPoint x: 923, endPoint y: 272, distance: 417.0
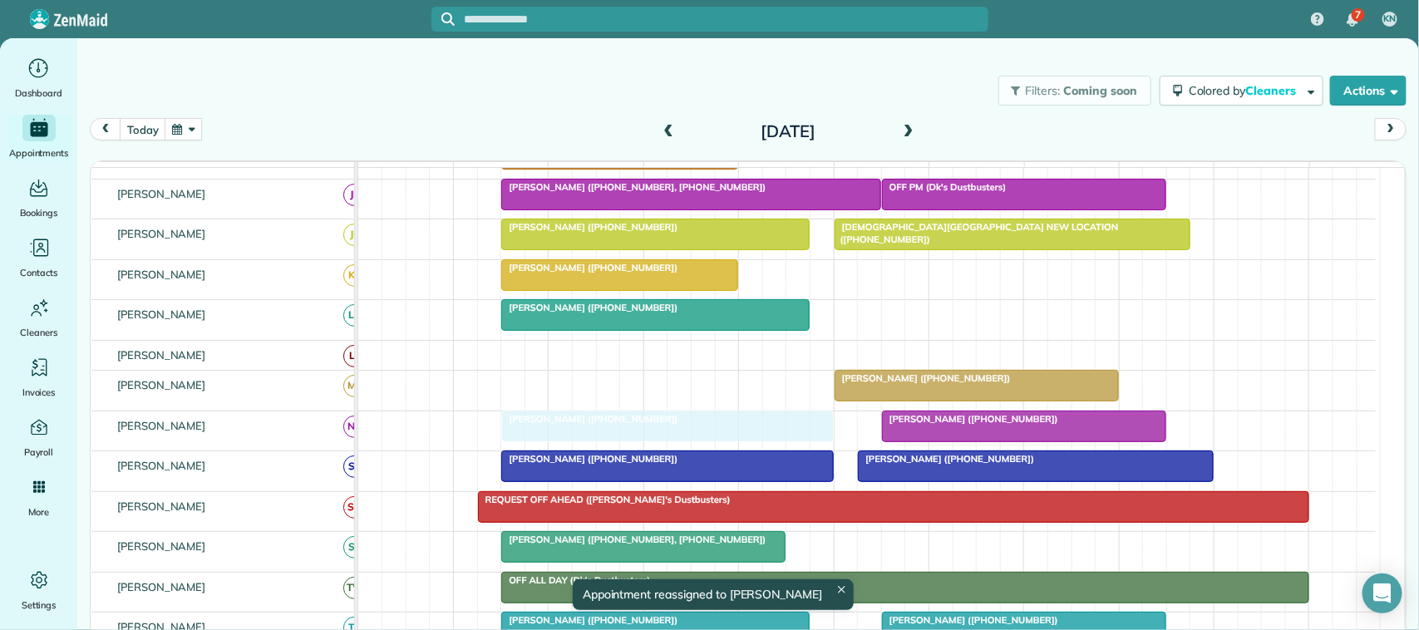
drag, startPoint x: 625, startPoint y: 397, endPoint x: 616, endPoint y: 437, distance: 41.8
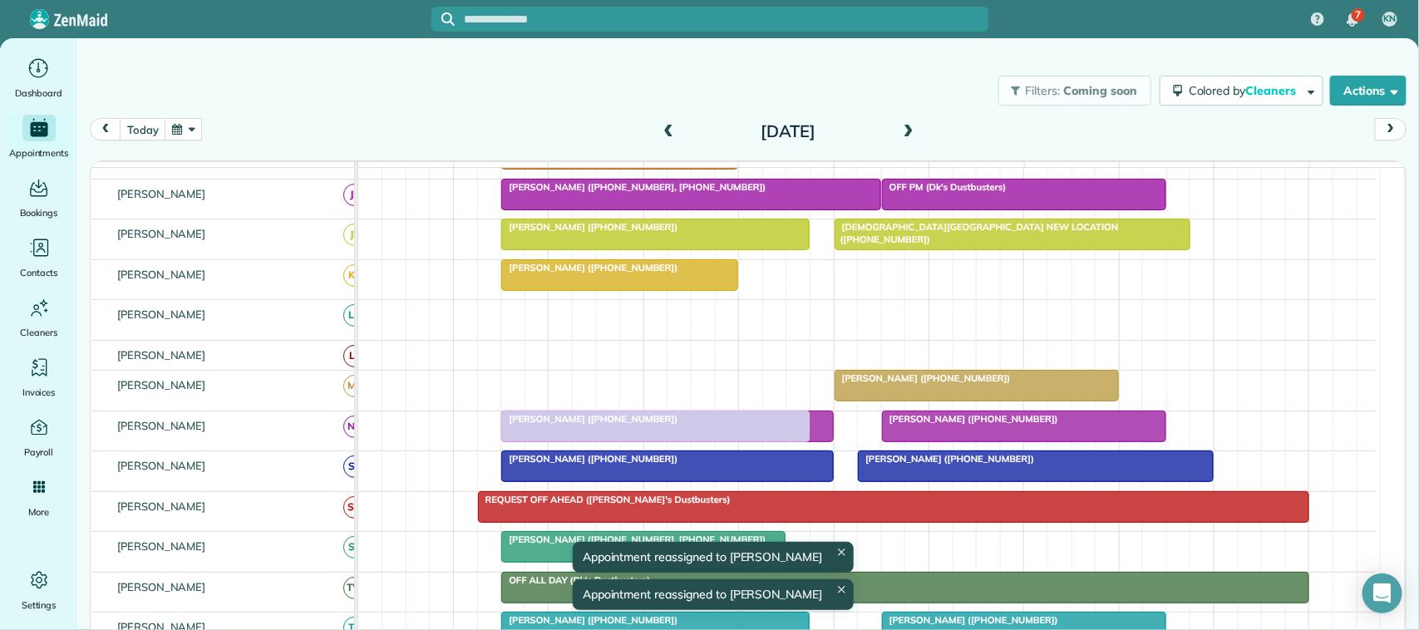
drag, startPoint x: 603, startPoint y: 337, endPoint x: 611, endPoint y: 435, distance: 98.5
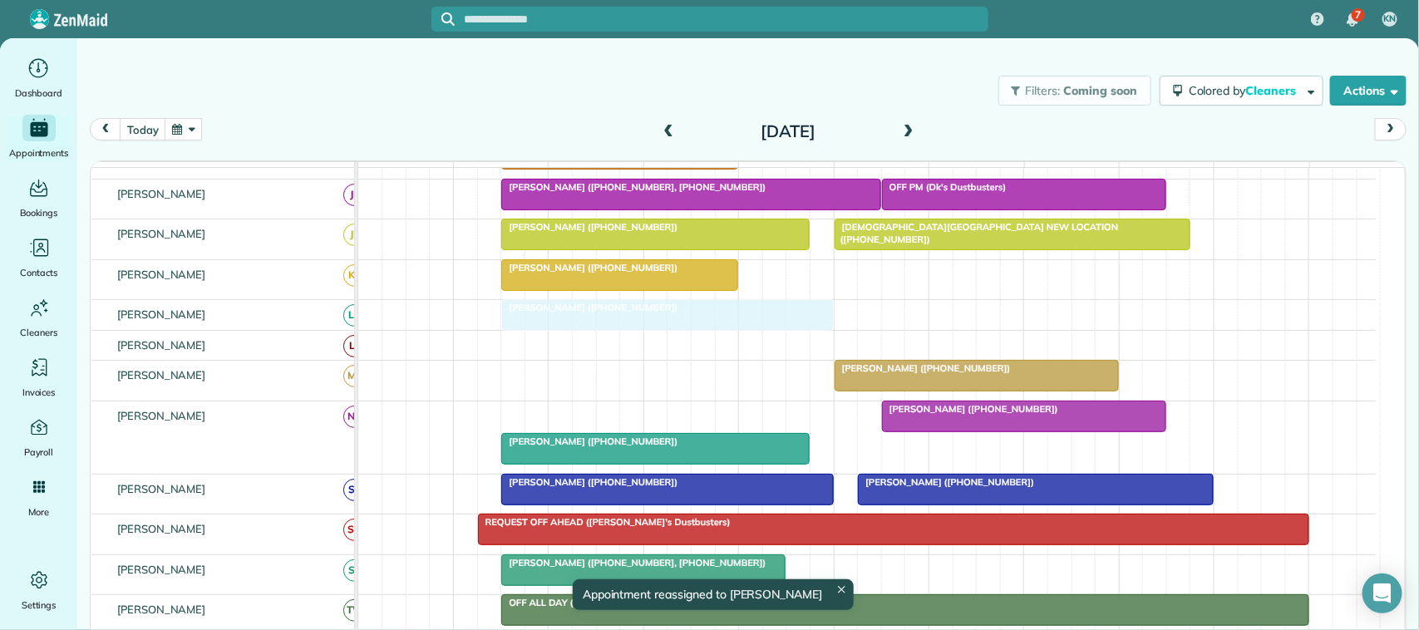
drag, startPoint x: 583, startPoint y: 367, endPoint x: 595, endPoint y: 333, distance: 37.1
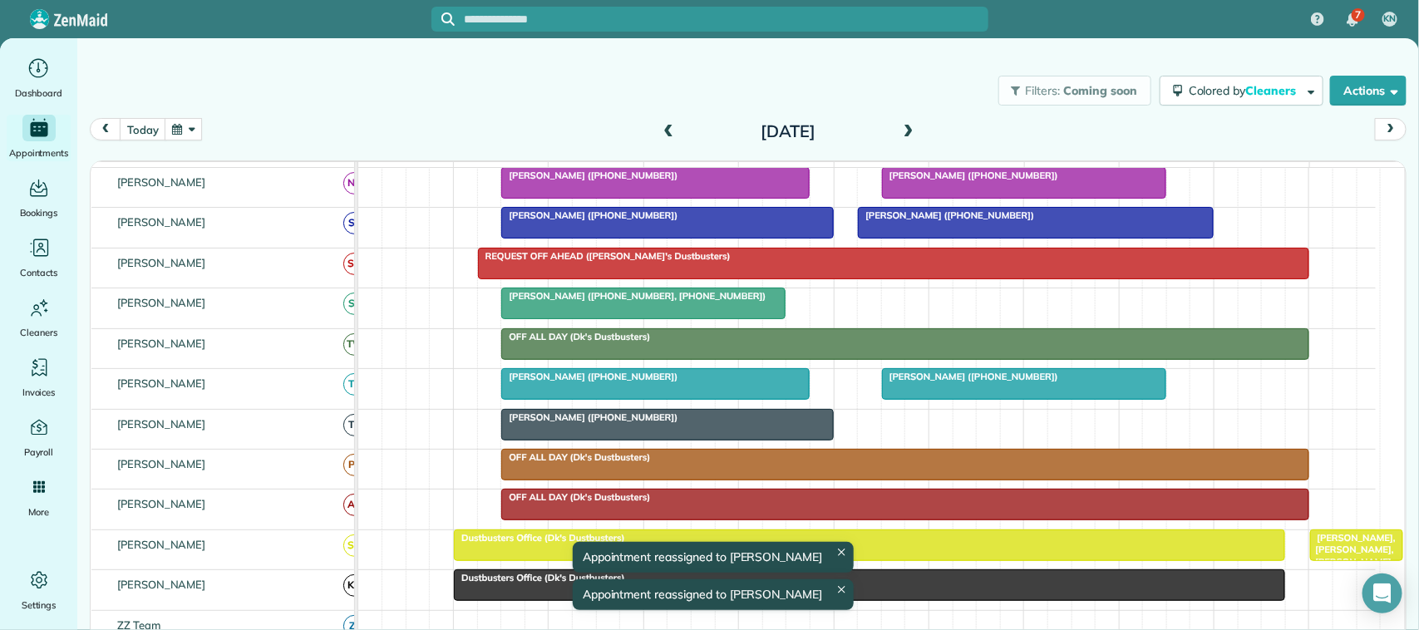
scroll to position [514, 0]
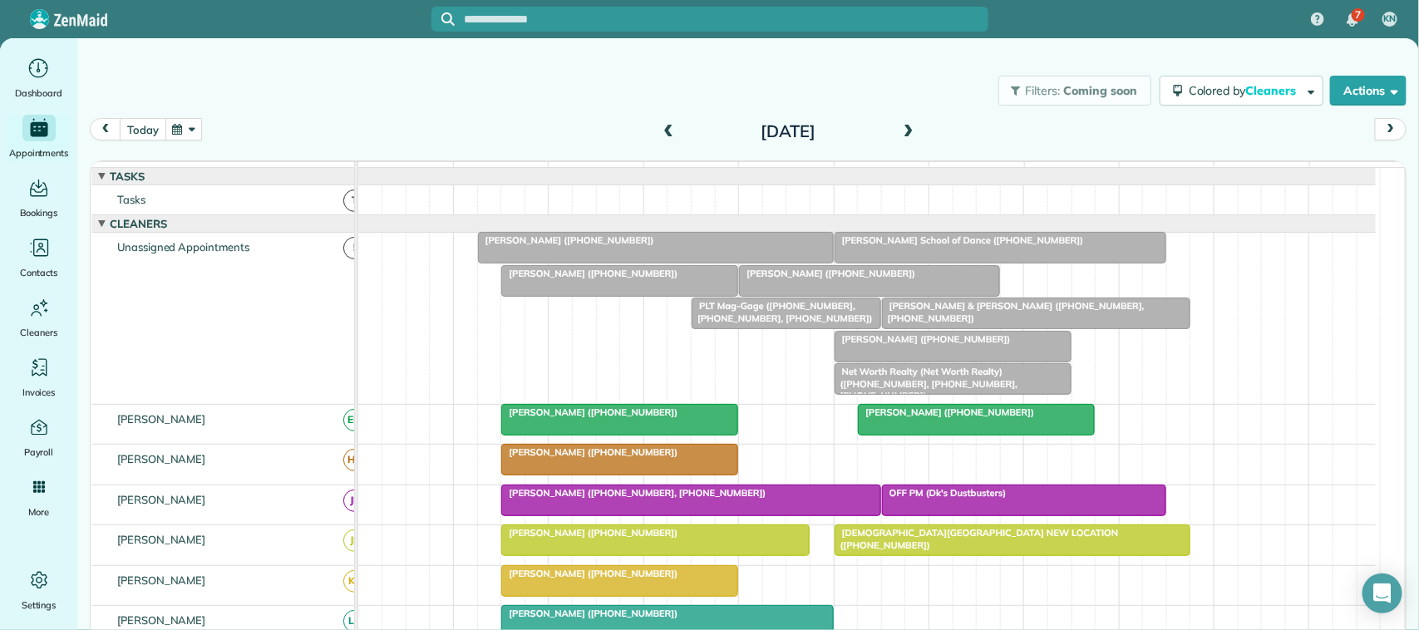
click at [138, 129] on button "today" at bounding box center [143, 129] width 46 height 22
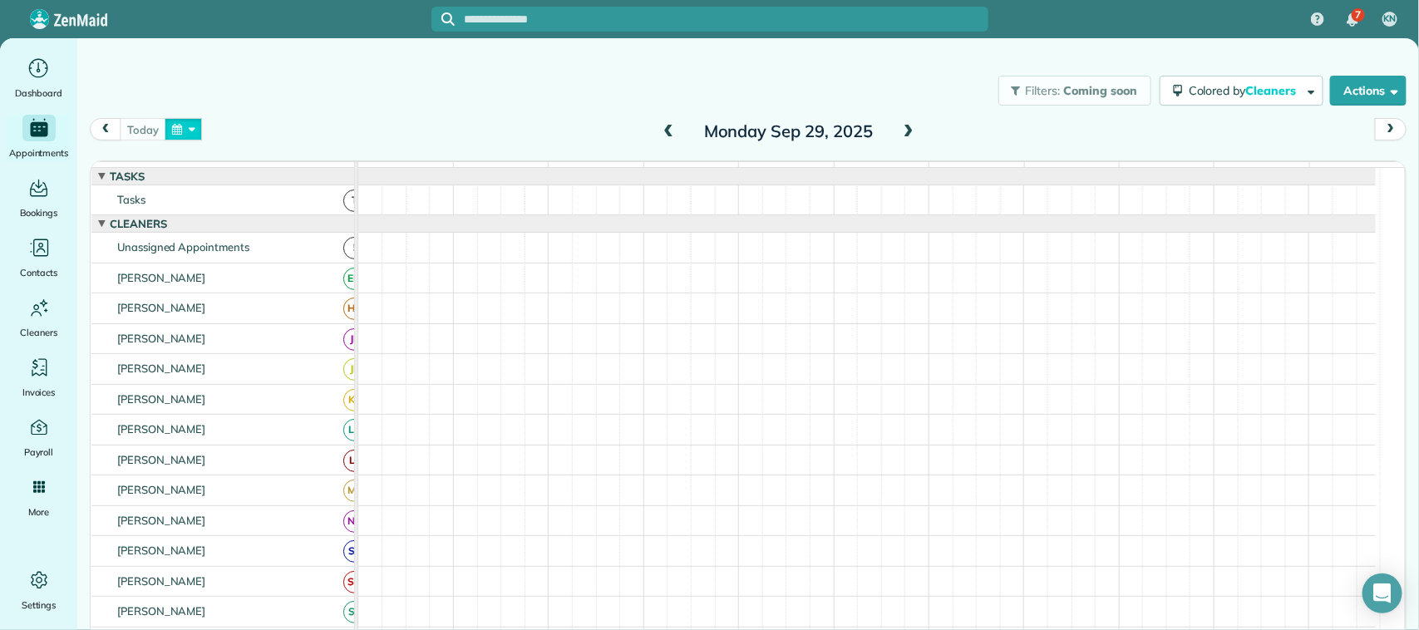
click at [192, 131] on button "button" at bounding box center [184, 129] width 38 height 22
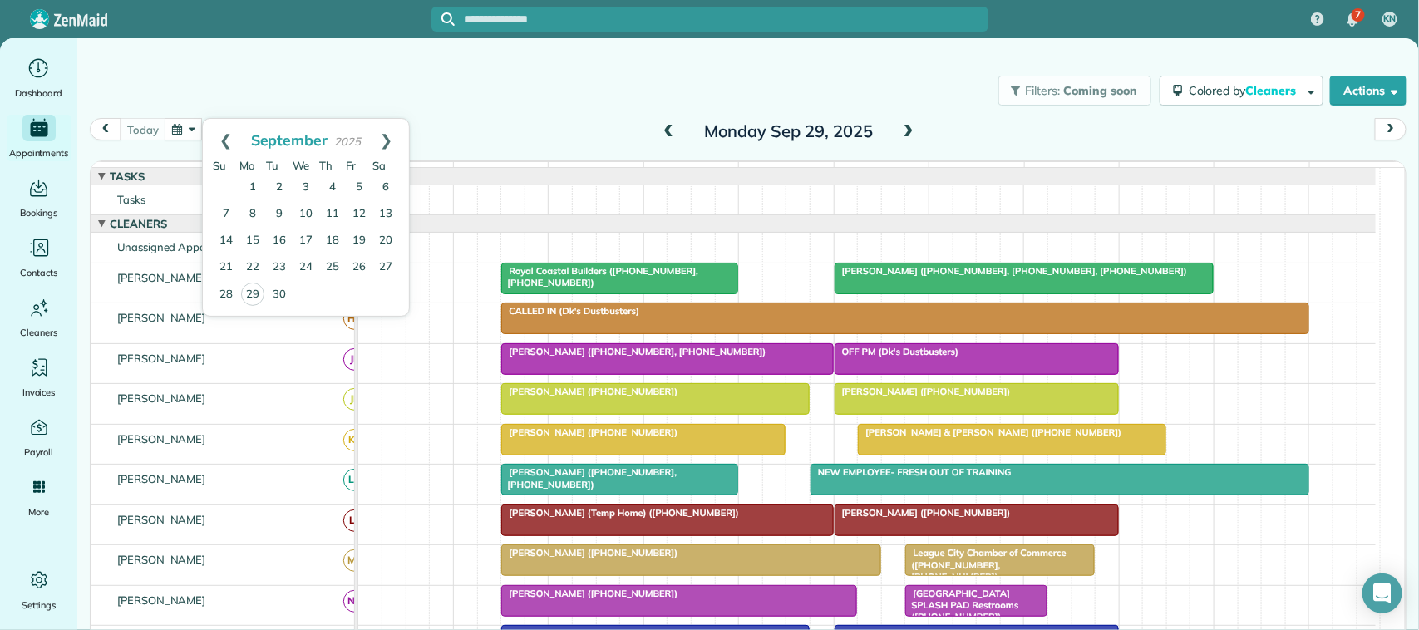
click at [445, 144] on div "today Monday Sep 29, 2025" at bounding box center [748, 134] width 1317 height 32
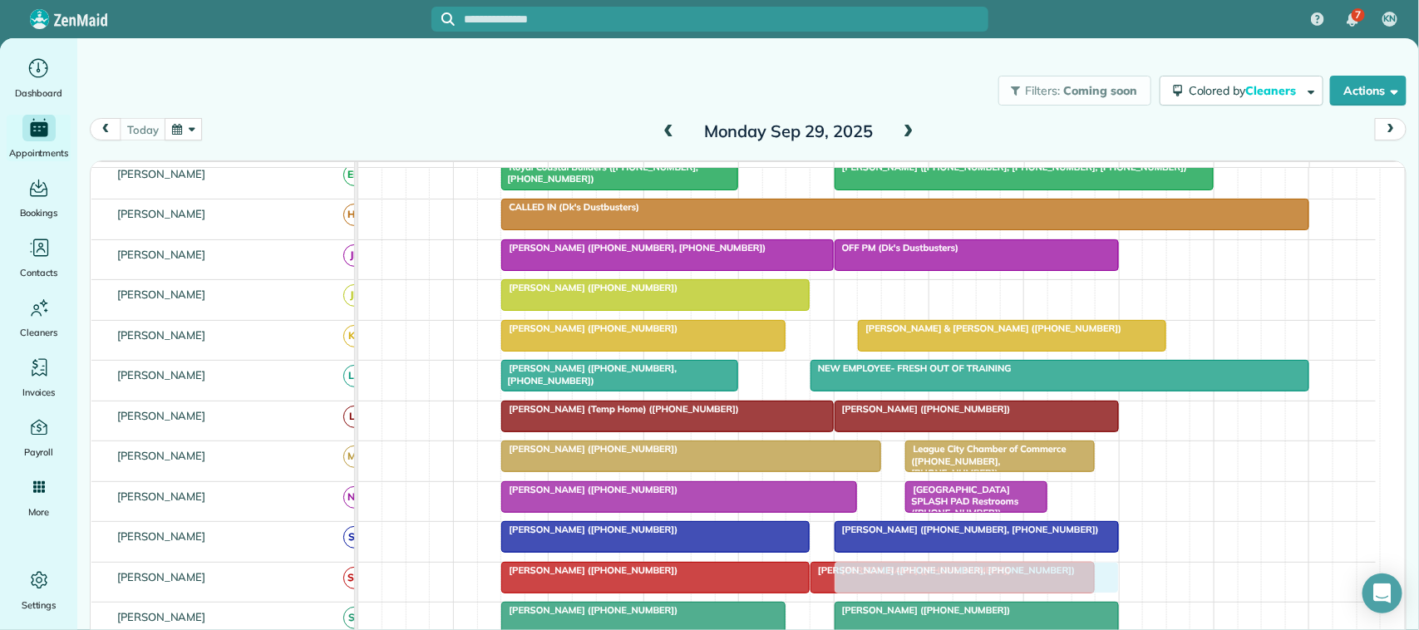
drag, startPoint x: 891, startPoint y: 318, endPoint x: 894, endPoint y: 596, distance: 278.5
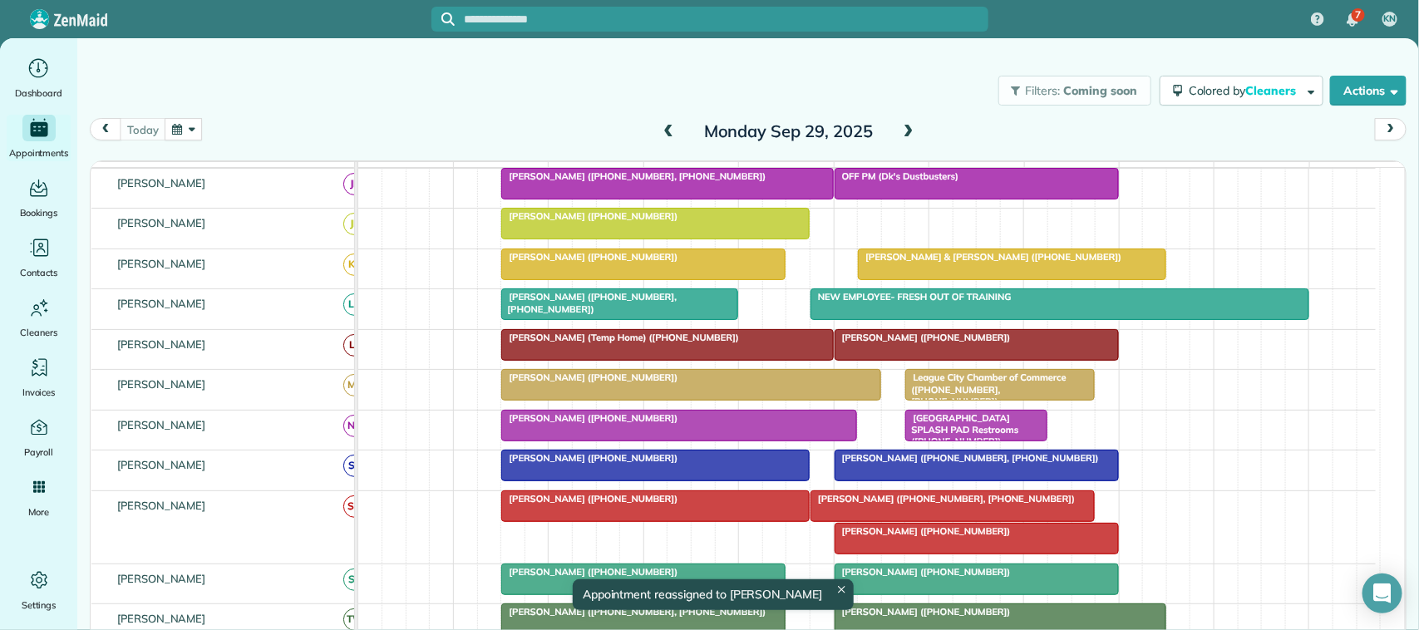
scroll to position [208, 0]
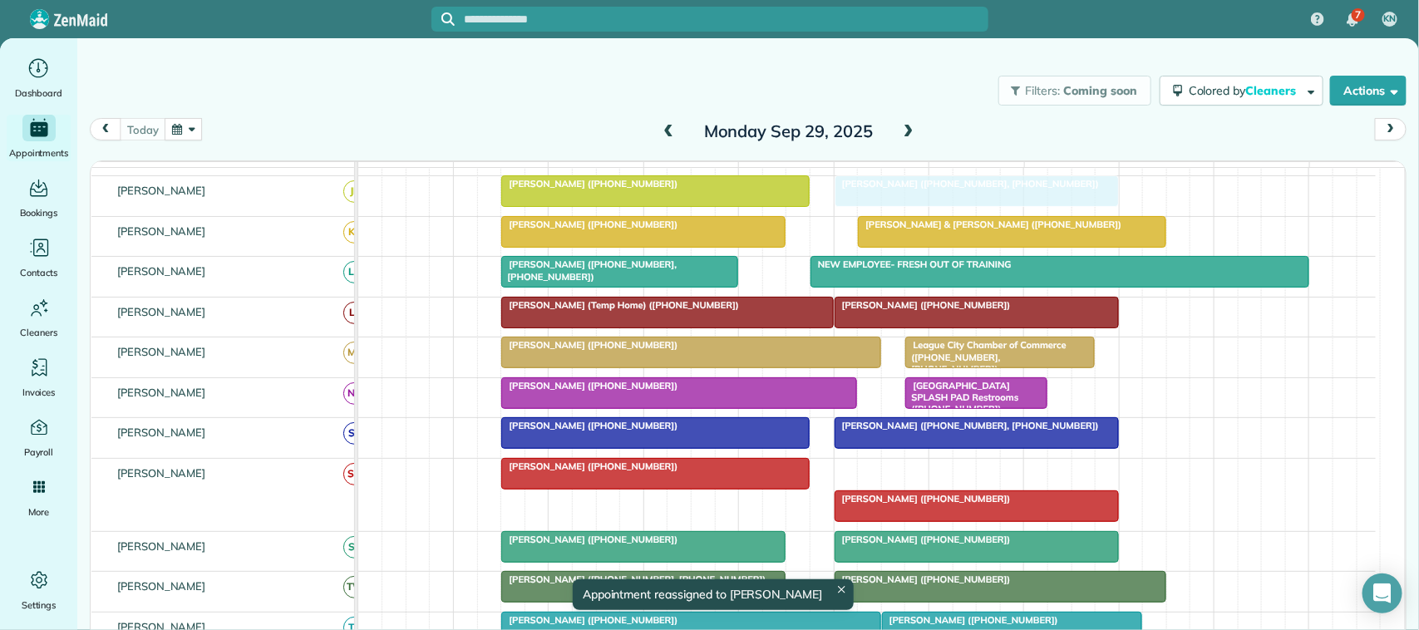
drag, startPoint x: 954, startPoint y: 491, endPoint x: 981, endPoint y: 210, distance: 282.3
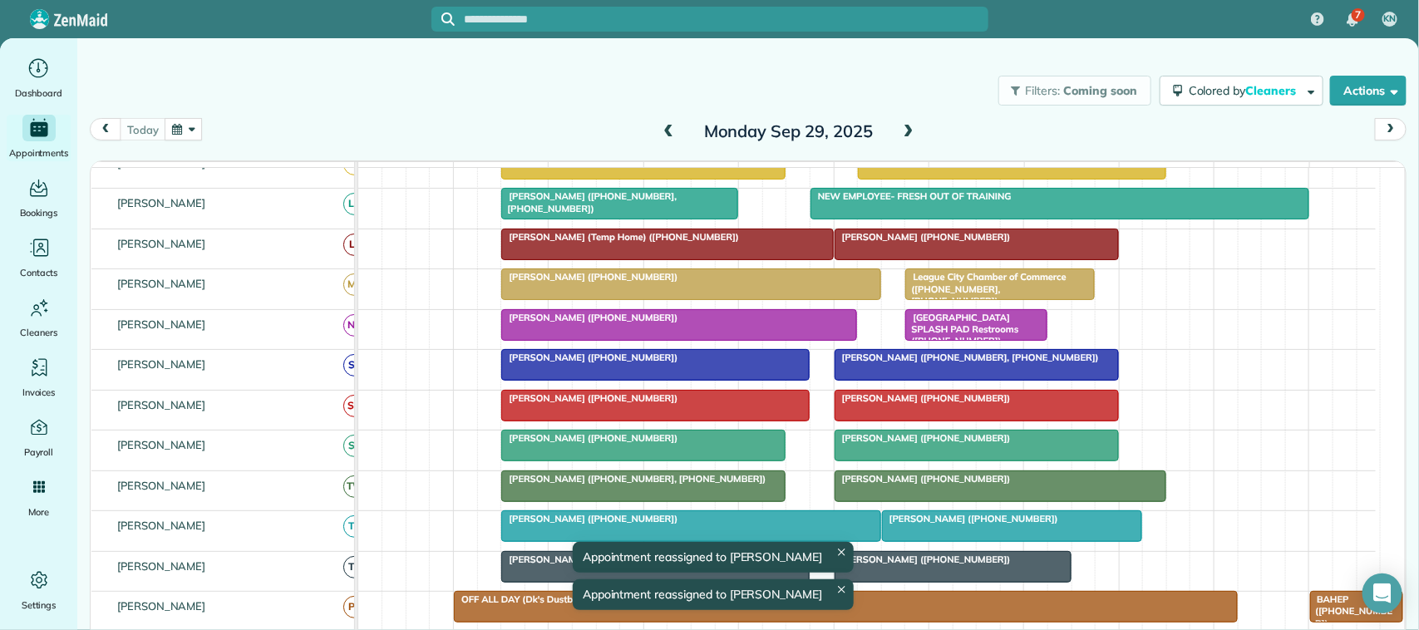
scroll to position [312, 0]
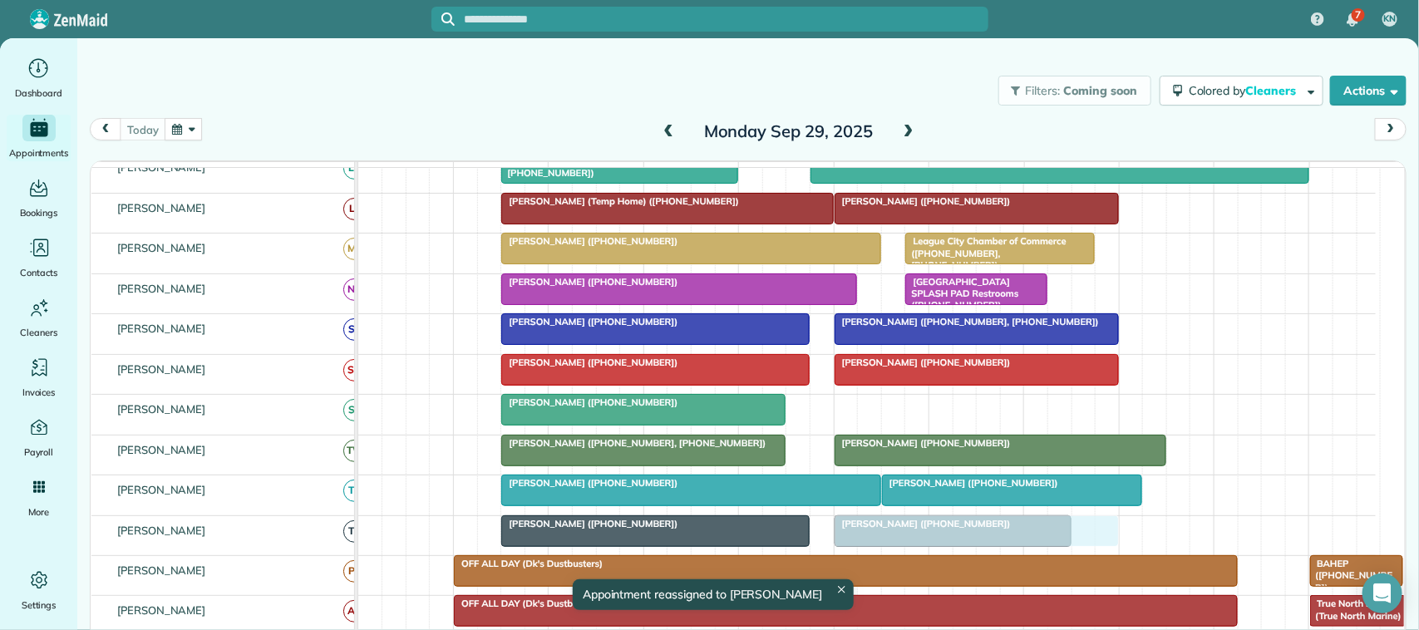
drag, startPoint x: 920, startPoint y: 435, endPoint x: 925, endPoint y: 541, distance: 106.5
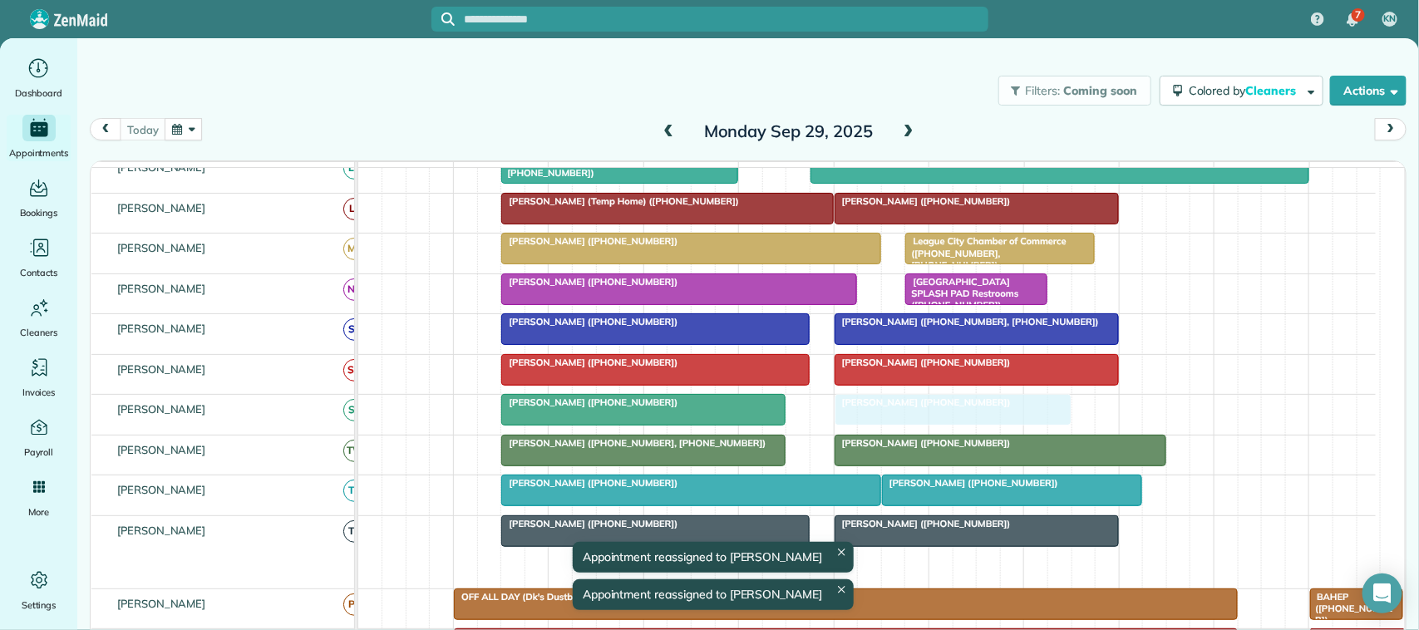
drag, startPoint x: 925, startPoint y: 579, endPoint x: 925, endPoint y: 449, distance: 130.5
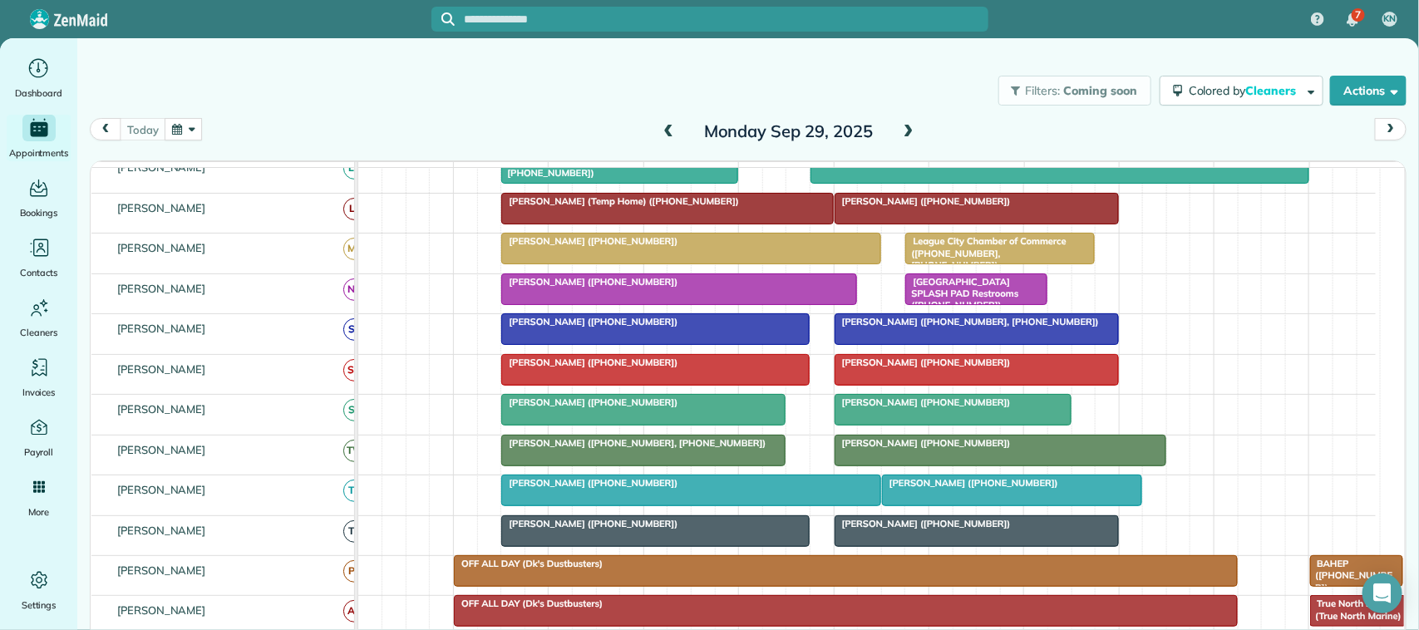
click at [574, 368] on span "[PERSON_NAME] ([PHONE_NUMBER])" at bounding box center [590, 363] width 178 height 12
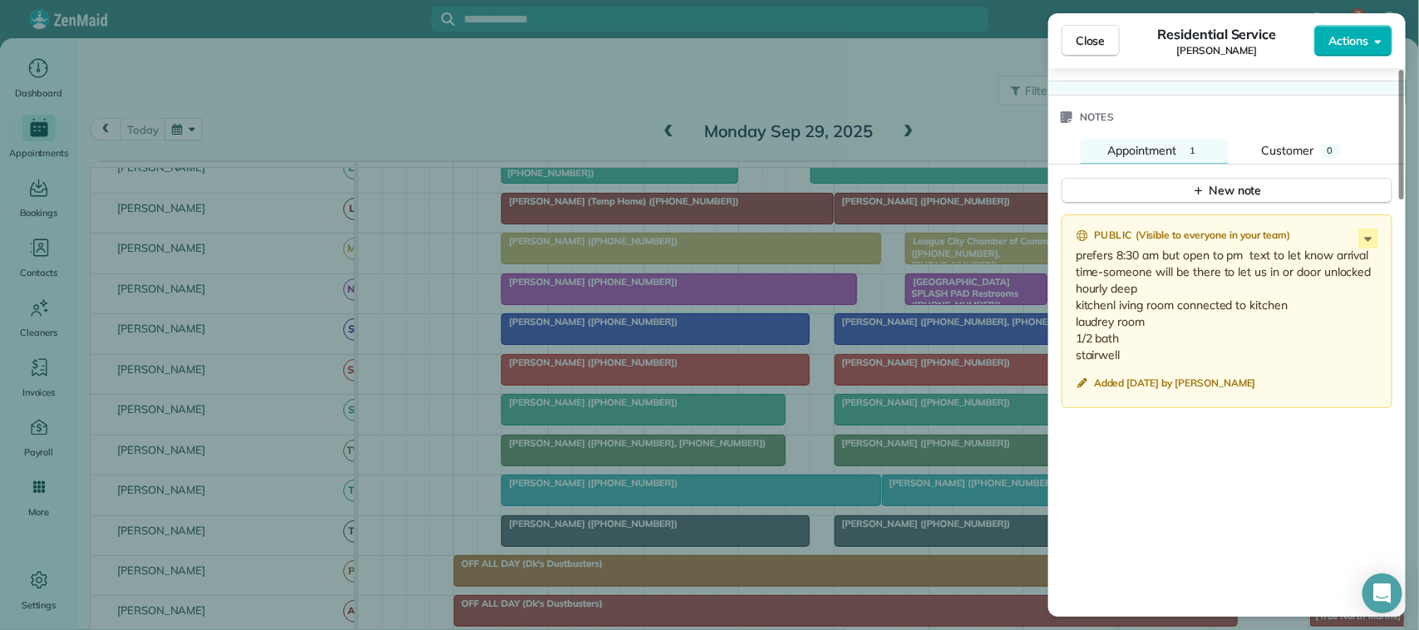
scroll to position [1245, 0]
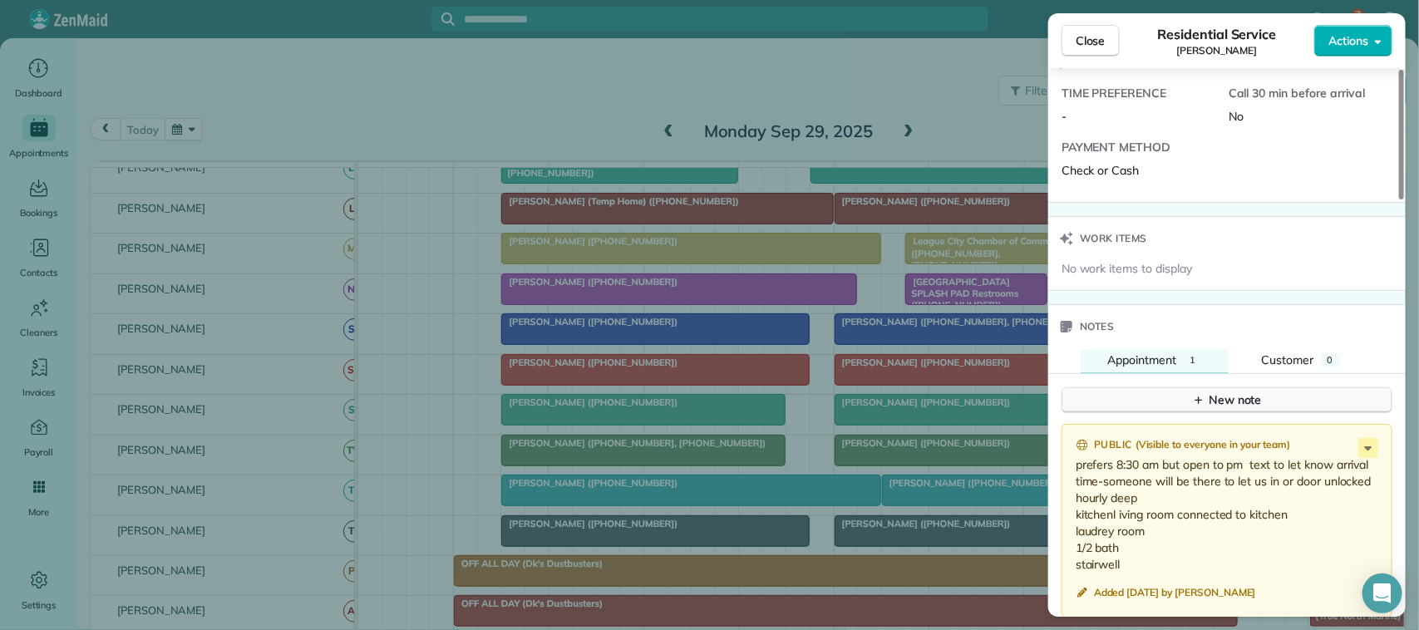
click at [1219, 397] on div "New note" at bounding box center [1227, 400] width 70 height 17
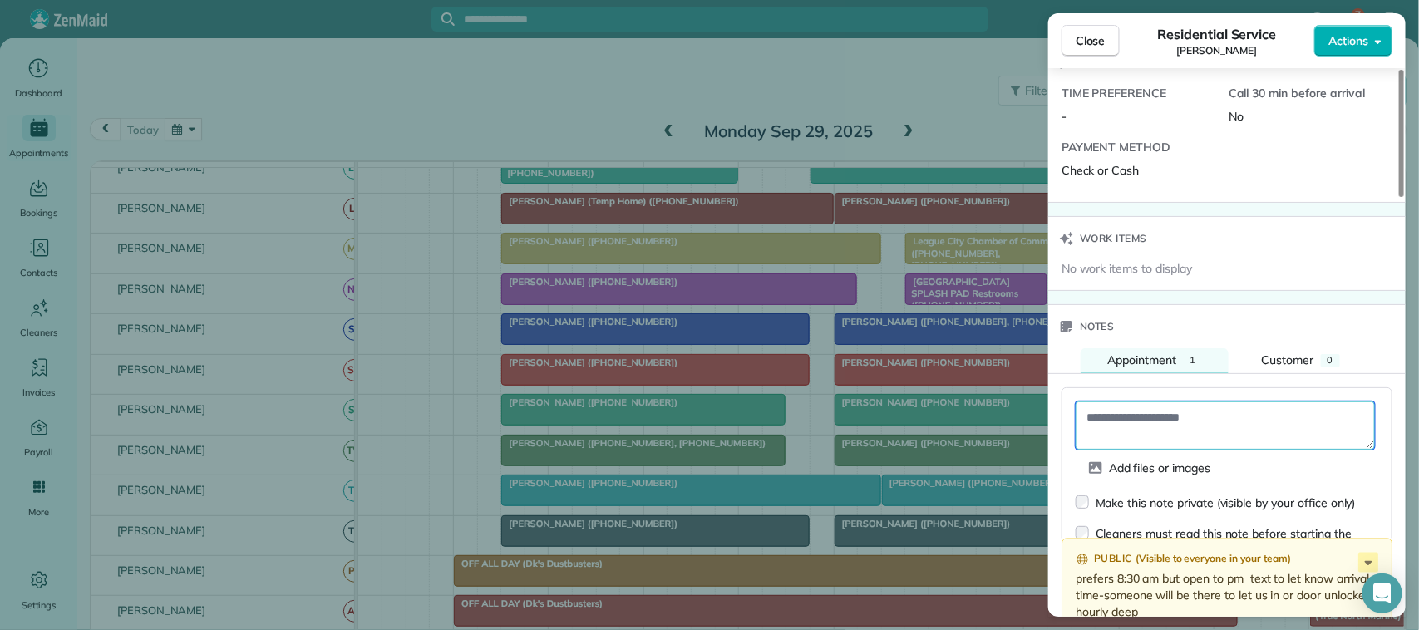
click at [1222, 417] on textarea at bounding box center [1225, 426] width 299 height 48
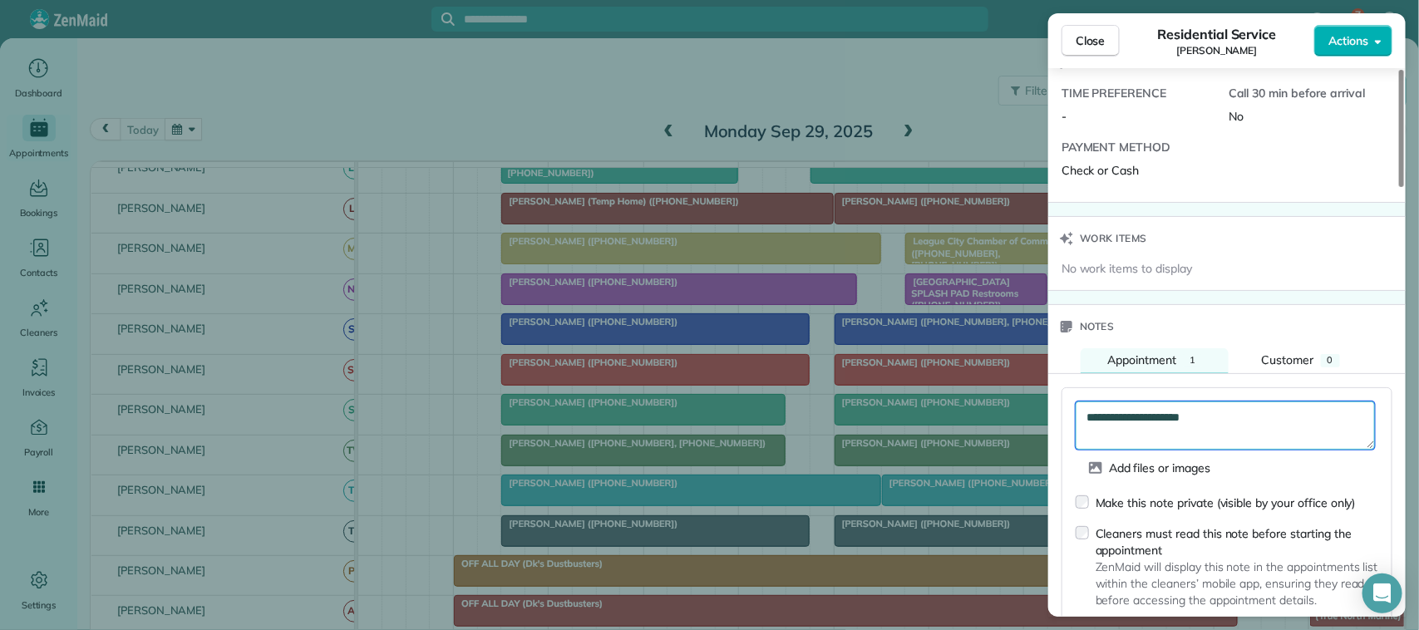
click at [1189, 425] on textarea "**********" at bounding box center [1225, 426] width 299 height 48
click at [1274, 421] on textarea "**********" at bounding box center [1225, 426] width 299 height 48
drag, startPoint x: 1250, startPoint y: 417, endPoint x: 1129, endPoint y: 422, distance: 120.7
click at [1129, 422] on textarea "**********" at bounding box center [1225, 426] width 299 height 48
click at [1144, 430] on textarea "**********" at bounding box center [1225, 426] width 299 height 48
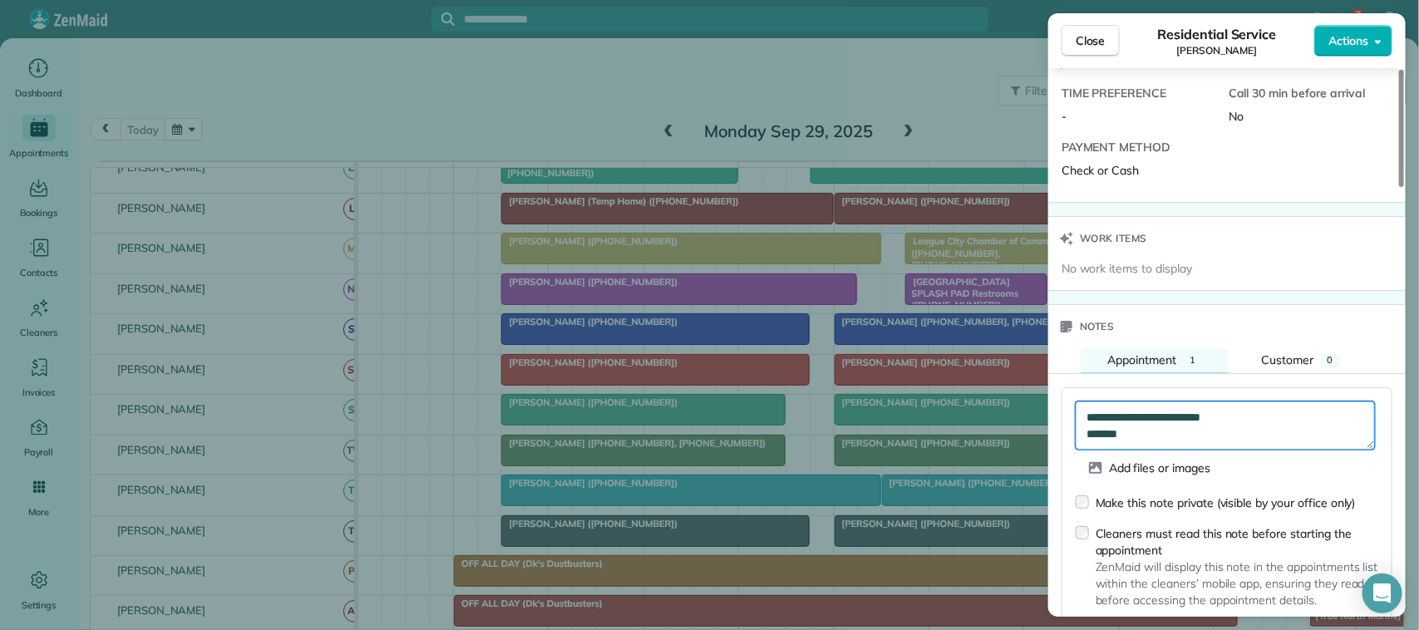
click at [1150, 441] on textarea "**********" at bounding box center [1225, 426] width 299 height 48
paste textarea "**********"
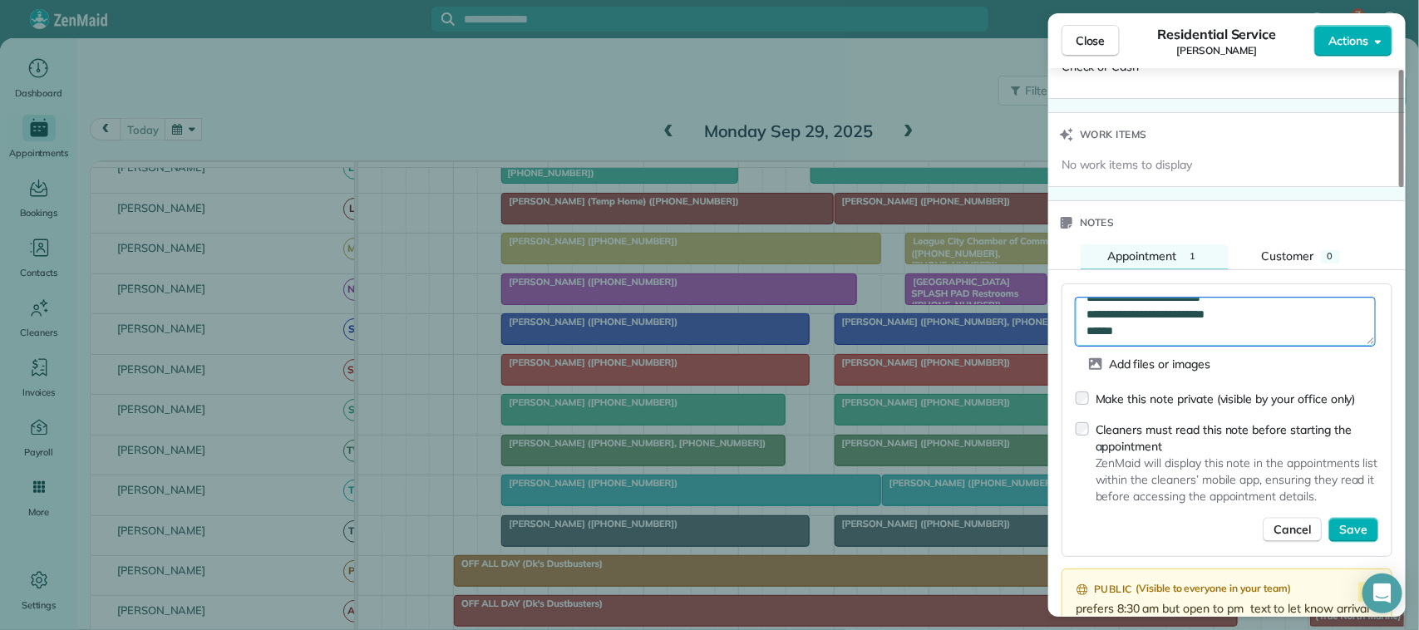
scroll to position [17, 0]
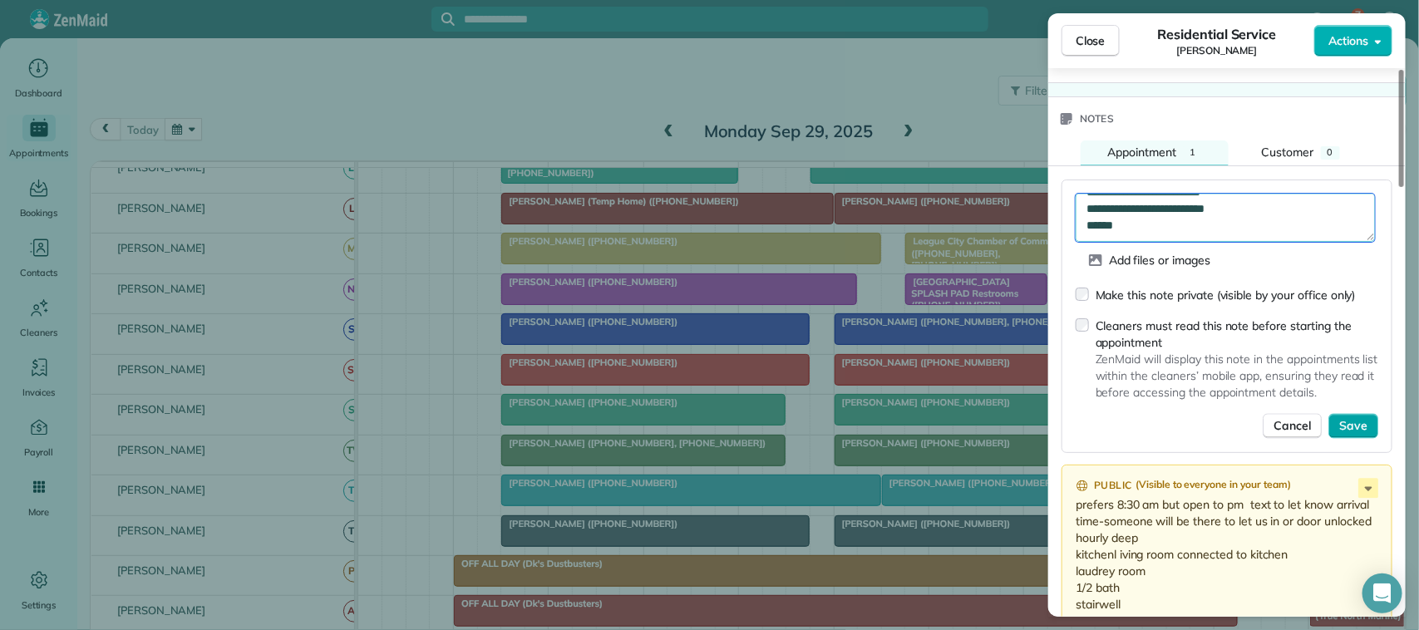
type textarea "**********"
click at [1358, 435] on span "Save" at bounding box center [1353, 426] width 28 height 17
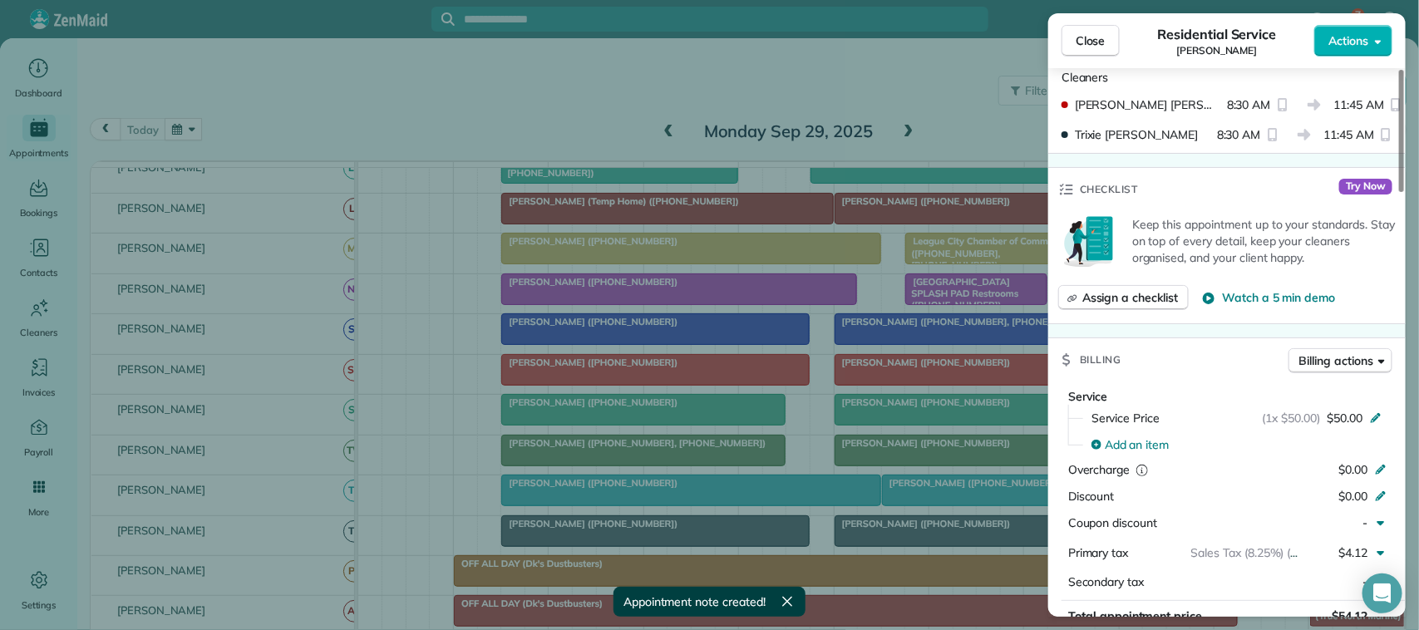
scroll to position [414, 0]
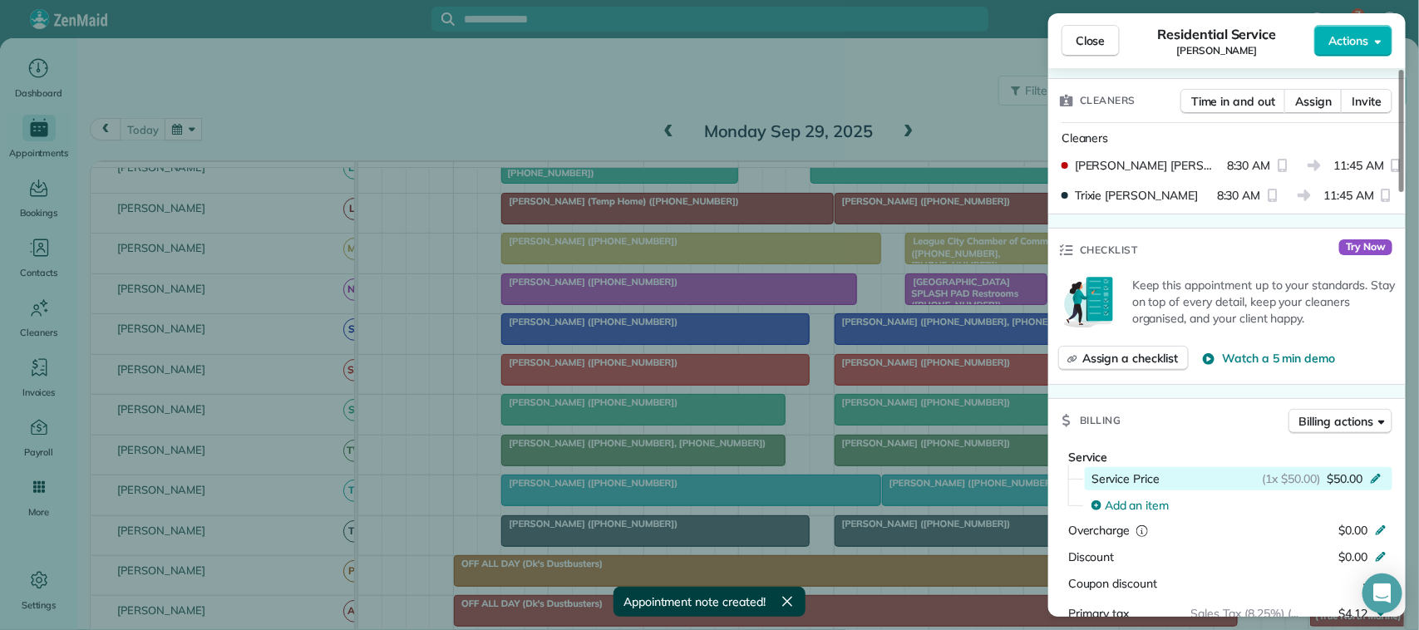
click at [1356, 479] on span "$50.00" at bounding box center [1345, 479] width 36 height 17
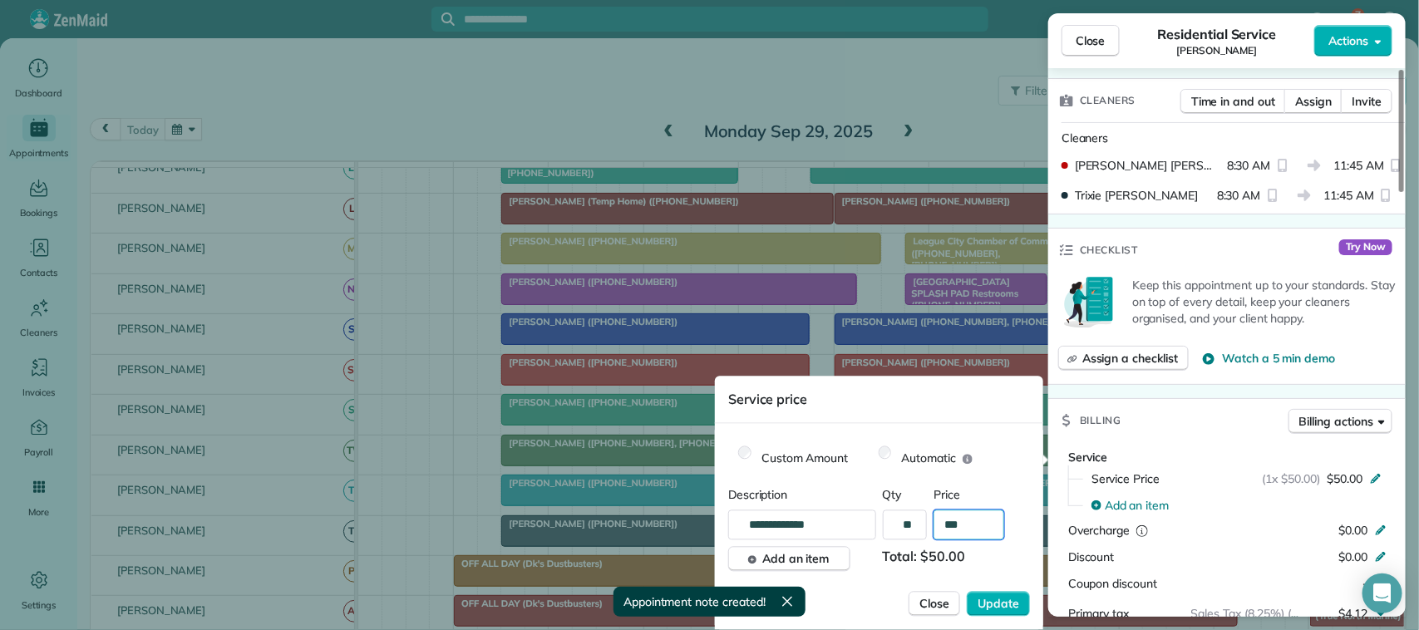
click at [985, 522] on input "***" at bounding box center [969, 525] width 71 height 30
type input "****"
click at [967, 592] on button "Update" at bounding box center [998, 604] width 63 height 25
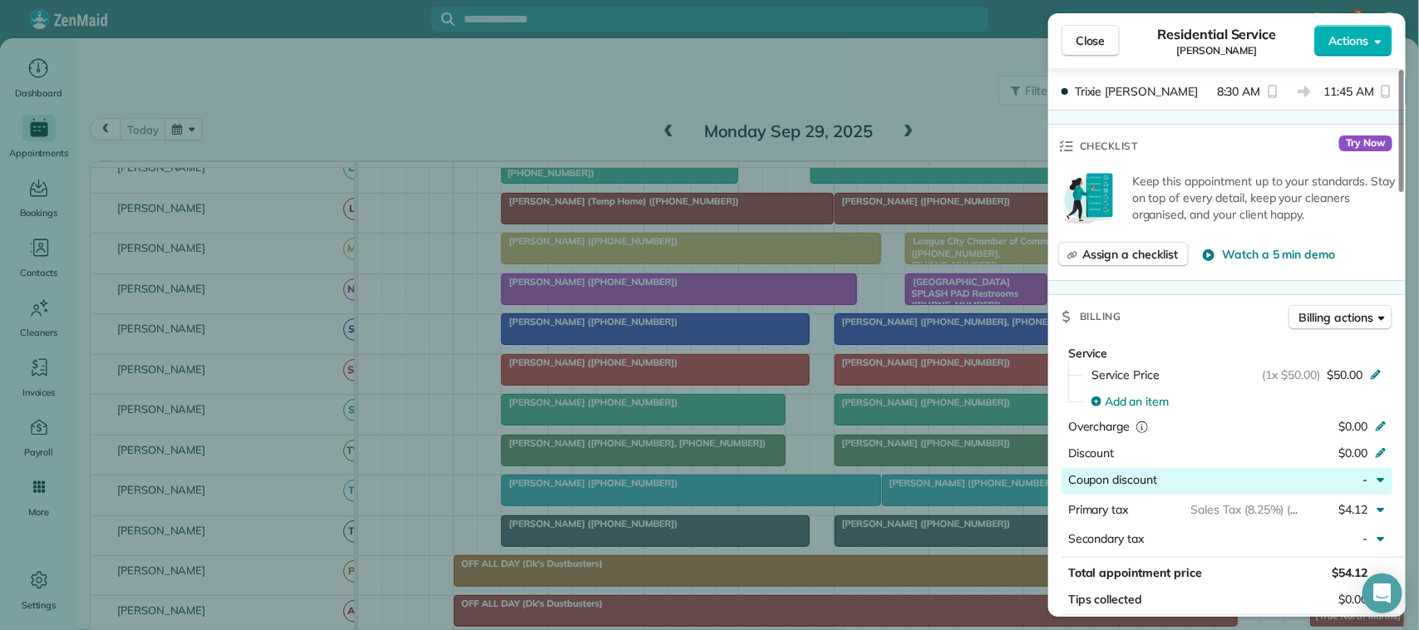
scroll to position [622, 0]
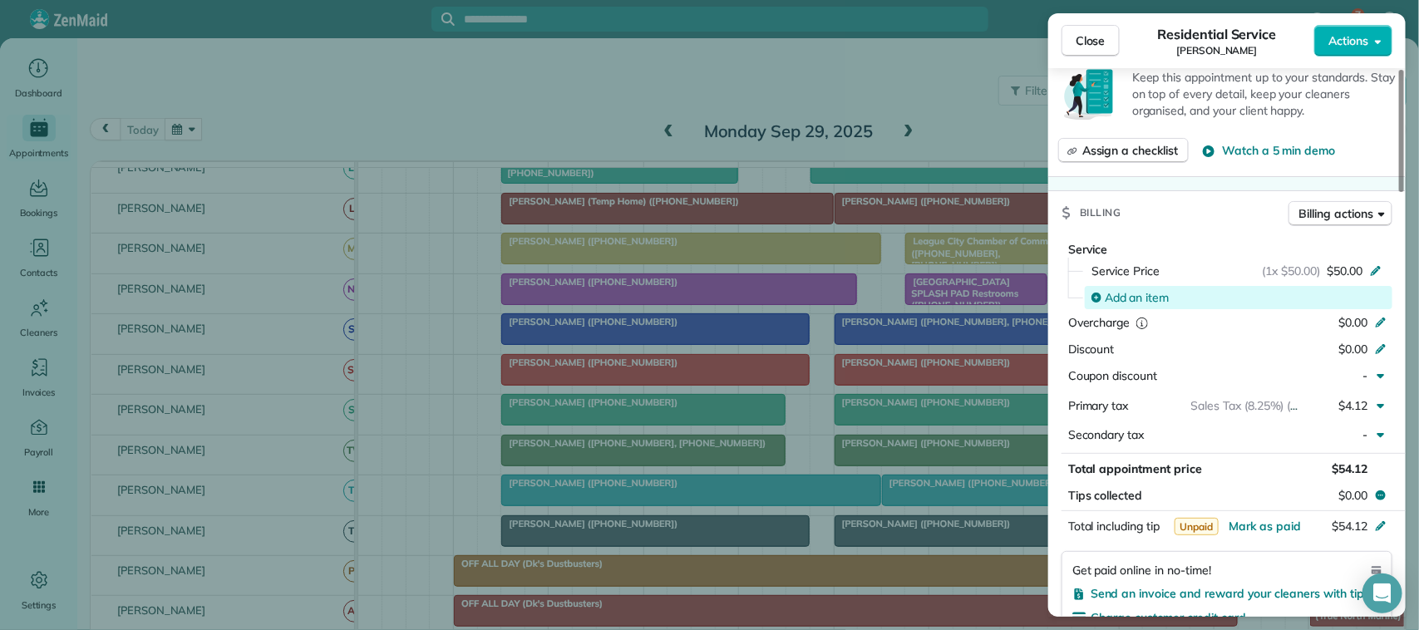
drag, startPoint x: 1339, startPoint y: 274, endPoint x: 1223, endPoint y: 306, distance: 120.6
click at [1339, 276] on span "$50.00" at bounding box center [1345, 271] width 36 height 17
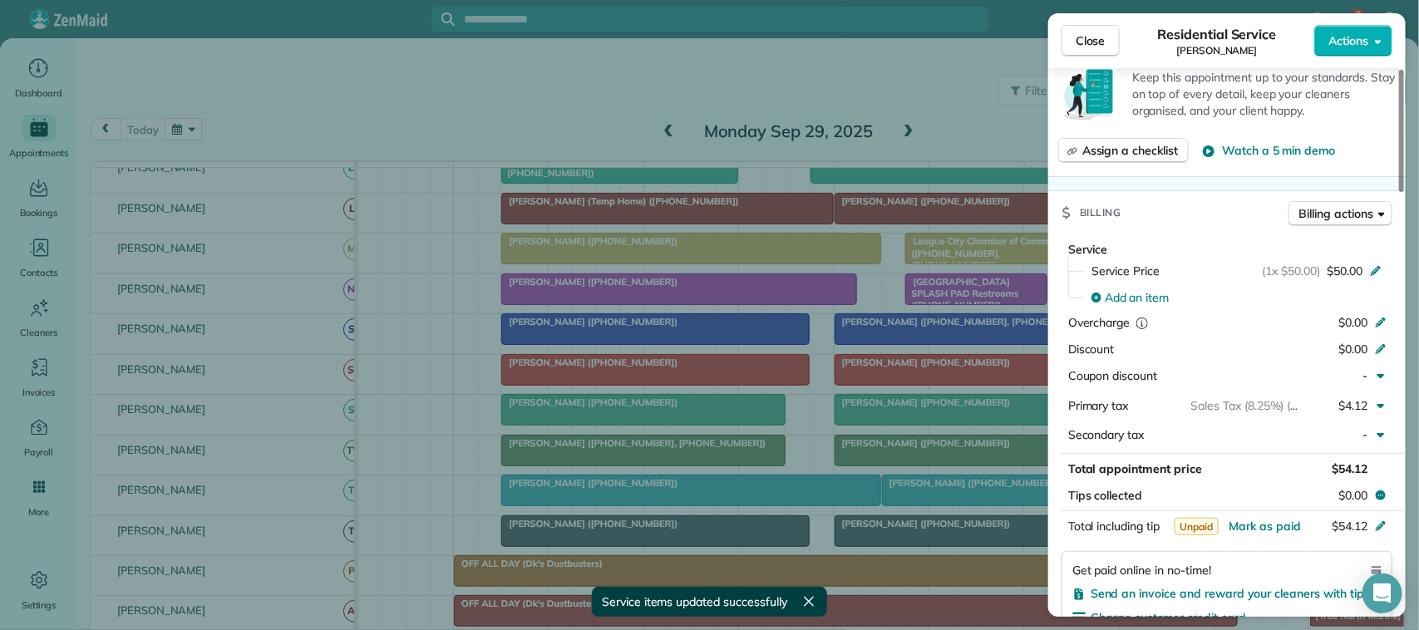
click at [988, 385] on div "Close Residential Service Florencia Straub Actions Status Active Florencia Stra…" at bounding box center [709, 315] width 1419 height 630
click at [989, 384] on div at bounding box center [709, 315] width 1419 height 630
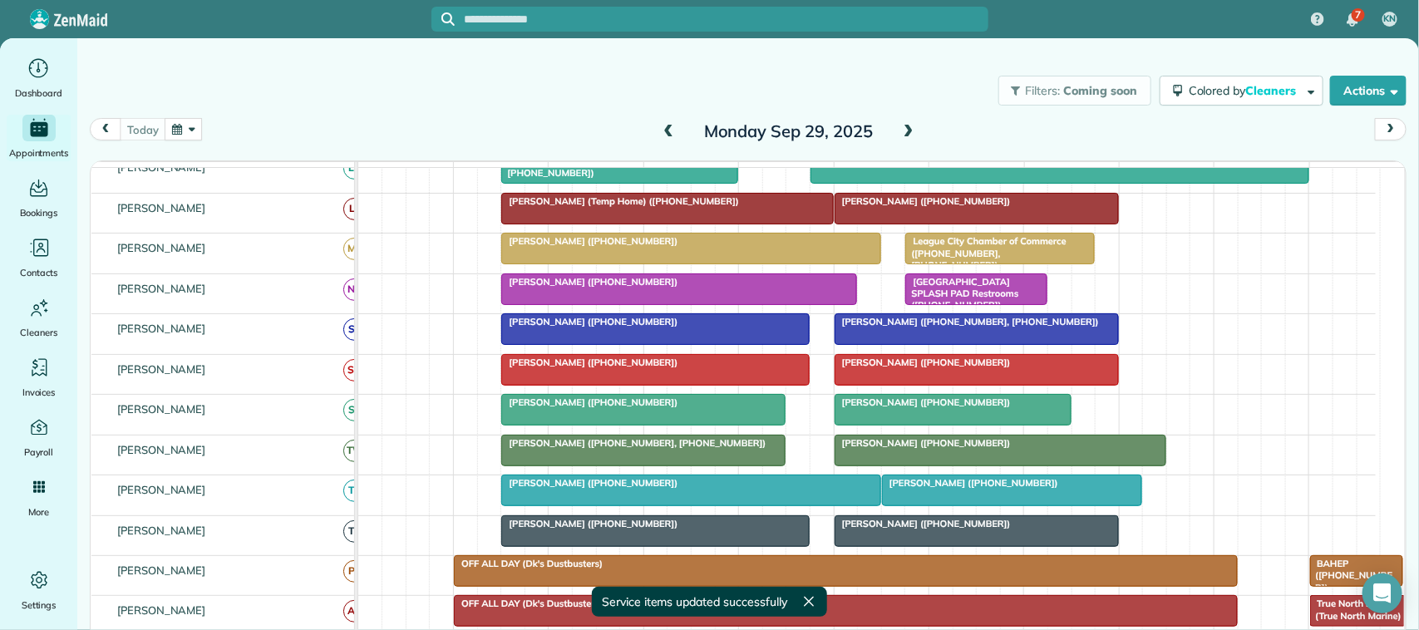
click at [953, 385] on div at bounding box center [977, 370] width 283 height 30
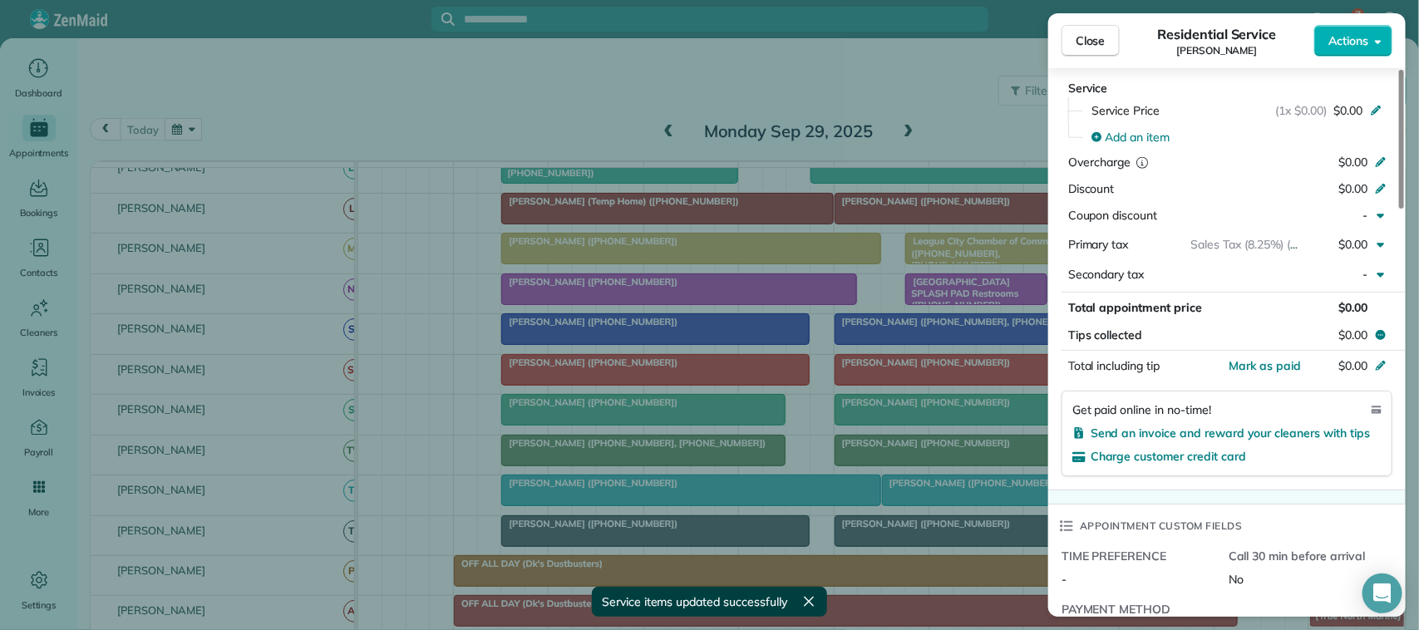
scroll to position [831, 0]
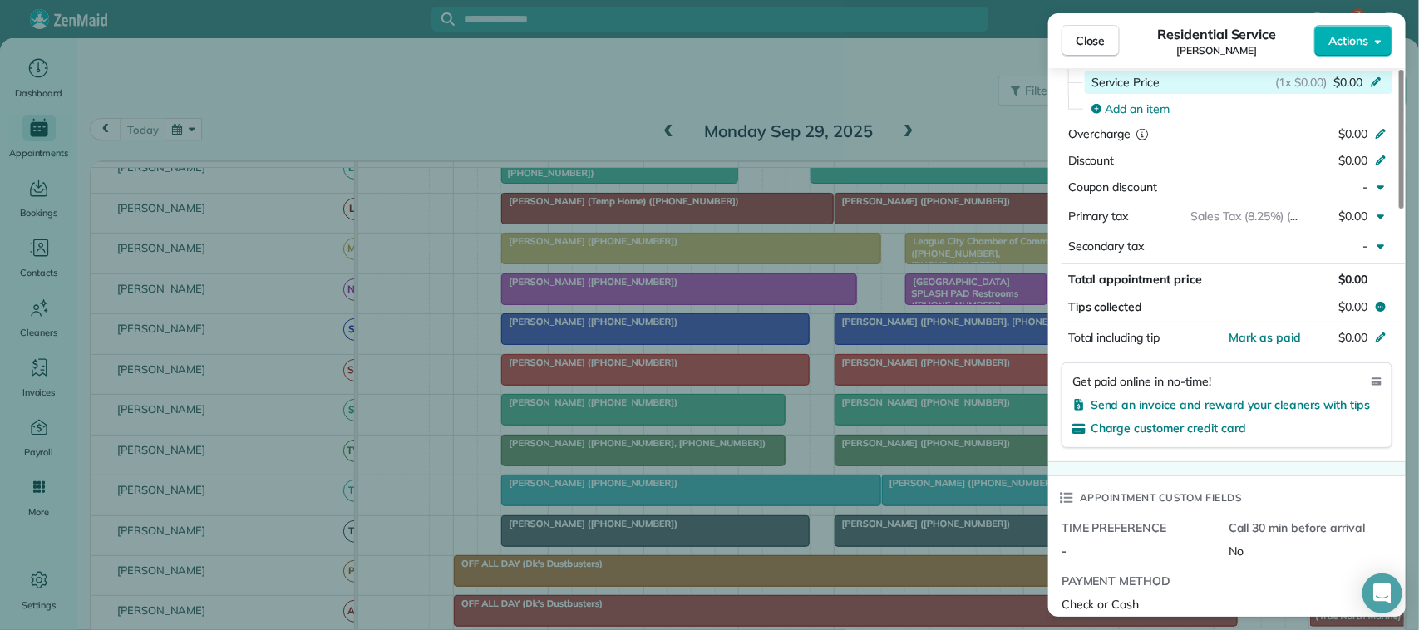
click at [1360, 86] on span "$0.00" at bounding box center [1348, 82] width 29 height 17
click at [1335, 90] on span "$0.00" at bounding box center [1348, 82] width 29 height 17
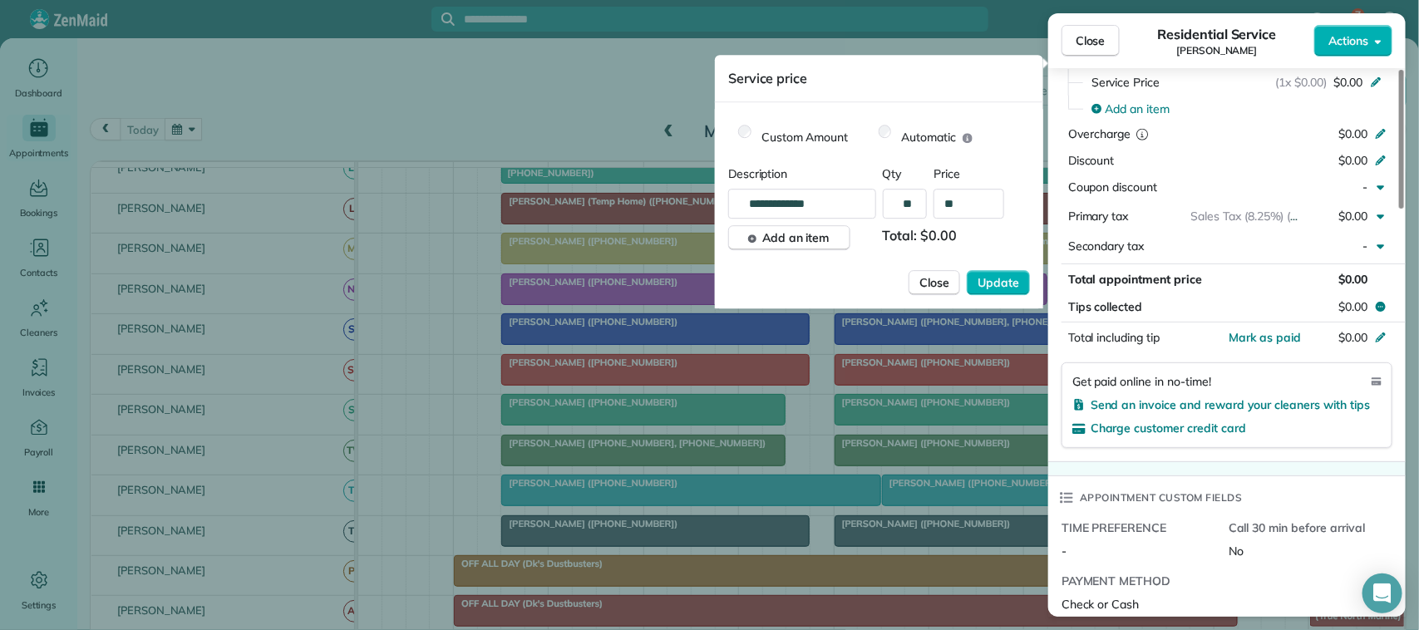
click at [1110, 47] on button "Close" at bounding box center [1091, 41] width 58 height 32
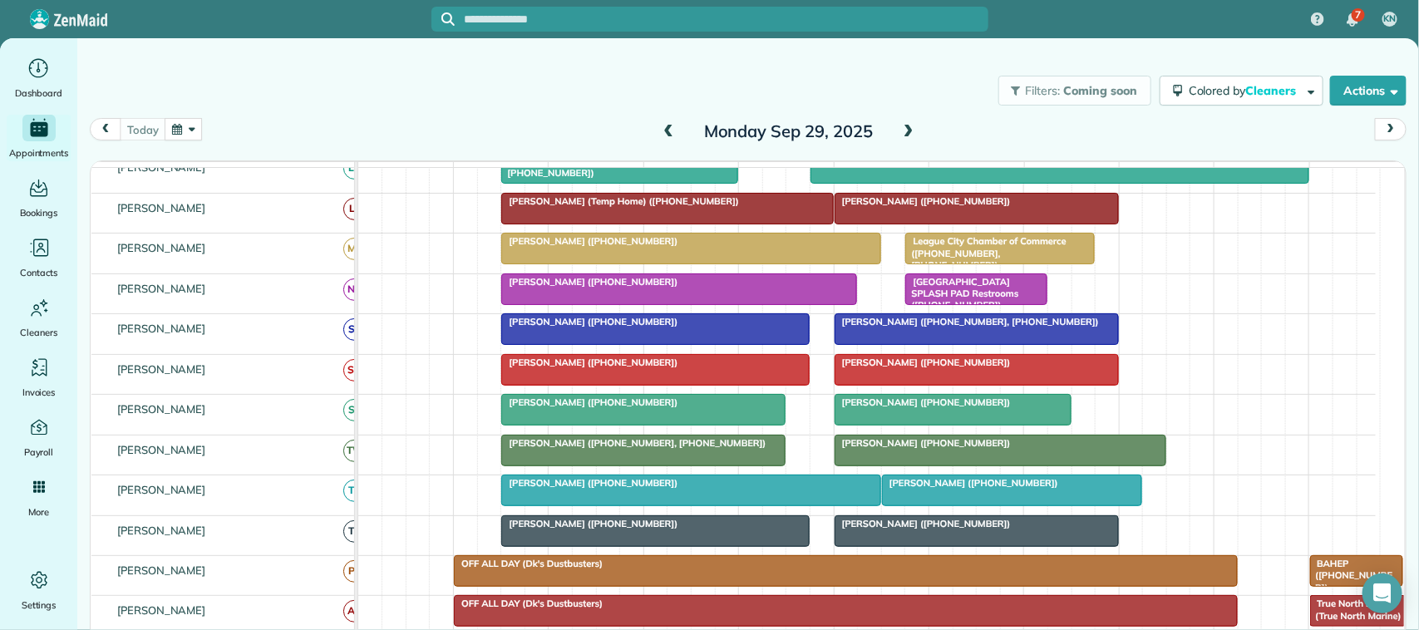
click at [608, 385] on div at bounding box center [655, 370] width 307 height 30
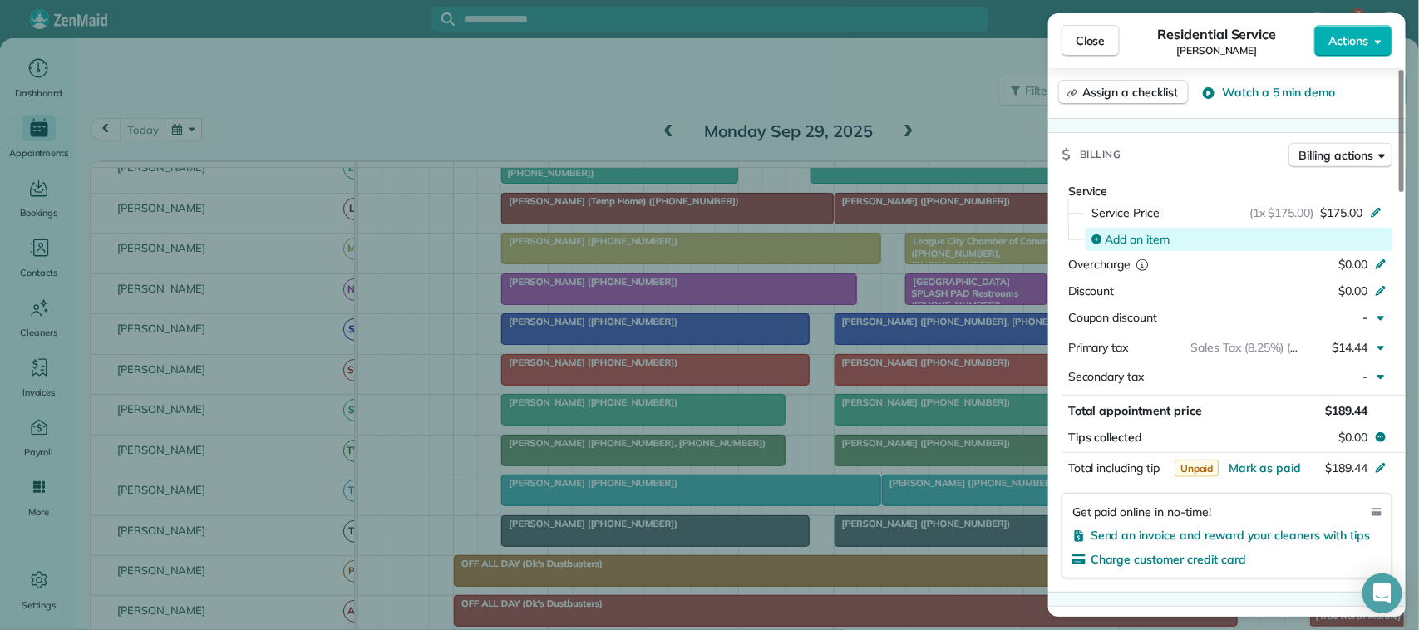
scroll to position [727, 0]
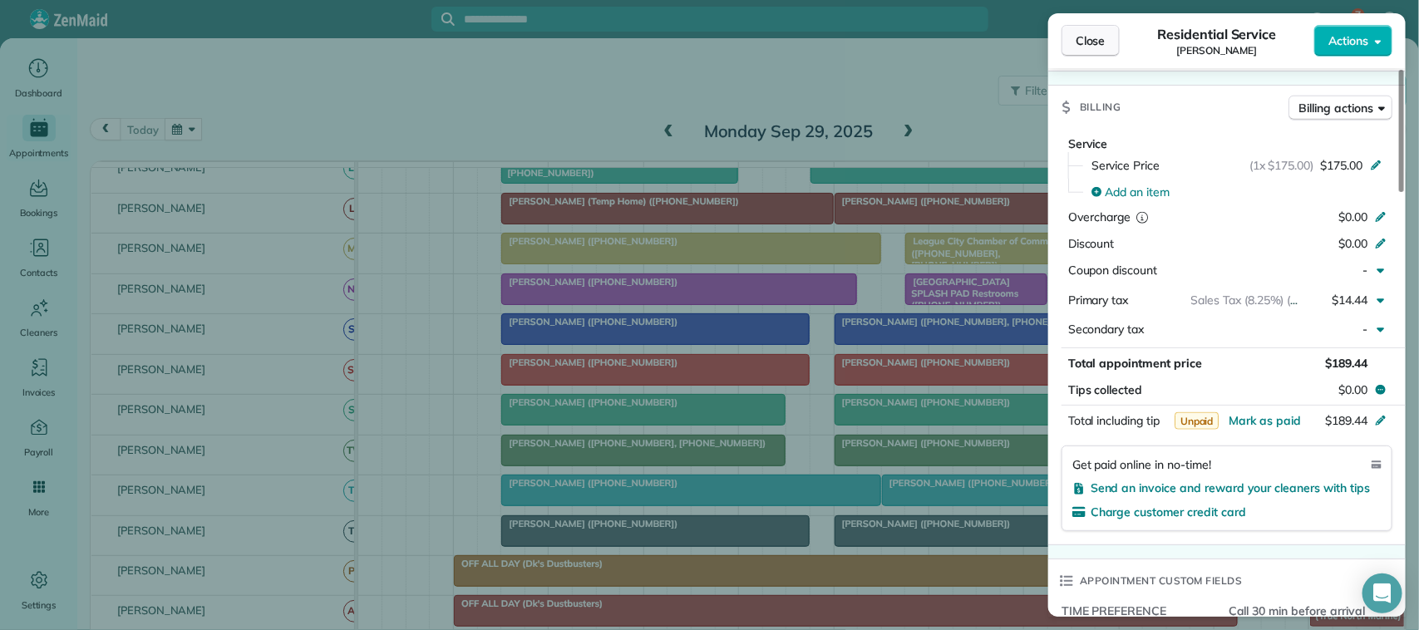
click at [1093, 34] on span "Close" at bounding box center [1091, 40] width 30 height 17
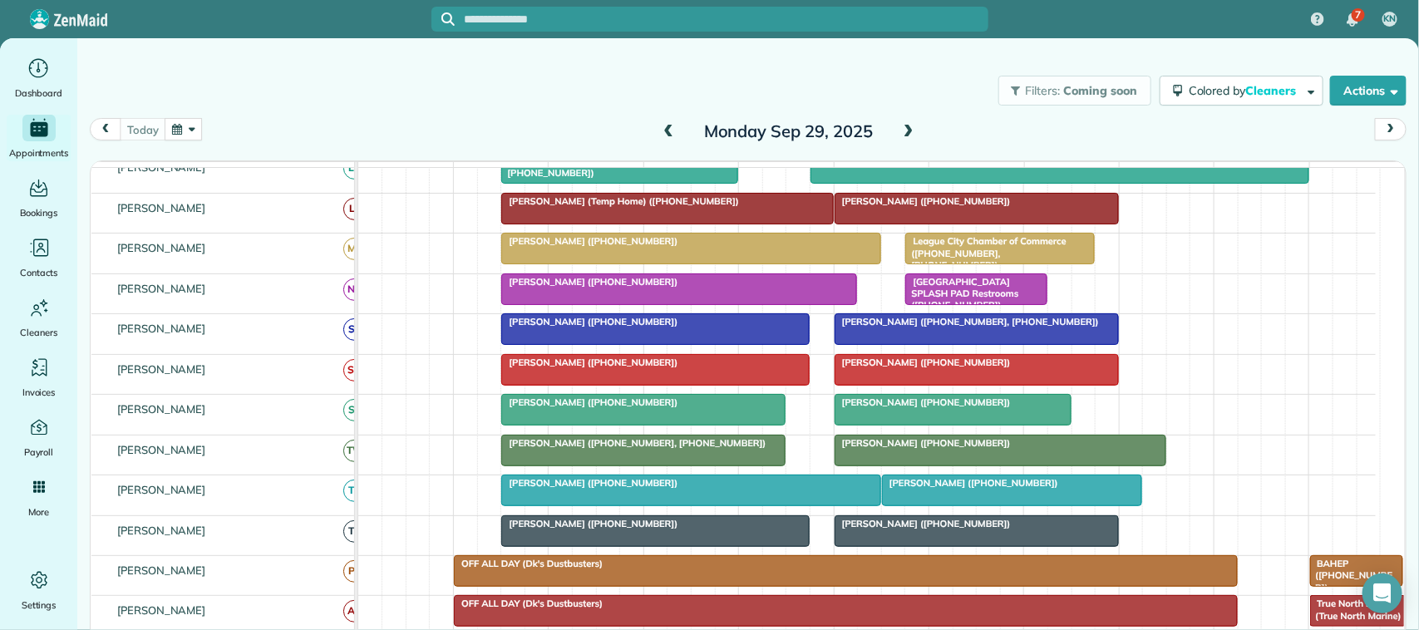
click at [646, 304] on div at bounding box center [679, 289] width 354 height 30
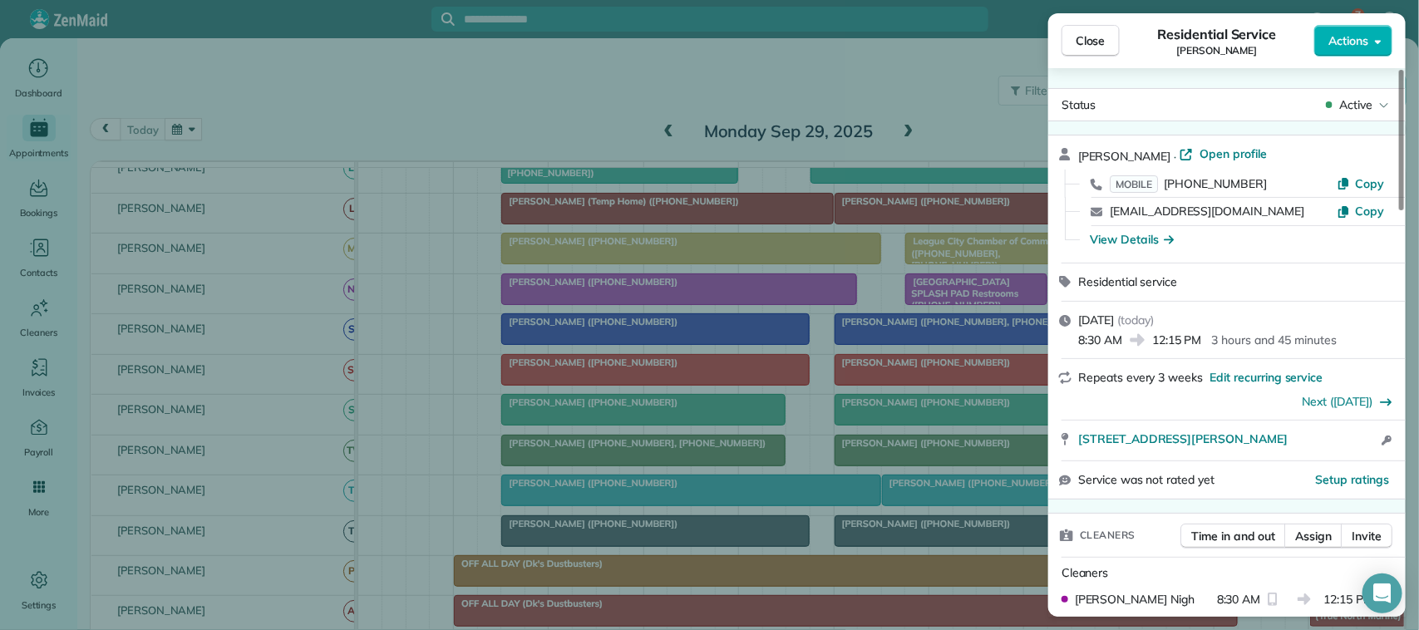
click at [1078, 42] on span "Close" at bounding box center [1091, 40] width 30 height 17
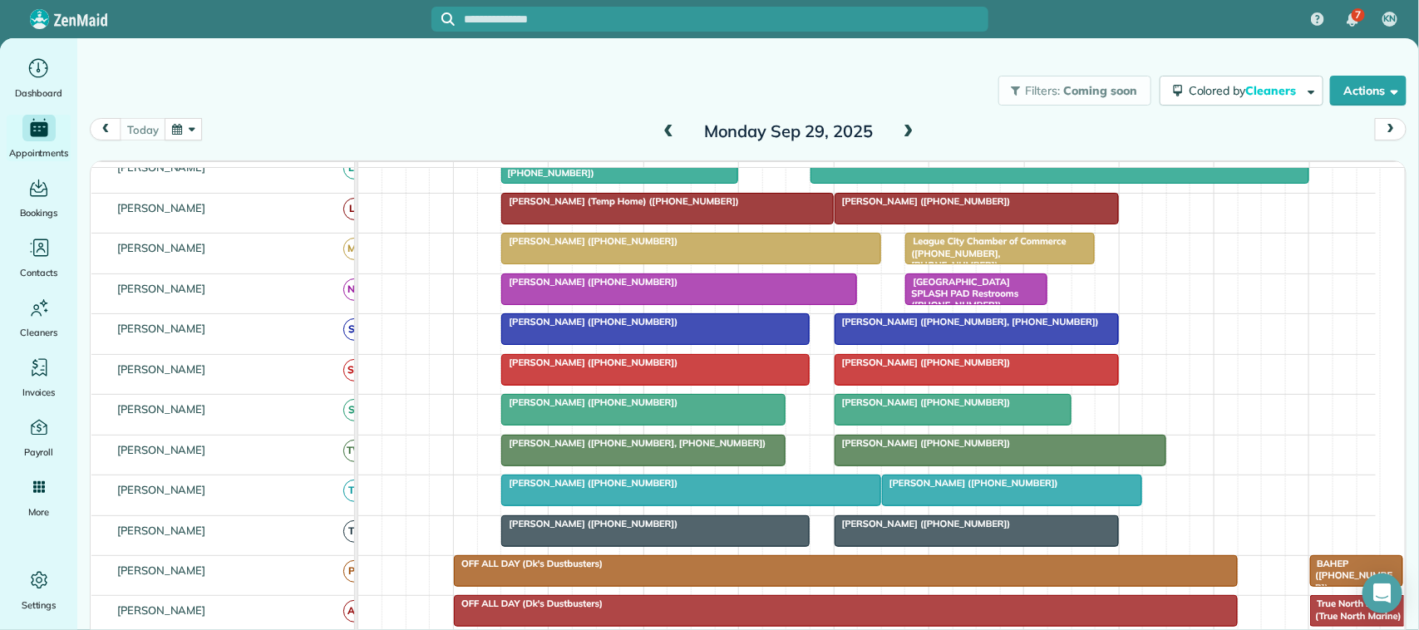
click at [561, 385] on div at bounding box center [655, 370] width 307 height 30
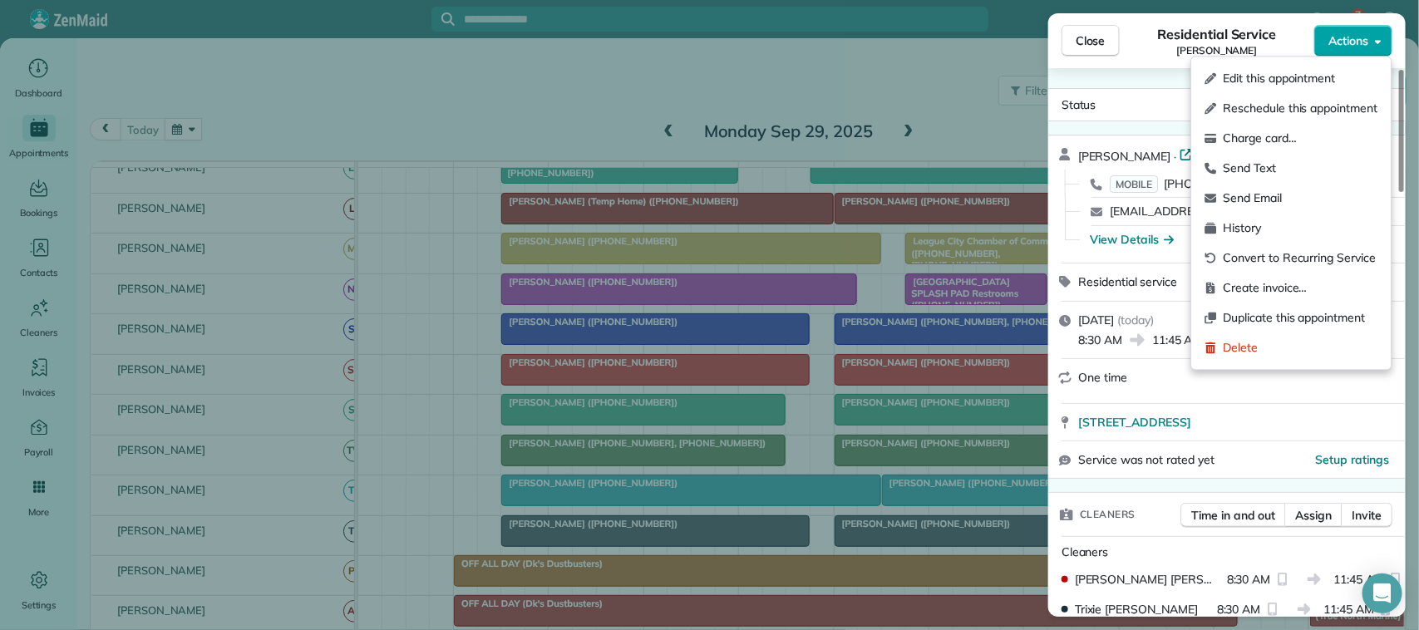
click at [1344, 51] on button "Actions" at bounding box center [1353, 41] width 78 height 32
click at [1305, 142] on span "Charge card…" at bounding box center [1301, 139] width 155 height 17
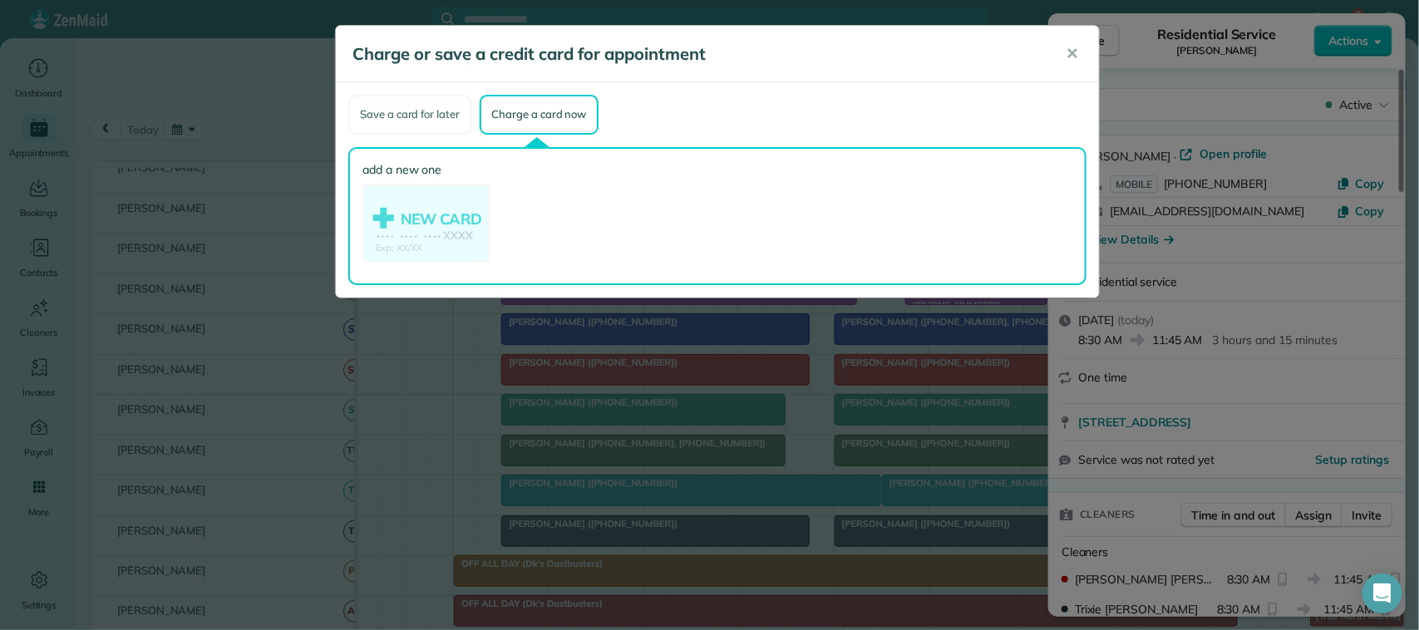
click at [432, 123] on div "Save a card for later" at bounding box center [409, 115] width 123 height 40
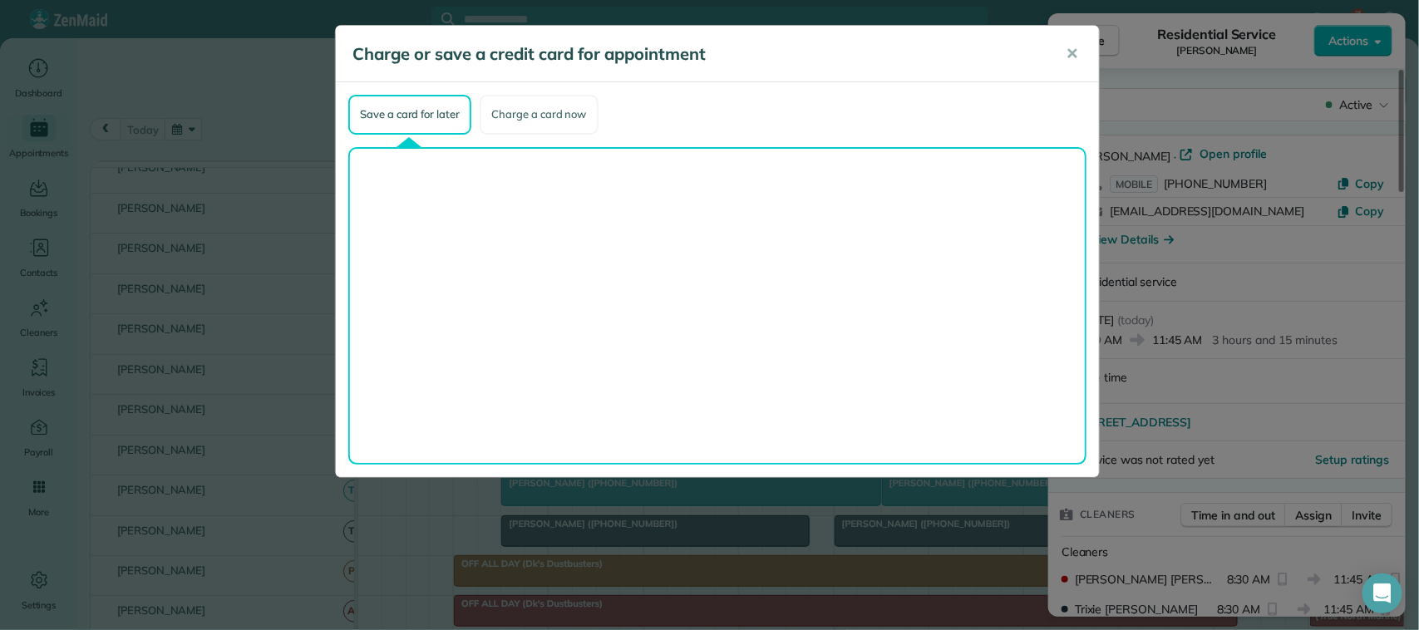
click at [492, 118] on div "Charge a card now" at bounding box center [539, 115] width 118 height 40
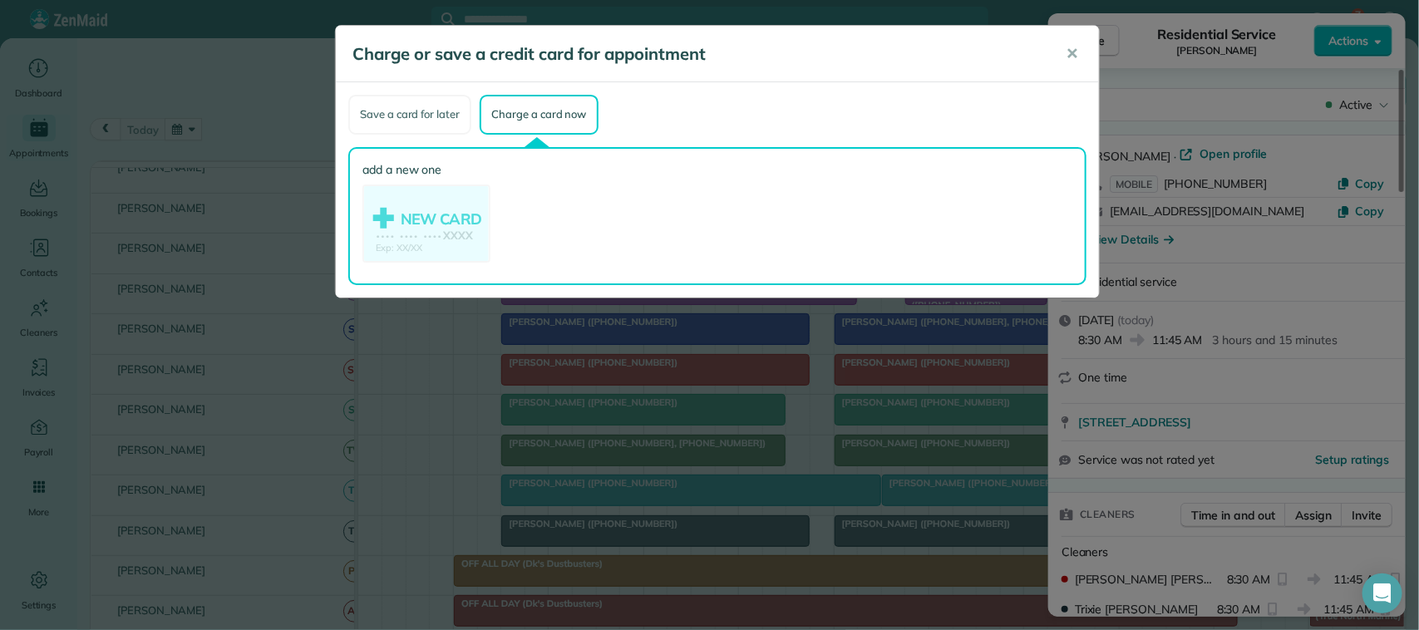
click at [434, 118] on div "Save a card for later" at bounding box center [409, 115] width 123 height 40
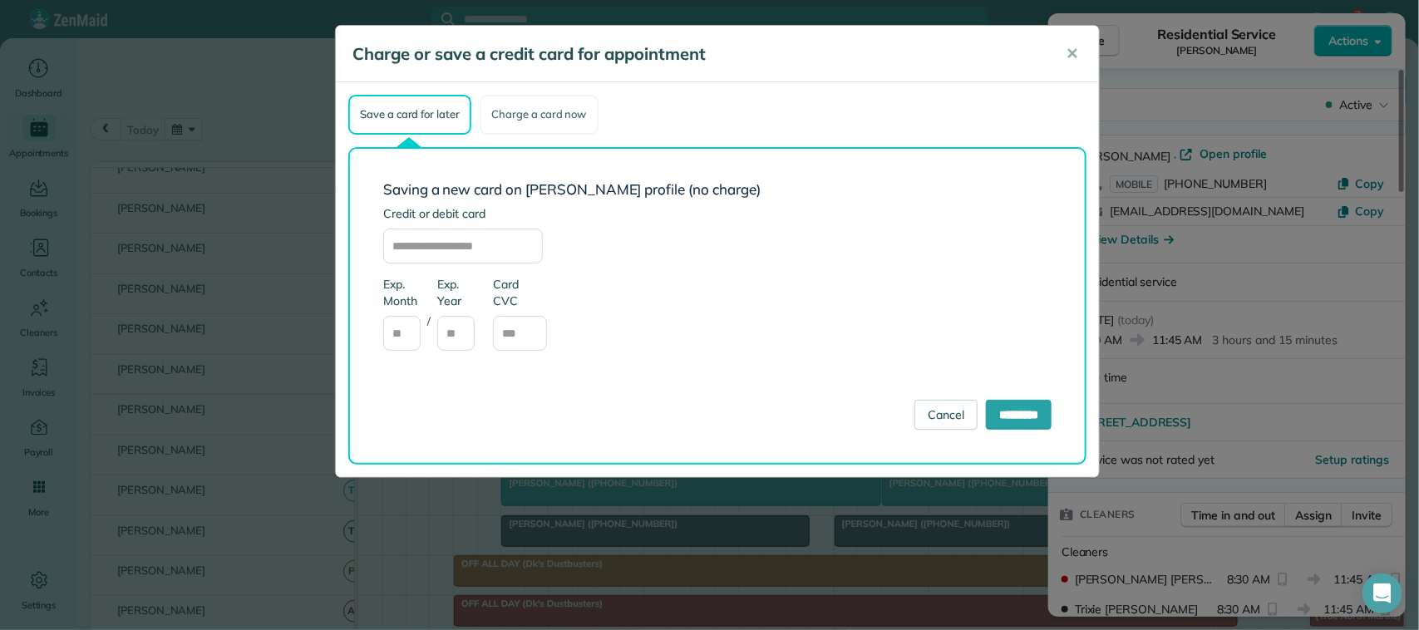
click at [521, 106] on div "Charge a card now" at bounding box center [539, 115] width 118 height 40
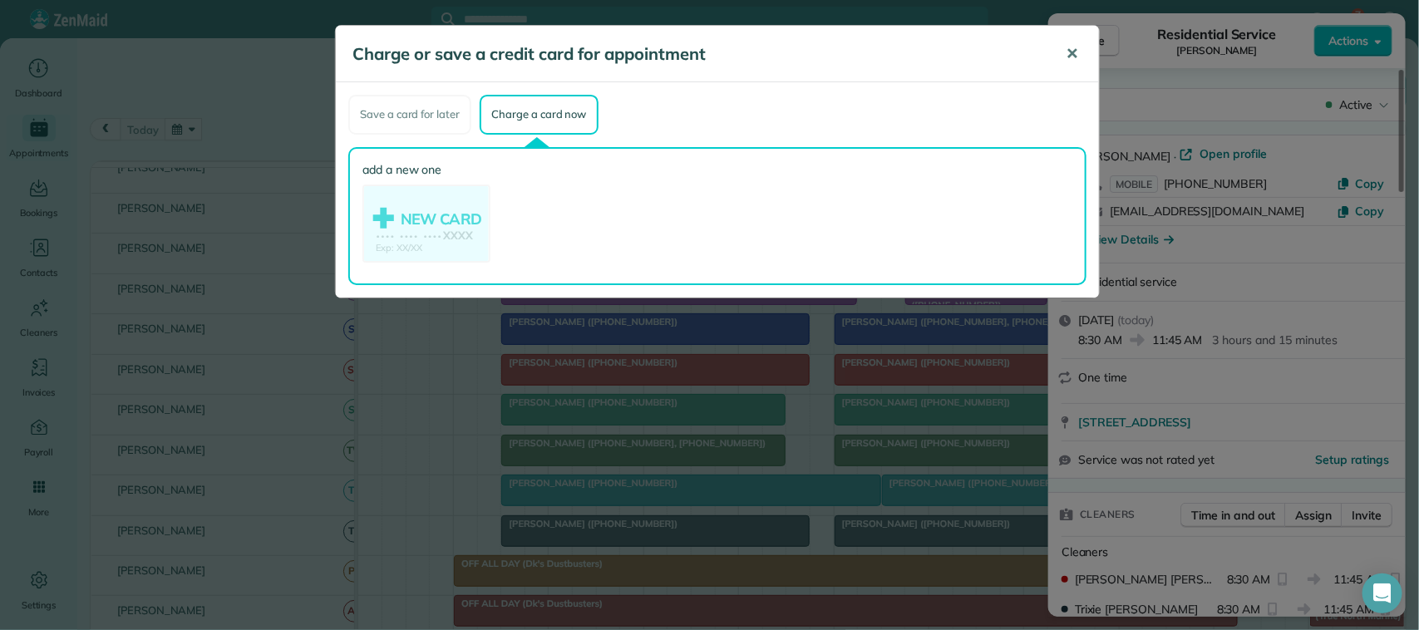
click at [1064, 59] on button "✕" at bounding box center [1071, 54] width 37 height 40
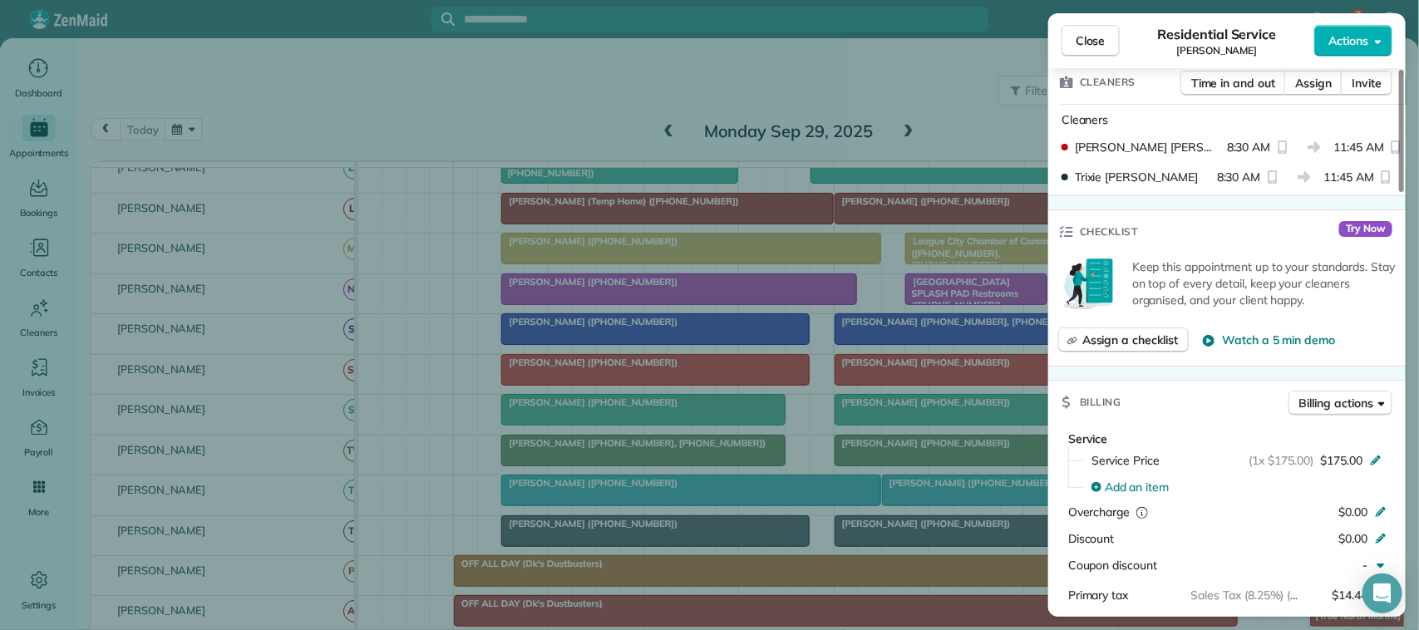
scroll to position [313, 0]
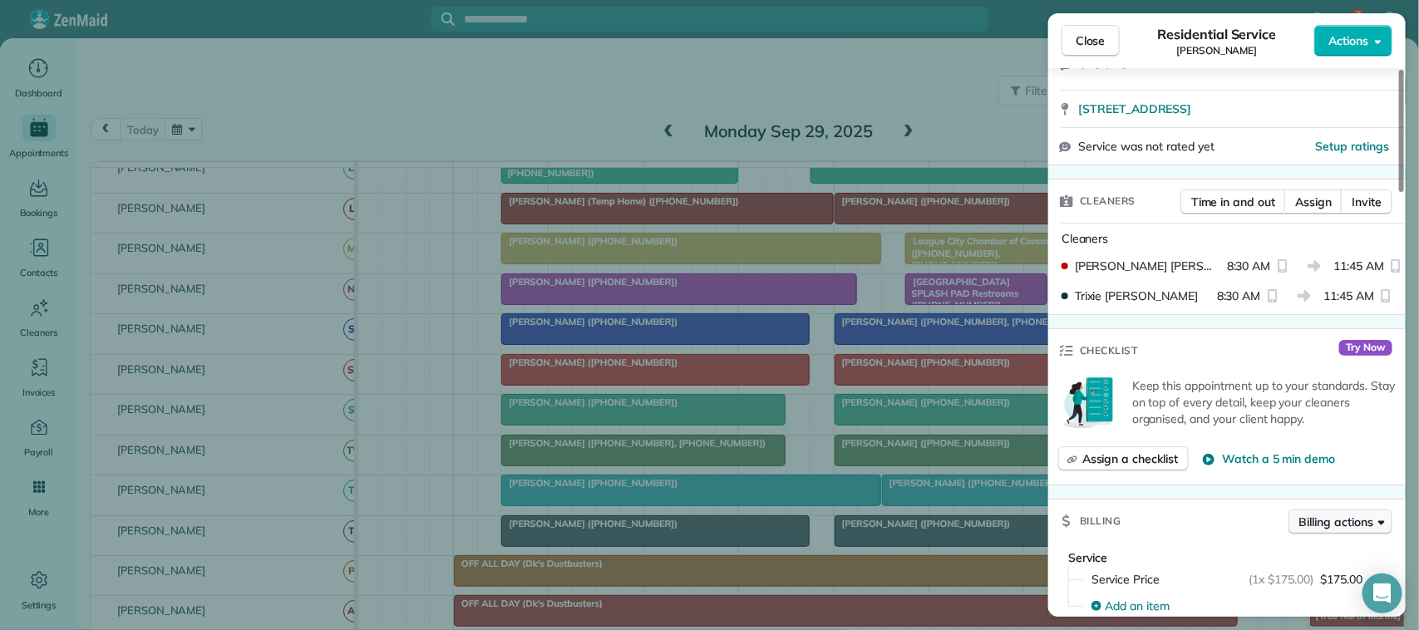
click at [1344, 530] on span "Billing actions" at bounding box center [1336, 522] width 74 height 17
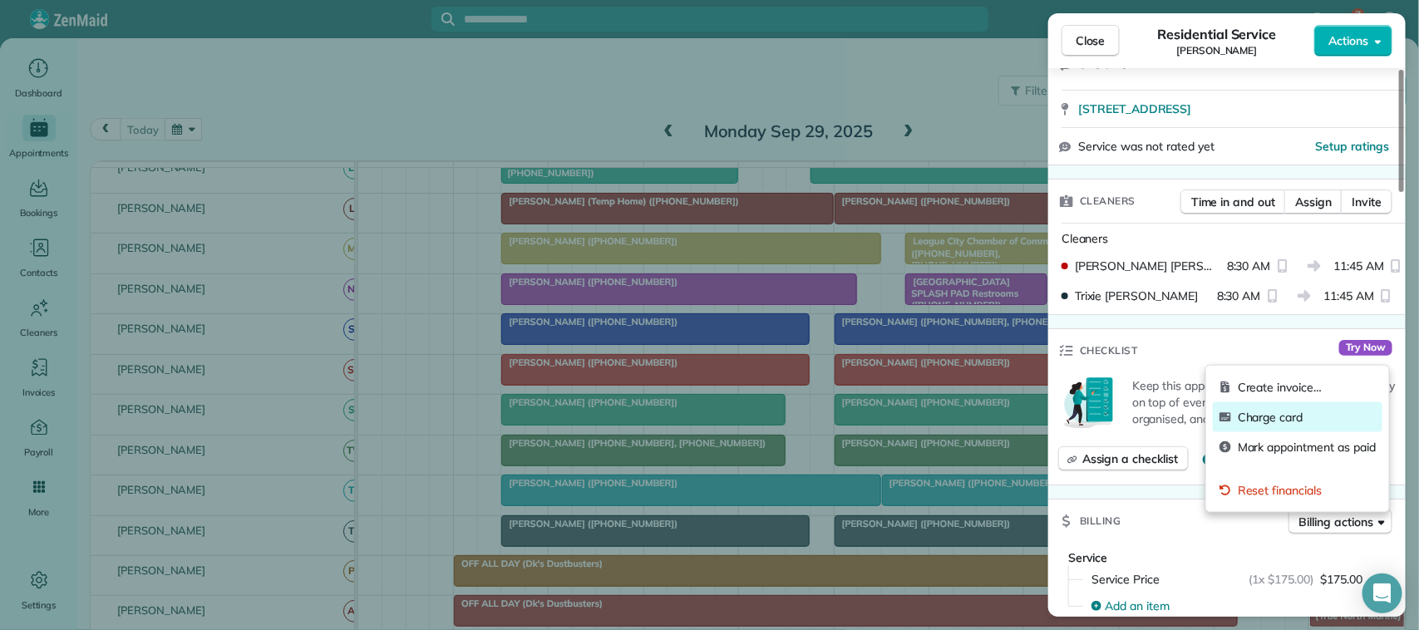
click at [1295, 412] on span "Charge card" at bounding box center [1307, 417] width 138 height 17
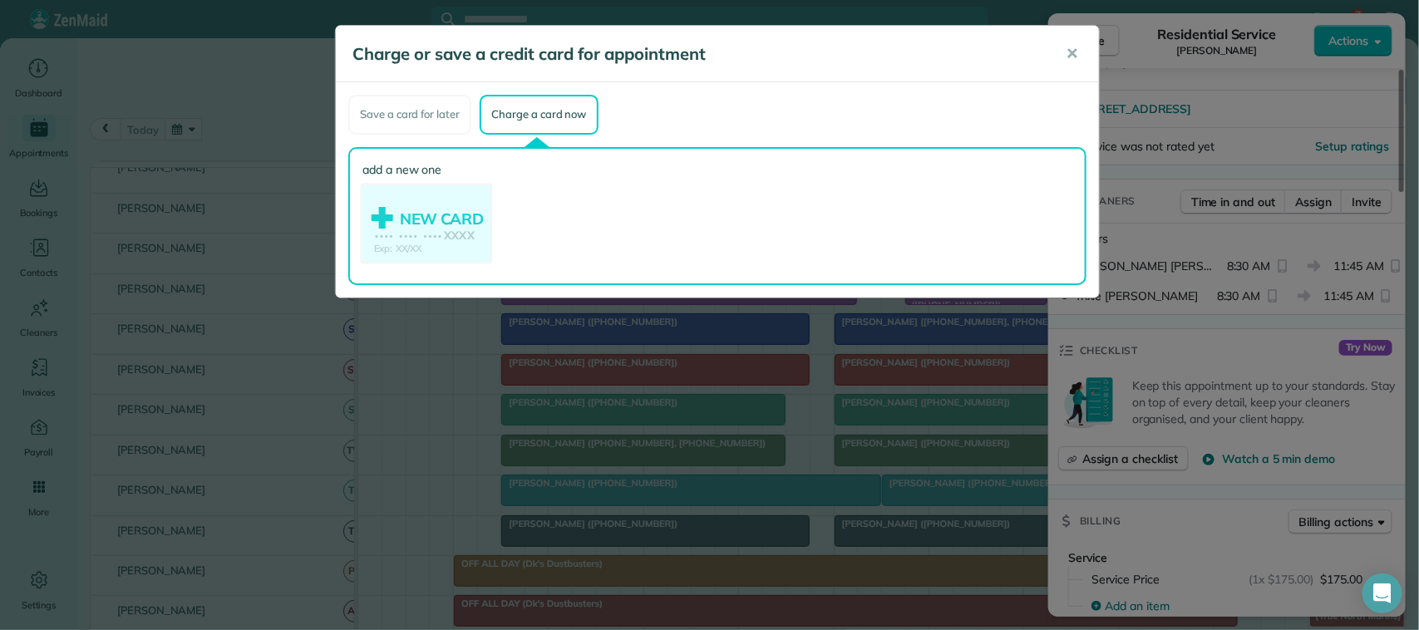
click at [431, 209] on use at bounding box center [426, 225] width 128 height 81
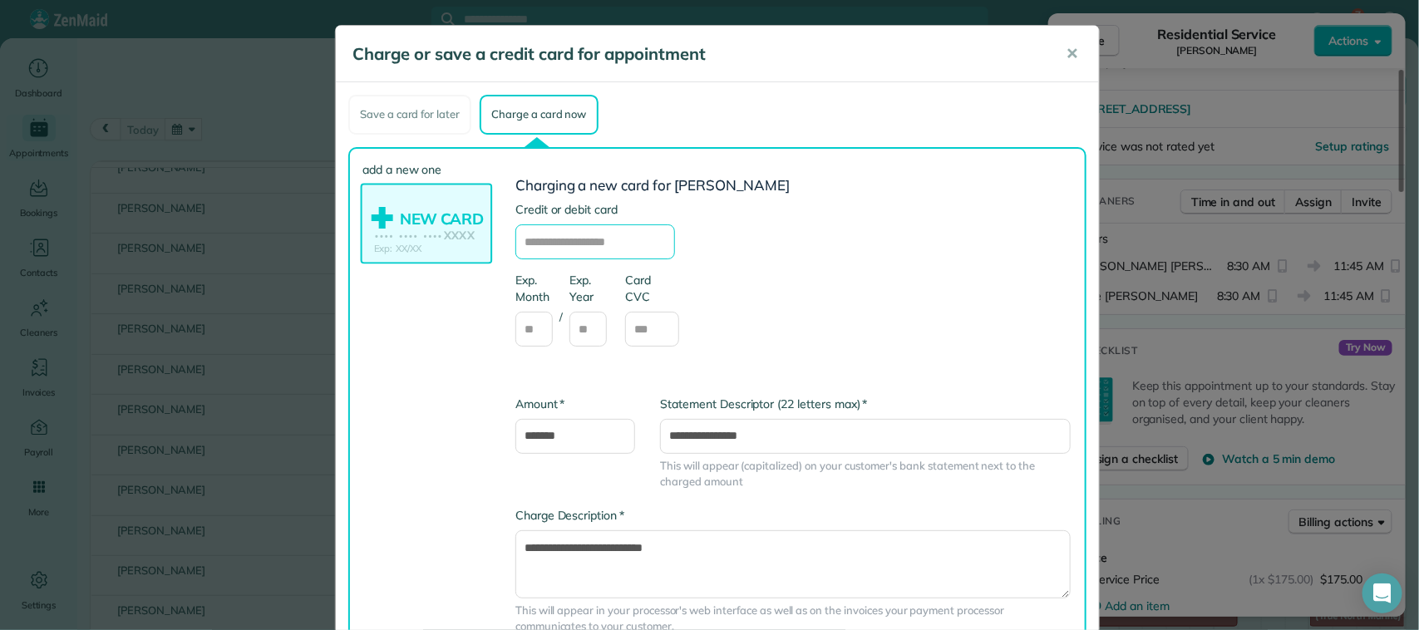
click at [600, 239] on input "text" at bounding box center [595, 241] width 160 height 35
type input "**********"
click at [528, 323] on input "text" at bounding box center [533, 329] width 37 height 35
type input "**"
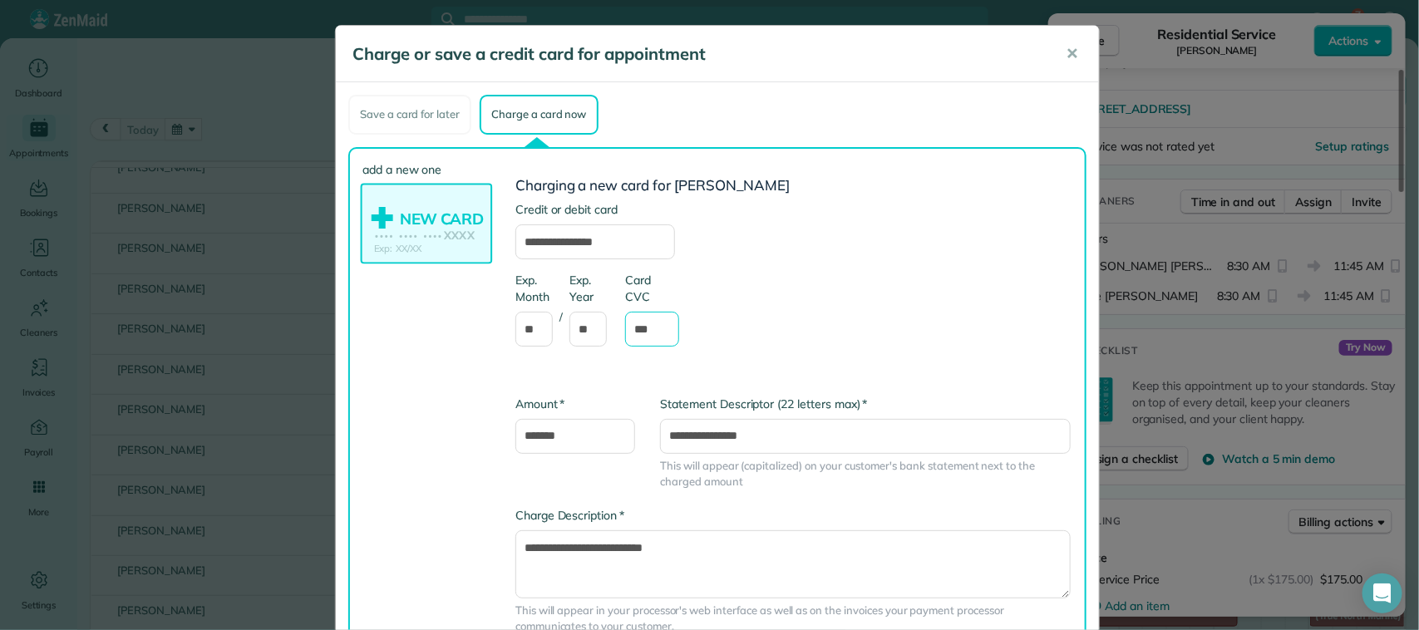
type input "***"
click at [547, 239] on input "**********" at bounding box center [595, 241] width 160 height 35
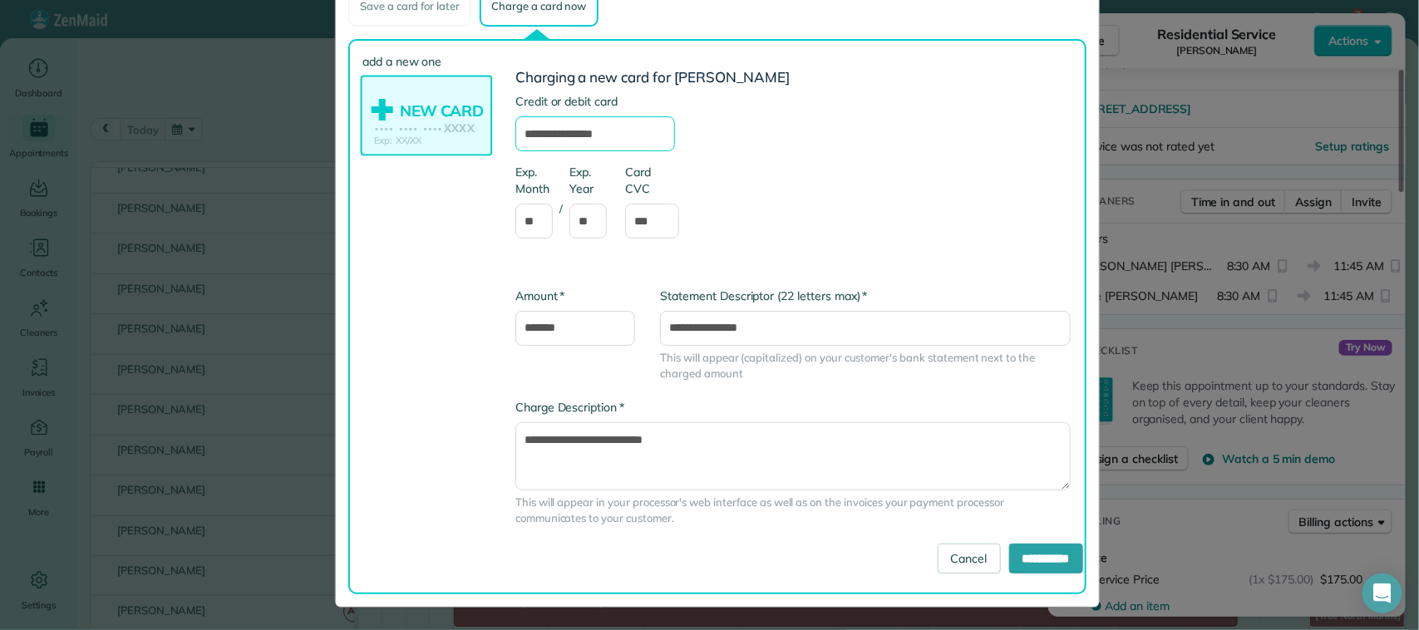
type input "**********"
click at [543, 324] on input "*******" at bounding box center [575, 328] width 120 height 35
click at [539, 326] on input "*******" at bounding box center [575, 328] width 120 height 35
type input "*******"
click at [1010, 557] on input "**********" at bounding box center [1046, 559] width 74 height 30
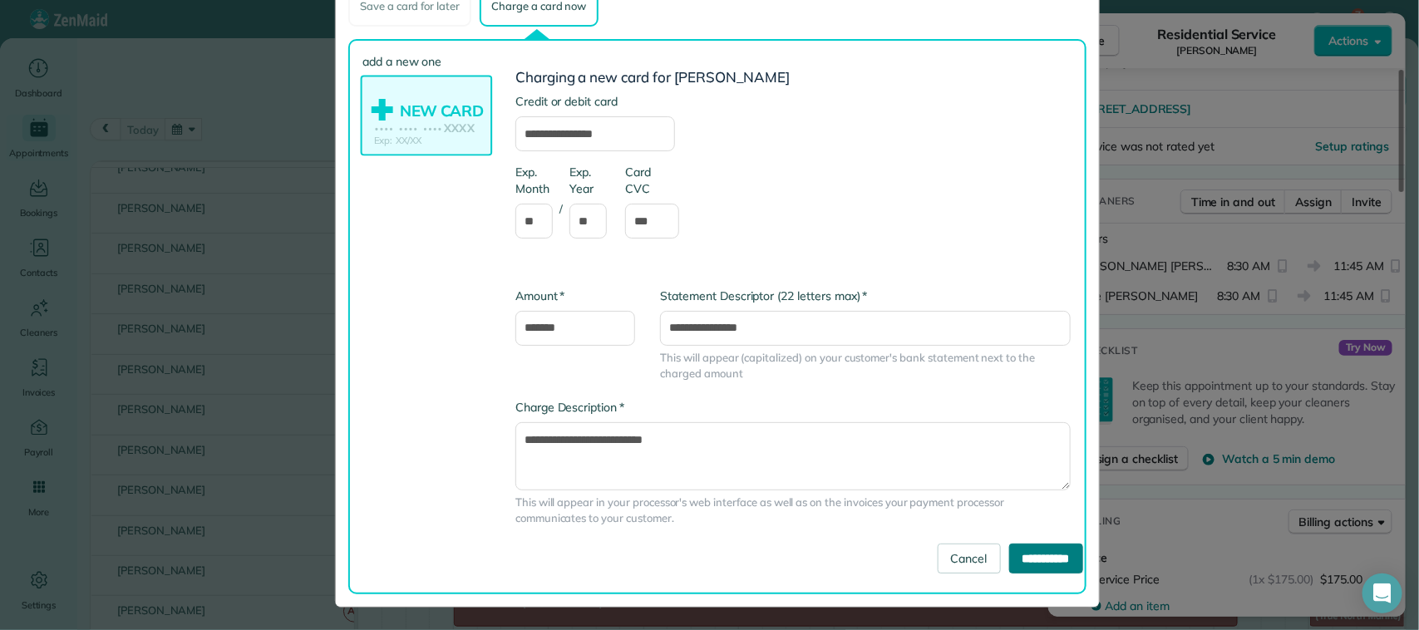
type input "**********"
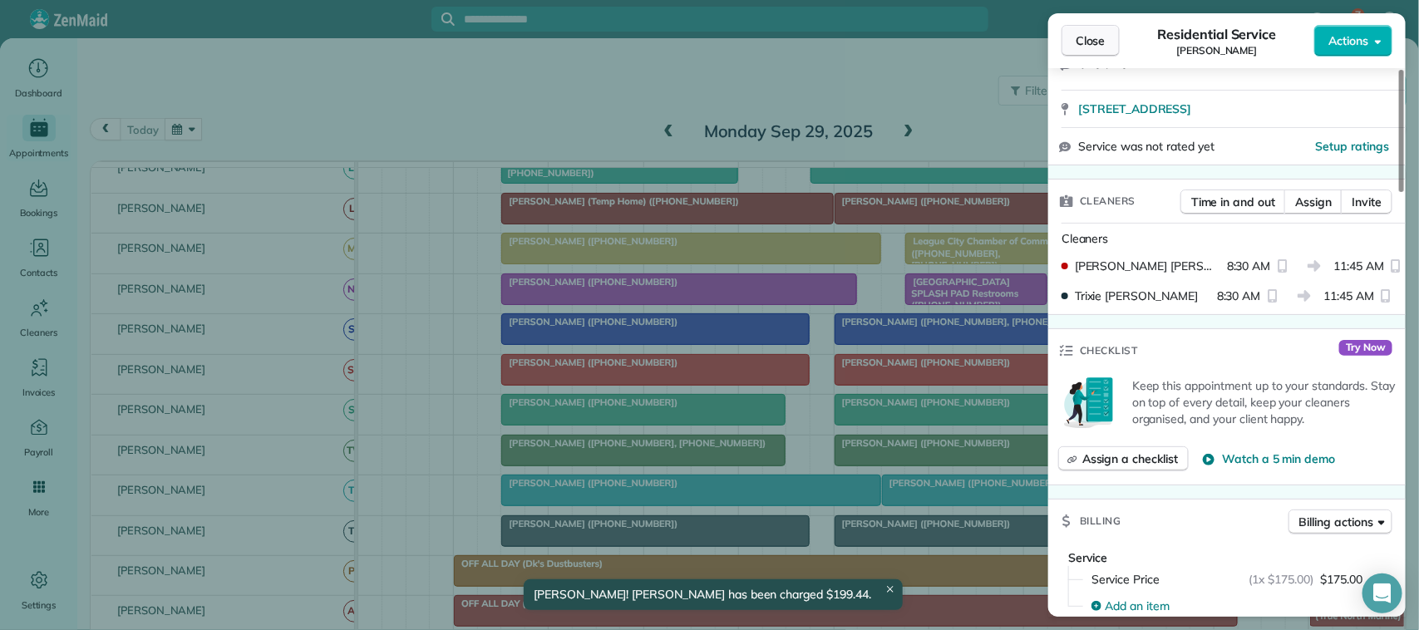
click at [1093, 50] on button "Close" at bounding box center [1091, 41] width 58 height 32
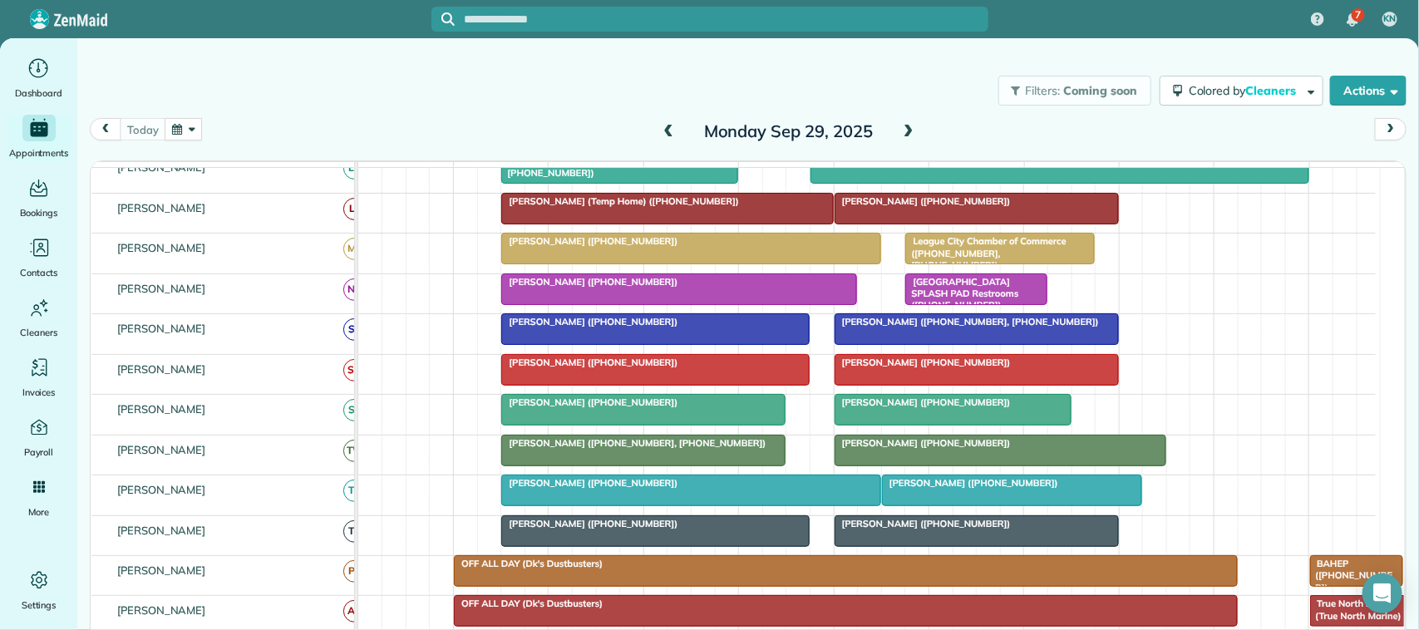
click at [614, 368] on div "[PERSON_NAME] ([PHONE_NUMBER])" at bounding box center [655, 363] width 298 height 12
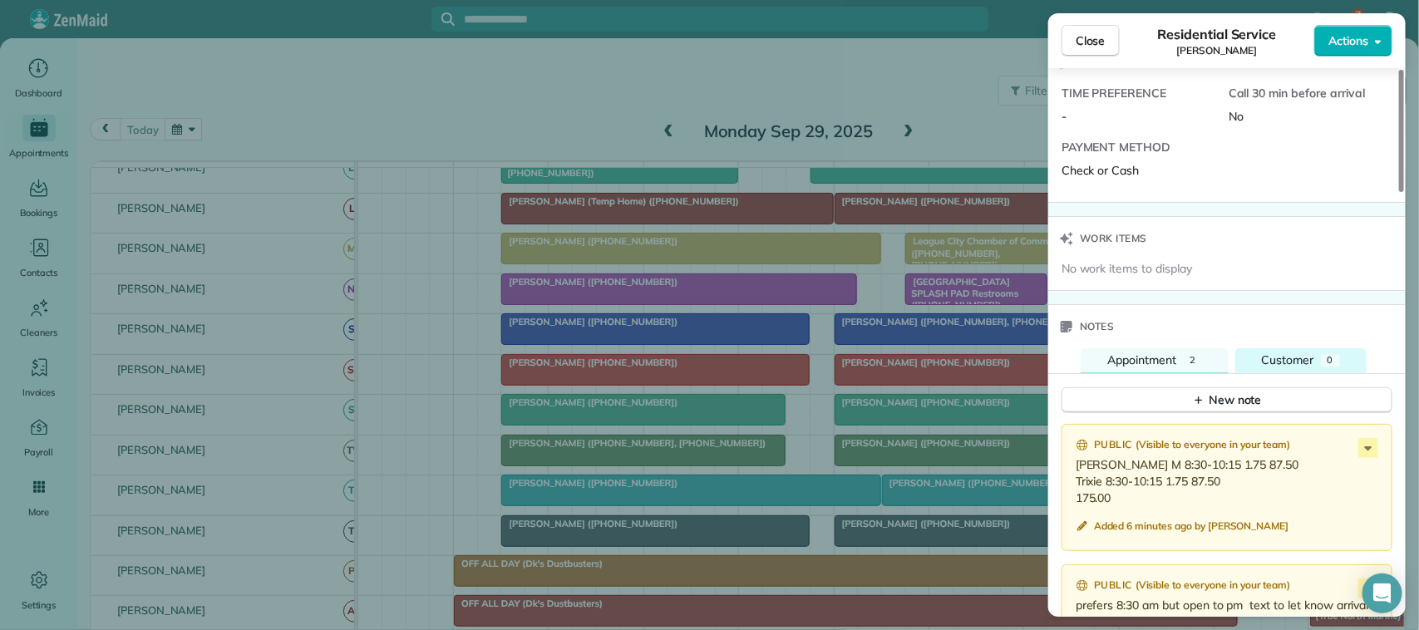
scroll to position [1247, 0]
click at [1131, 21] on div "Close Residential Service Florencia Straub Actions" at bounding box center [1227, 40] width 358 height 55
click at [1108, 31] on button "Close" at bounding box center [1091, 41] width 58 height 32
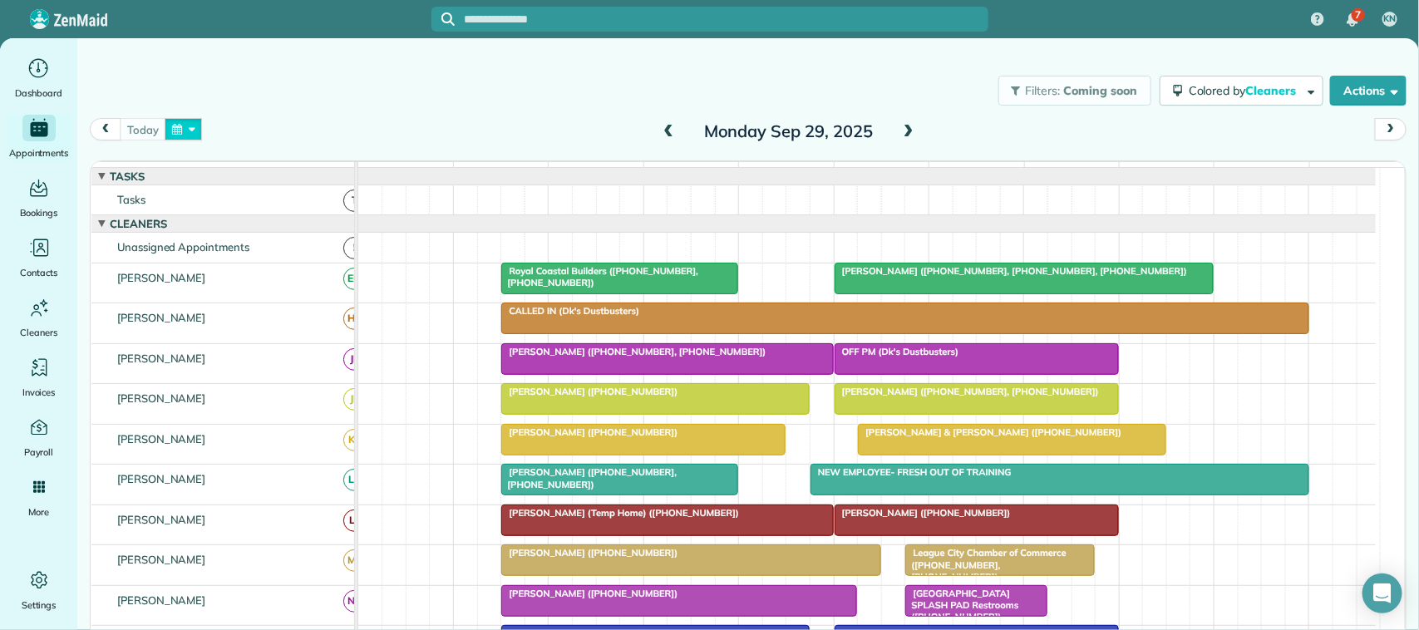
click at [200, 134] on button "button" at bounding box center [184, 129] width 38 height 22
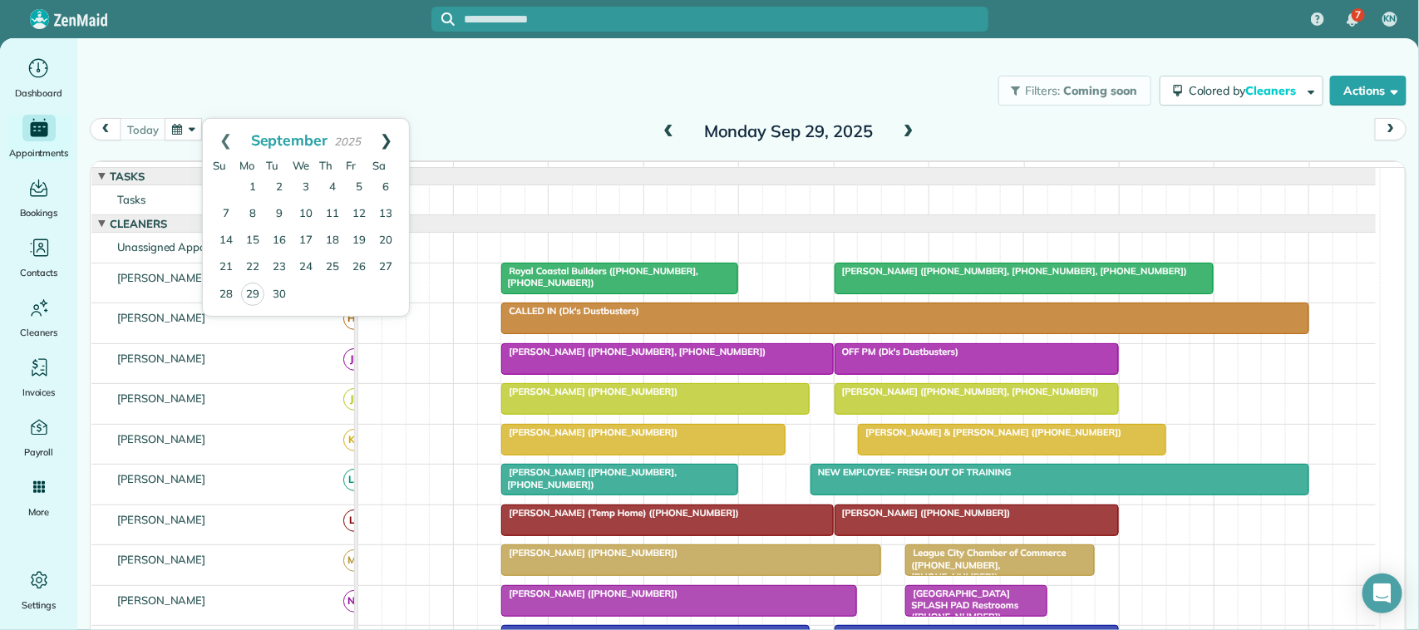
click at [387, 131] on link "Next" at bounding box center [386, 140] width 46 height 42
click at [333, 239] on link "16" at bounding box center [332, 241] width 27 height 27
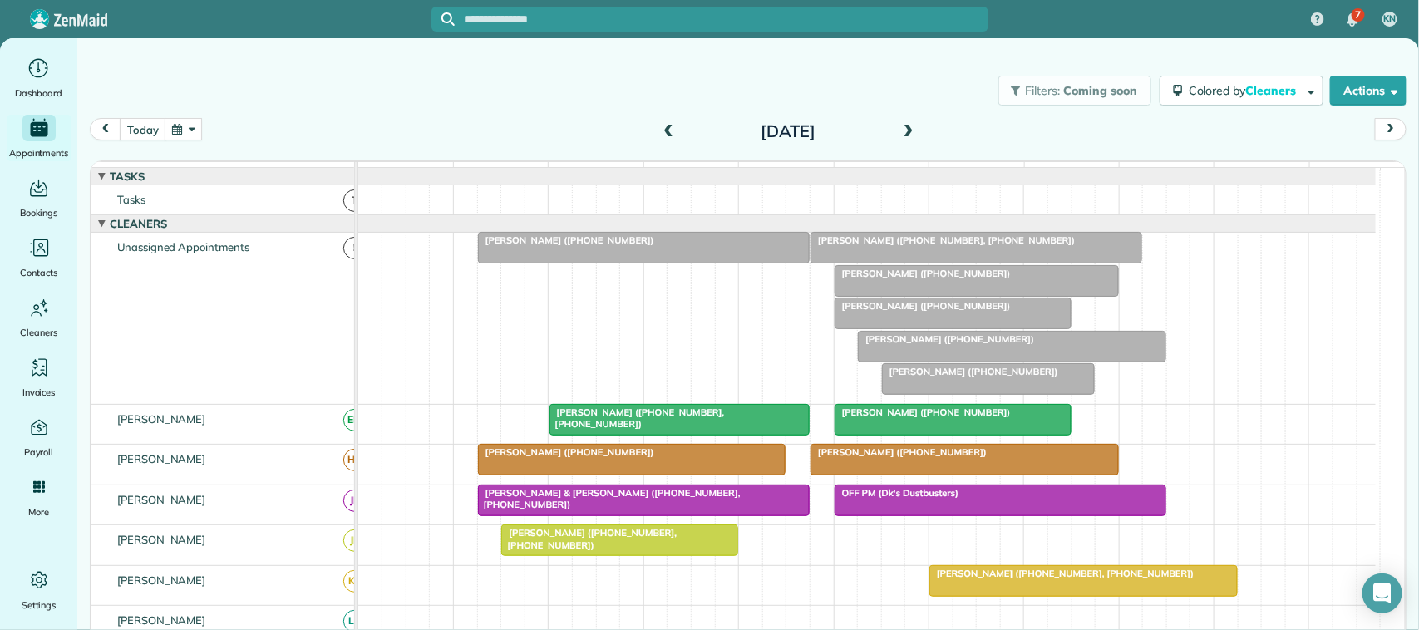
click at [185, 147] on div "today Thursday Oct 16, 2025" at bounding box center [748, 134] width 1317 height 32
click at [188, 141] on div "today Thursday Oct 16, 2025" at bounding box center [748, 134] width 1317 height 32
click at [193, 137] on button "button" at bounding box center [184, 129] width 38 height 22
click at [392, 136] on link "Next" at bounding box center [386, 140] width 46 height 42
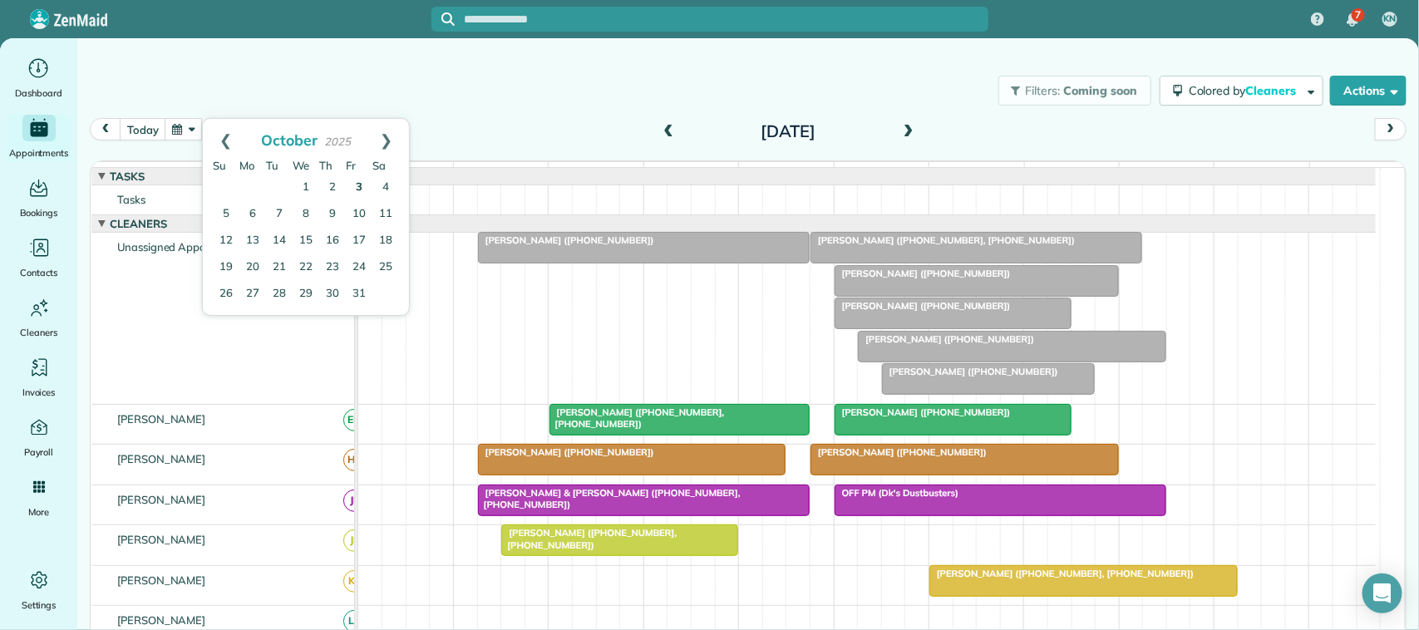
click at [360, 196] on link "3" at bounding box center [359, 188] width 27 height 27
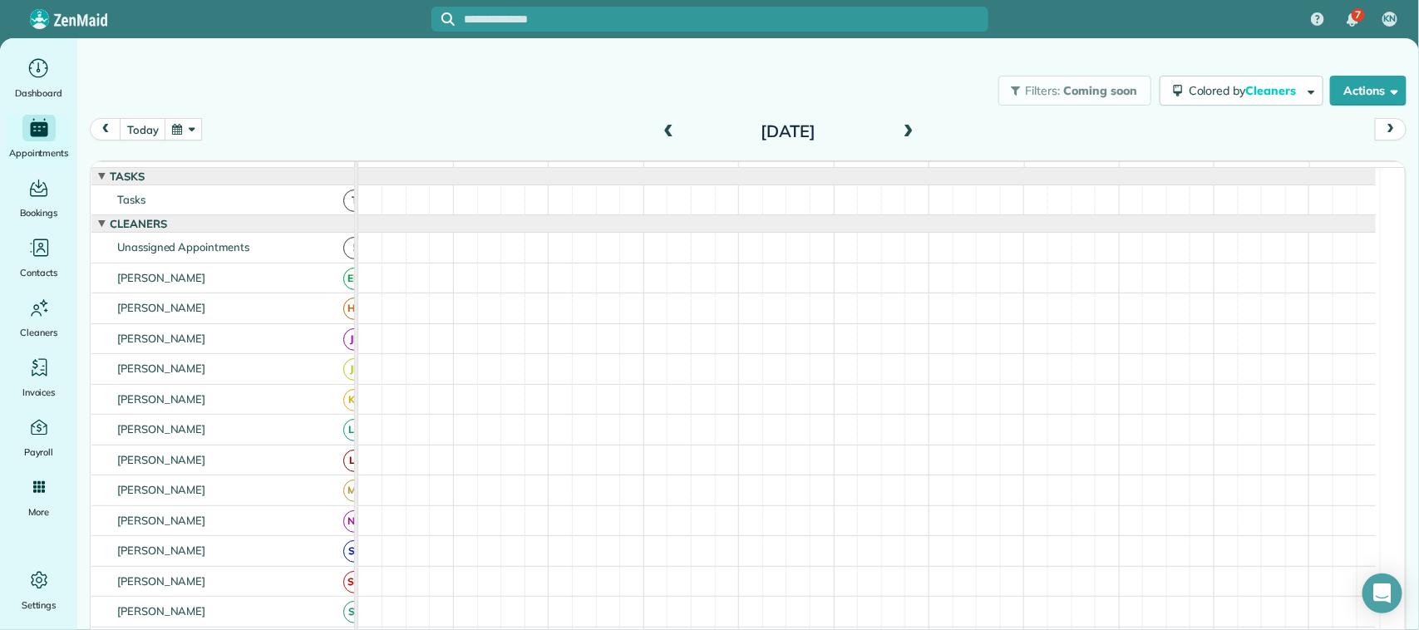
click at [180, 133] on button "button" at bounding box center [184, 129] width 38 height 22
click at [379, 138] on link "Next" at bounding box center [386, 140] width 46 height 42
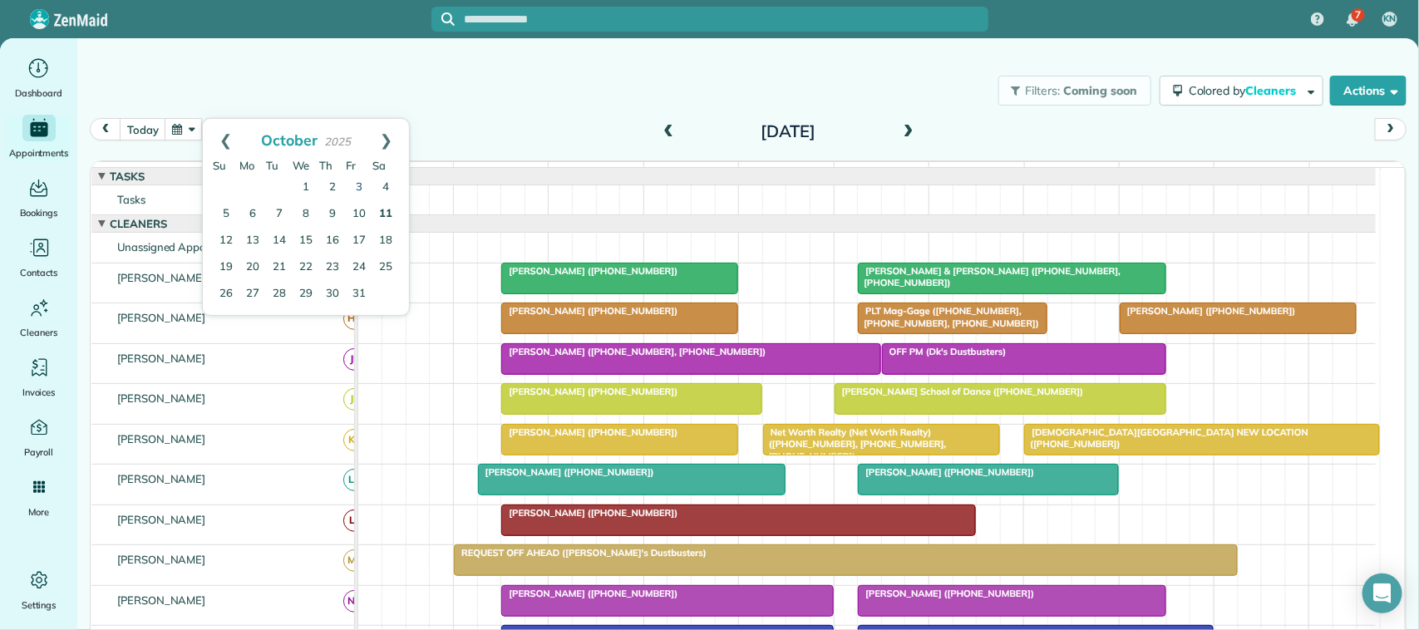
drag, startPoint x: 366, startPoint y: 185, endPoint x: 379, endPoint y: 226, distance: 43.6
click at [366, 188] on link "3" at bounding box center [359, 188] width 27 height 27
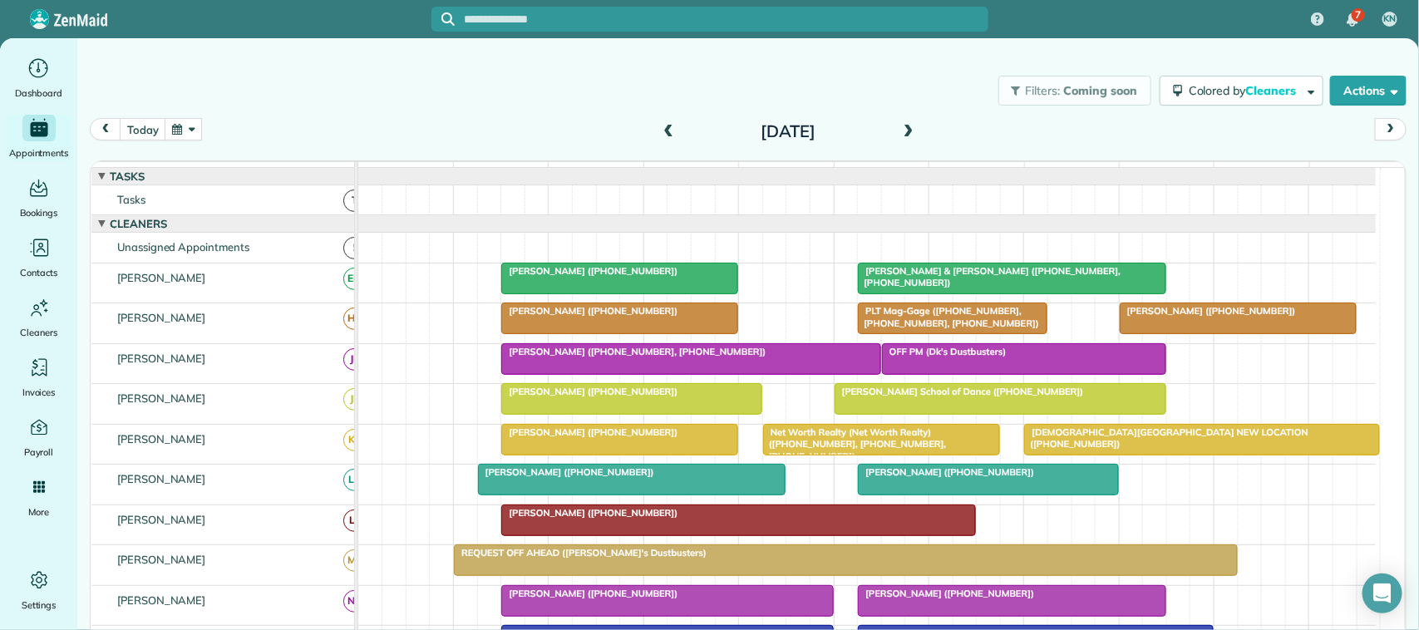
click at [176, 144] on div "today Friday Oct 3, 2025" at bounding box center [748, 134] width 1317 height 32
click at [198, 134] on button "button" at bounding box center [184, 129] width 38 height 22
click at [393, 148] on link "Next" at bounding box center [386, 140] width 46 height 42
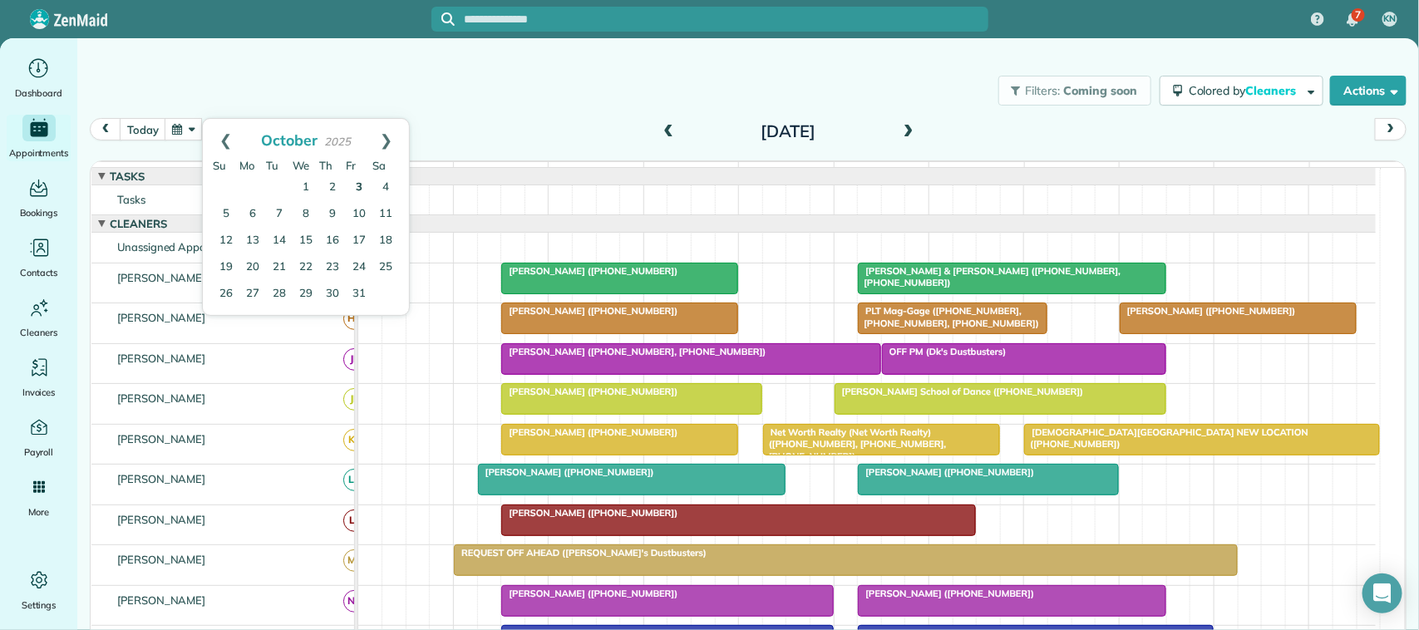
click at [358, 185] on link "3" at bounding box center [359, 188] width 27 height 27
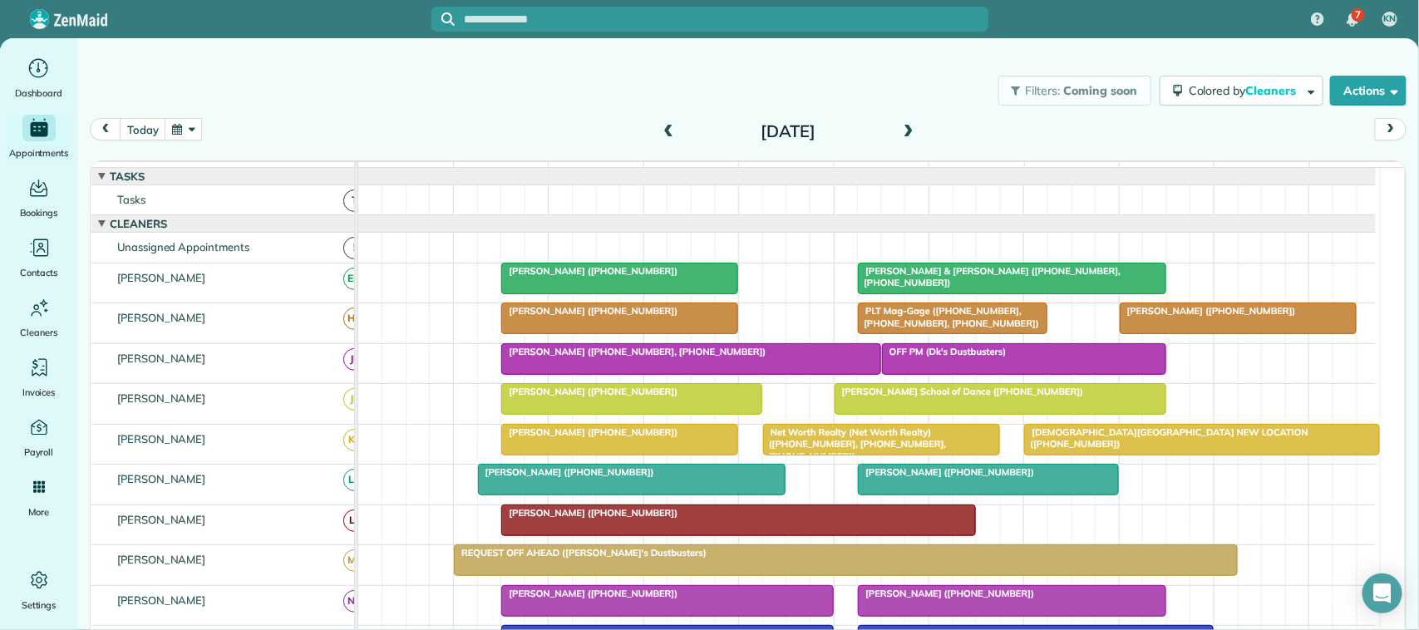
click at [194, 121] on button "button" at bounding box center [184, 129] width 38 height 22
click at [372, 139] on link "Next" at bounding box center [386, 140] width 46 height 42
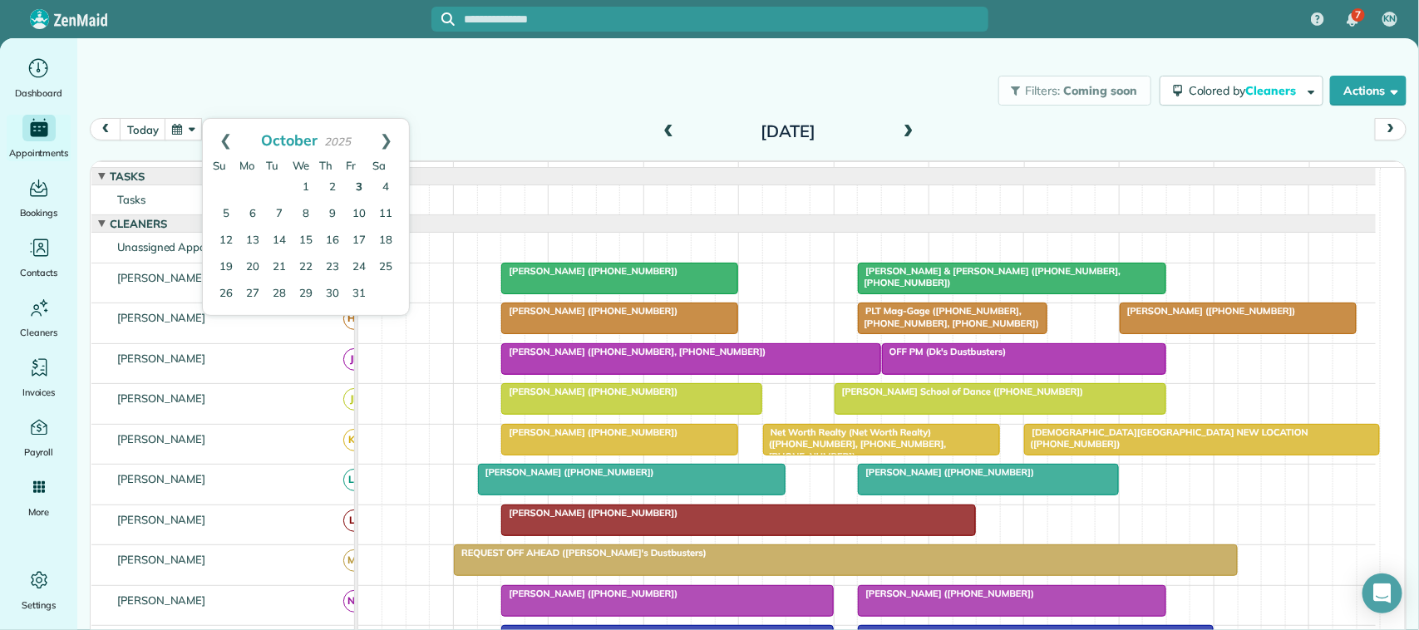
click at [363, 185] on link "3" at bounding box center [359, 188] width 27 height 27
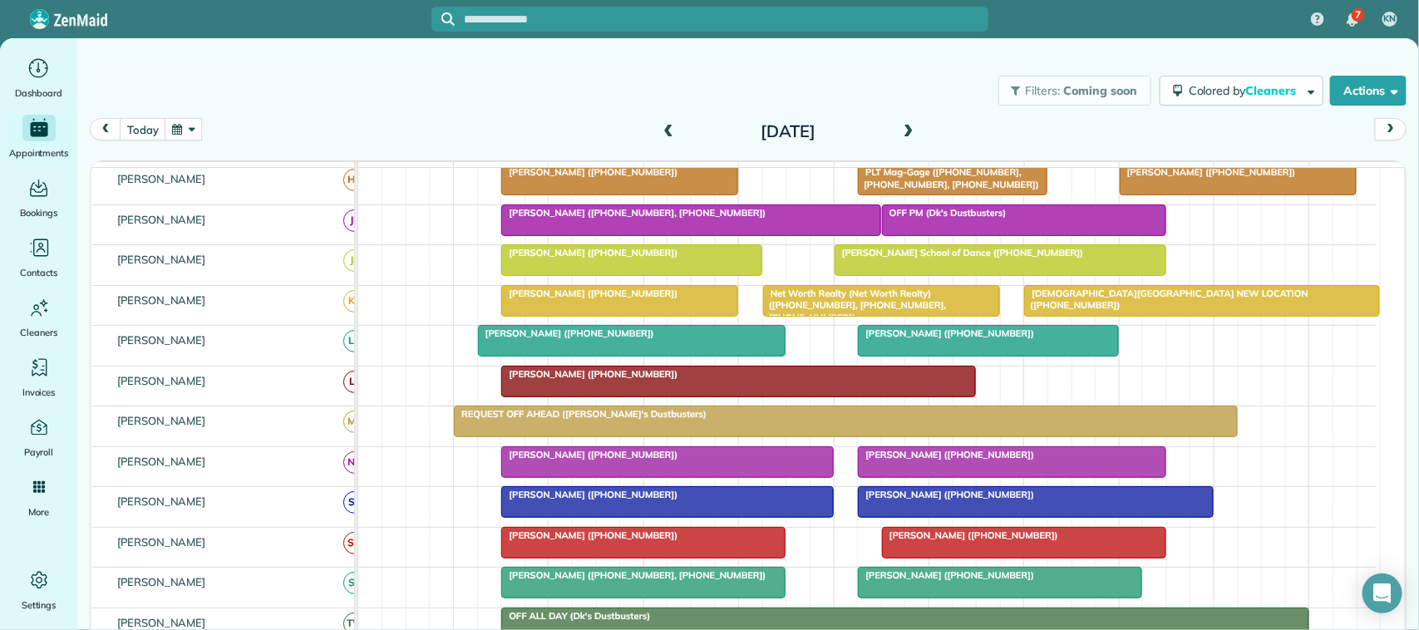
scroll to position [104, 0]
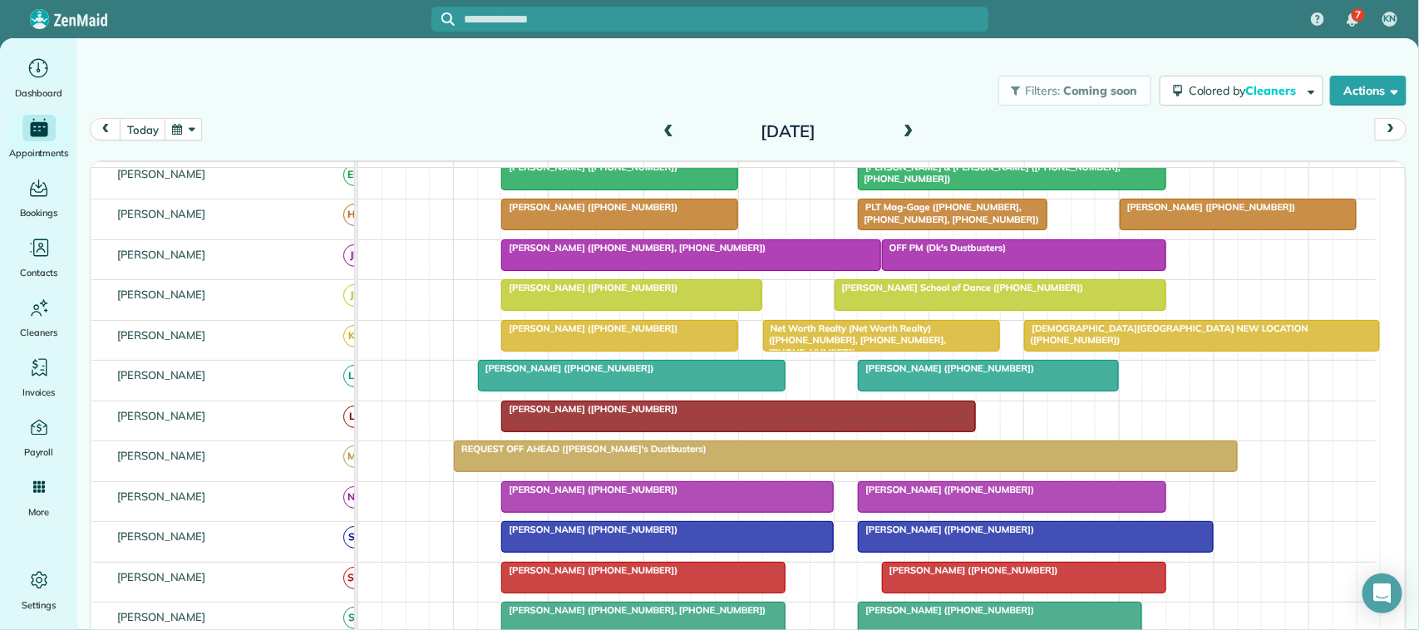
click at [193, 137] on button "button" at bounding box center [184, 129] width 38 height 22
click at [392, 138] on link "Next" at bounding box center [386, 140] width 46 height 42
click at [362, 214] on link "10" at bounding box center [359, 214] width 27 height 27
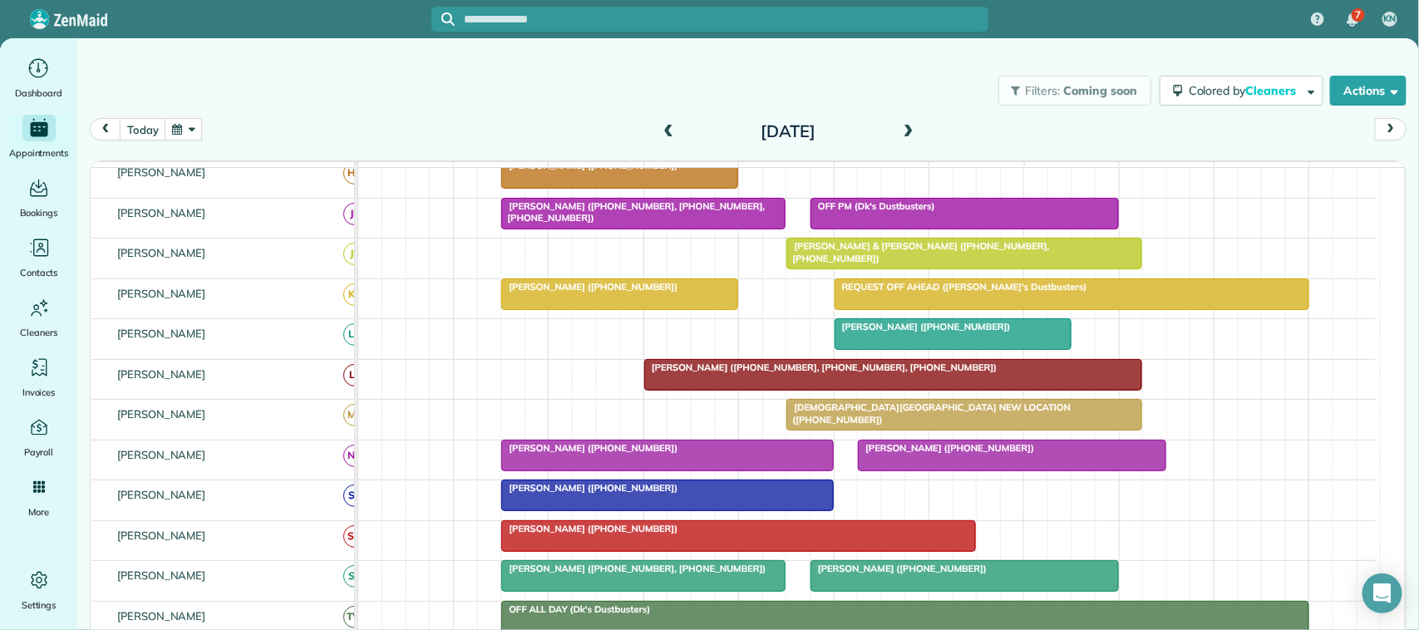
scroll to position [312, 0]
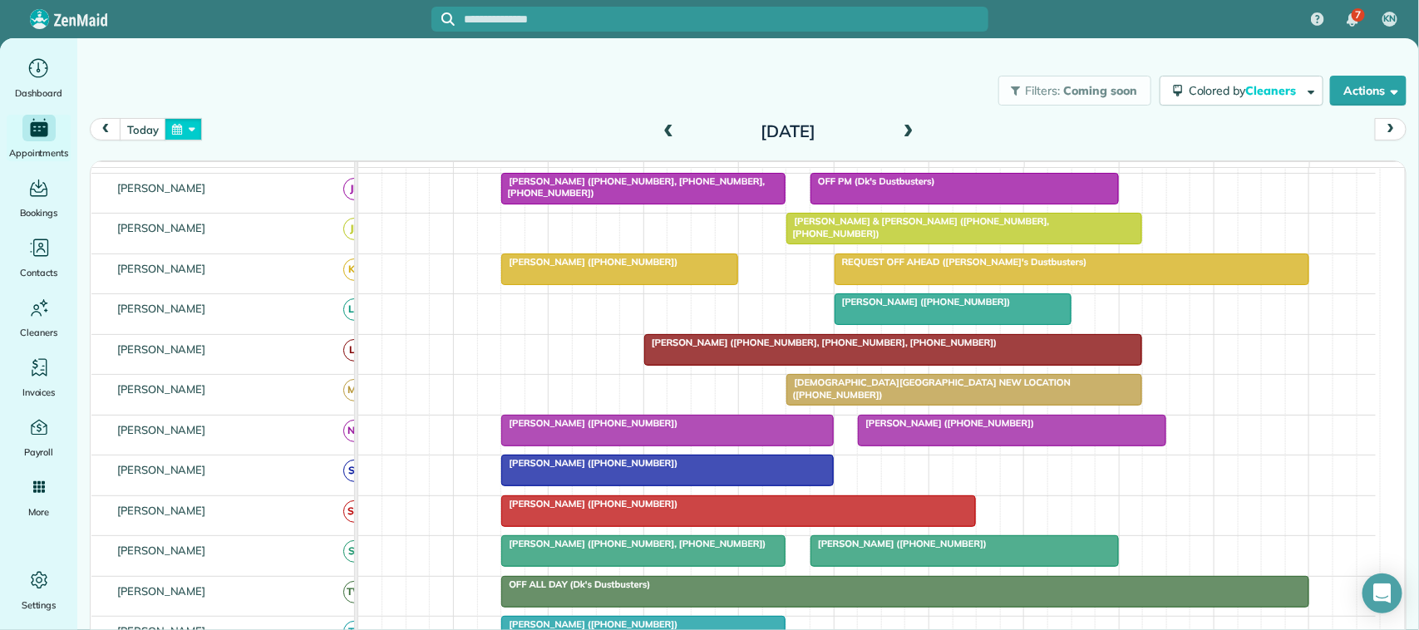
click at [187, 133] on button "button" at bounding box center [184, 129] width 38 height 22
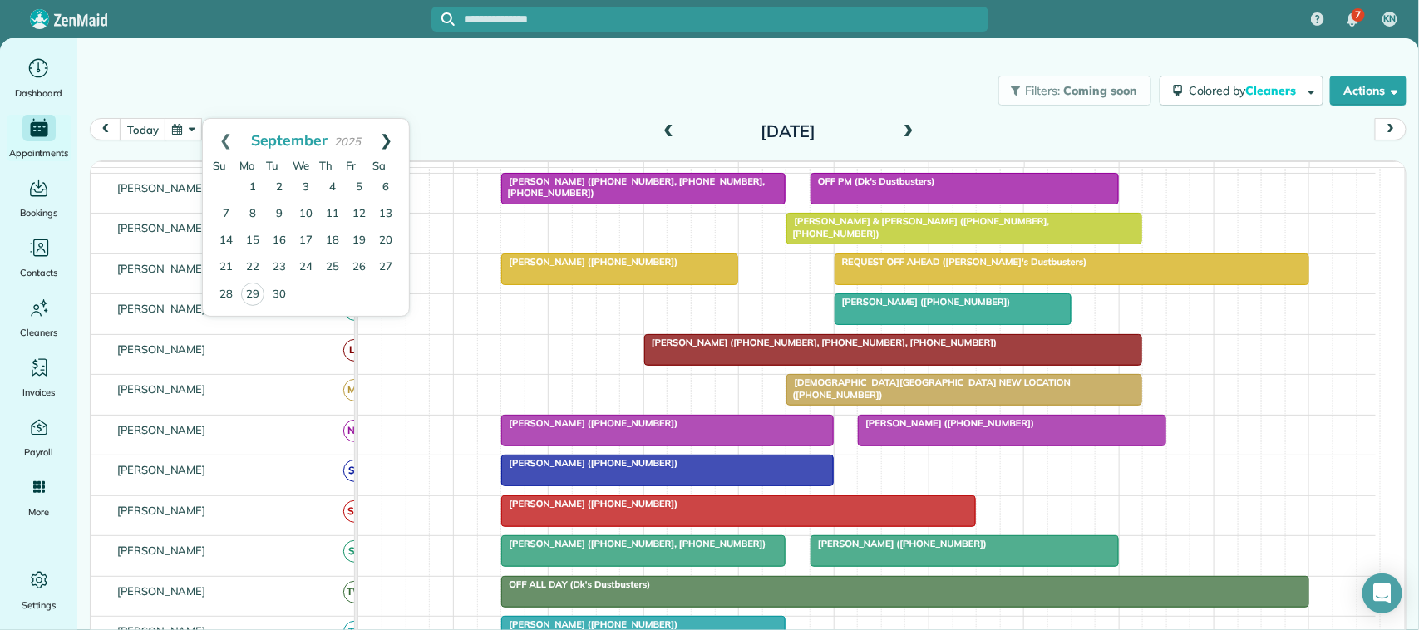
click at [395, 147] on link "Next" at bounding box center [386, 140] width 46 height 42
click at [362, 189] on link "3" at bounding box center [359, 188] width 27 height 27
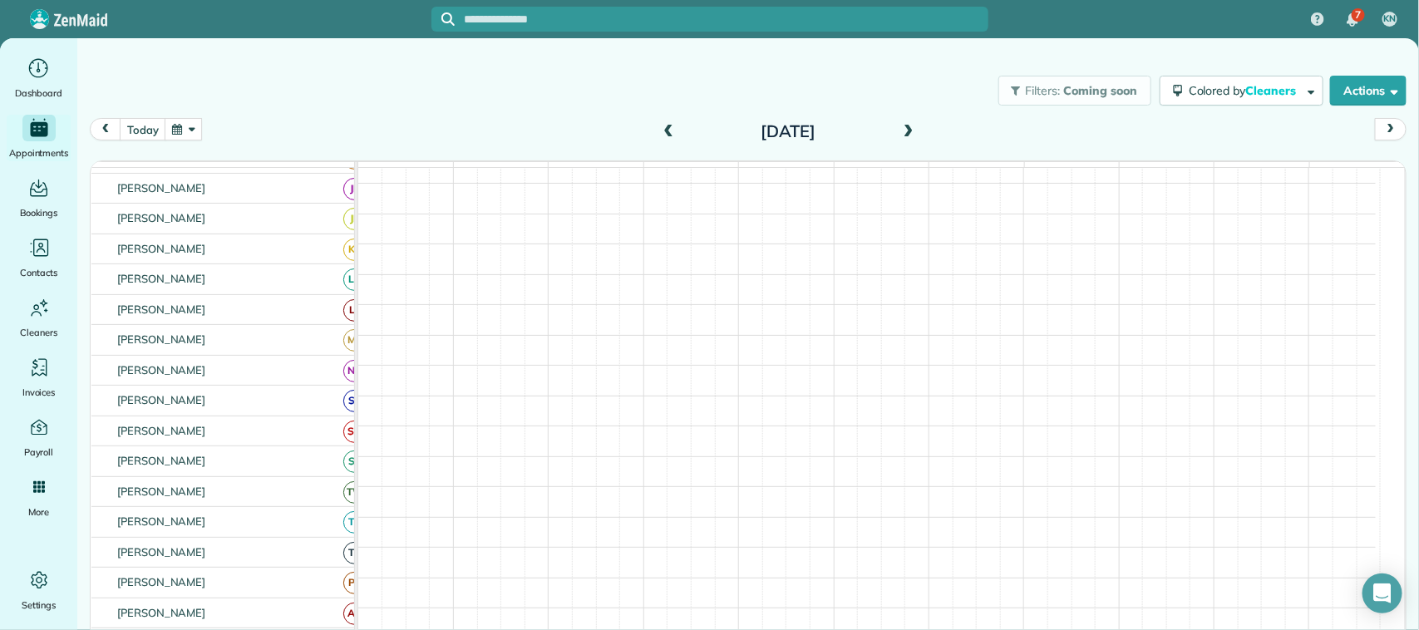
scroll to position [170, 0]
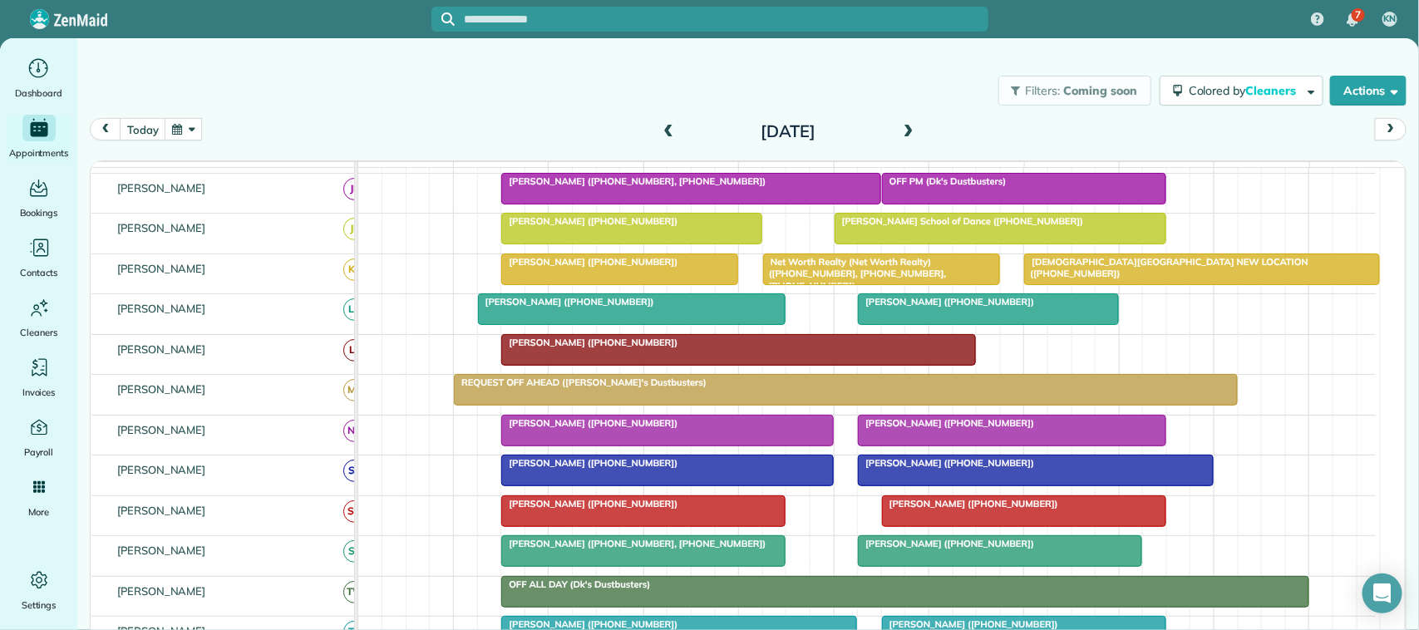
click at [583, 308] on span "Seth Ozasa (+13183473245)" at bounding box center [566, 302] width 178 height 12
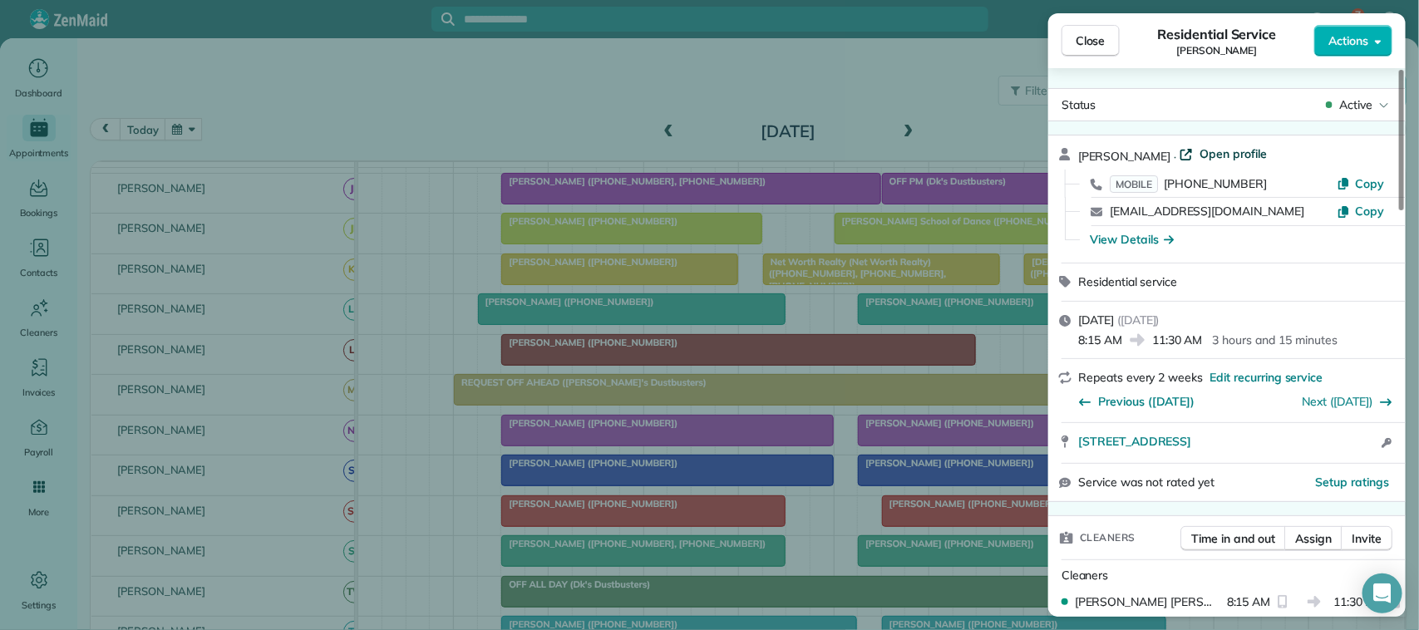
click at [1211, 147] on span "Open profile" at bounding box center [1233, 153] width 67 height 17
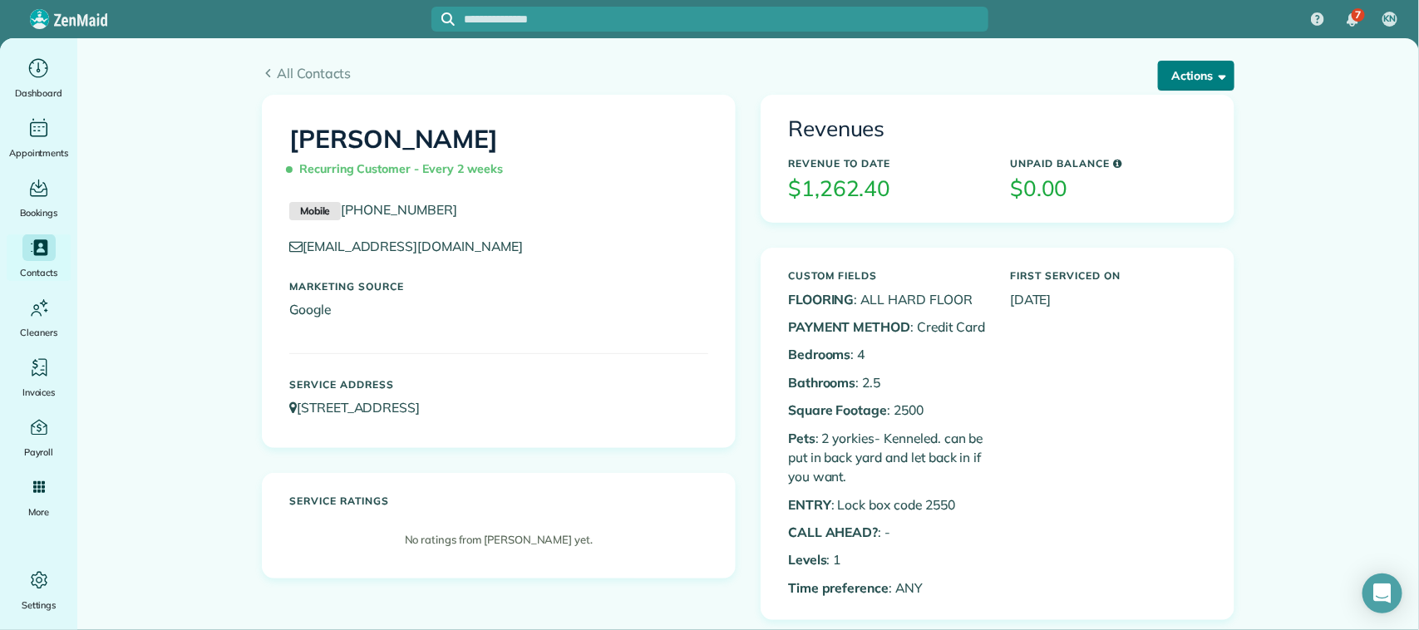
click at [1218, 65] on button "Actions" at bounding box center [1196, 76] width 76 height 30
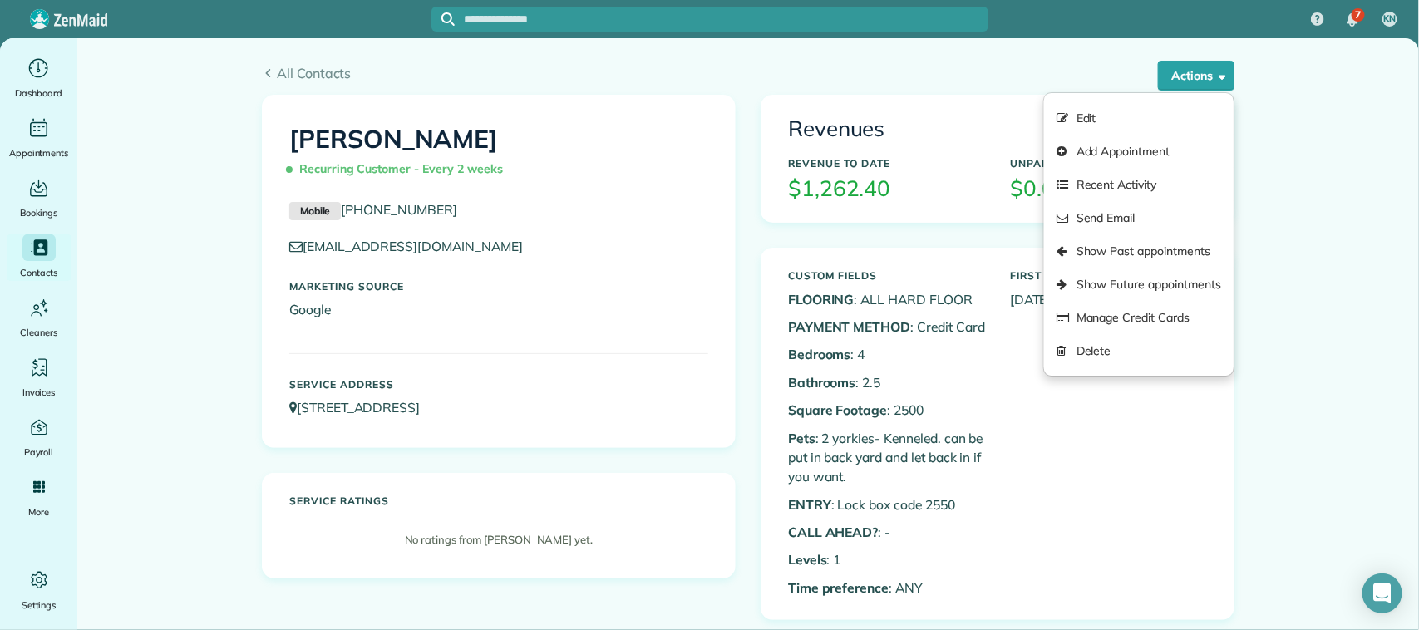
click at [720, 183] on div "[PERSON_NAME] Recurring Customer - Every 2 weeks Mobile [PHONE_NUMBER] [EMAIL_A…" at bounding box center [499, 272] width 472 height 352
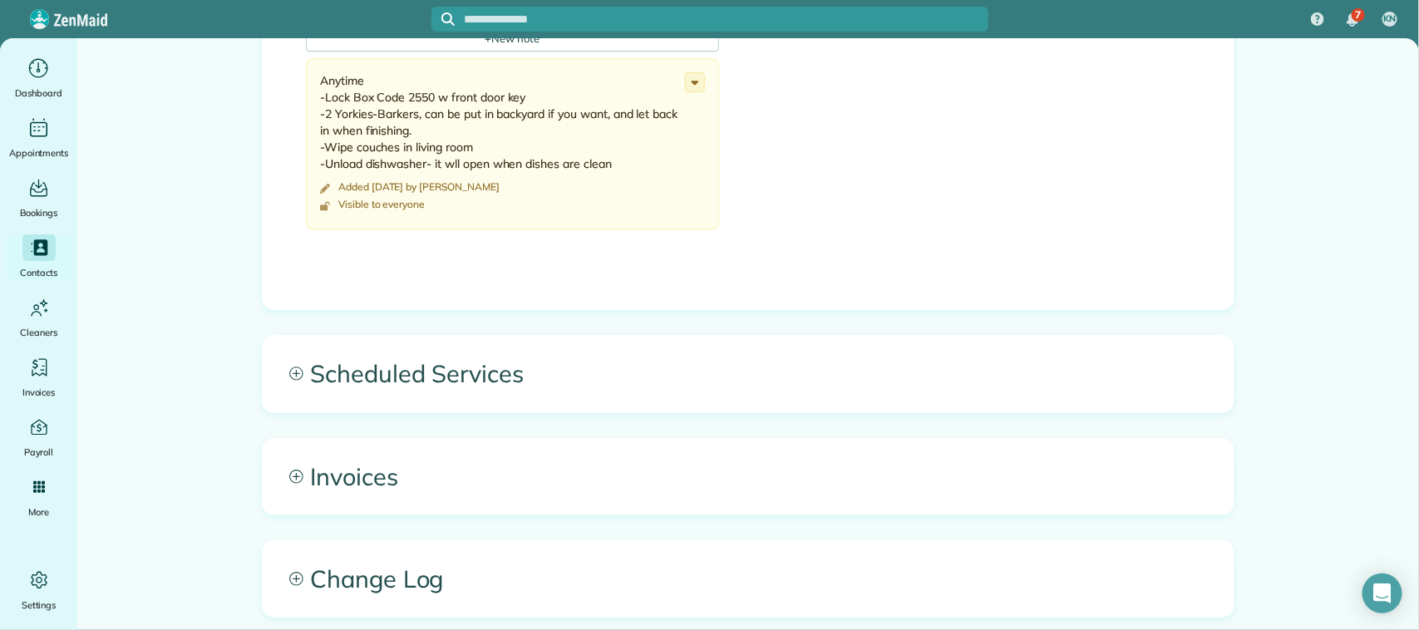
scroll to position [727, 0]
click at [543, 399] on span "Scheduled Services" at bounding box center [748, 371] width 971 height 76
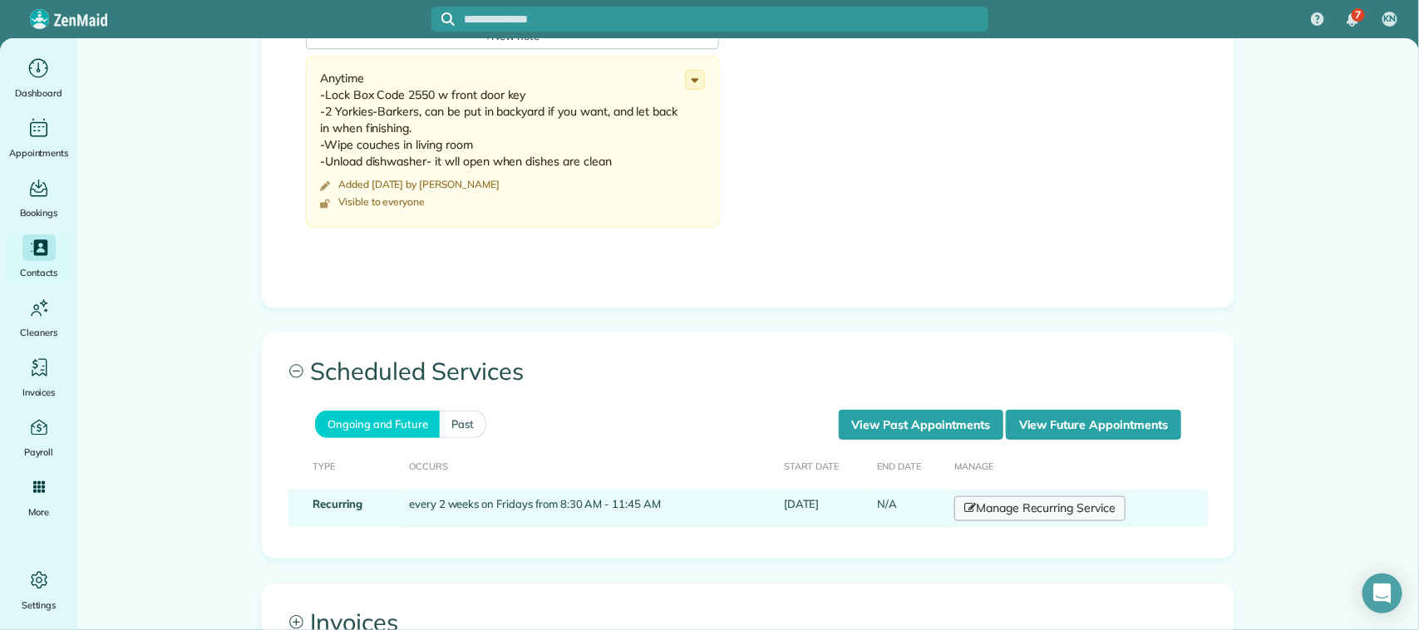
click at [1037, 512] on link "Manage Recurring Service" at bounding box center [1039, 508] width 171 height 25
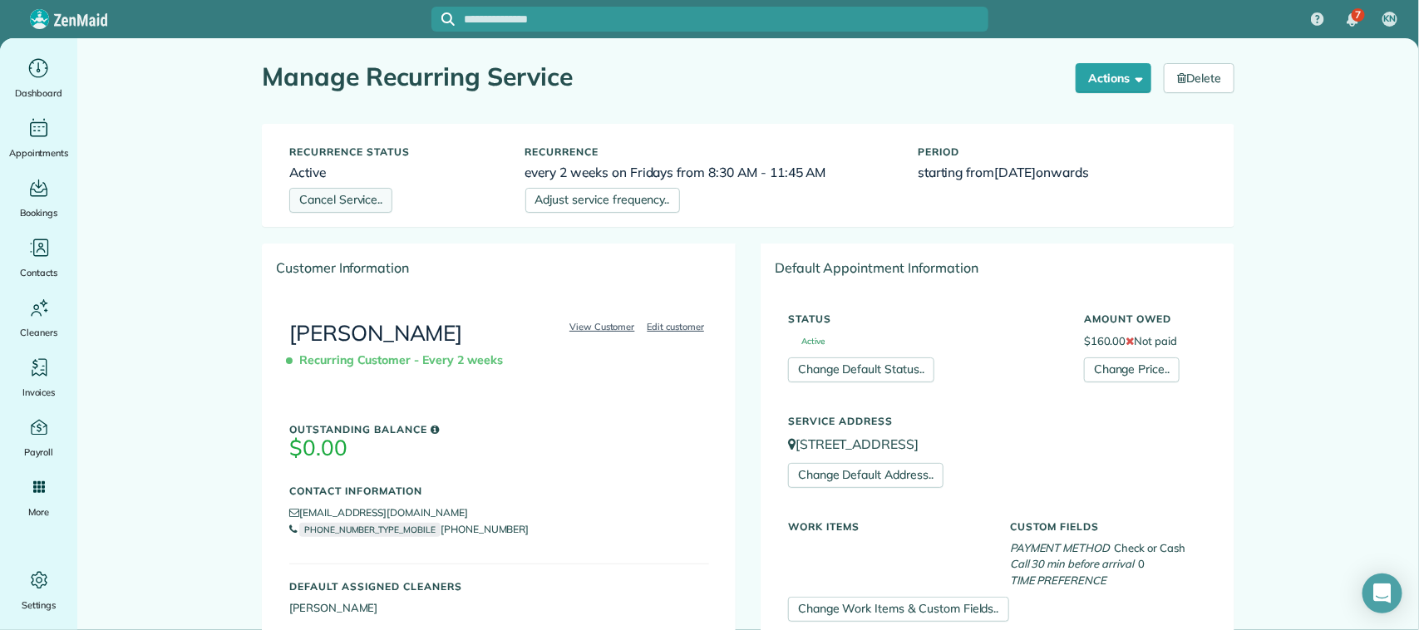
click at [372, 200] on link "Cancel Service.." at bounding box center [340, 200] width 103 height 25
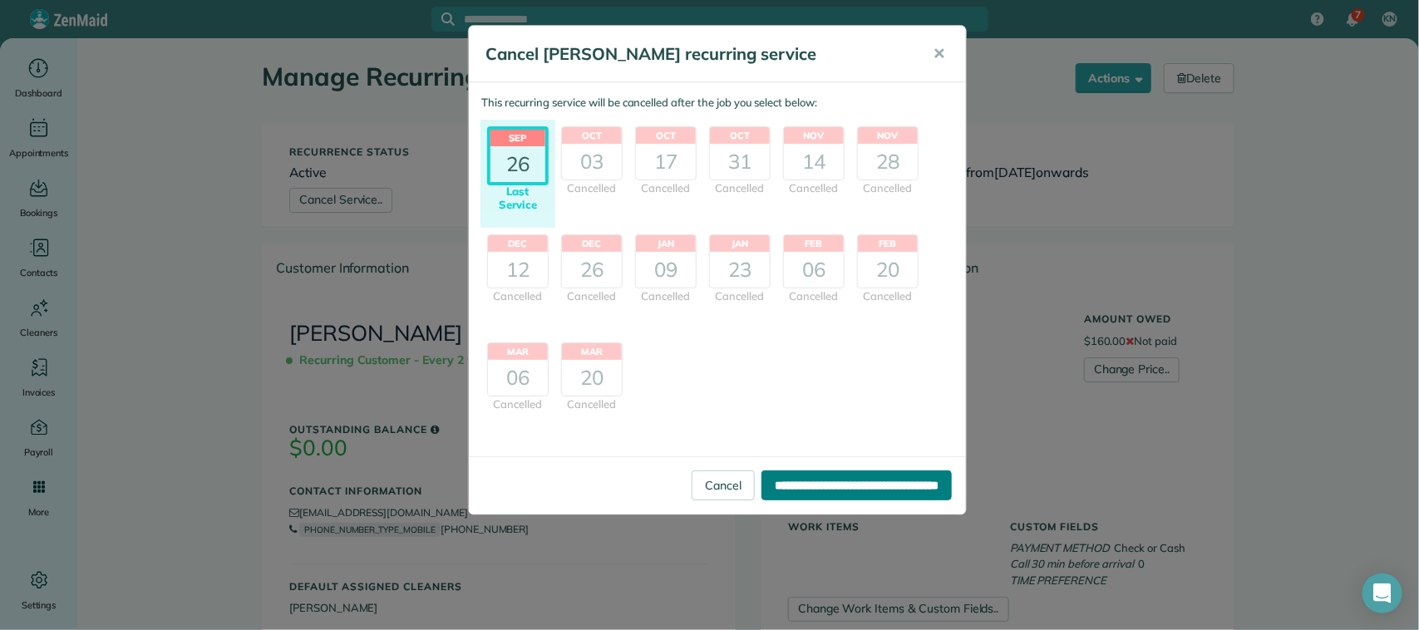
click at [851, 476] on input "**********" at bounding box center [857, 486] width 190 height 30
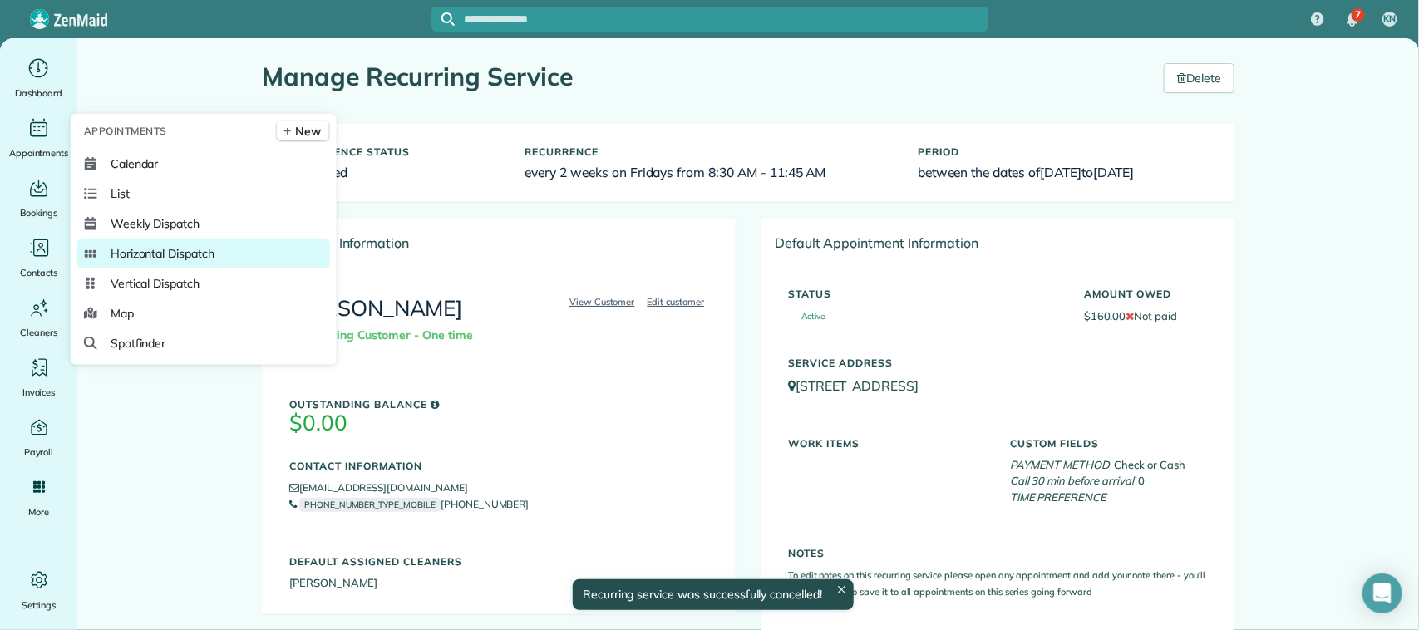
click at [201, 246] on span "Horizontal Dispatch" at bounding box center [163, 253] width 104 height 17
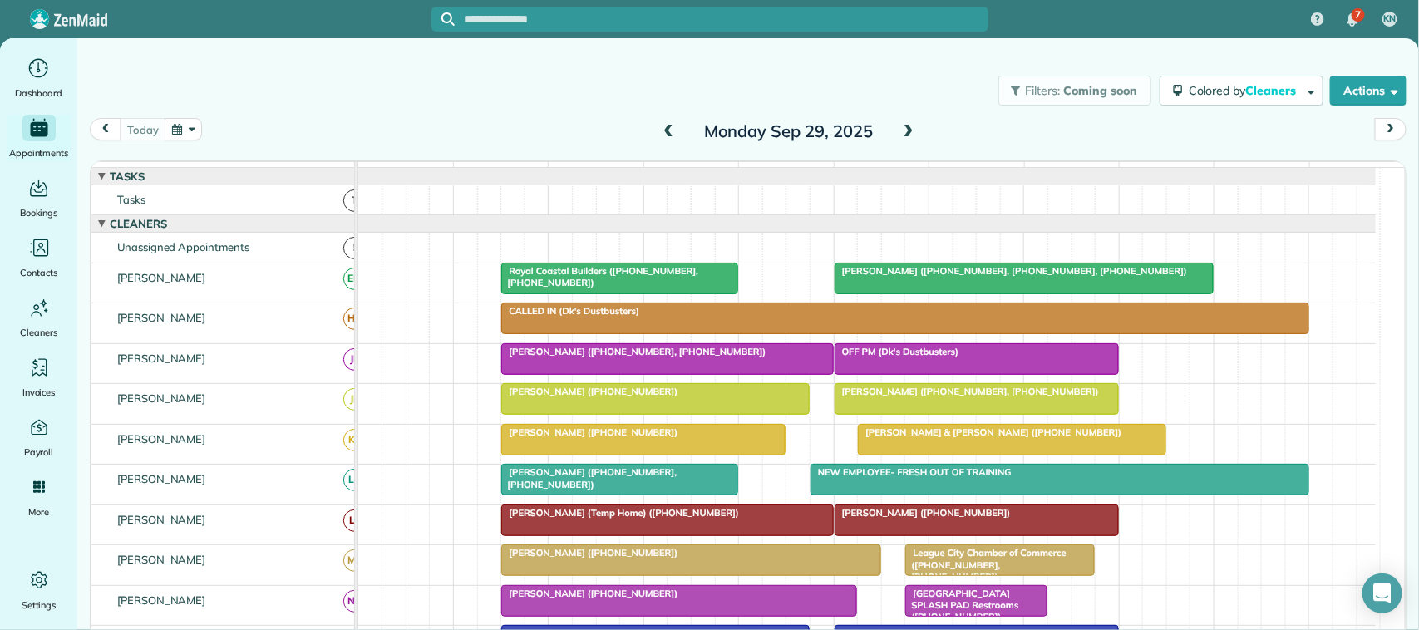
click at [197, 134] on button "button" at bounding box center [184, 129] width 38 height 22
click at [387, 139] on link "Next" at bounding box center [386, 140] width 46 height 42
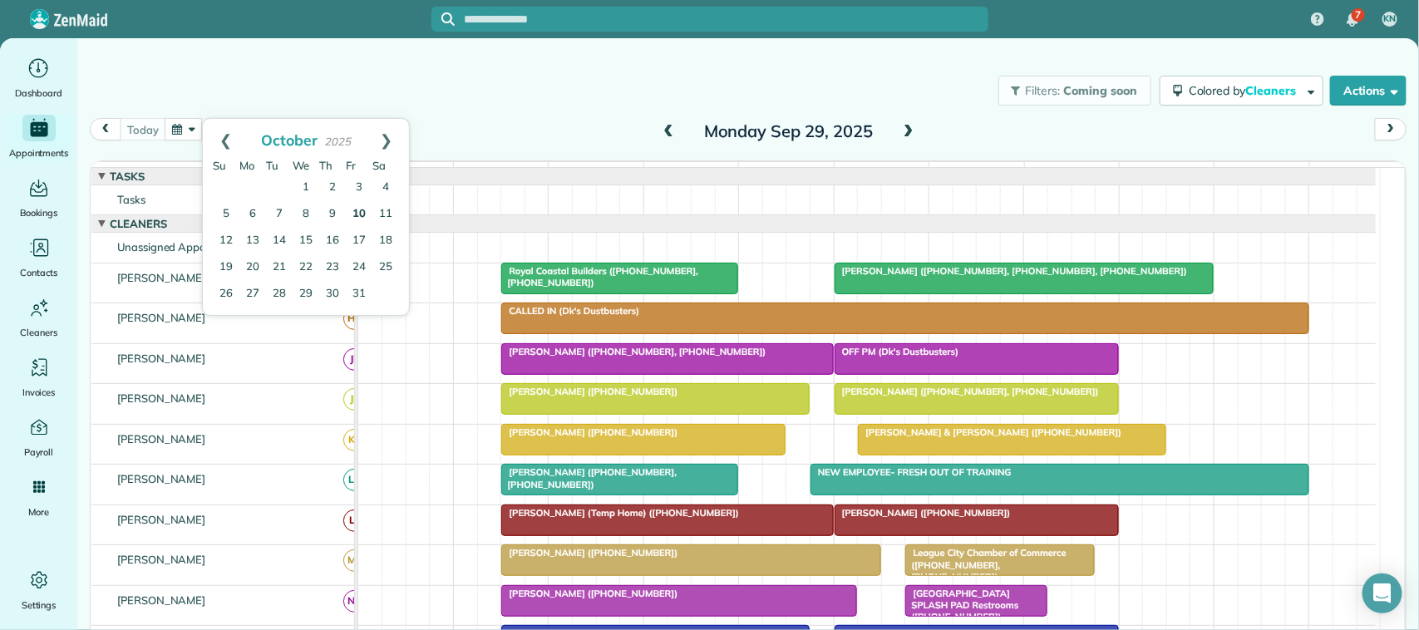
click at [358, 219] on link "10" at bounding box center [359, 214] width 27 height 27
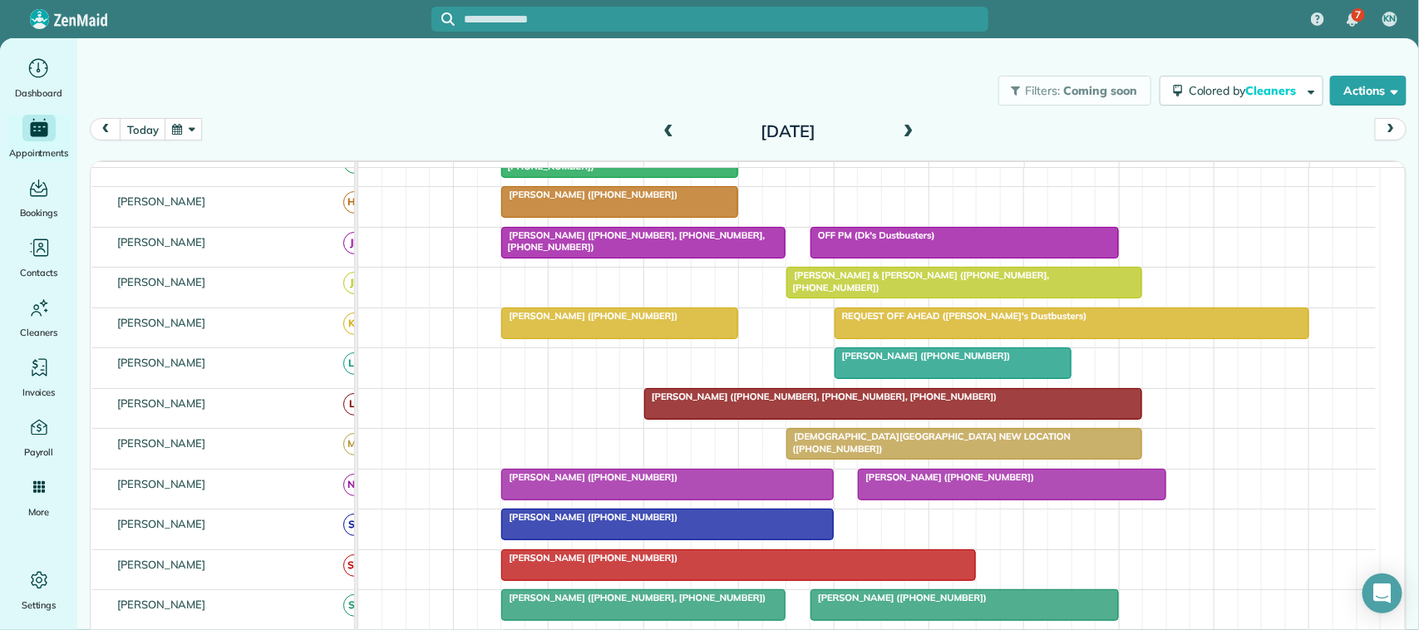
scroll to position [312, 0]
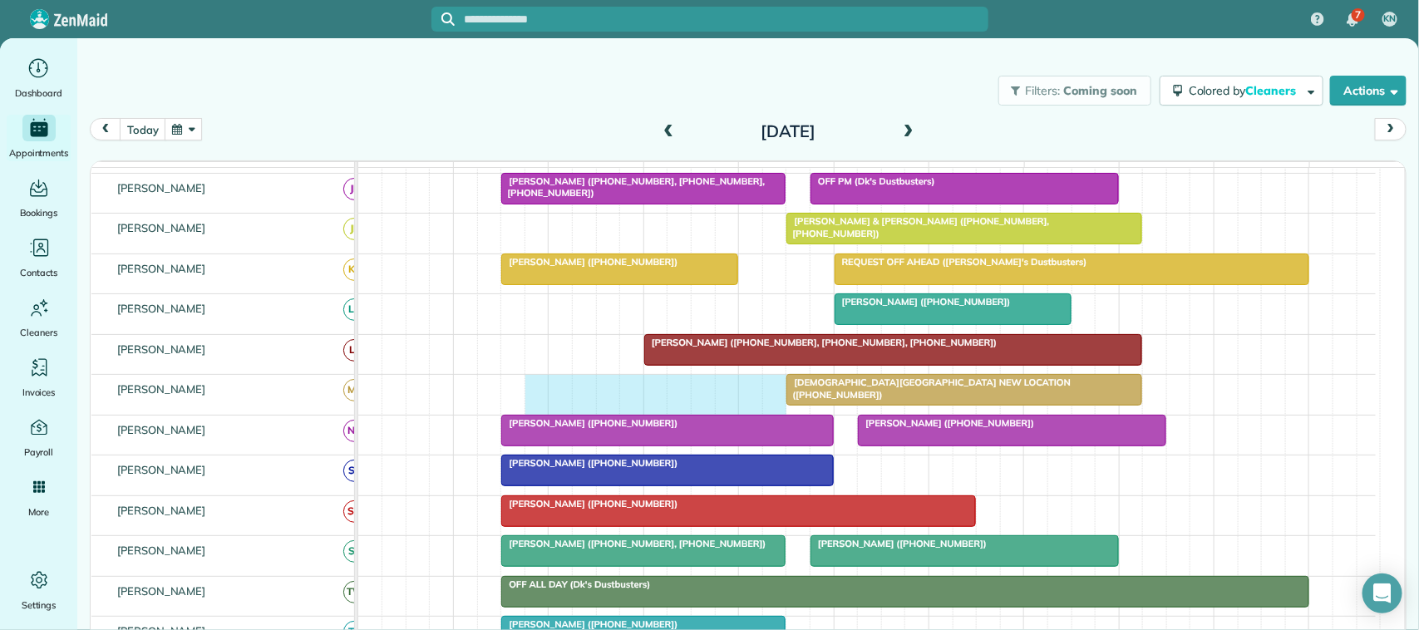
drag, startPoint x: 530, startPoint y: 407, endPoint x: 761, endPoint y: 408, distance: 230.3
click at [766, 409] on div "[DEMOGRAPHIC_DATA][GEOGRAPHIC_DATA] NEW LOCATION ([PHONE_NUMBER])" at bounding box center [867, 394] width 1018 height 39
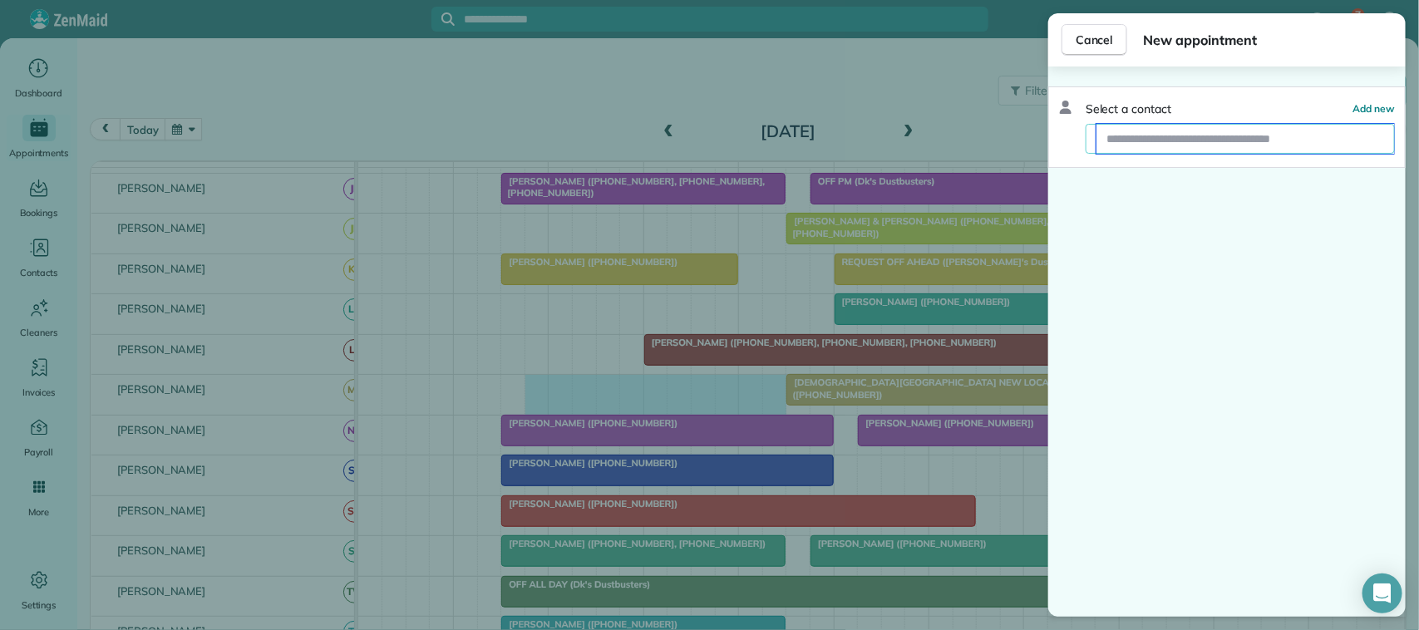
click at [1162, 150] on input "text" at bounding box center [1246, 139] width 298 height 30
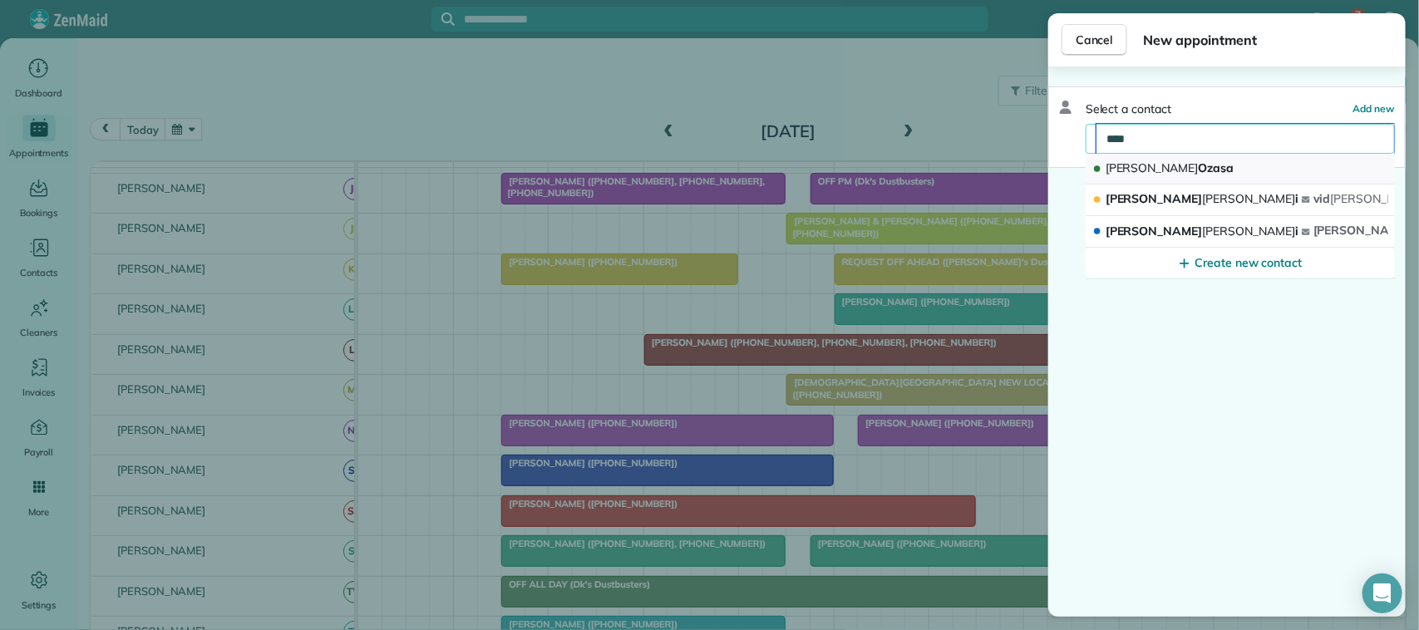
type input "****"
click at [1237, 175] on button "[PERSON_NAME]" at bounding box center [1240, 169] width 309 height 31
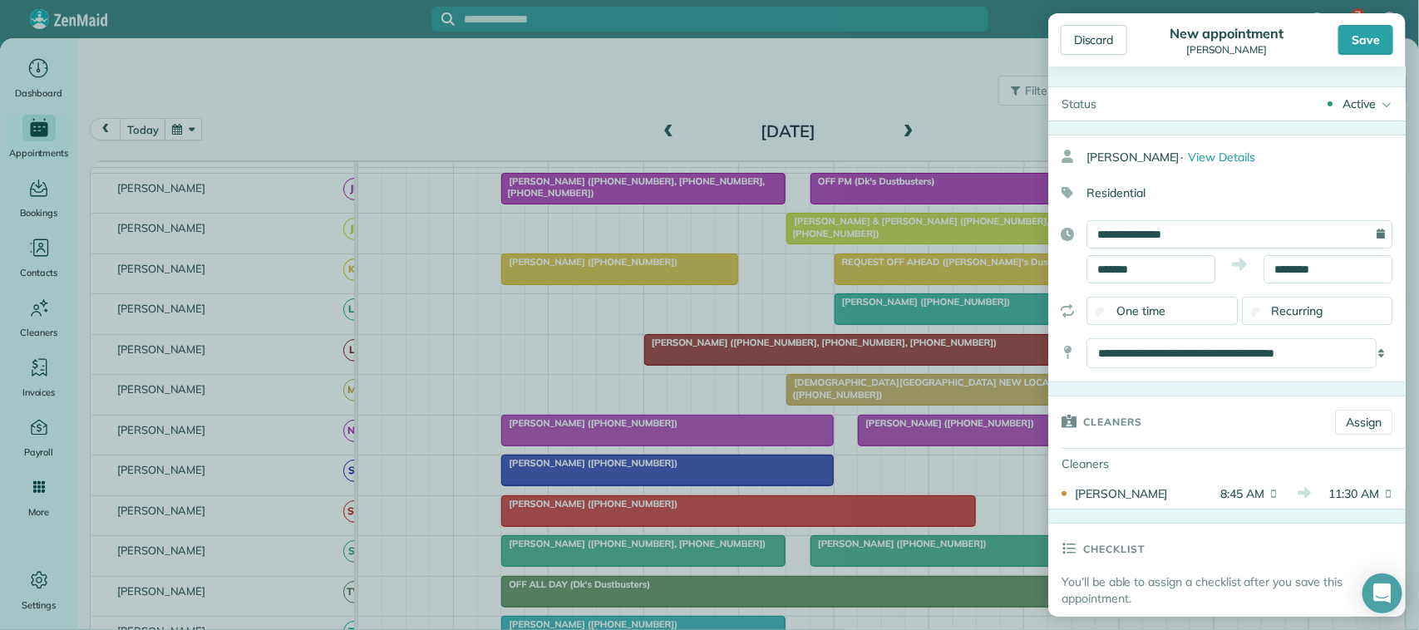
click at [1295, 316] on span "Recurring" at bounding box center [1298, 310] width 52 height 15
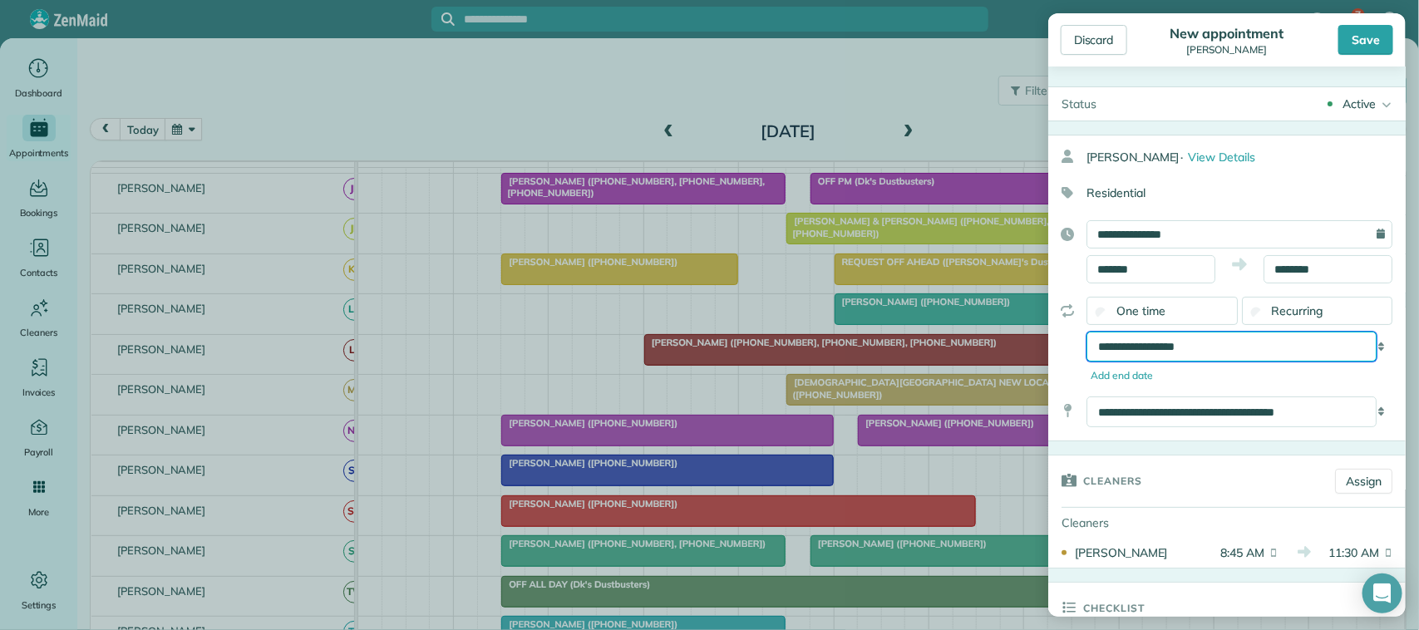
click at [1261, 346] on select "**********" at bounding box center [1232, 347] width 290 height 30
select select "**********"
click at [1087, 333] on select "**********" at bounding box center [1232, 347] width 290 height 30
click at [1382, 29] on div "Save" at bounding box center [1366, 40] width 55 height 30
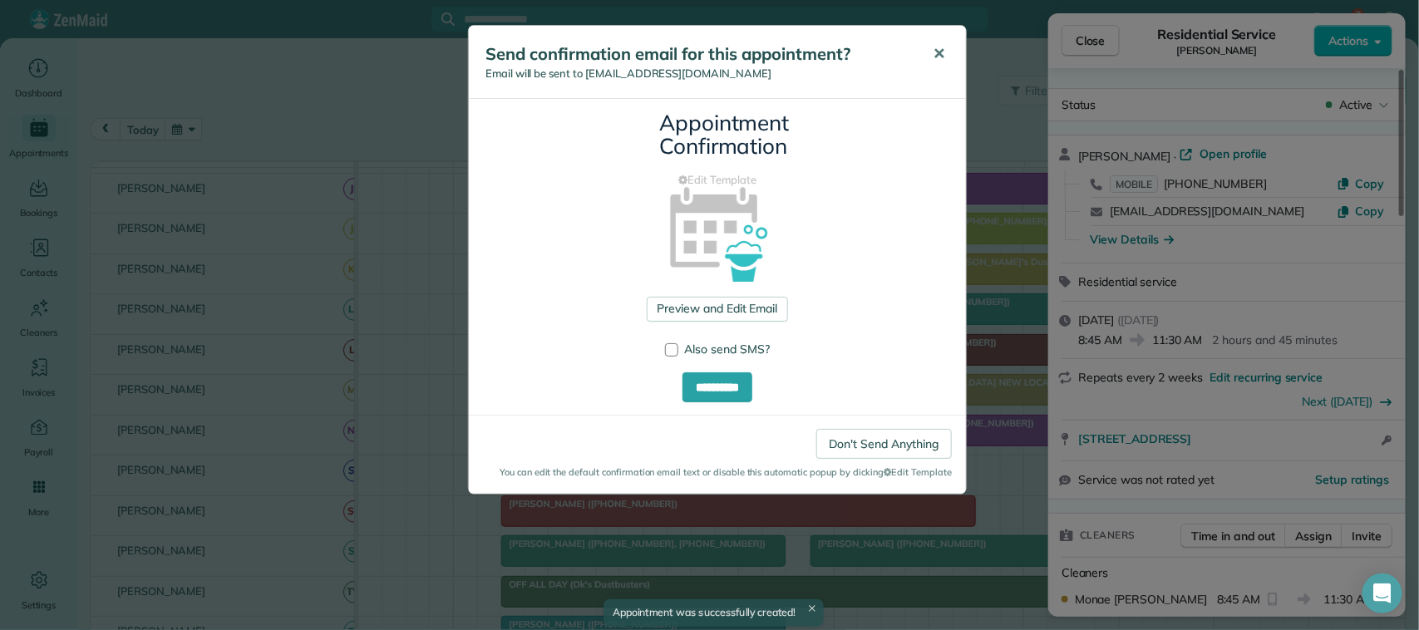
click at [928, 57] on button "✕" at bounding box center [938, 54] width 37 height 40
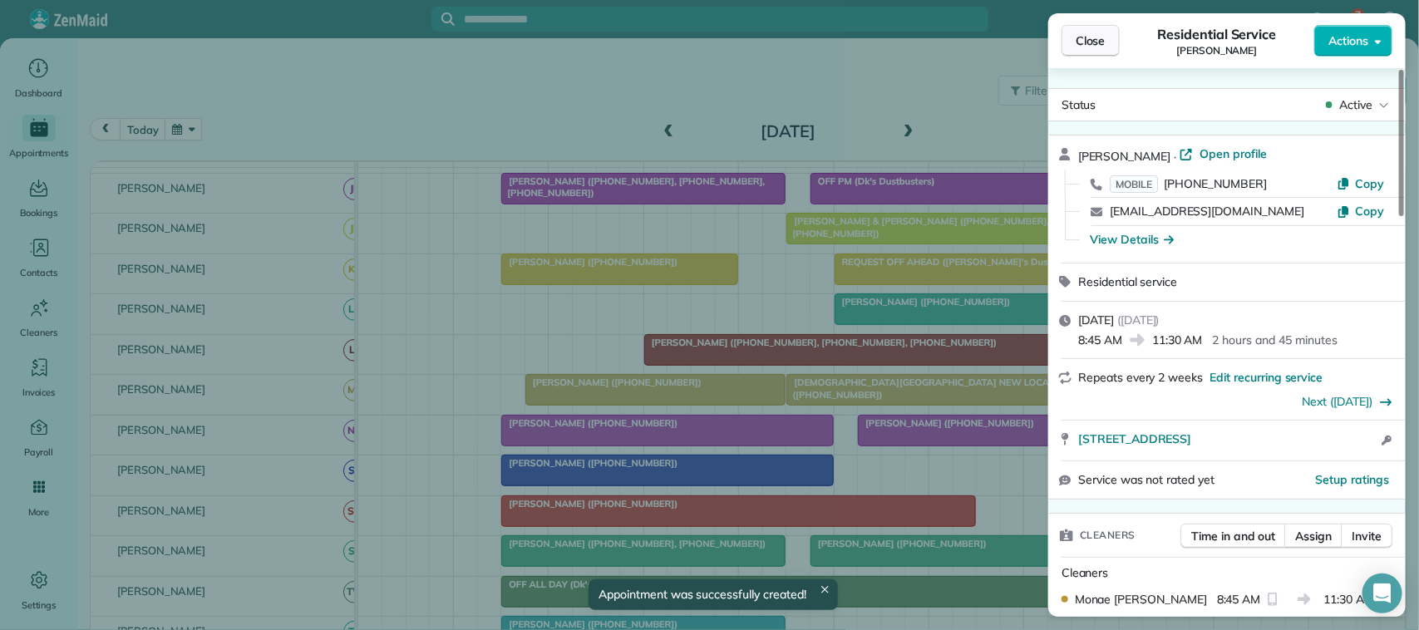
click at [1087, 40] on span "Close" at bounding box center [1091, 40] width 30 height 17
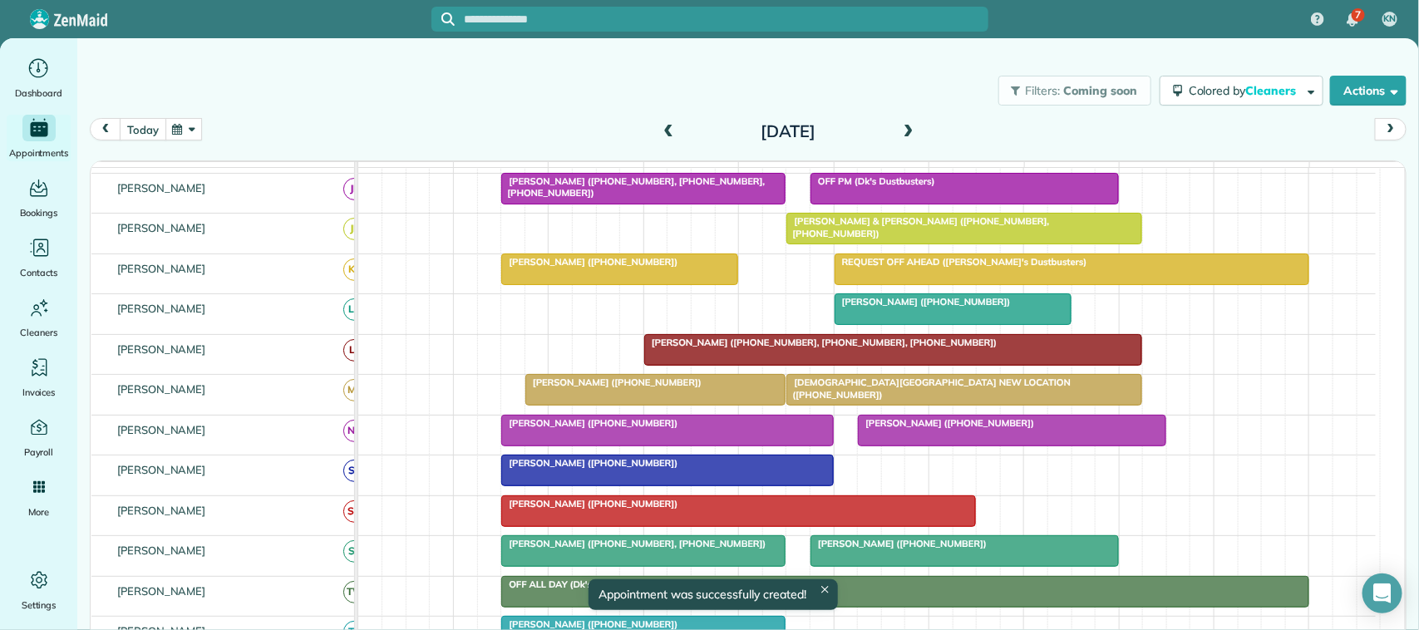
click at [155, 131] on button "today" at bounding box center [143, 129] width 46 height 22
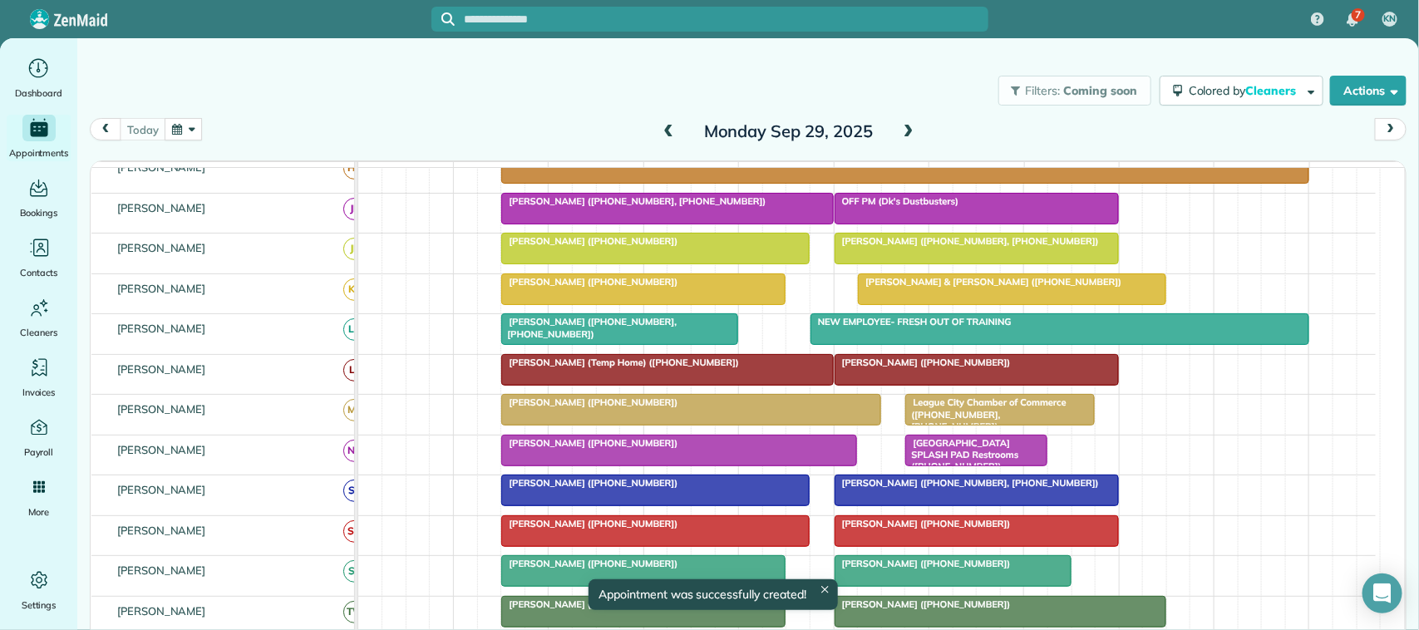
scroll to position [170, 0]
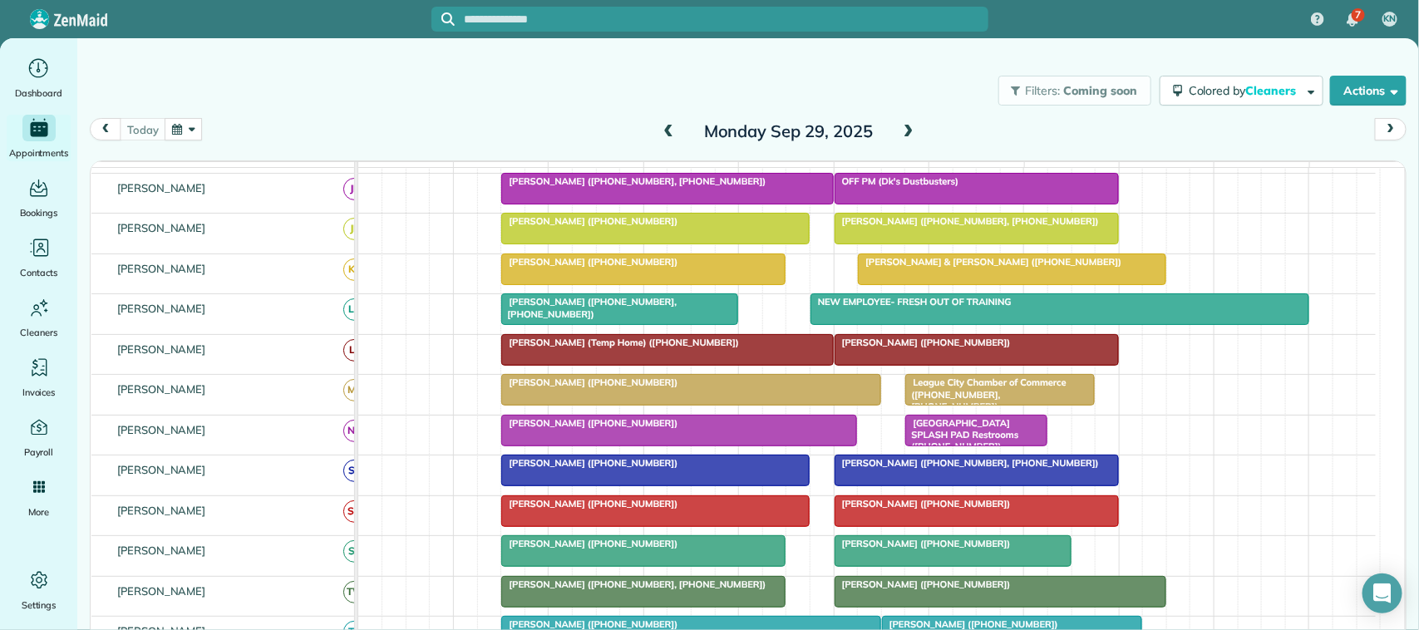
click at [175, 129] on button "button" at bounding box center [184, 129] width 38 height 22
click at [396, 148] on link "Next" at bounding box center [386, 140] width 46 height 42
click at [305, 189] on link "1" at bounding box center [306, 188] width 27 height 27
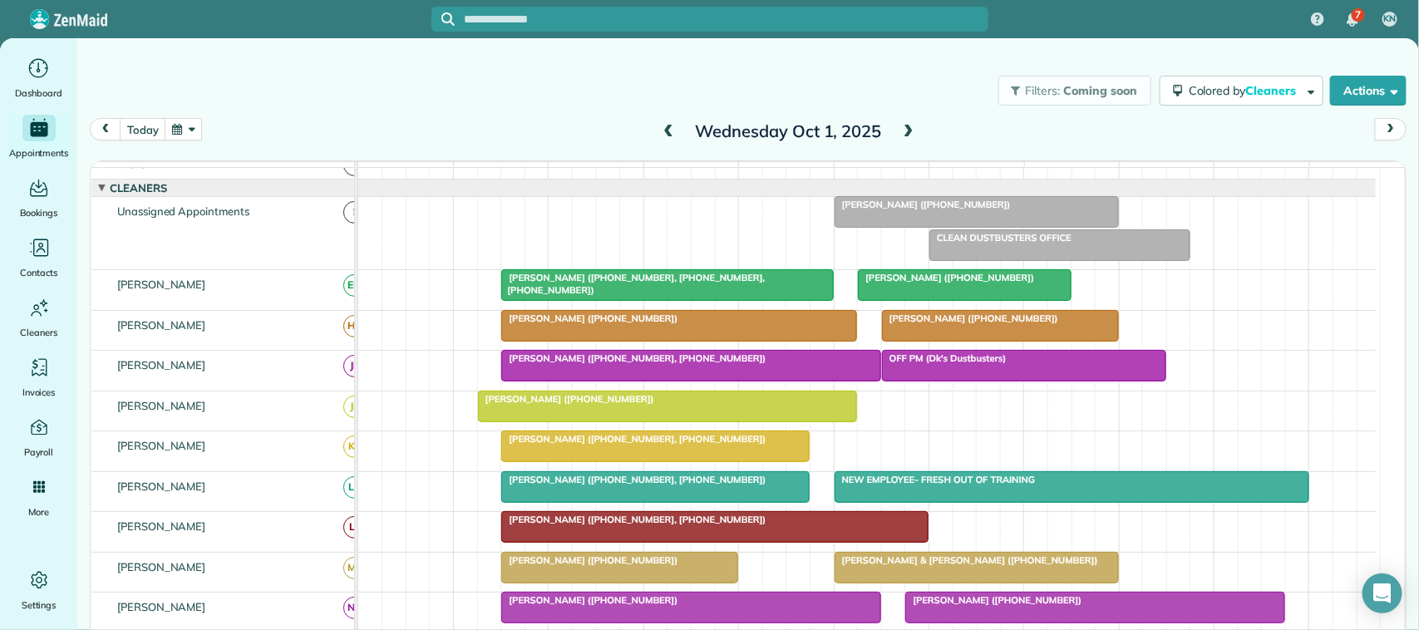
scroll to position [0, 0]
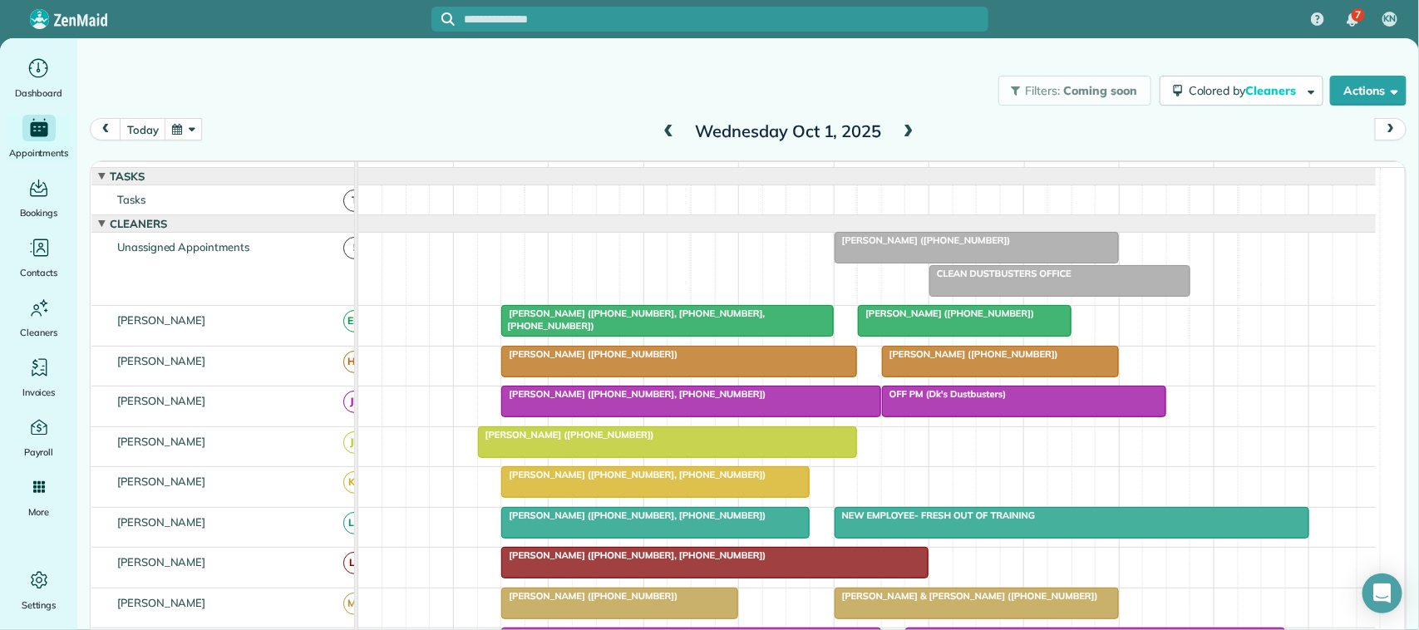
click at [181, 127] on button "button" at bounding box center [184, 129] width 38 height 22
click at [403, 142] on link "Next" at bounding box center [386, 140] width 46 height 42
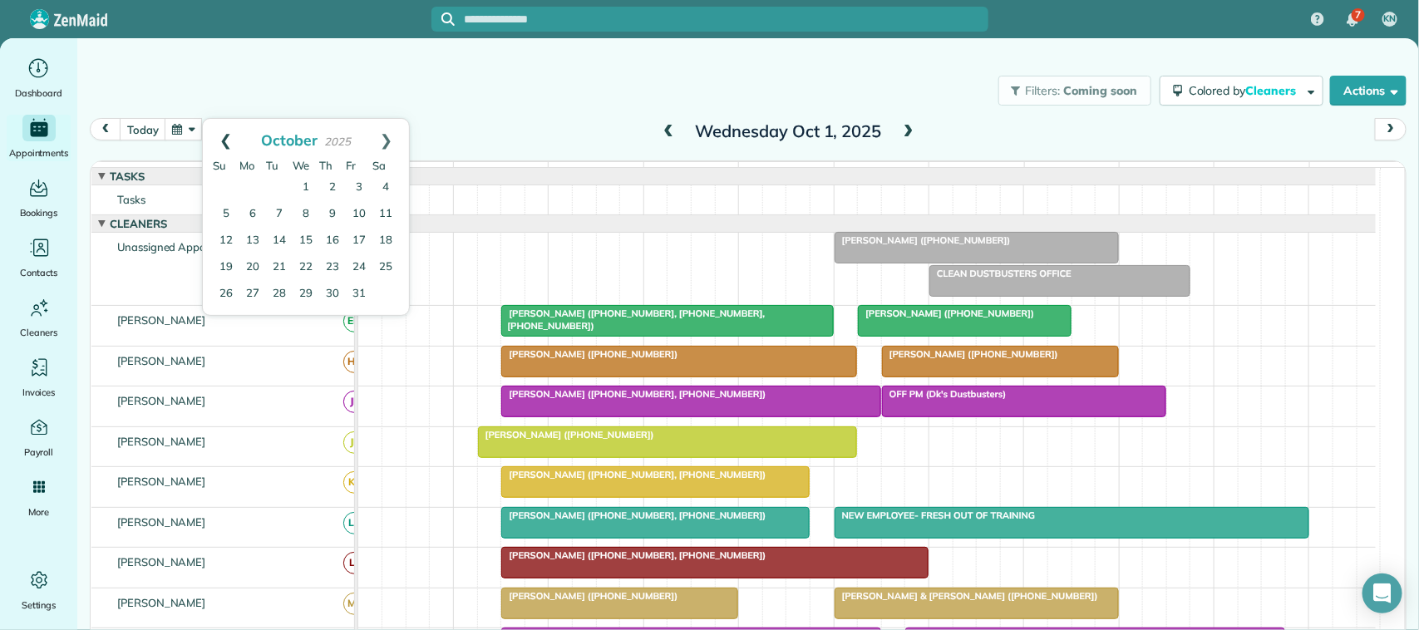
click at [239, 150] on link "Prev" at bounding box center [226, 140] width 46 height 42
click at [391, 145] on link "Next" at bounding box center [386, 140] width 46 height 42
click at [359, 188] on link "3" at bounding box center [359, 188] width 27 height 27
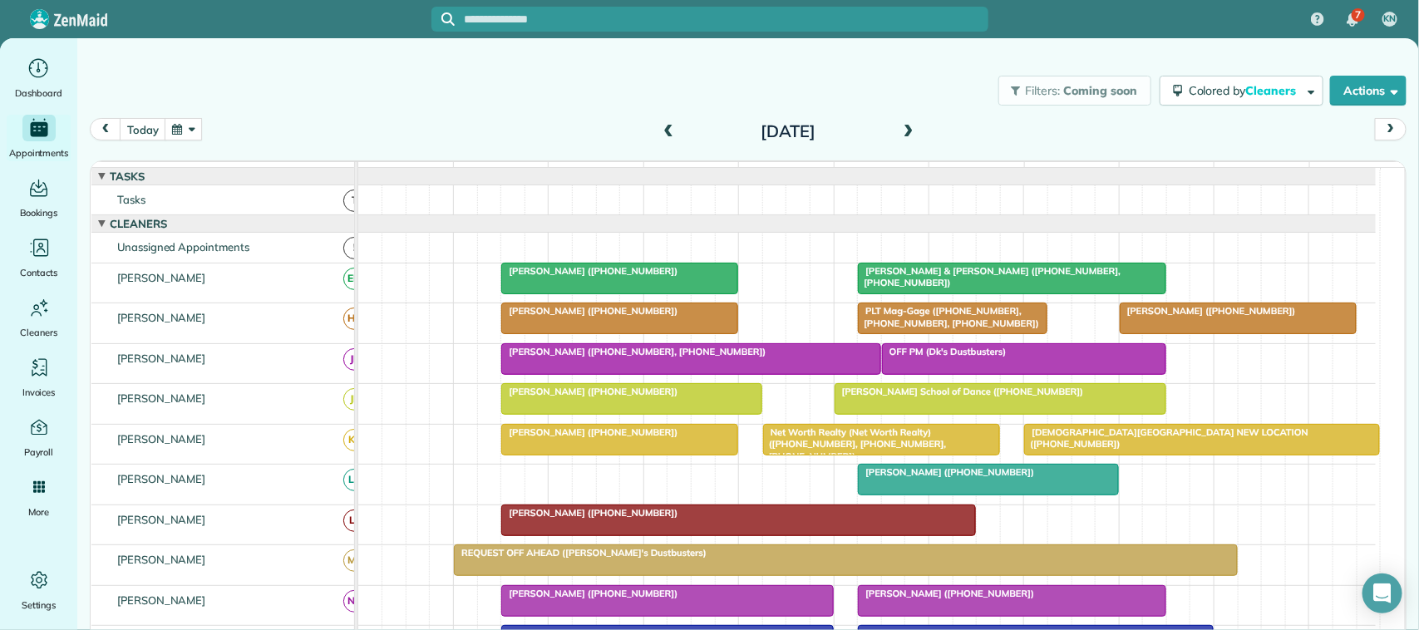
click at [919, 495] on div at bounding box center [988, 480] width 259 height 30
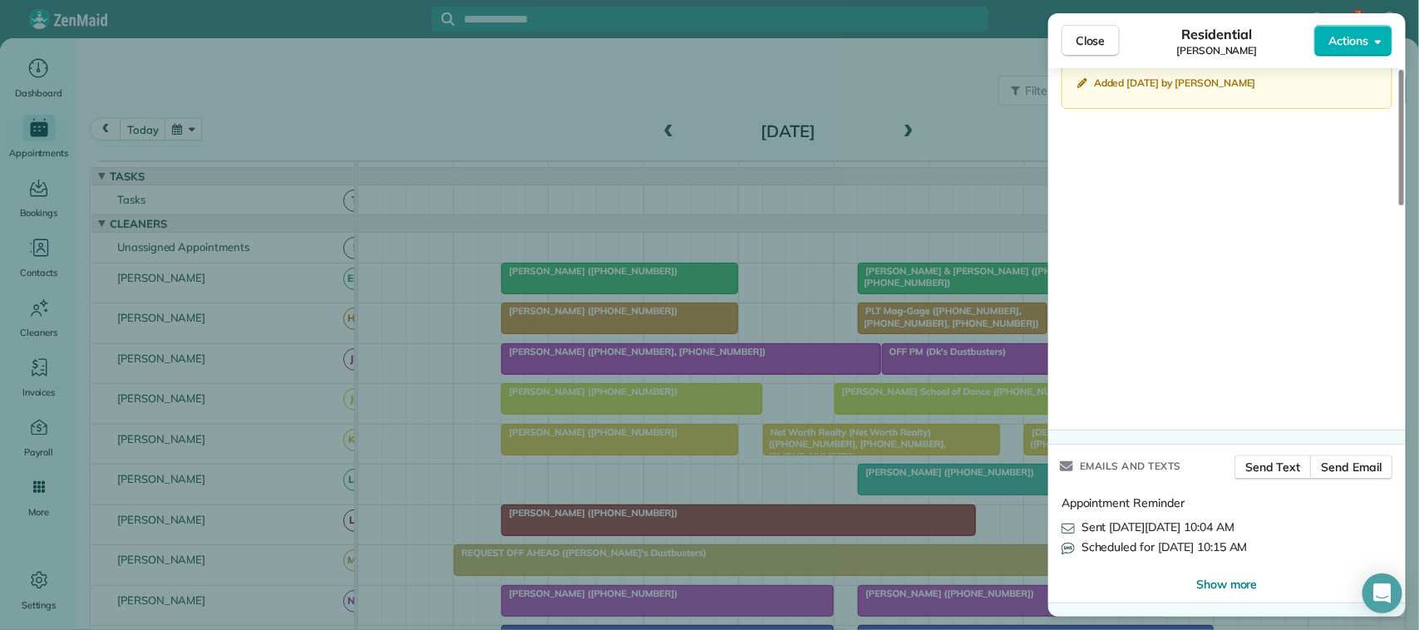
scroll to position [1444, 0]
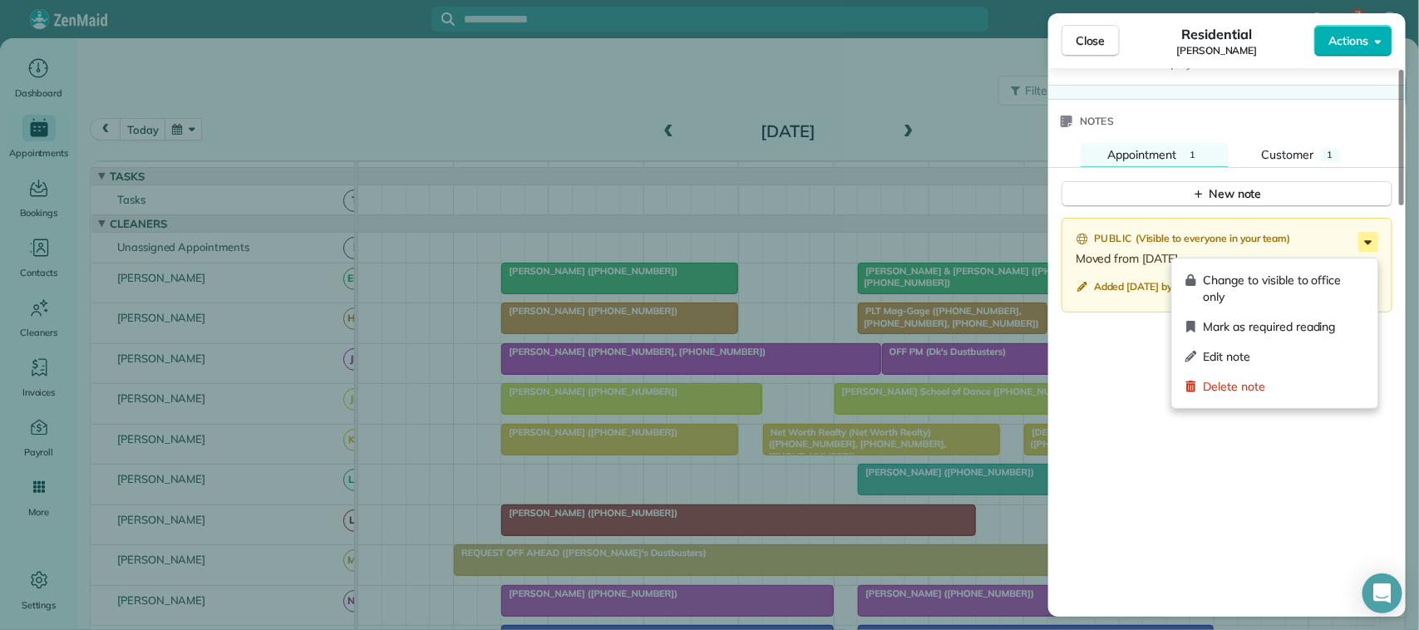
click at [1359, 250] on icon at bounding box center [1369, 242] width 20 height 20
click at [1318, 345] on div "Edit note" at bounding box center [1275, 357] width 193 height 30
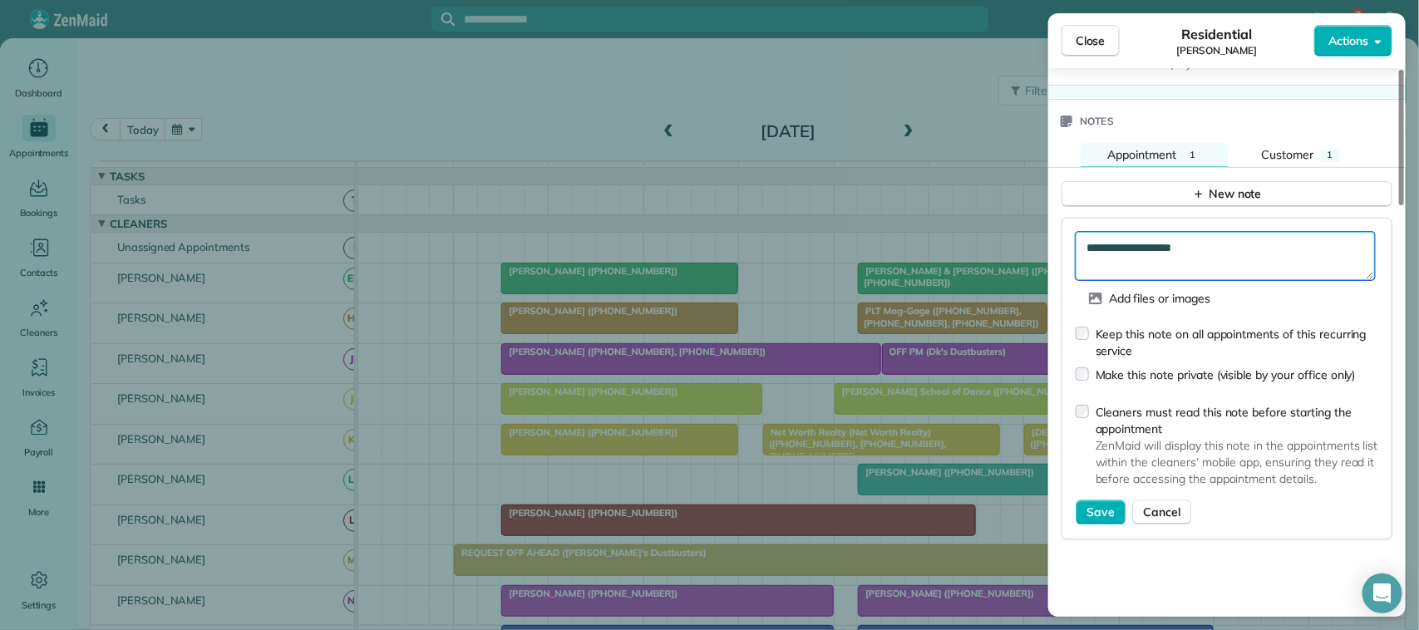
click at [1194, 252] on textarea "**********" at bounding box center [1225, 256] width 299 height 48
click at [1207, 258] on textarea "**********" at bounding box center [1225, 256] width 299 height 48
type textarea "**********"
click at [1098, 515] on span "Save" at bounding box center [1101, 513] width 28 height 17
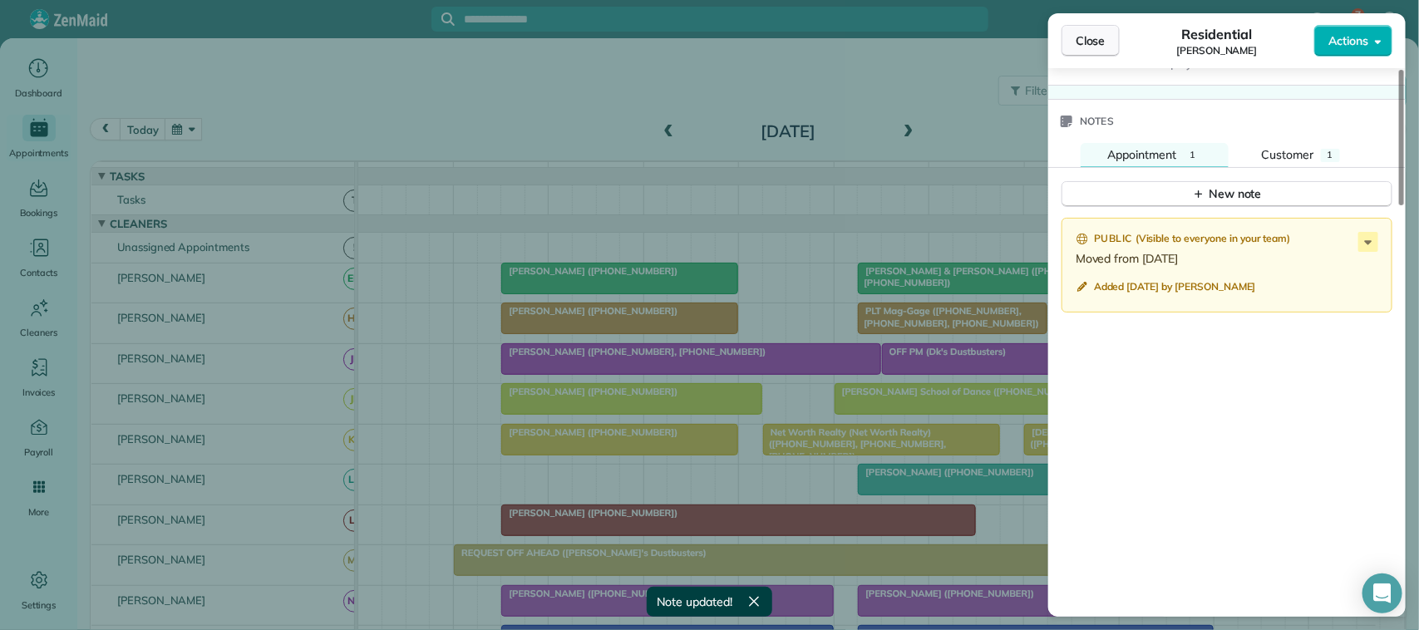
click at [1103, 35] on span "Close" at bounding box center [1091, 40] width 30 height 17
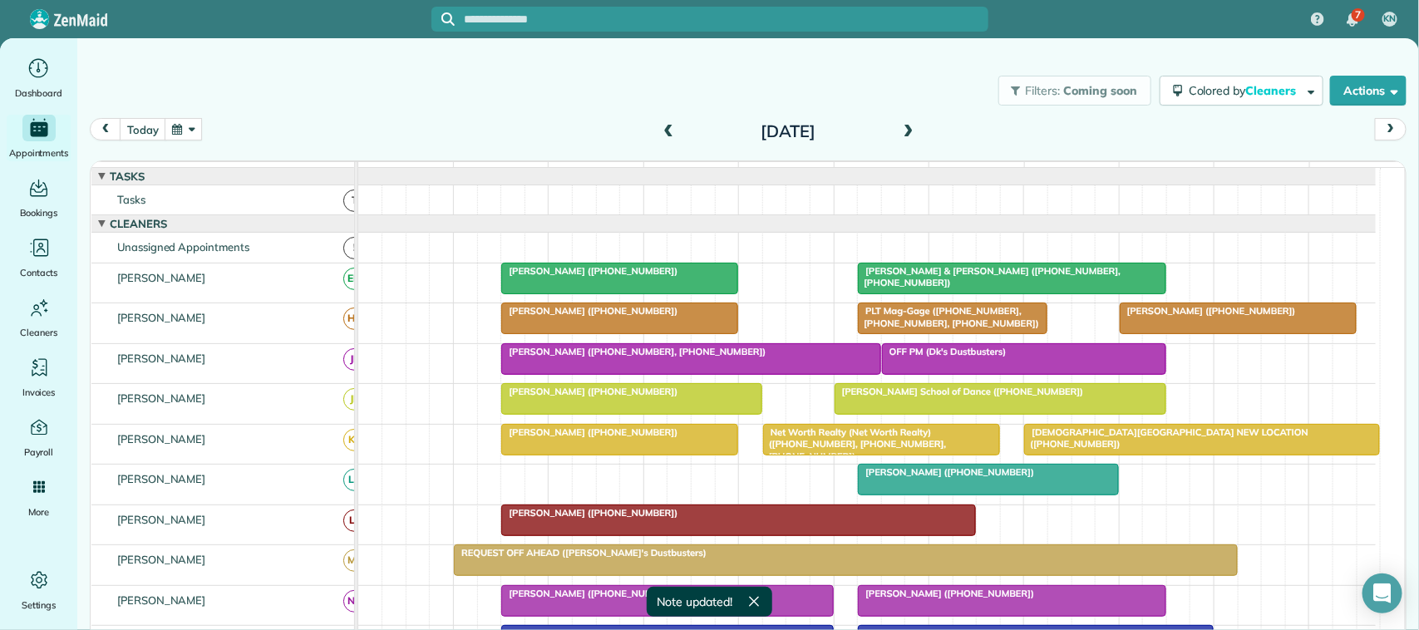
click at [200, 129] on button "button" at bounding box center [184, 129] width 38 height 22
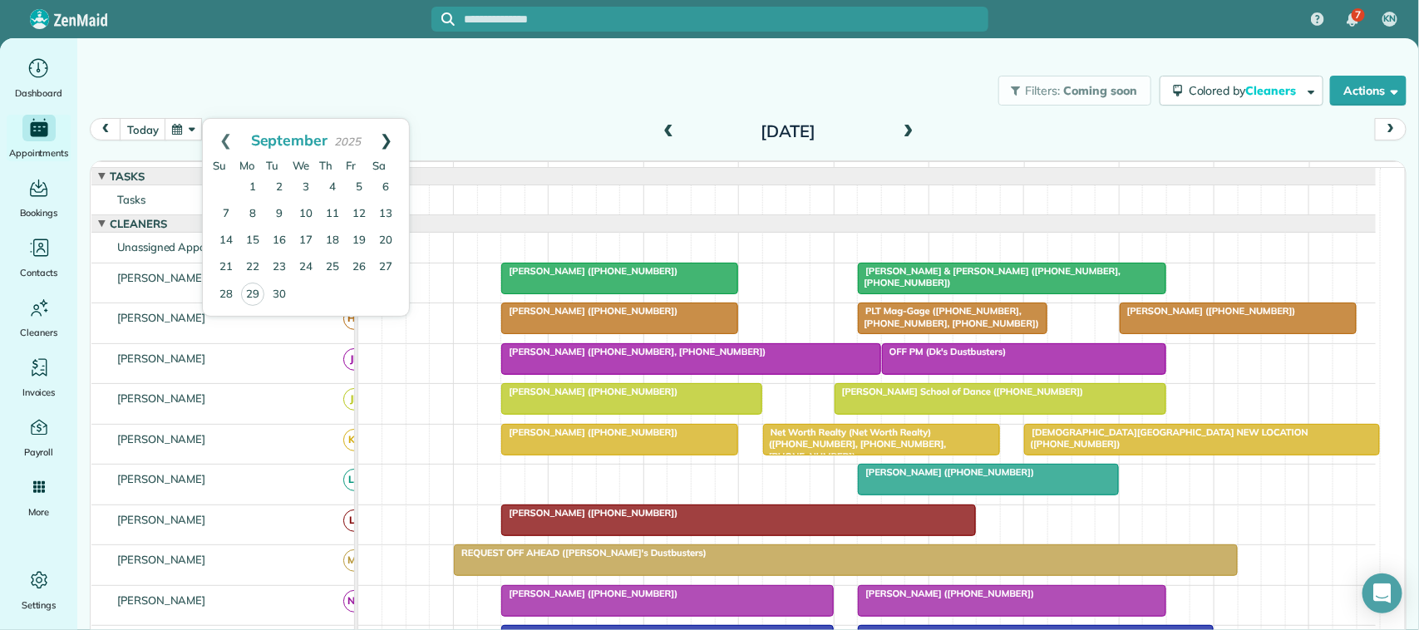
click at [384, 144] on link "Next" at bounding box center [386, 140] width 46 height 42
click at [366, 185] on link "3" at bounding box center [359, 188] width 27 height 27
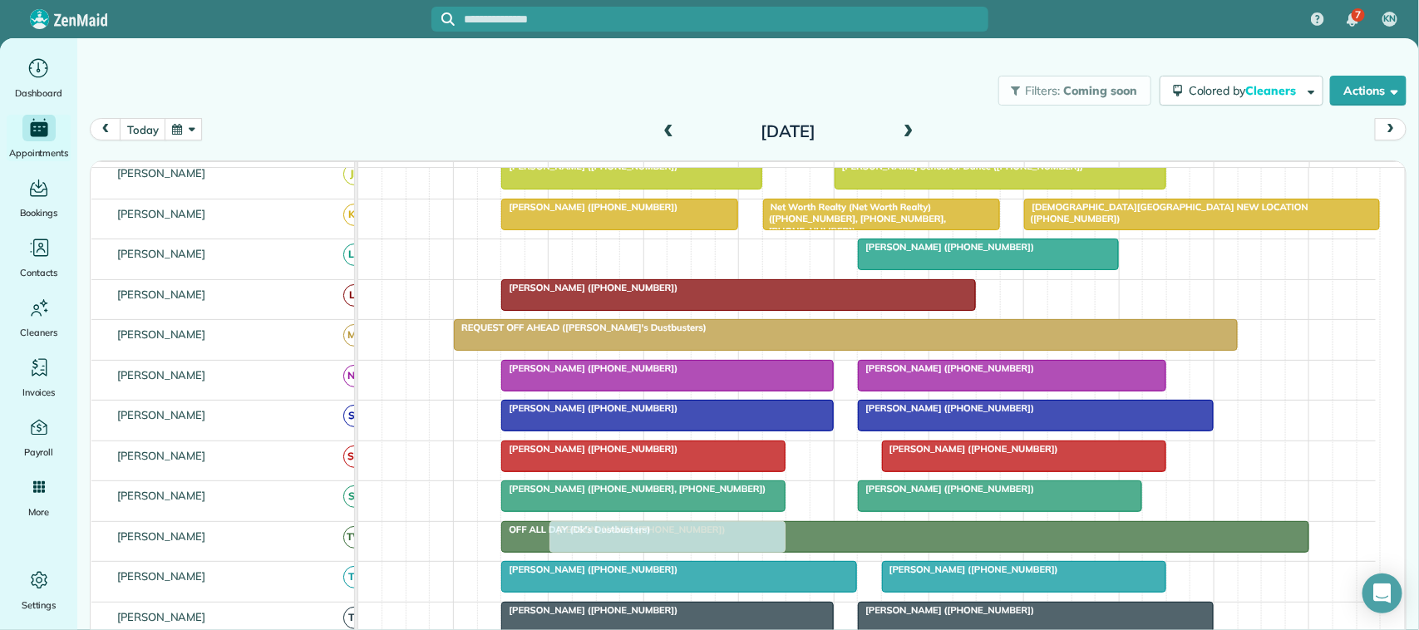
scroll to position [208, 0]
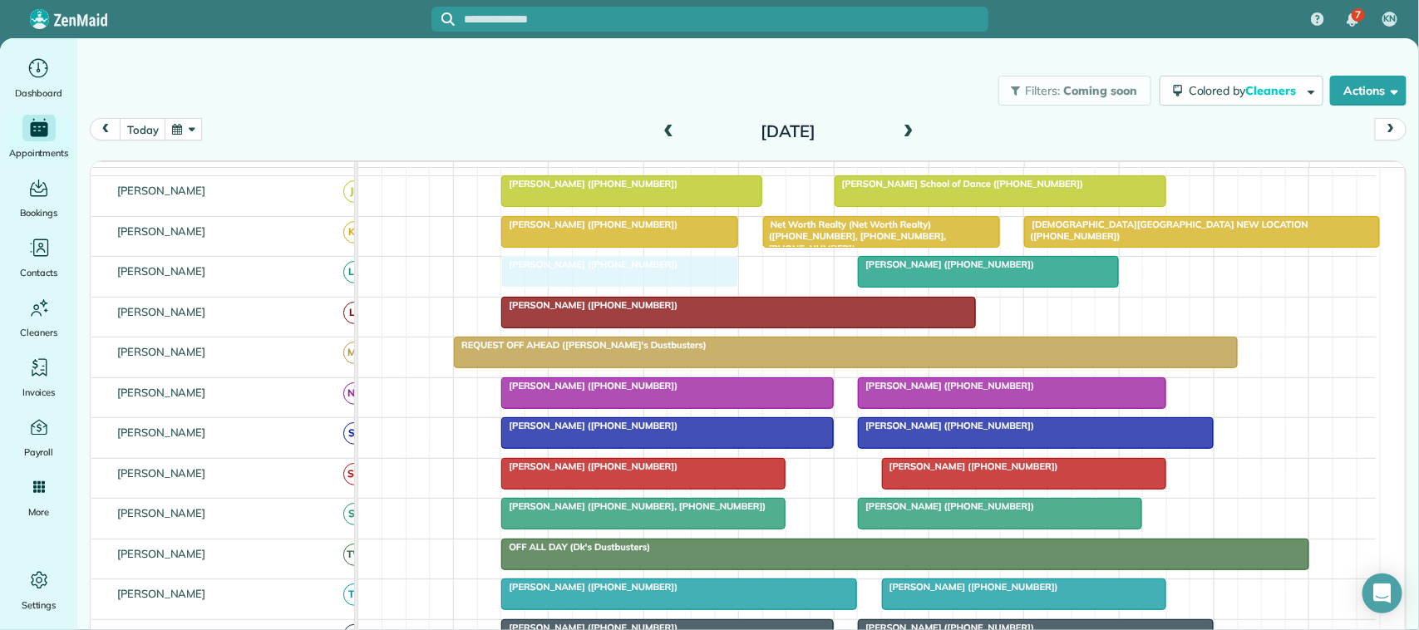
drag, startPoint x: 641, startPoint y: 604, endPoint x: 653, endPoint y: 309, distance: 295.4
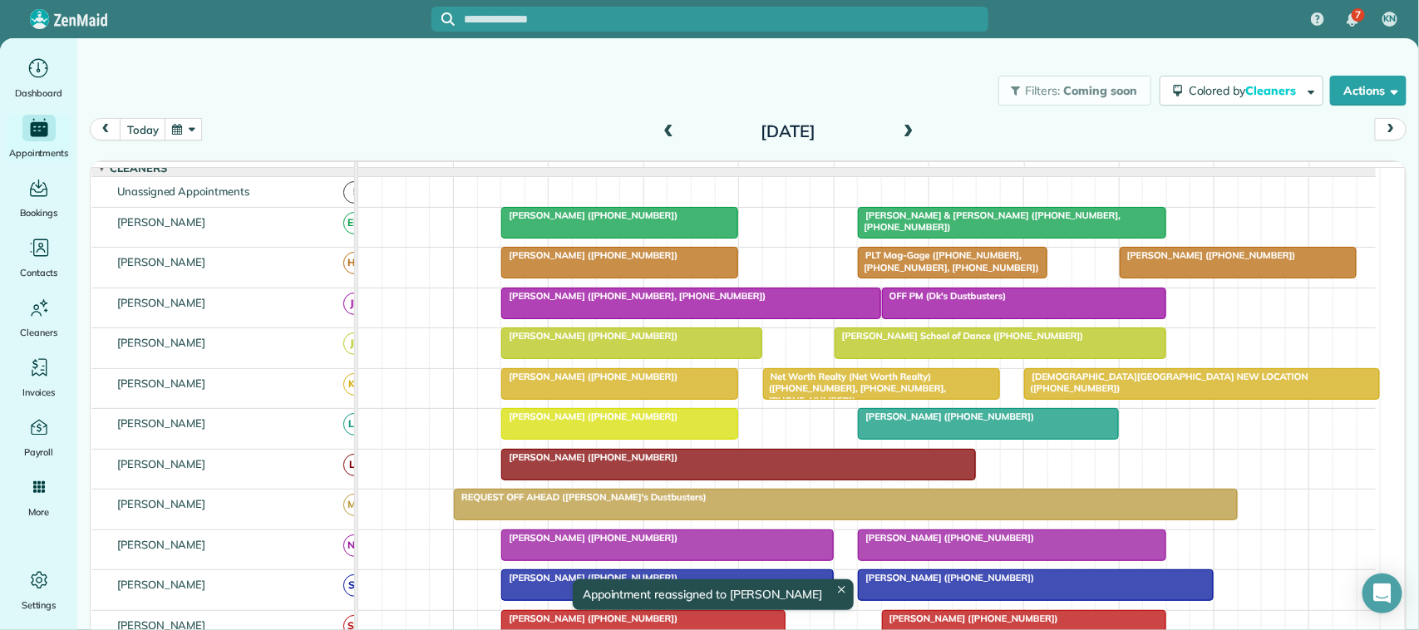
scroll to position [210, 0]
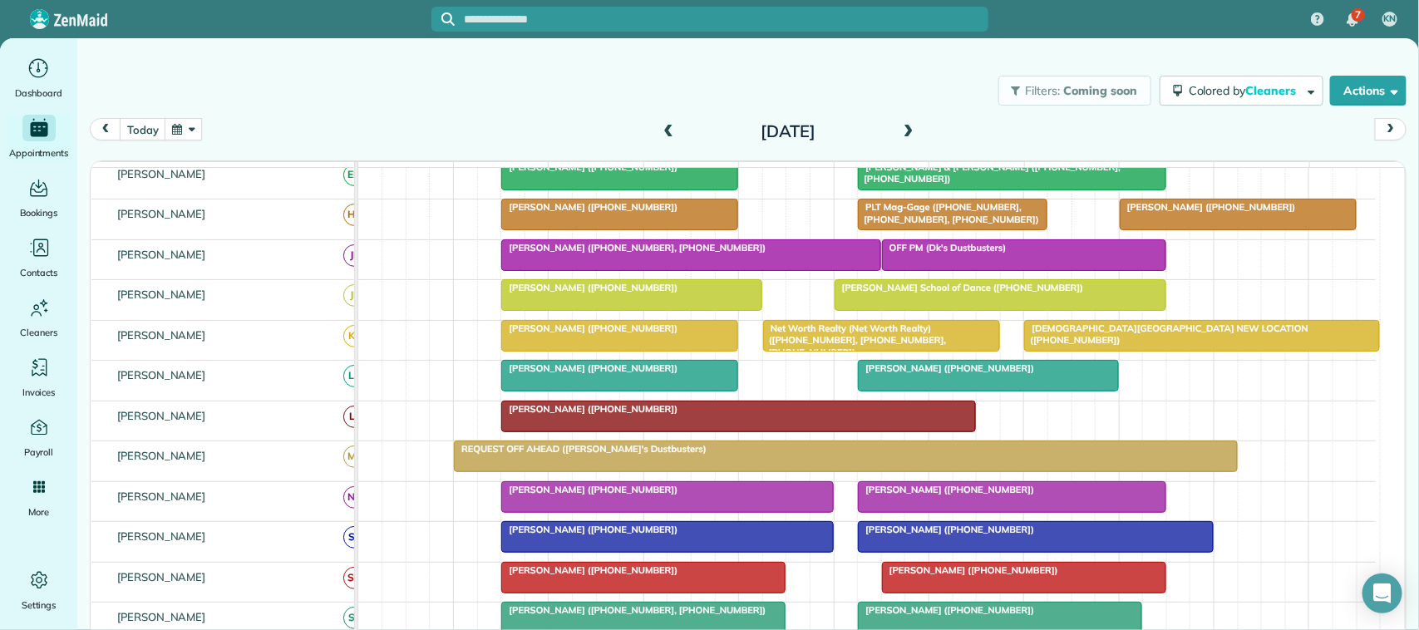
click at [170, 137] on button "button" at bounding box center [184, 129] width 38 height 22
click at [385, 145] on link "Next" at bounding box center [386, 140] width 46 height 42
click at [367, 242] on link "17" at bounding box center [359, 241] width 27 height 27
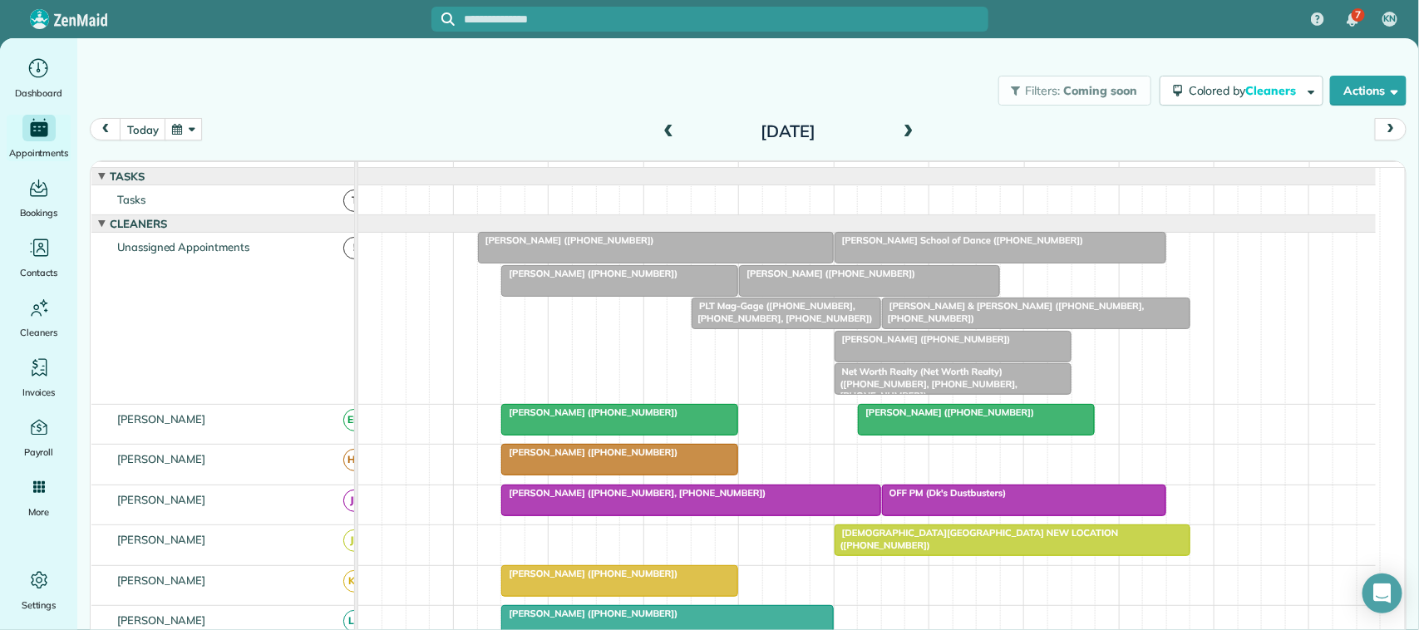
click at [767, 296] on div at bounding box center [869, 281] width 259 height 30
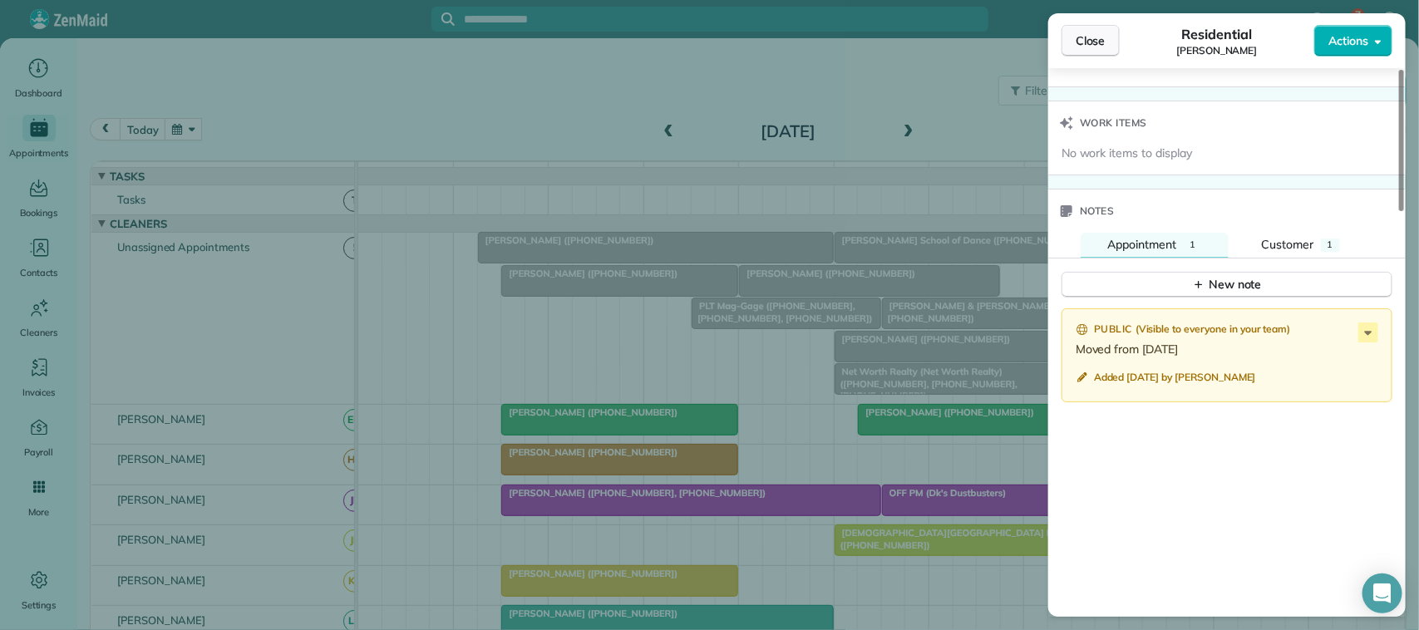
click at [1098, 42] on span "Close" at bounding box center [1091, 40] width 30 height 17
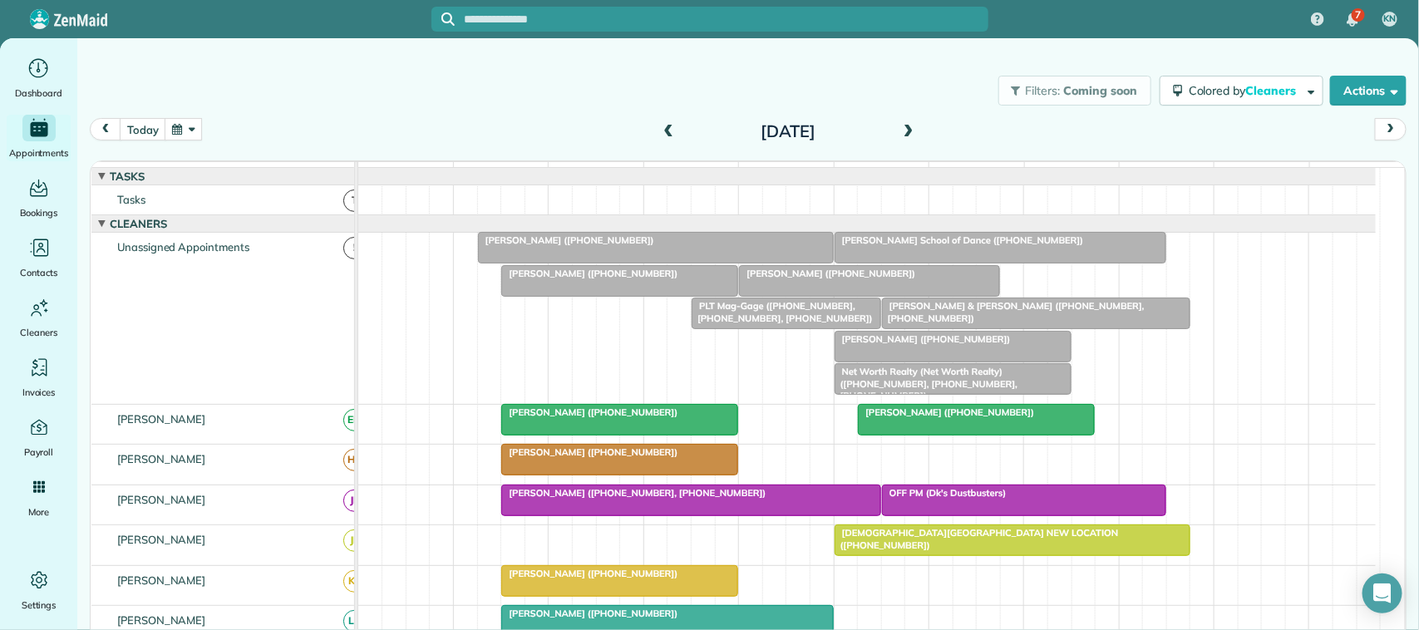
click at [188, 126] on button "button" at bounding box center [184, 129] width 38 height 22
click at [388, 137] on link "Next" at bounding box center [386, 140] width 46 height 42
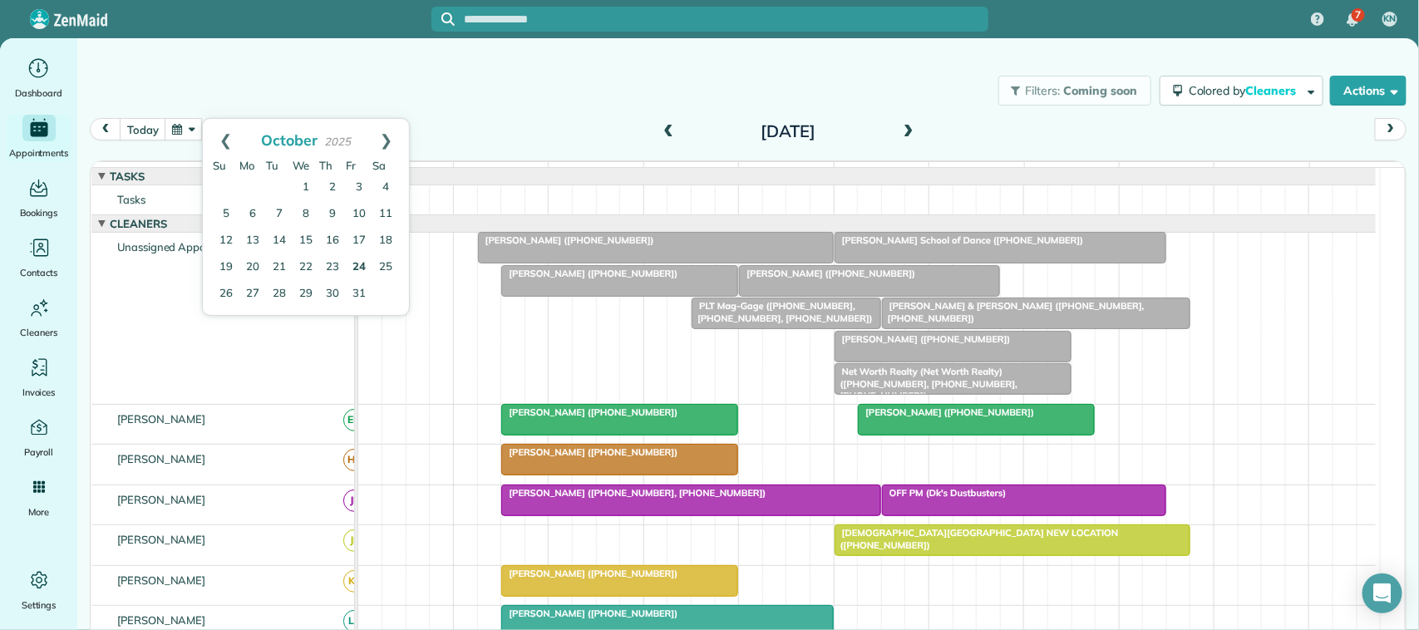
click at [360, 266] on link "24" at bounding box center [359, 267] width 27 height 27
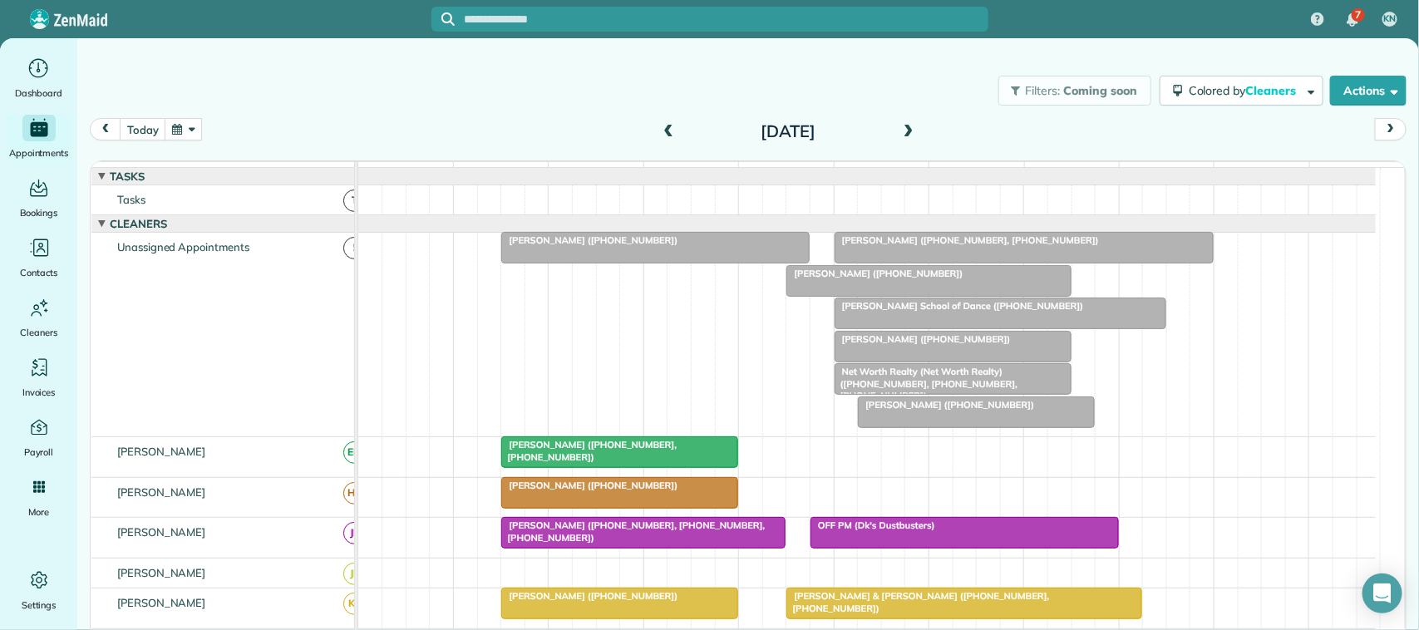
scroll to position [55, 0]
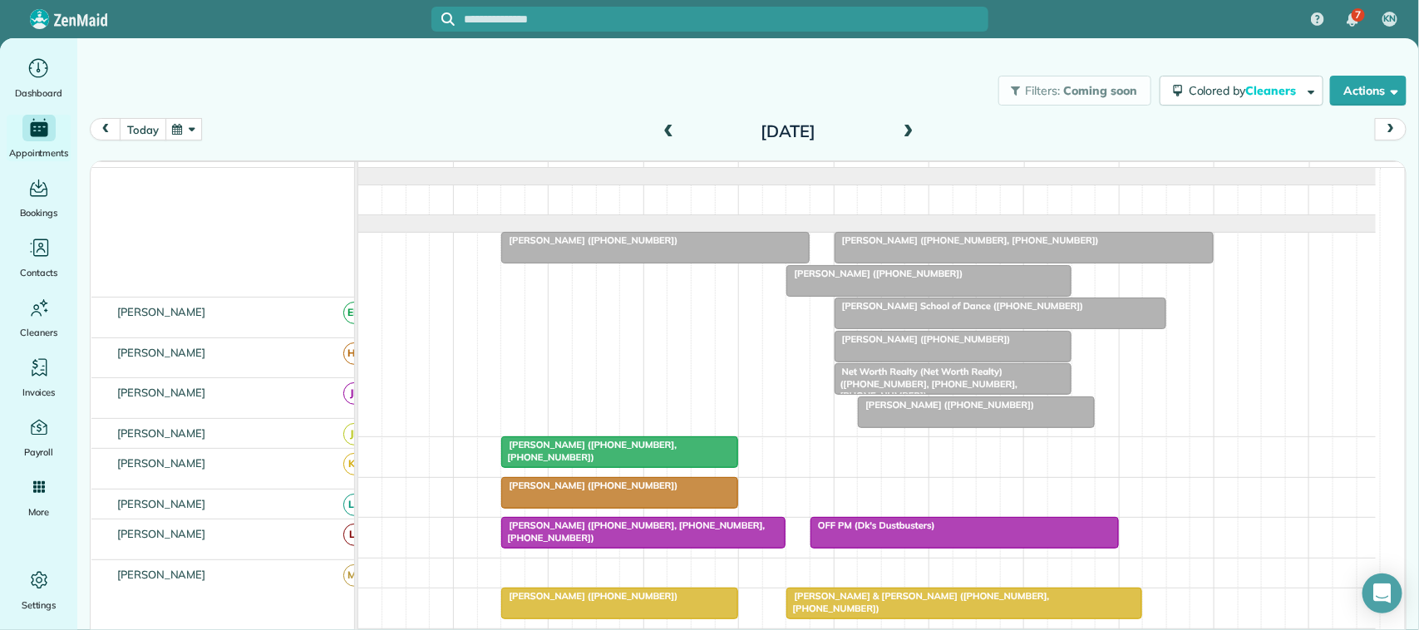
click at [142, 129] on button "today" at bounding box center [143, 129] width 46 height 22
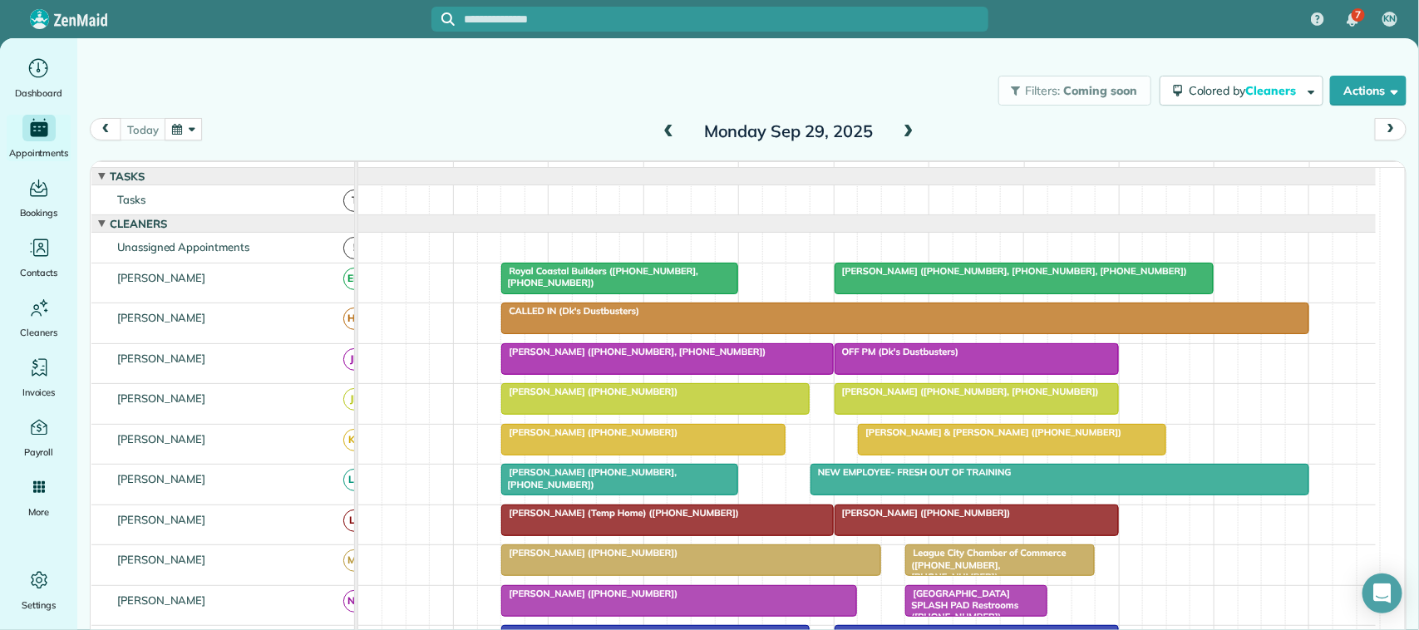
click at [195, 131] on button "button" at bounding box center [184, 129] width 38 height 22
click at [385, 140] on link "Next" at bounding box center [386, 140] width 46 height 42
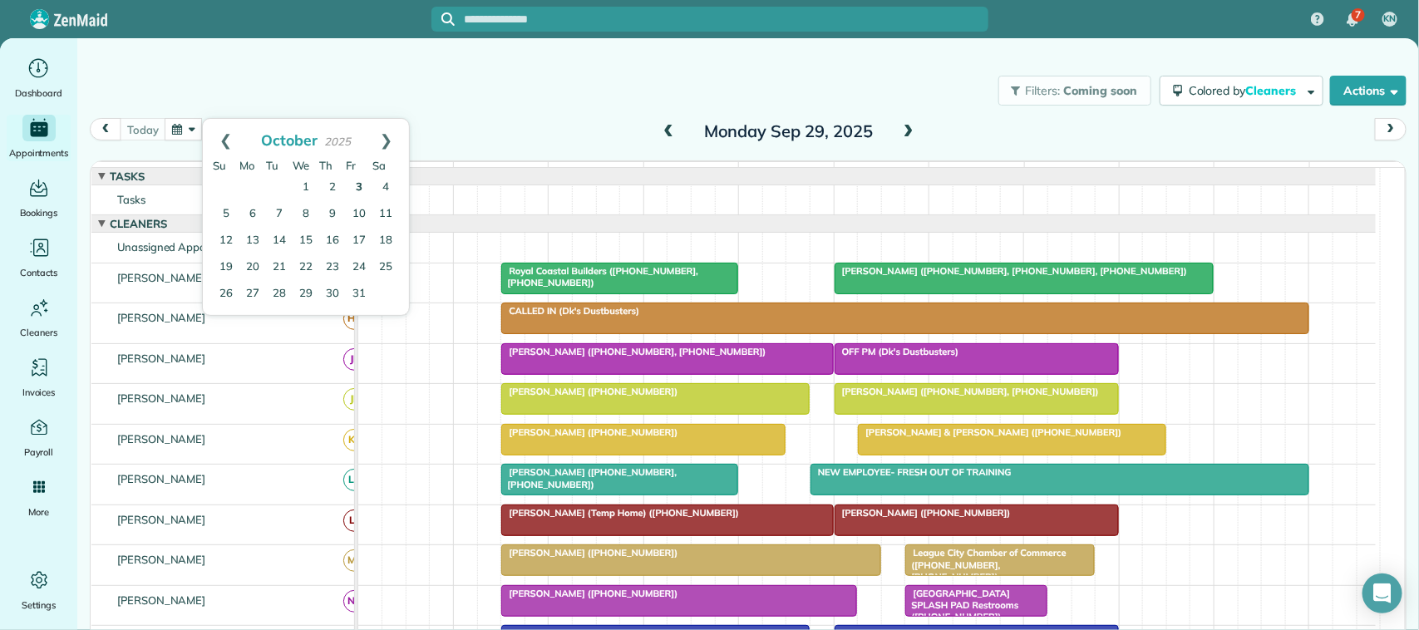
click at [360, 185] on link "3" at bounding box center [359, 188] width 27 height 27
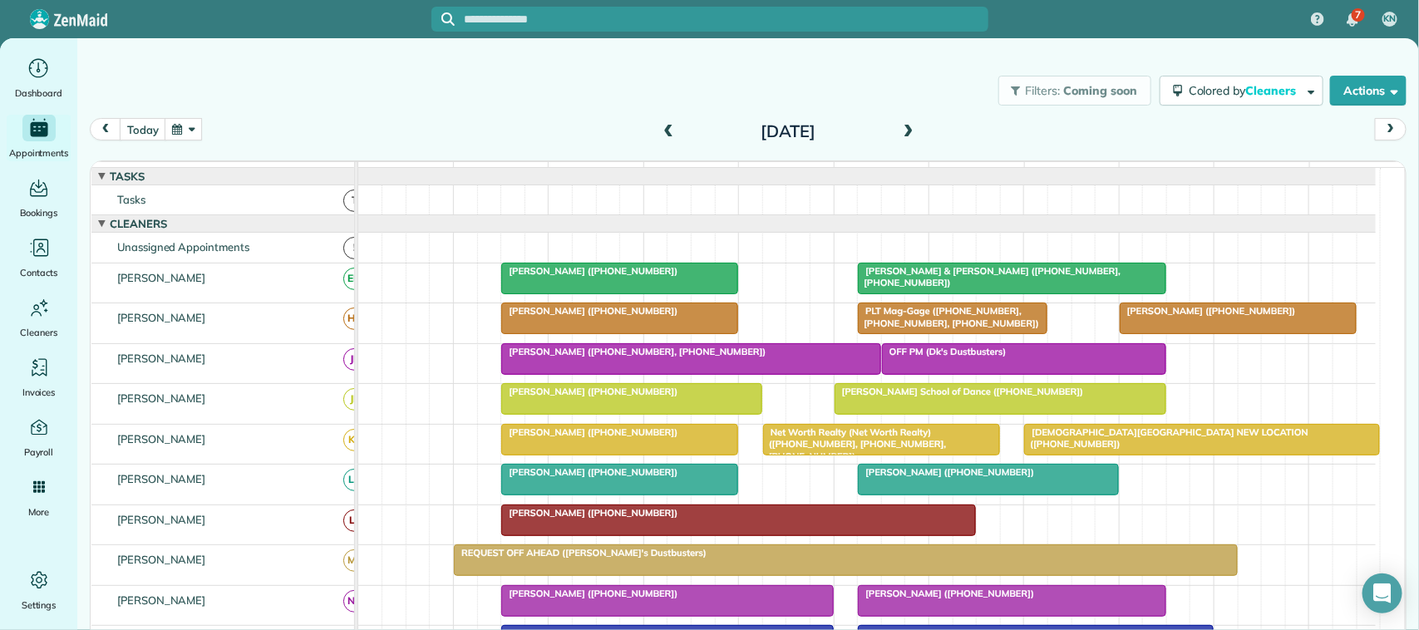
click at [592, 374] on div at bounding box center [691, 359] width 378 height 30
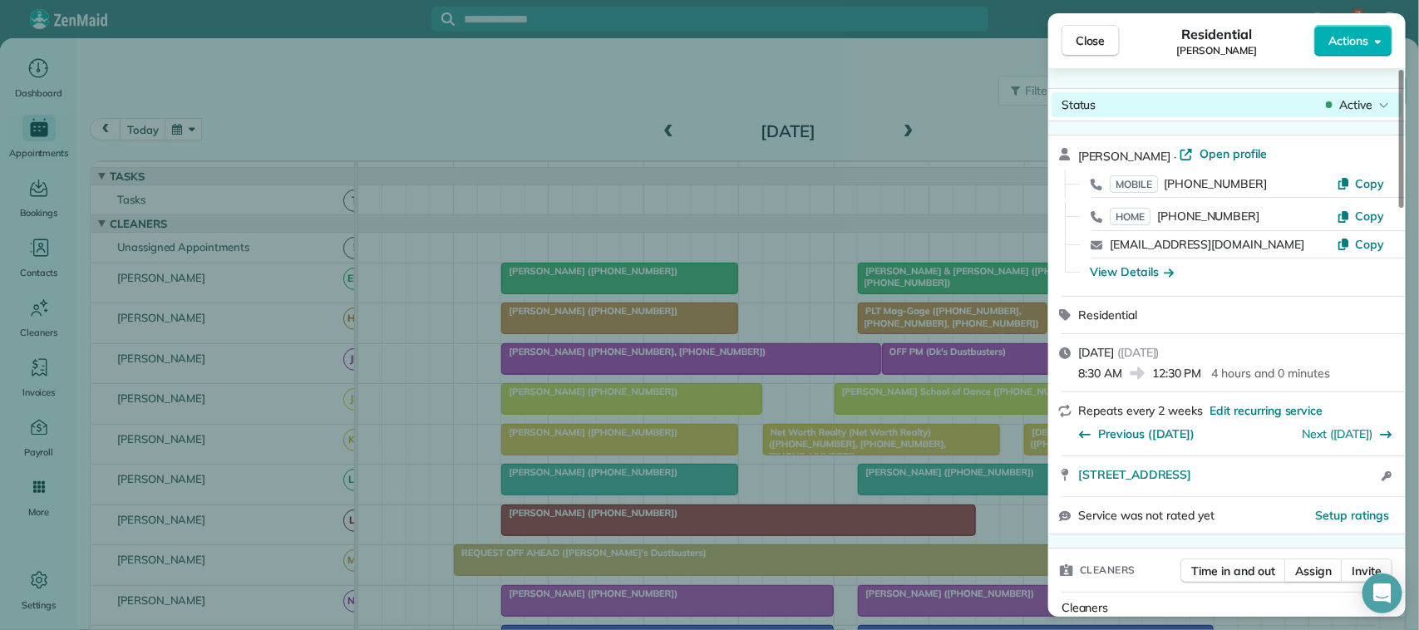
click at [1341, 101] on span "Active" at bounding box center [1355, 104] width 33 height 17
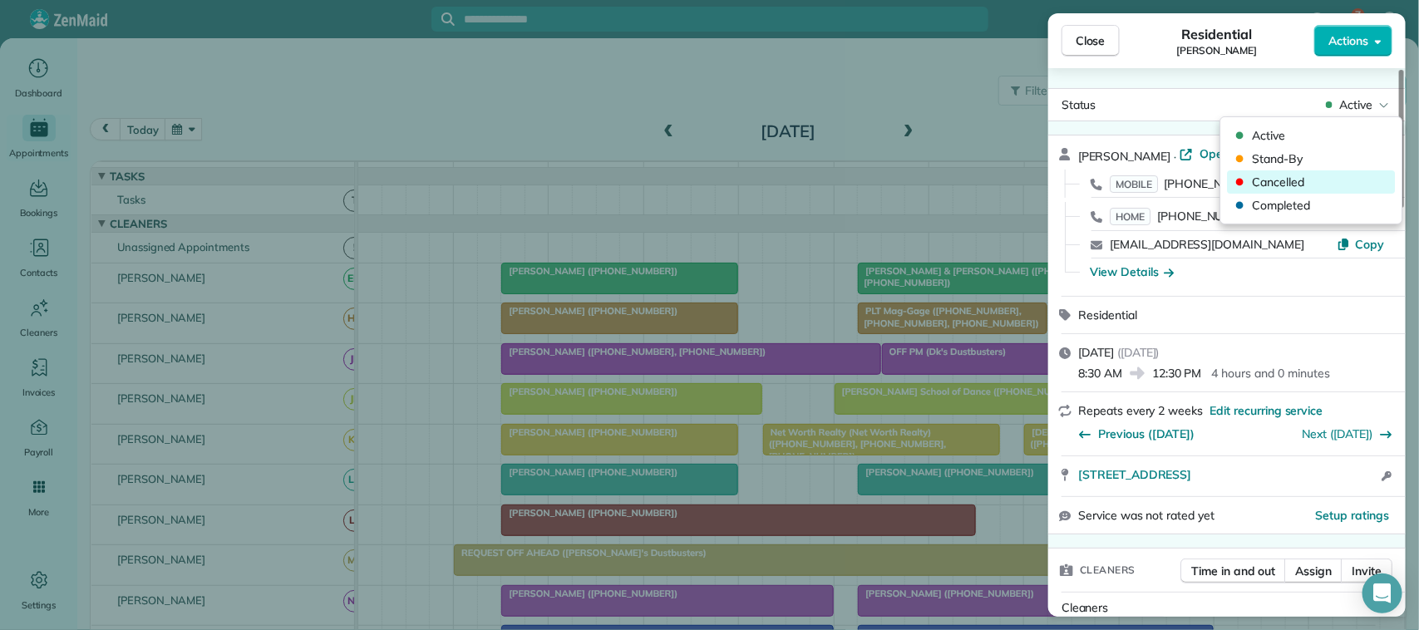
click at [1319, 181] on span "Cancelled" at bounding box center [1323, 182] width 140 height 17
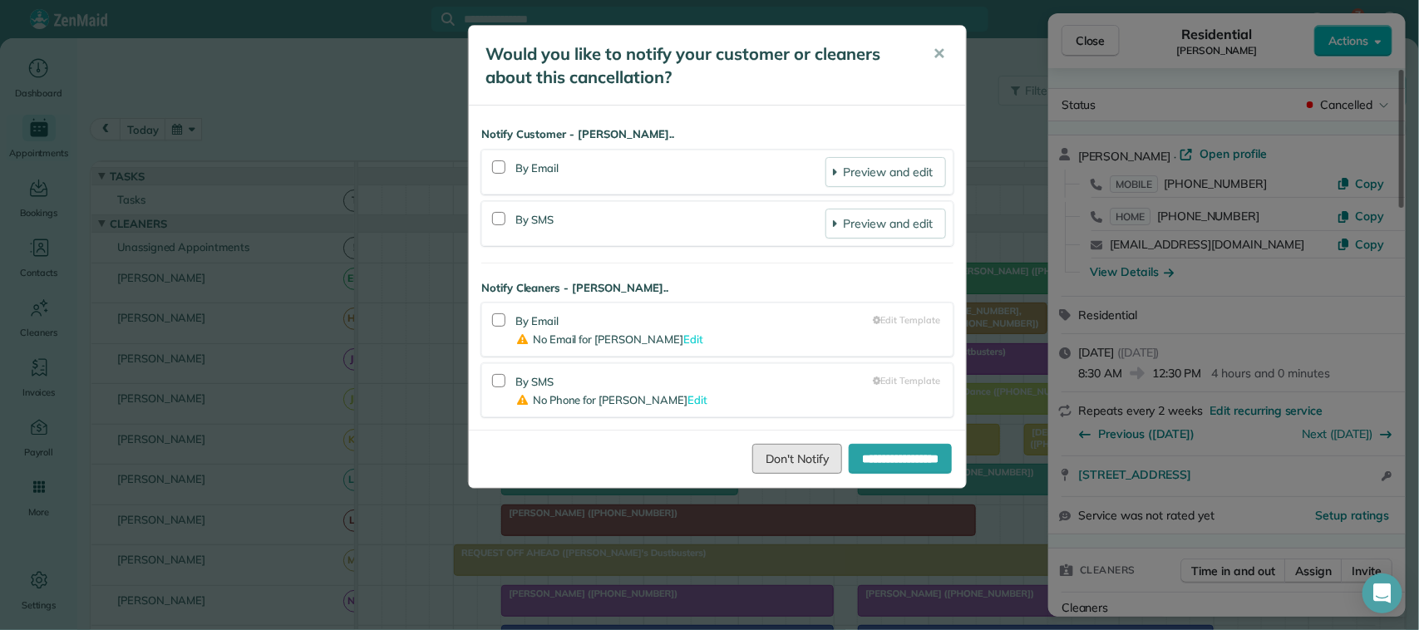
click at [799, 468] on link "Don't Notify" at bounding box center [797, 459] width 90 height 30
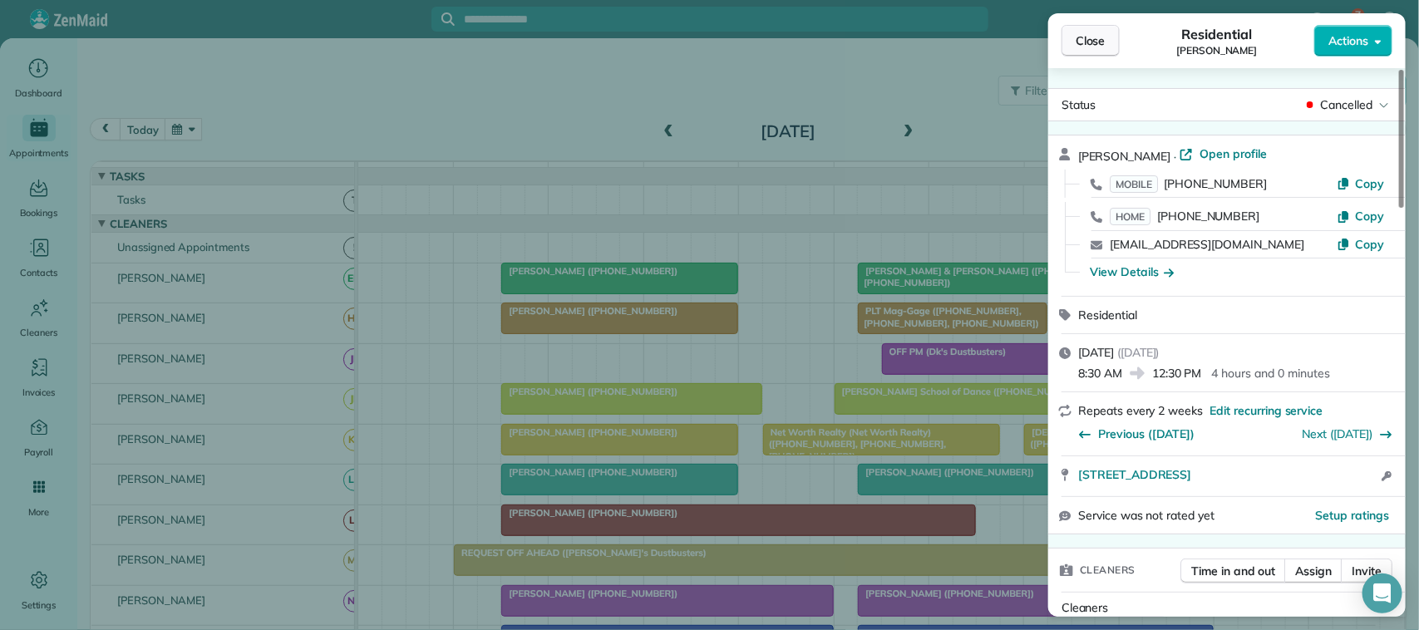
click at [1081, 34] on span "Close" at bounding box center [1091, 40] width 30 height 17
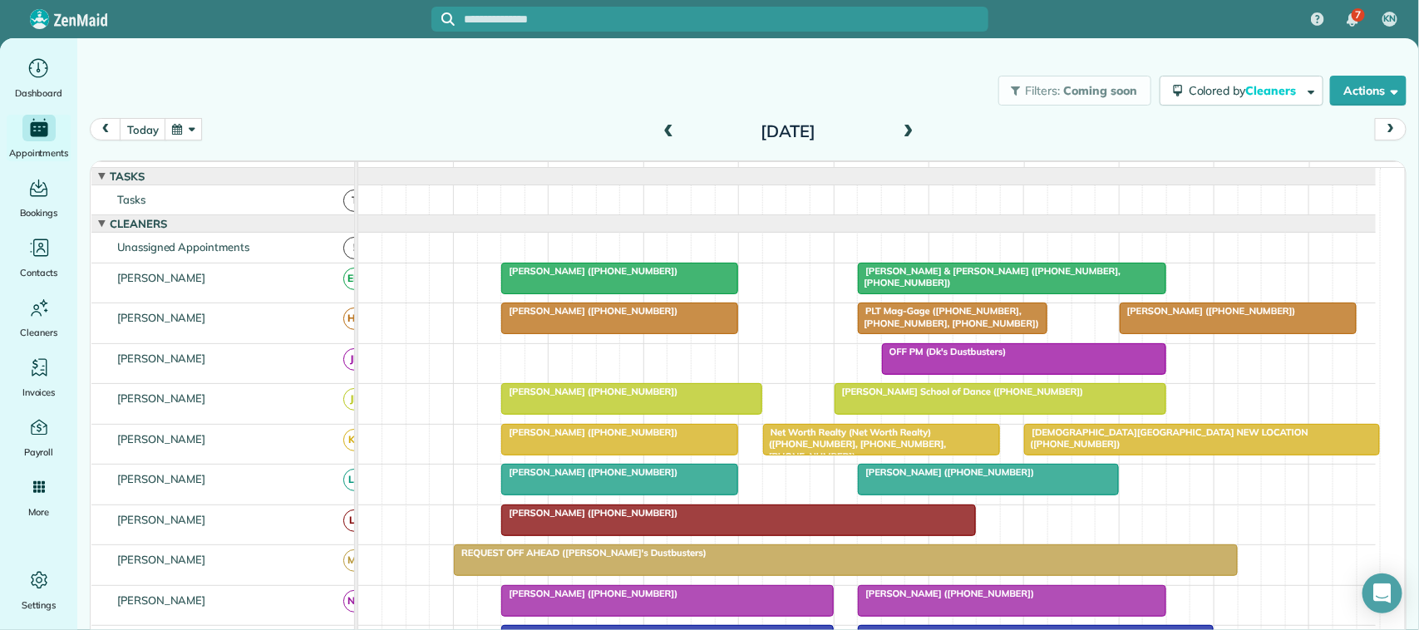
click at [188, 118] on button "button" at bounding box center [184, 129] width 38 height 22
click at [396, 139] on link "Next" at bounding box center [386, 140] width 46 height 42
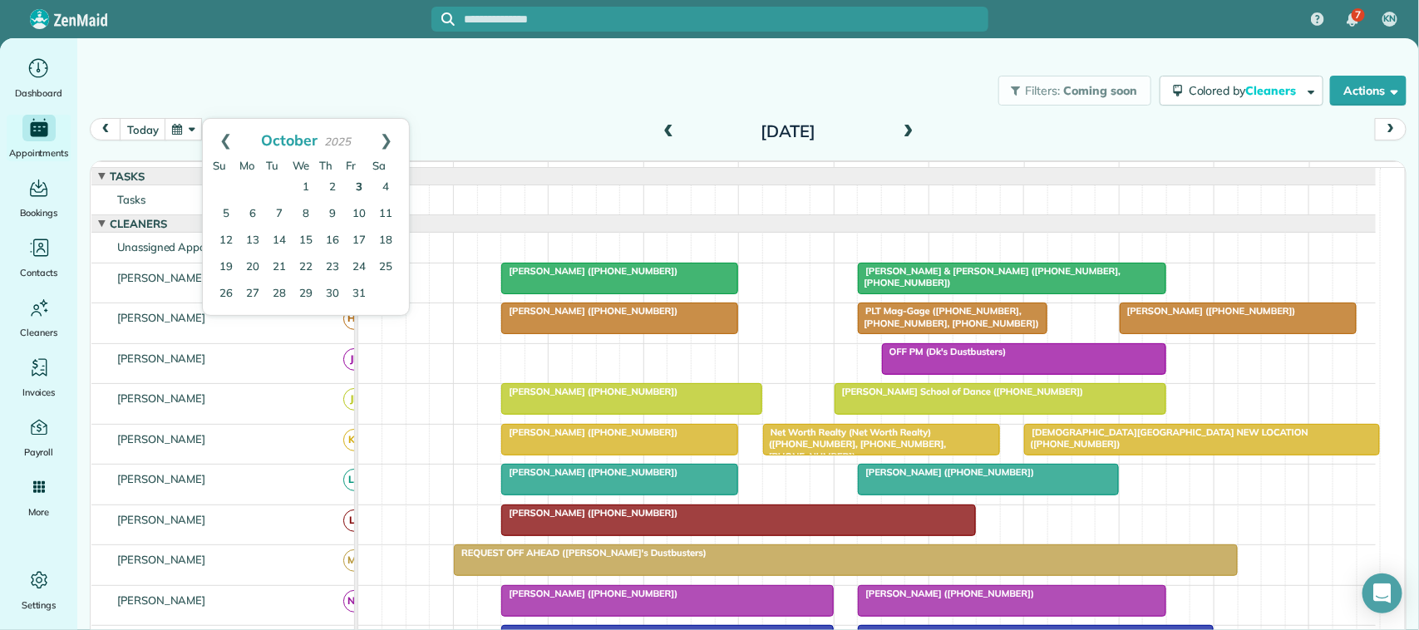
click at [358, 189] on link "3" at bounding box center [359, 188] width 27 height 27
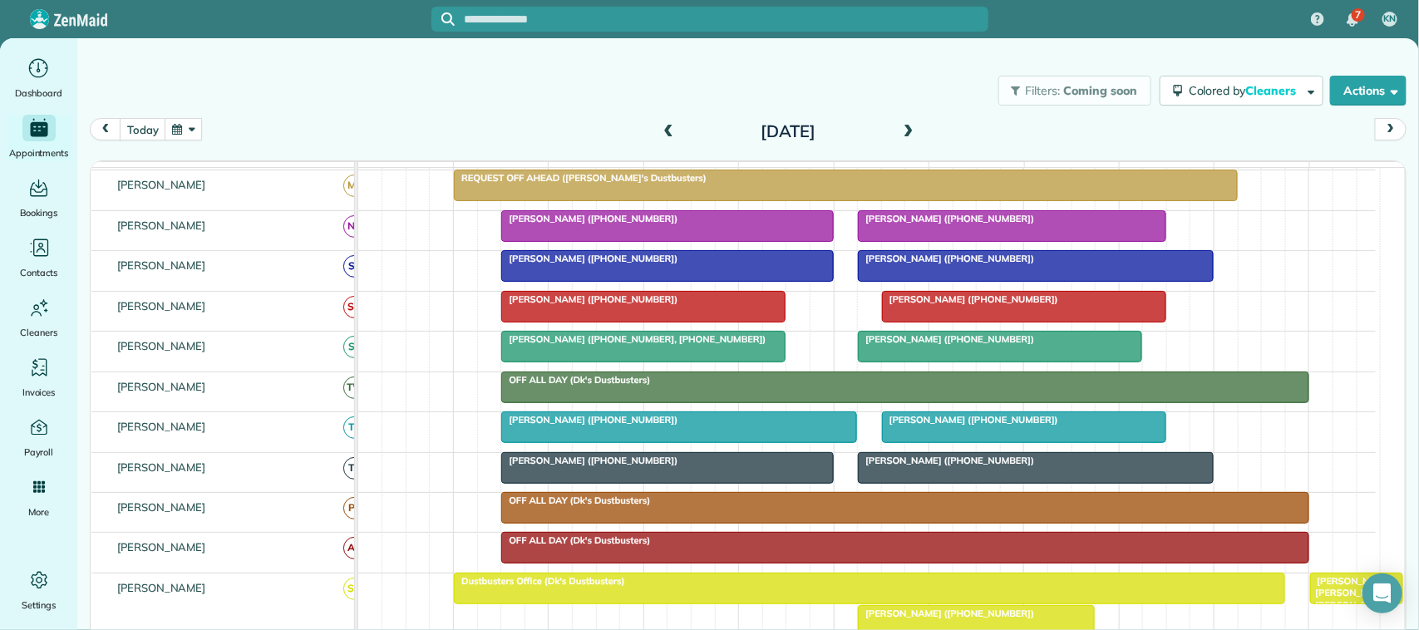
scroll to position [312, 0]
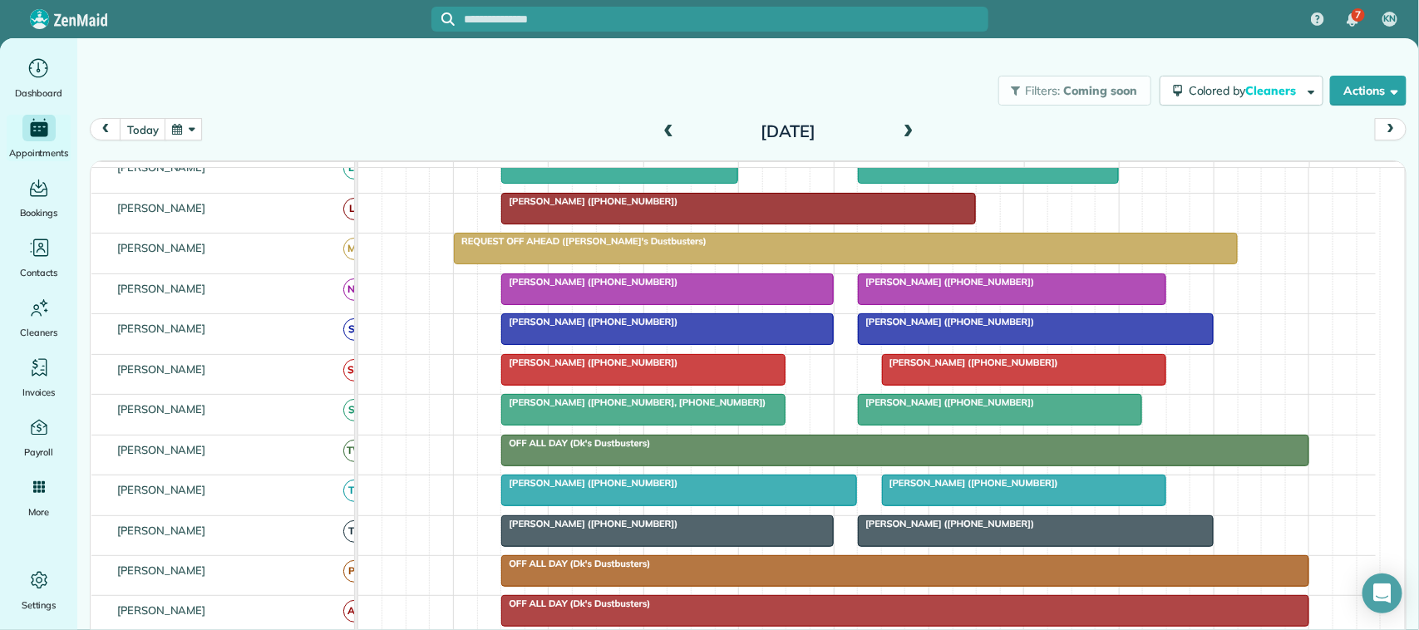
click at [994, 425] on div at bounding box center [1000, 410] width 283 height 30
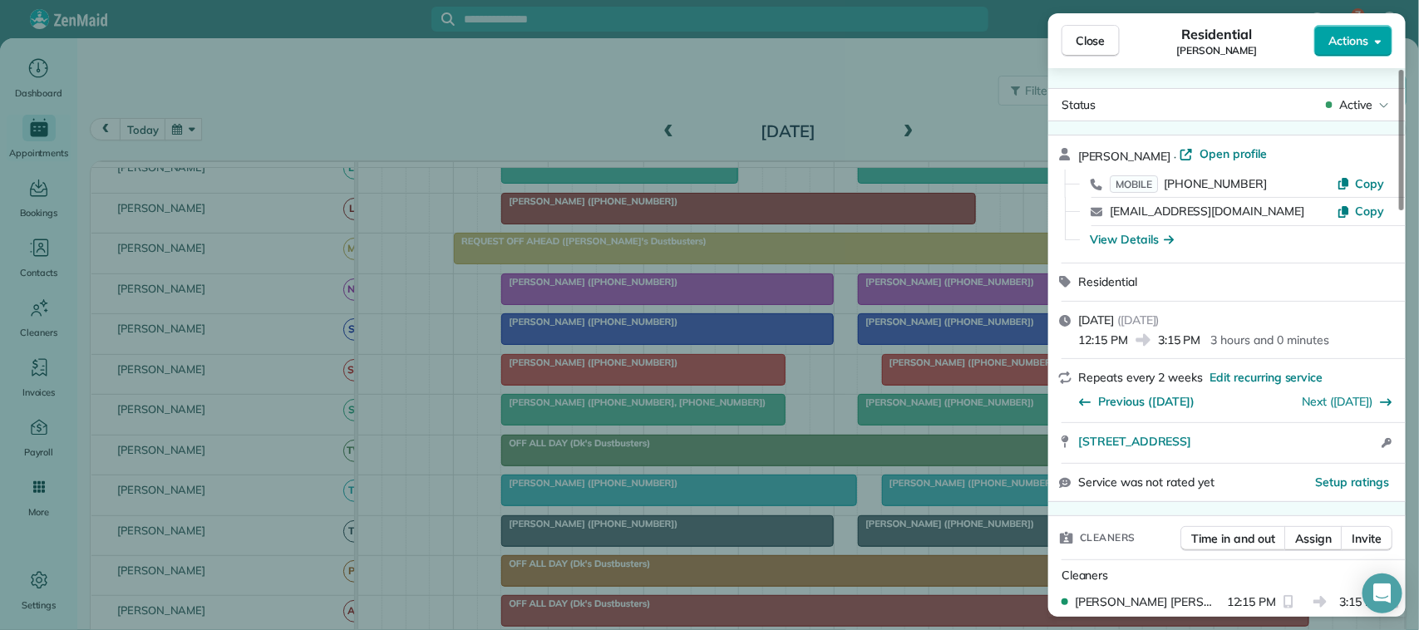
click at [1340, 47] on span "Actions" at bounding box center [1349, 40] width 40 height 17
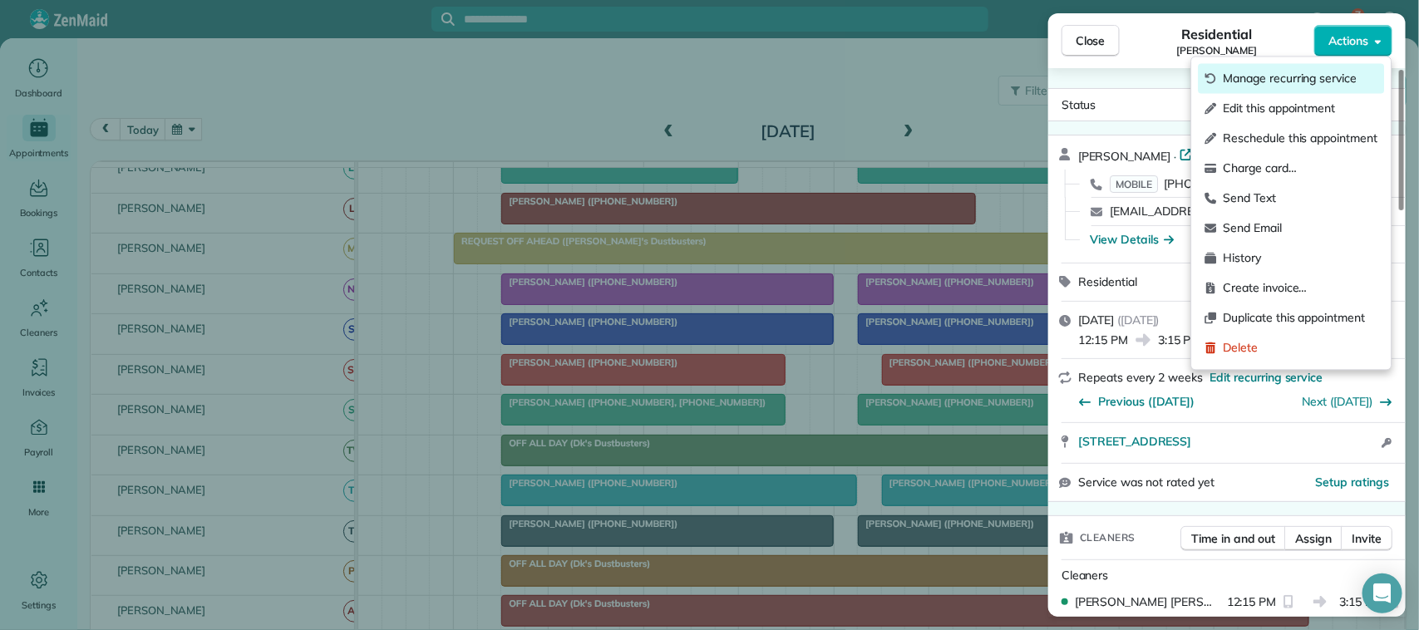
click at [1309, 71] on span "Manage recurring service" at bounding box center [1301, 79] width 155 height 17
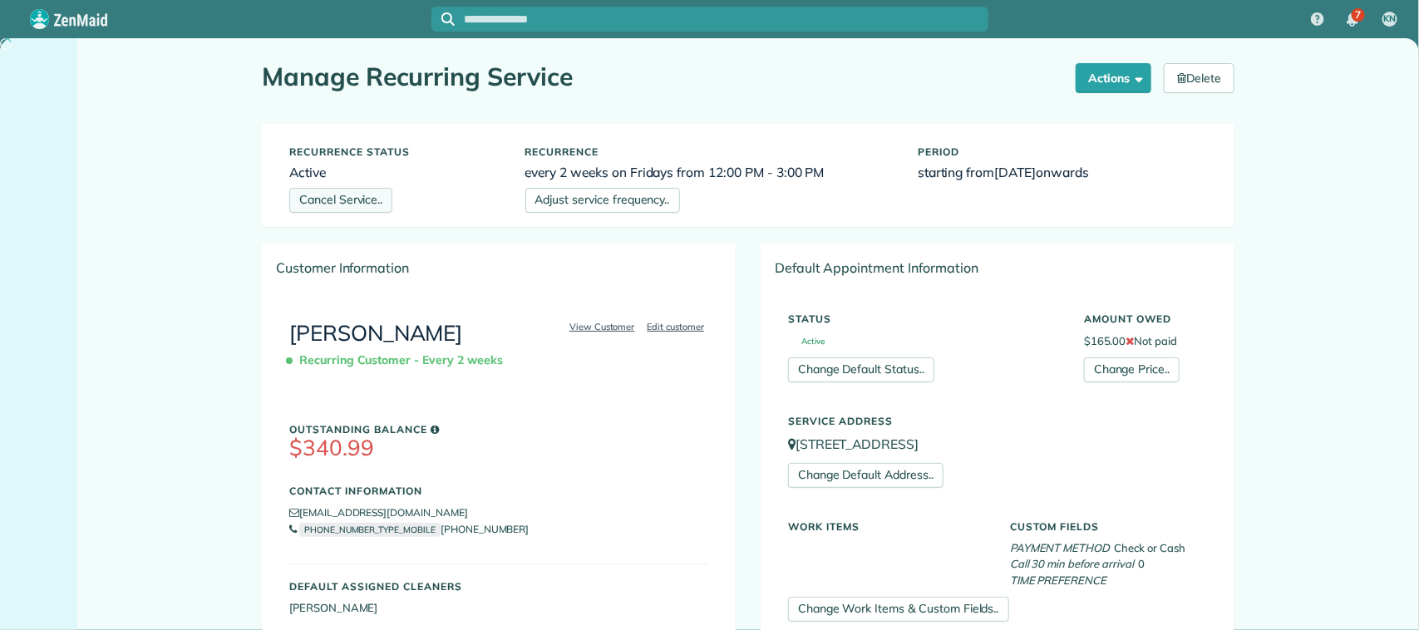
click at [341, 201] on link "Cancel Service.." at bounding box center [340, 200] width 103 height 25
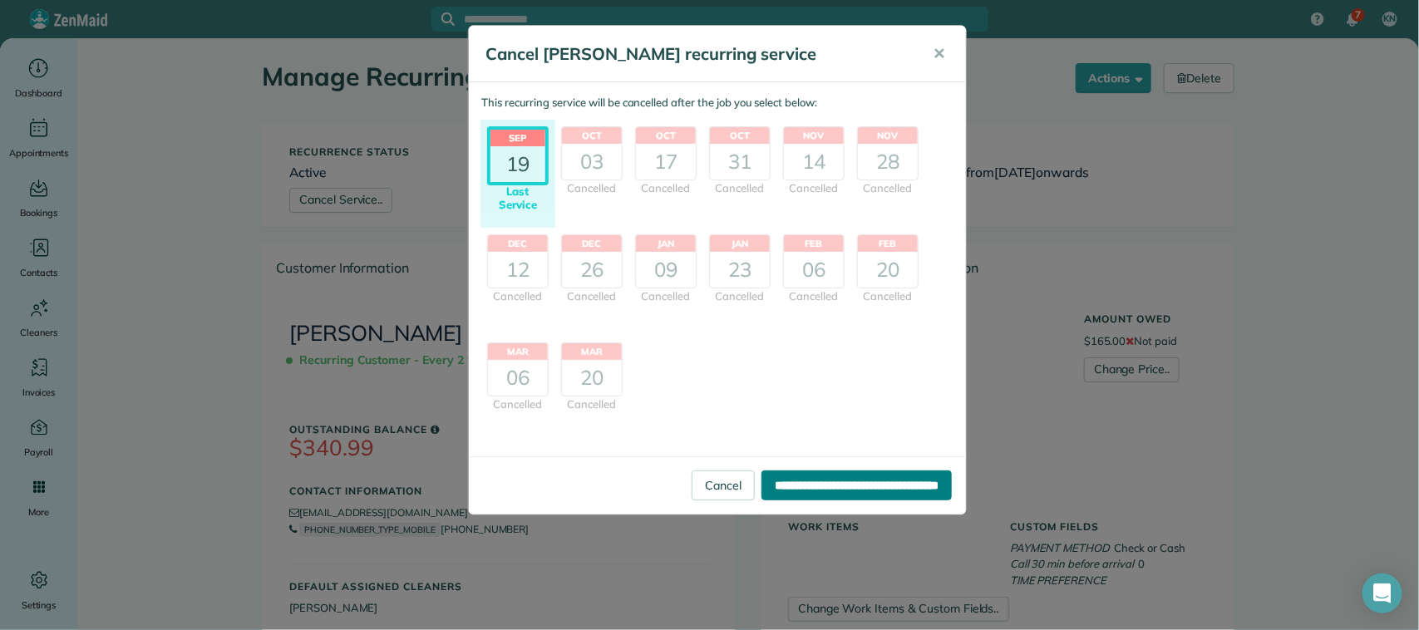
click at [807, 491] on input "**********" at bounding box center [857, 486] width 190 height 30
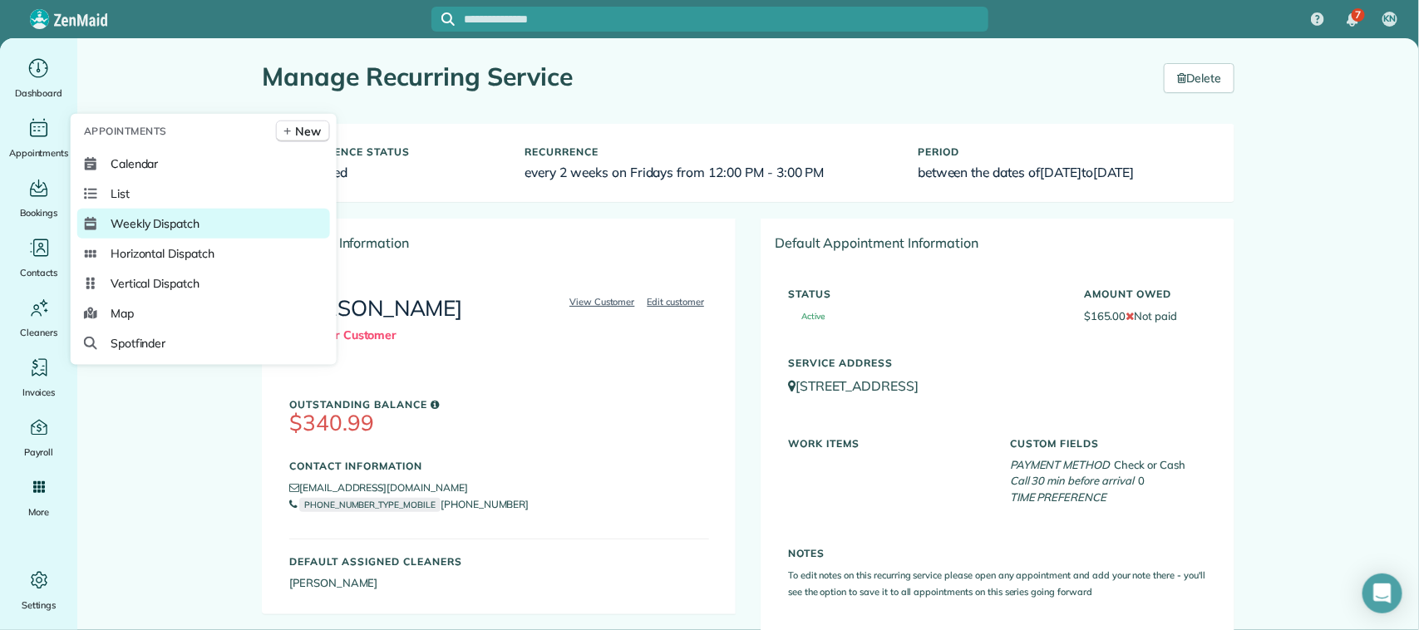
click at [188, 230] on span "Weekly Dispatch" at bounding box center [155, 223] width 89 height 17
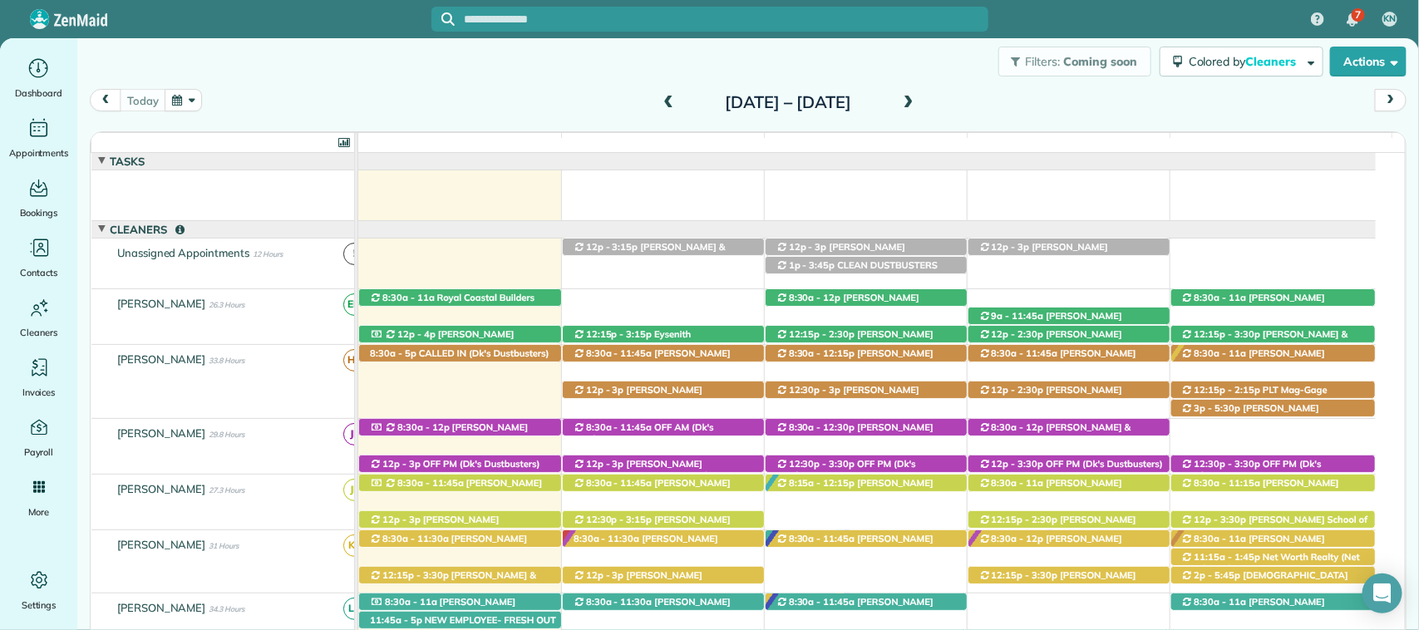
scroll to position [55, 0]
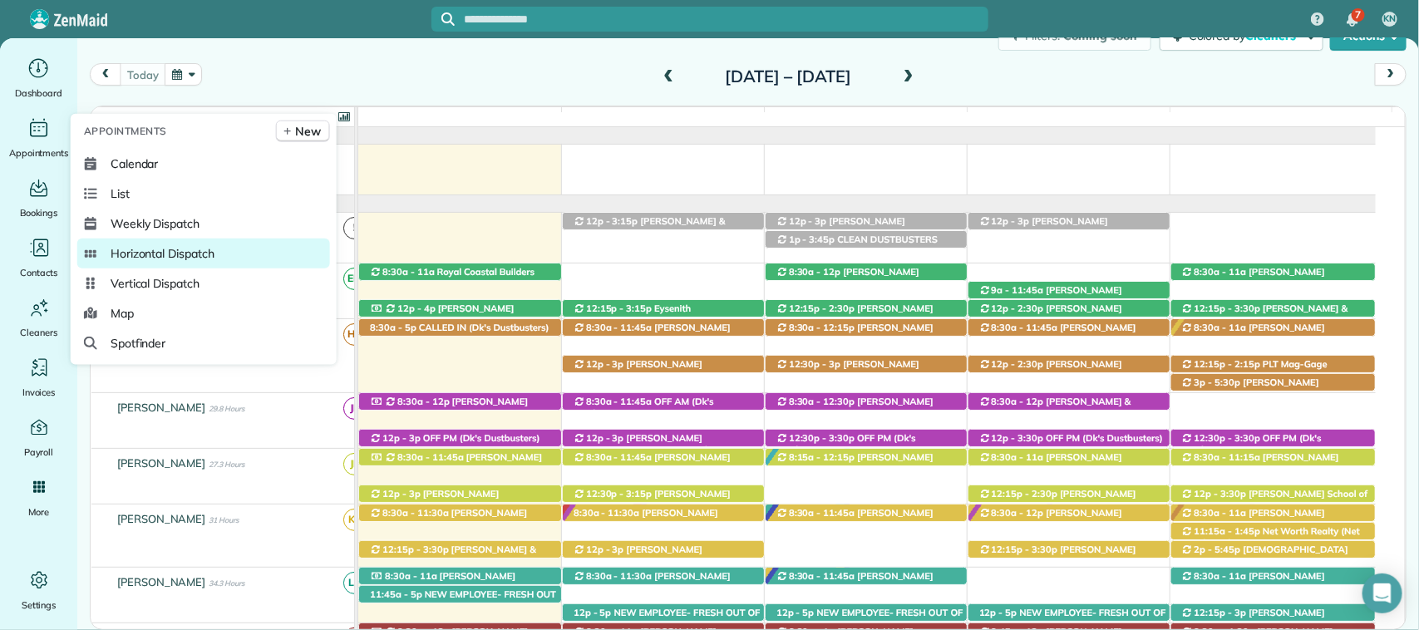
click at [135, 250] on span "Horizontal Dispatch" at bounding box center [163, 253] width 104 height 17
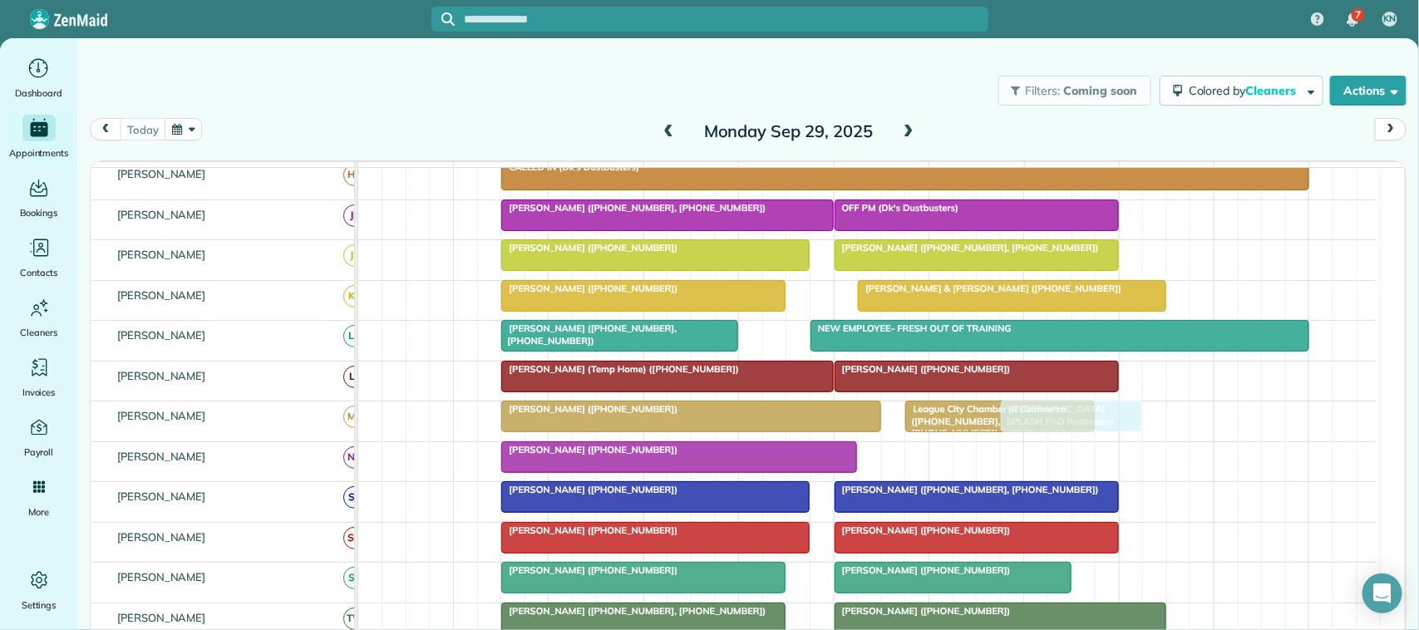
scroll to position [104, 0]
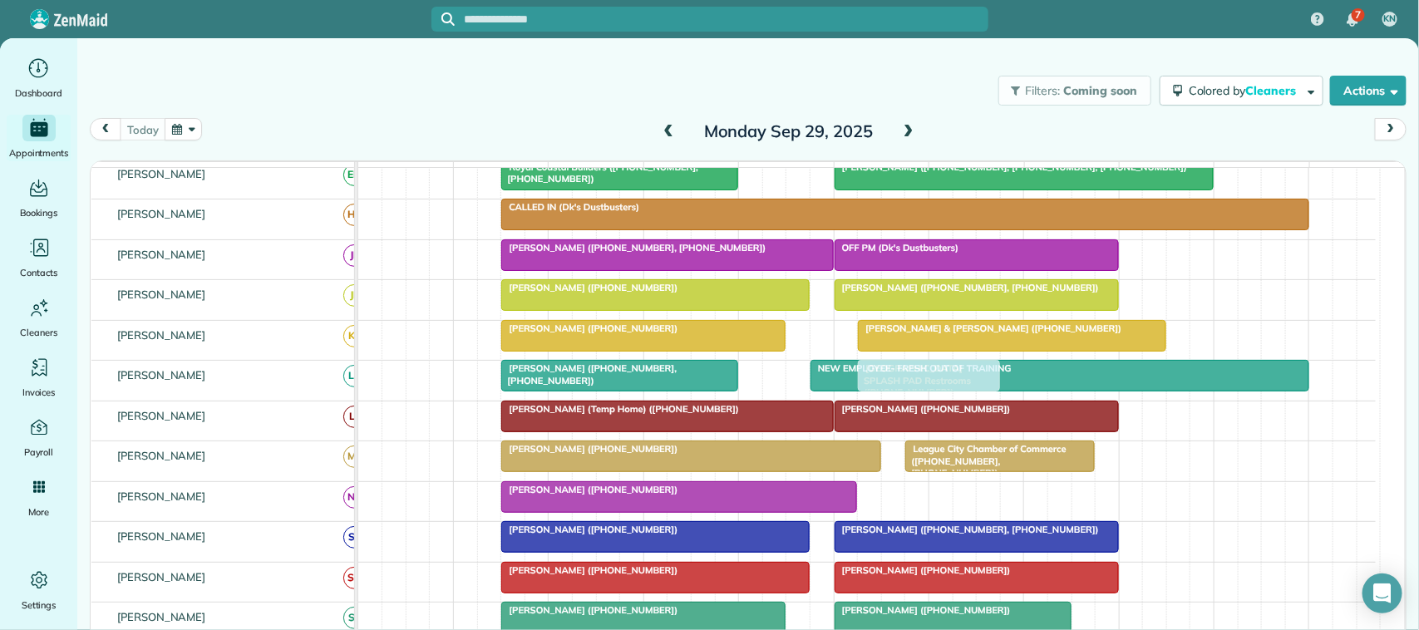
drag, startPoint x: 965, startPoint y: 309, endPoint x: 912, endPoint y: 387, distance: 94.5
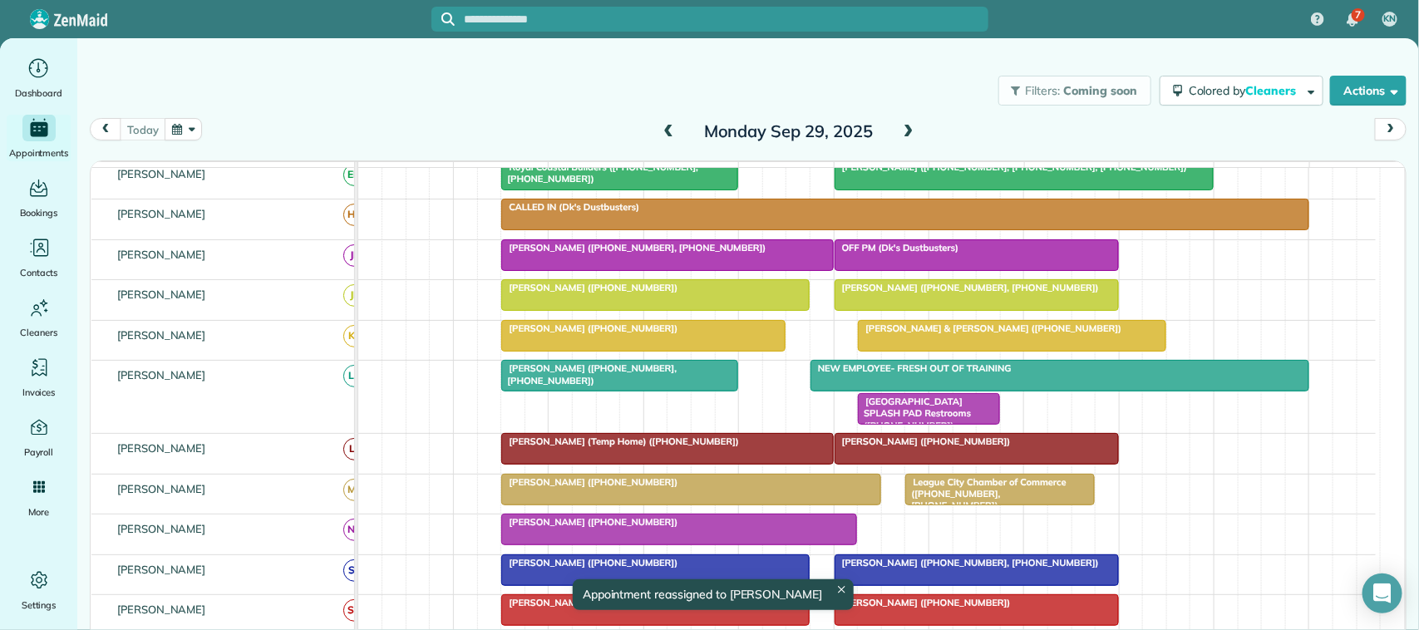
click at [1009, 391] on div at bounding box center [1059, 376] width 496 height 30
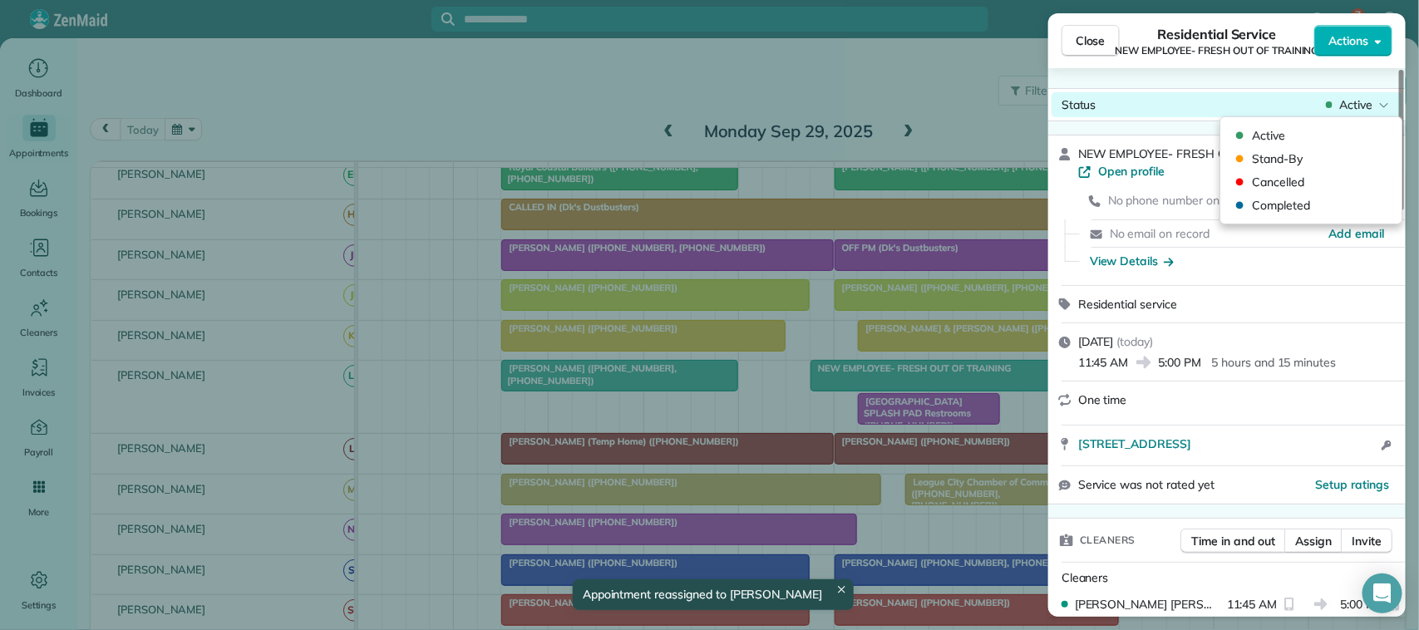
click at [1345, 105] on span "Active" at bounding box center [1355, 104] width 33 height 17
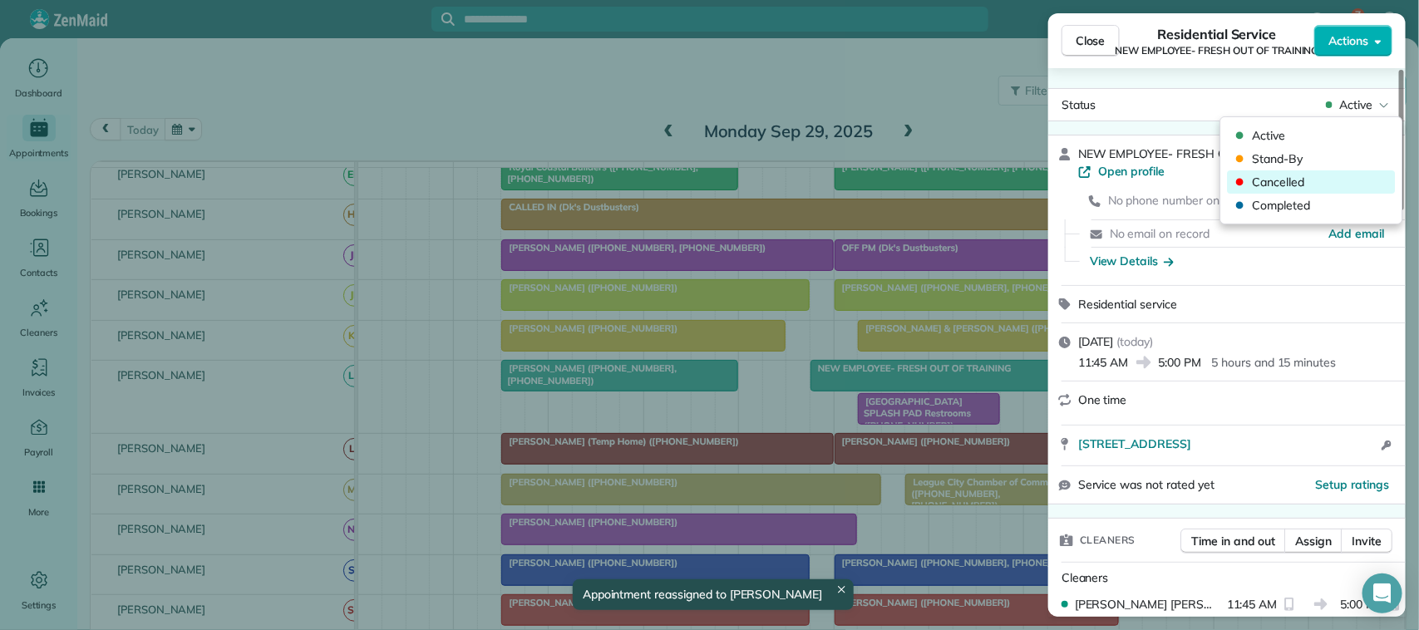
click at [1326, 176] on span "Cancelled" at bounding box center [1323, 182] width 140 height 17
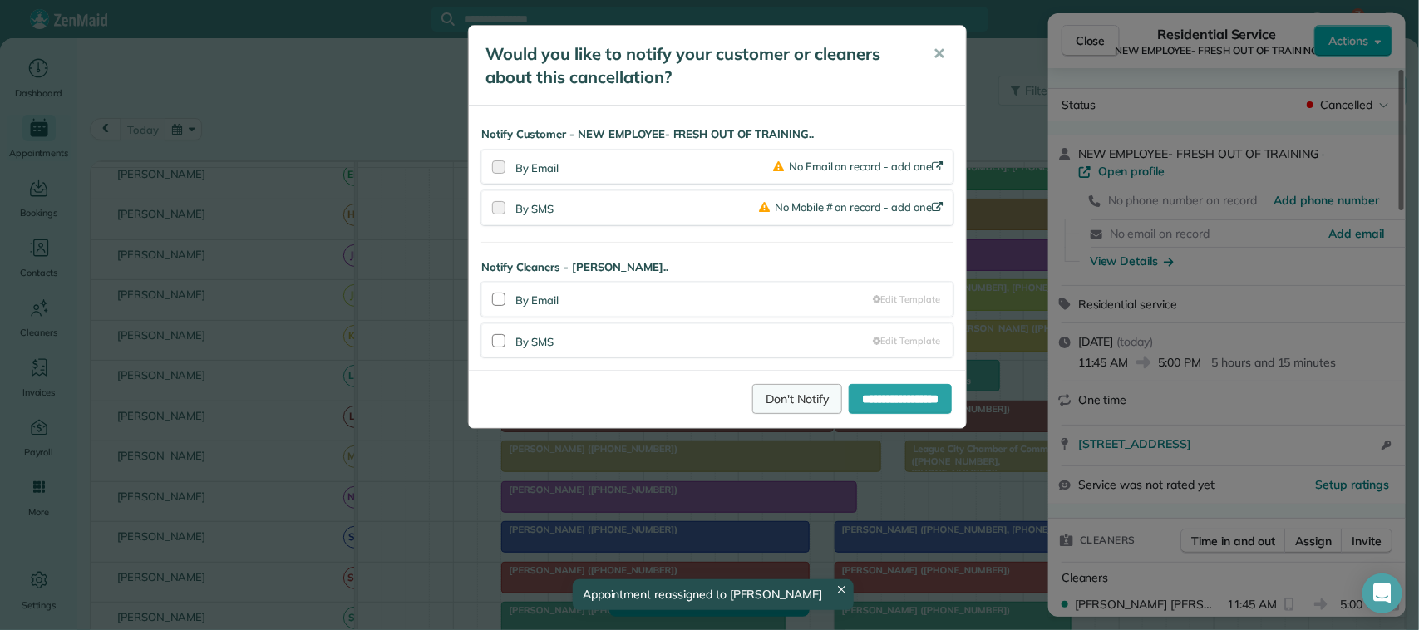
click at [784, 392] on link "Don't Notify" at bounding box center [797, 399] width 90 height 30
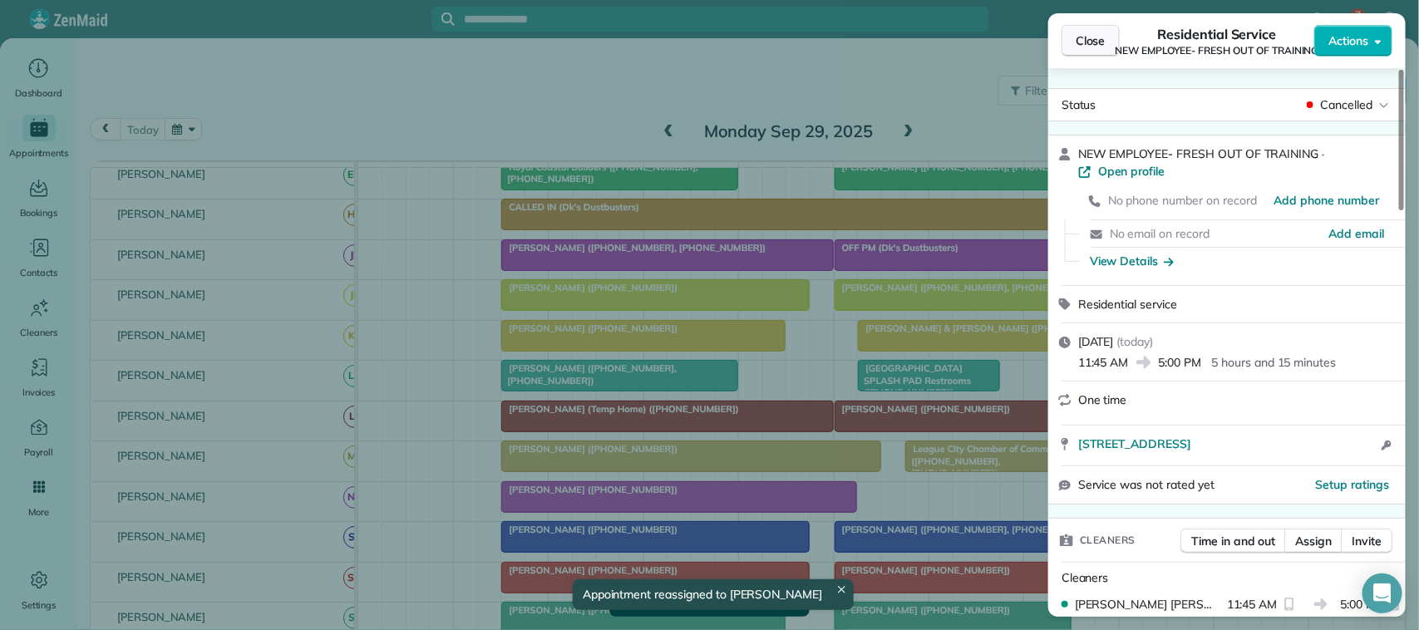
click at [1079, 51] on button "Close" at bounding box center [1091, 41] width 58 height 32
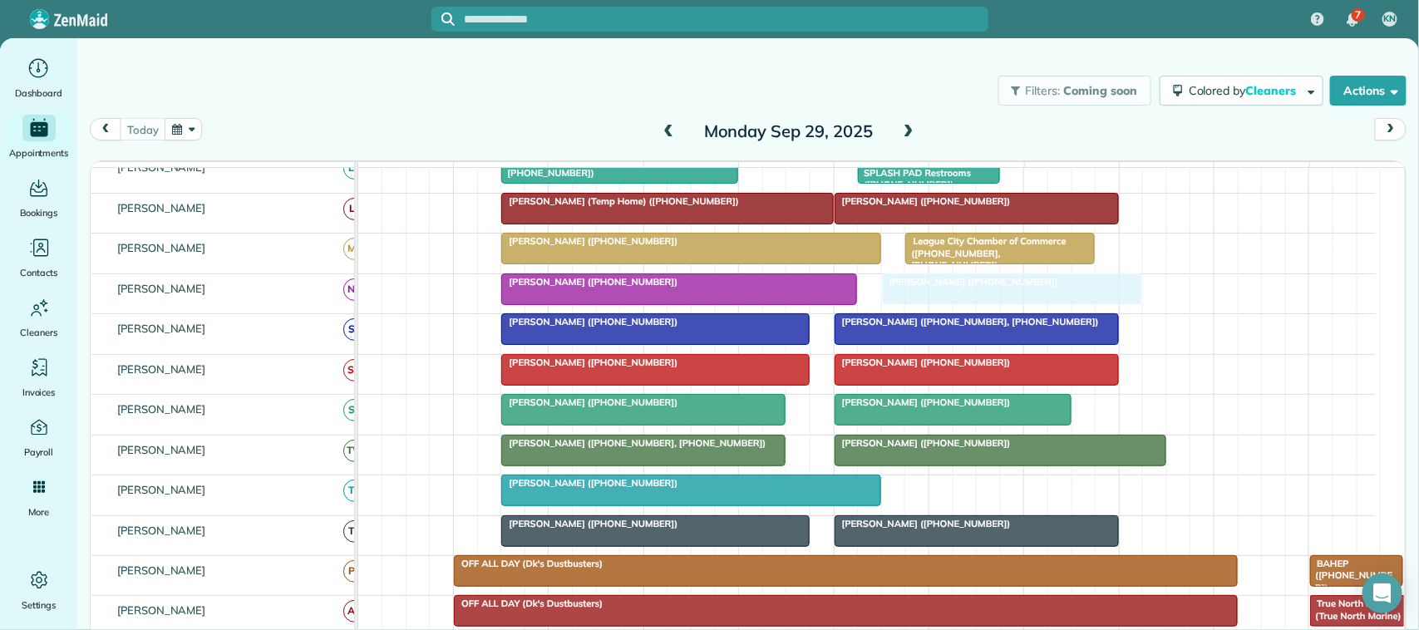
scroll to position [142, 0]
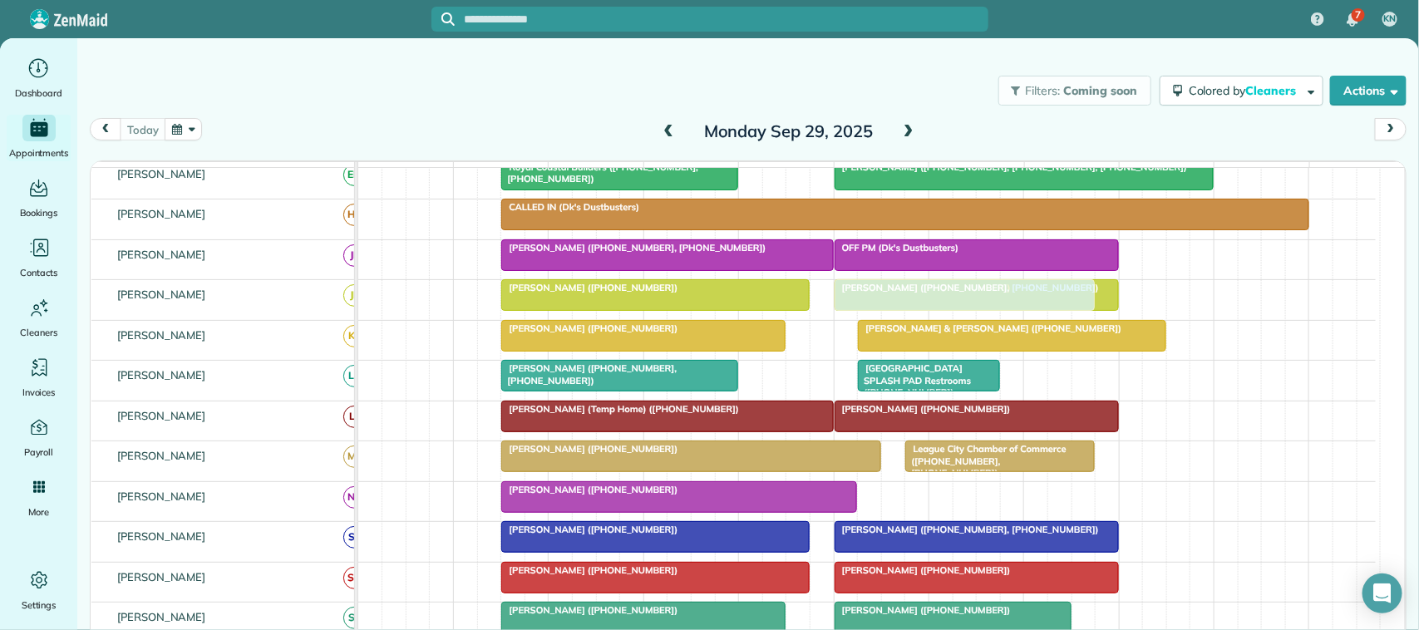
drag, startPoint x: 921, startPoint y: 409, endPoint x: 877, endPoint y: 314, distance: 104.5
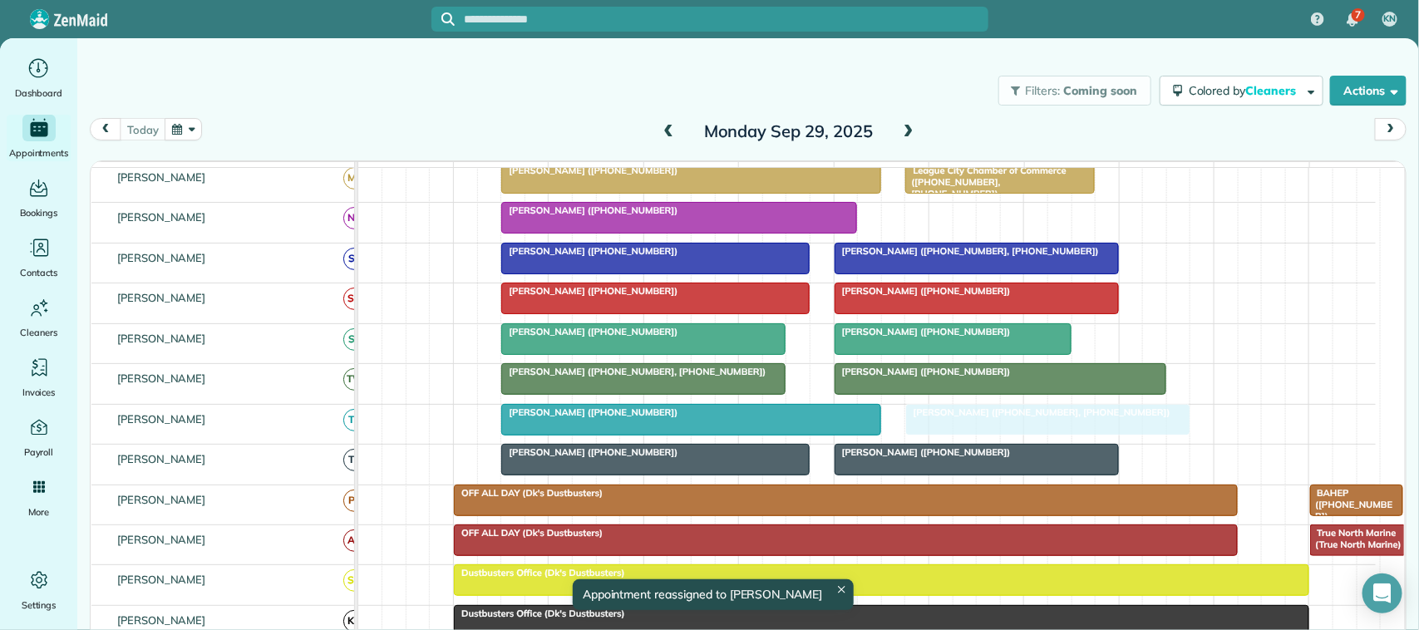
drag, startPoint x: 896, startPoint y: 316, endPoint x: 964, endPoint y: 466, distance: 164.5
